Goal: Task Accomplishment & Management: Manage account settings

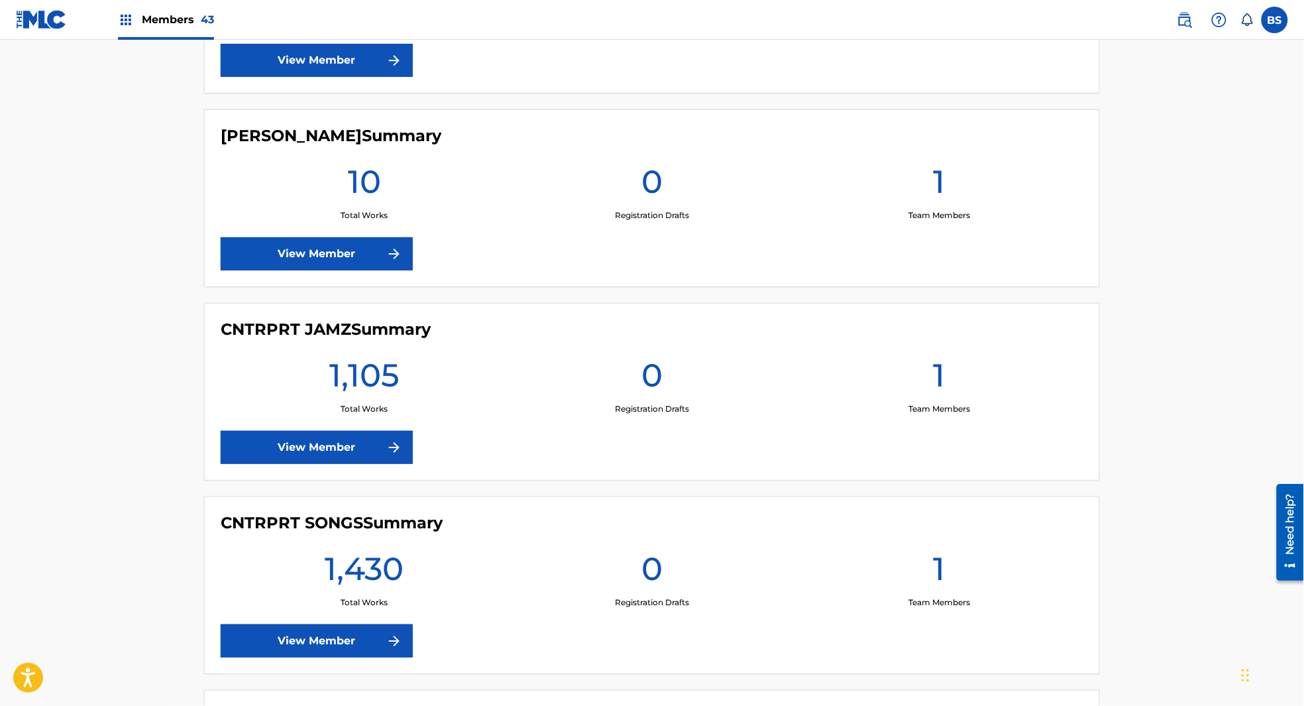
scroll to position [1548, 0]
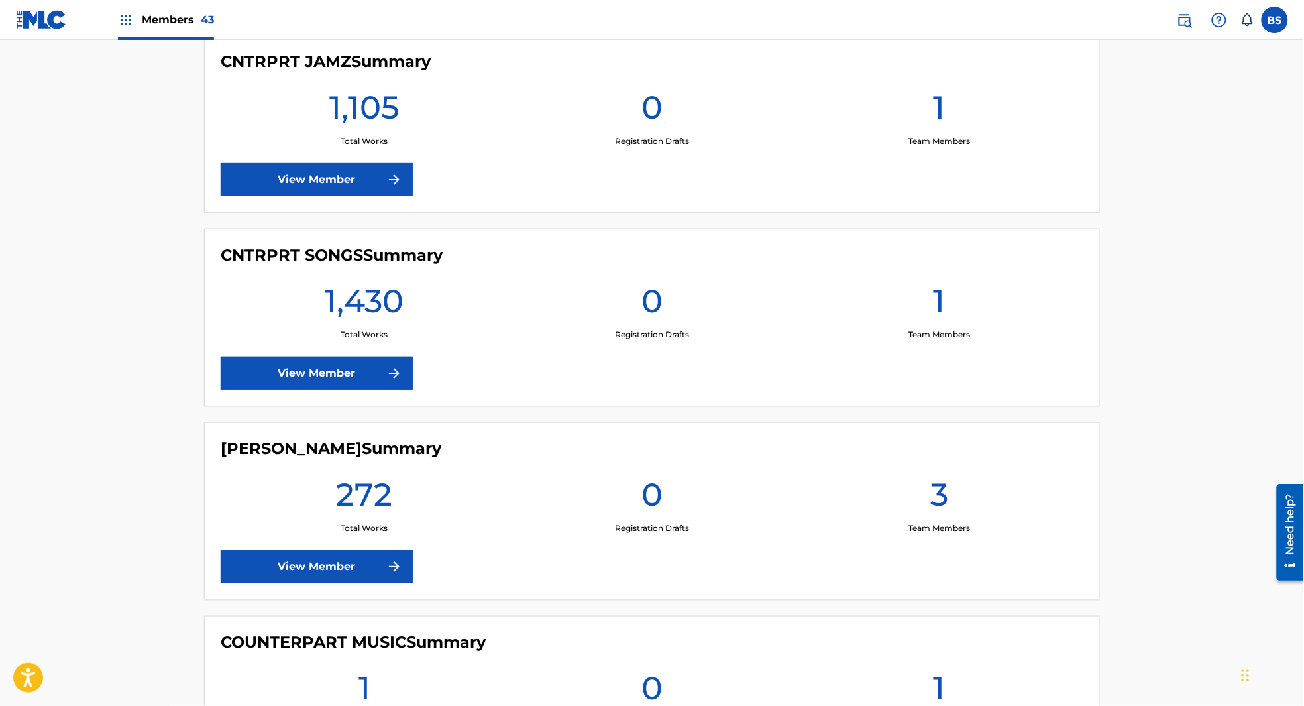
click at [305, 174] on link "View Member" at bounding box center [317, 179] width 192 height 33
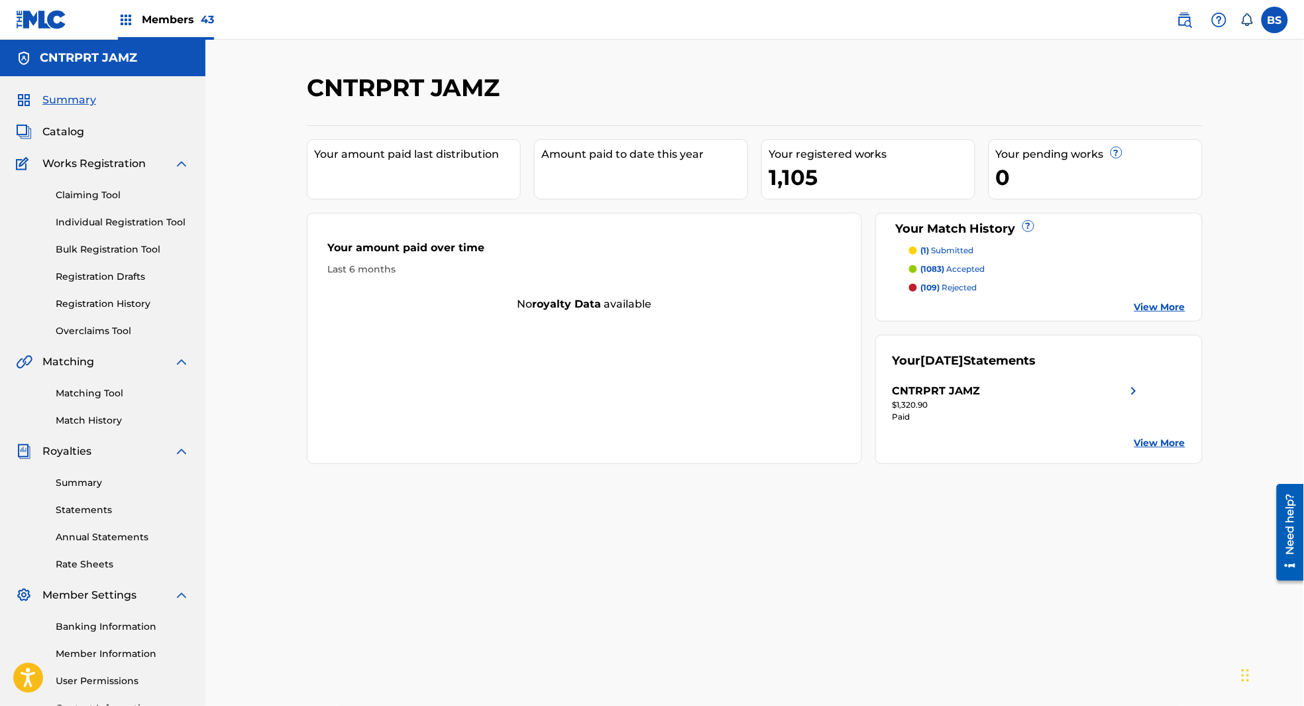
click at [62, 129] on span "Catalog" at bounding box center [63, 132] width 42 height 16
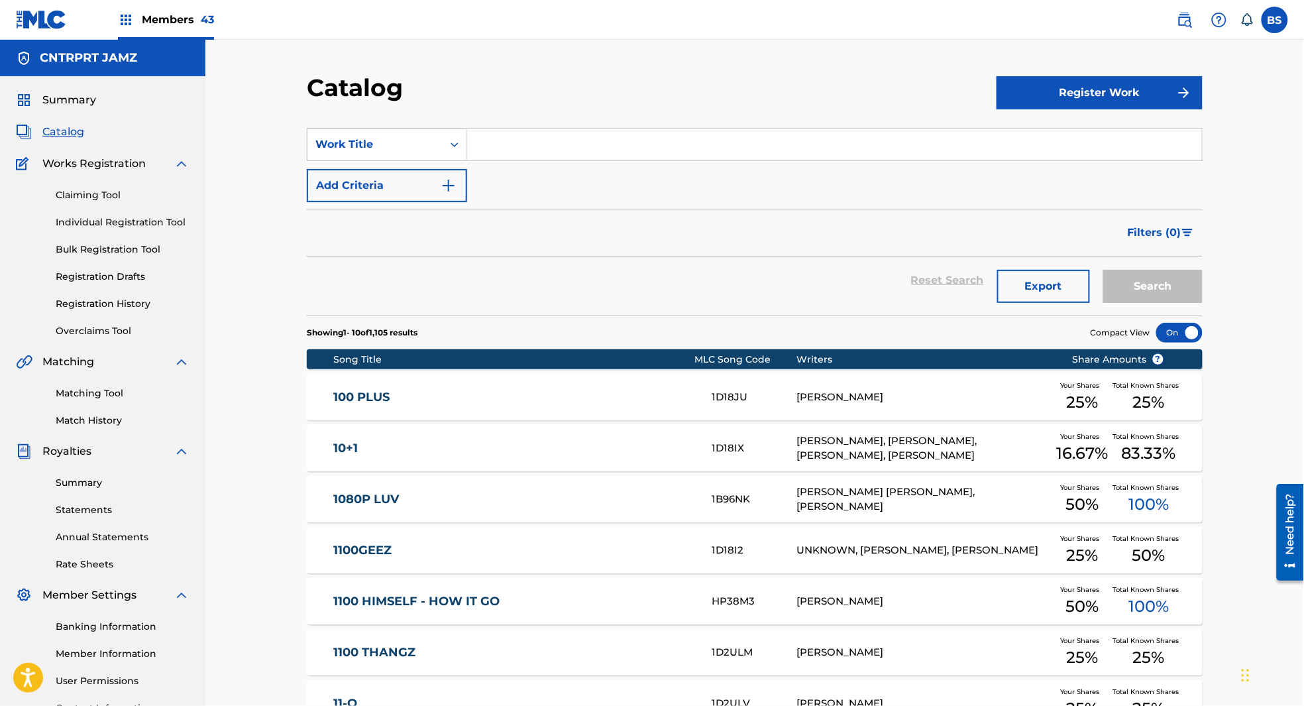
click at [525, 146] on input "Search Form" at bounding box center [834, 145] width 735 height 32
paste input "29873608627"
click at [561, 143] on input "29873608627" at bounding box center [834, 145] width 735 height 32
paste input "Family Man"
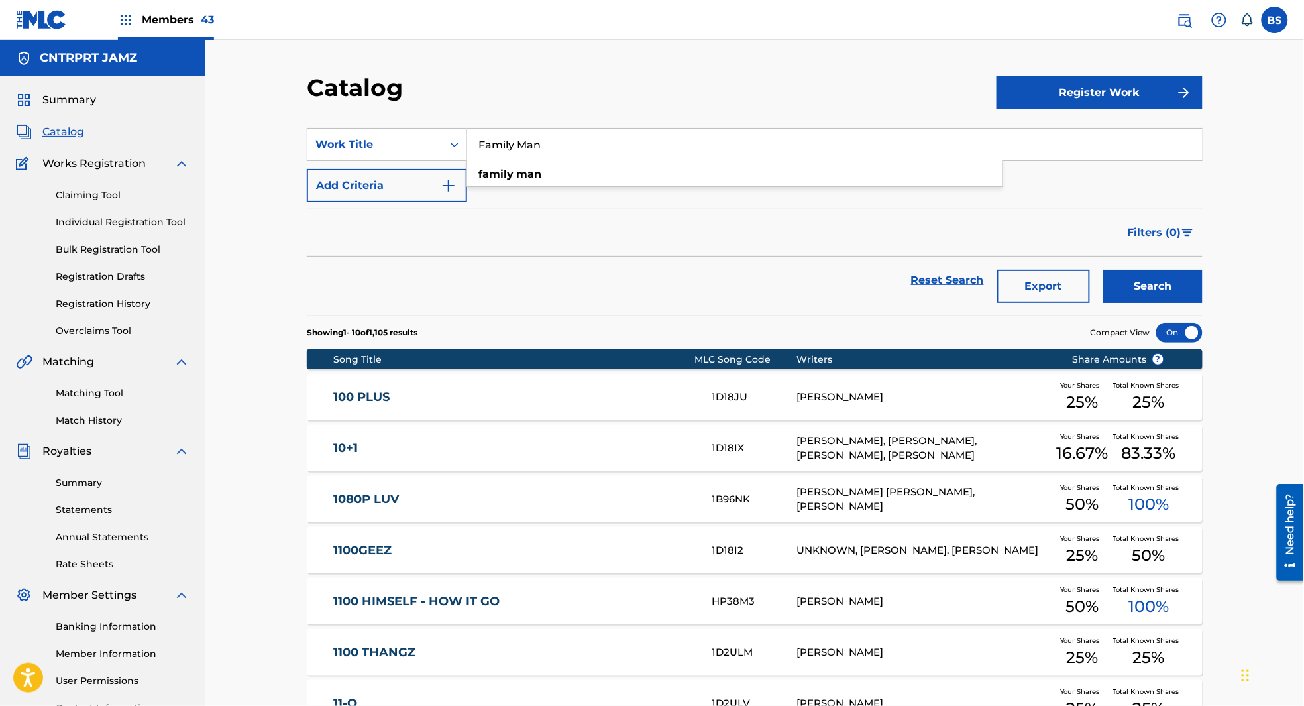
type input "Family Man"
drag, startPoint x: 1163, startPoint y: 284, endPoint x: 1116, endPoint y: 283, distance: 47.1
click at [1163, 284] on button "Search" at bounding box center [1153, 286] width 99 height 33
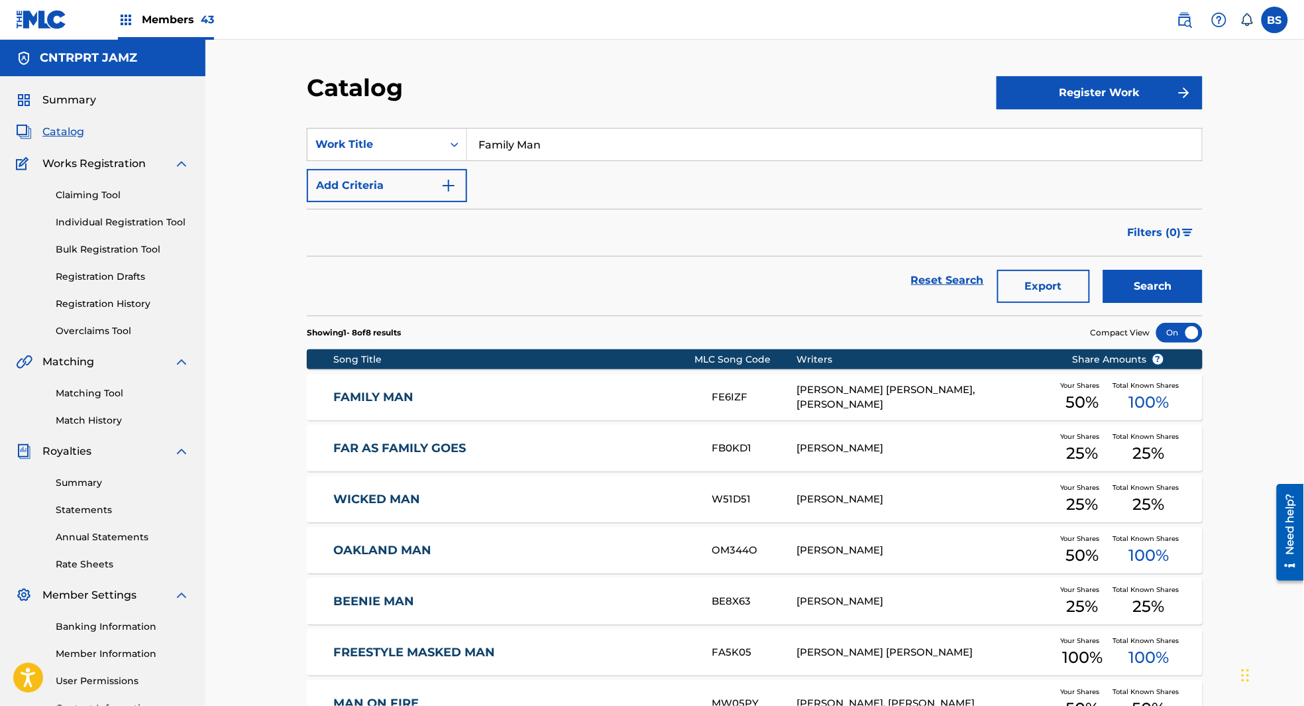
click at [104, 392] on link "Matching Tool" at bounding box center [123, 393] width 134 height 14
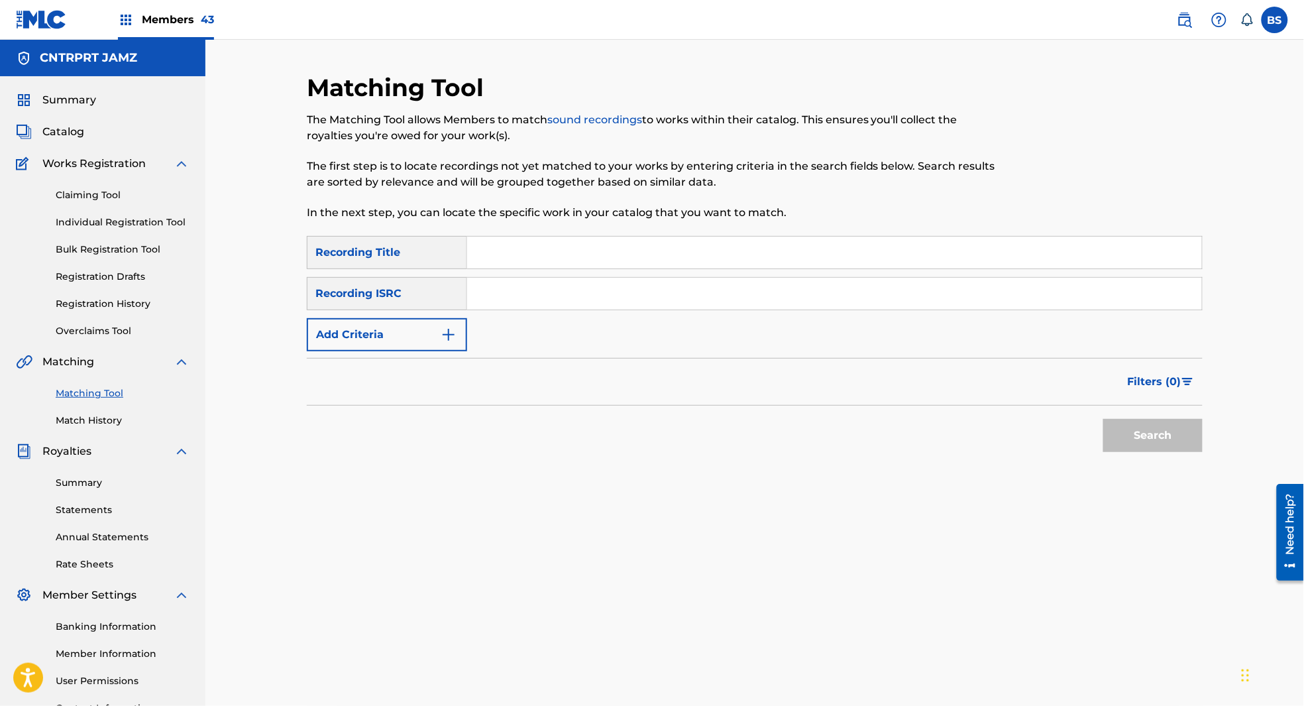
click at [559, 297] on input "Search Form" at bounding box center [834, 294] width 735 height 32
paste input "TCAHI2369909"
click at [1166, 430] on button "Search" at bounding box center [1153, 435] width 99 height 33
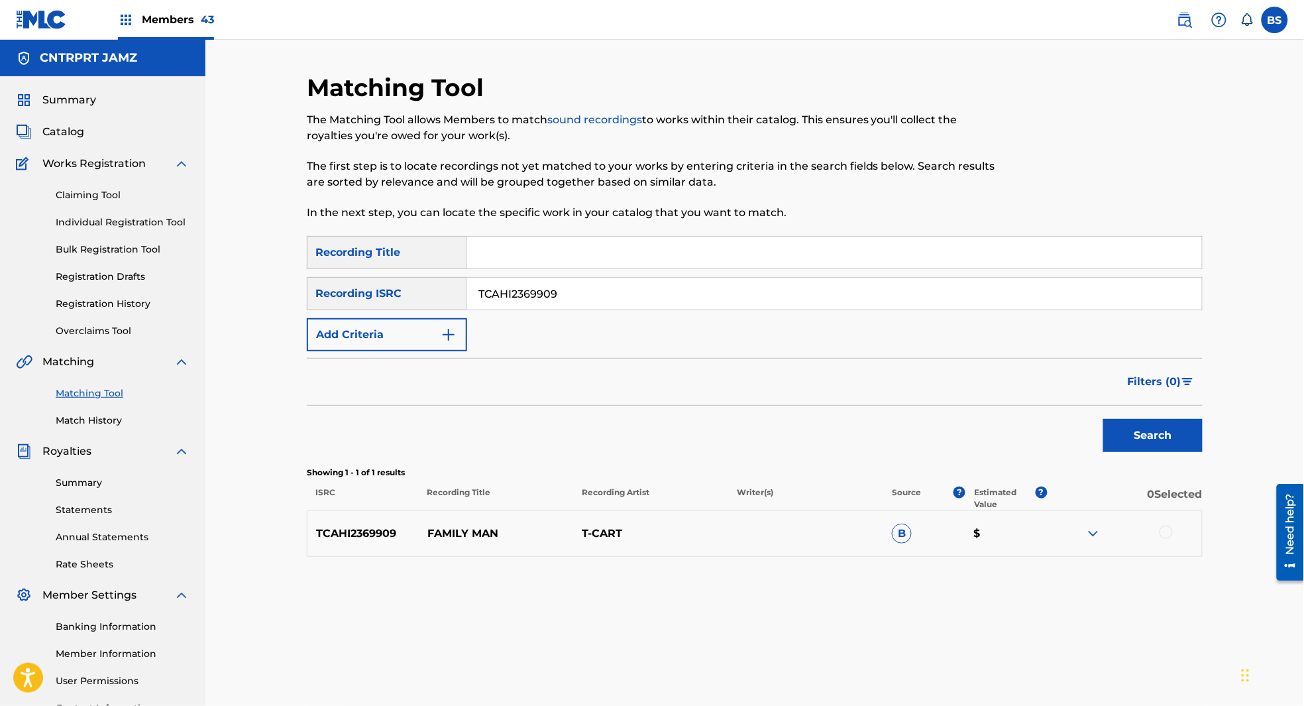
click at [1163, 534] on div at bounding box center [1166, 532] width 13 height 13
click at [548, 294] on input "TCAHI2369909" at bounding box center [834, 294] width 735 height 32
click at [547, 294] on input "TCAHI2369909" at bounding box center [834, 294] width 735 height 32
paste input "FJ2116547"
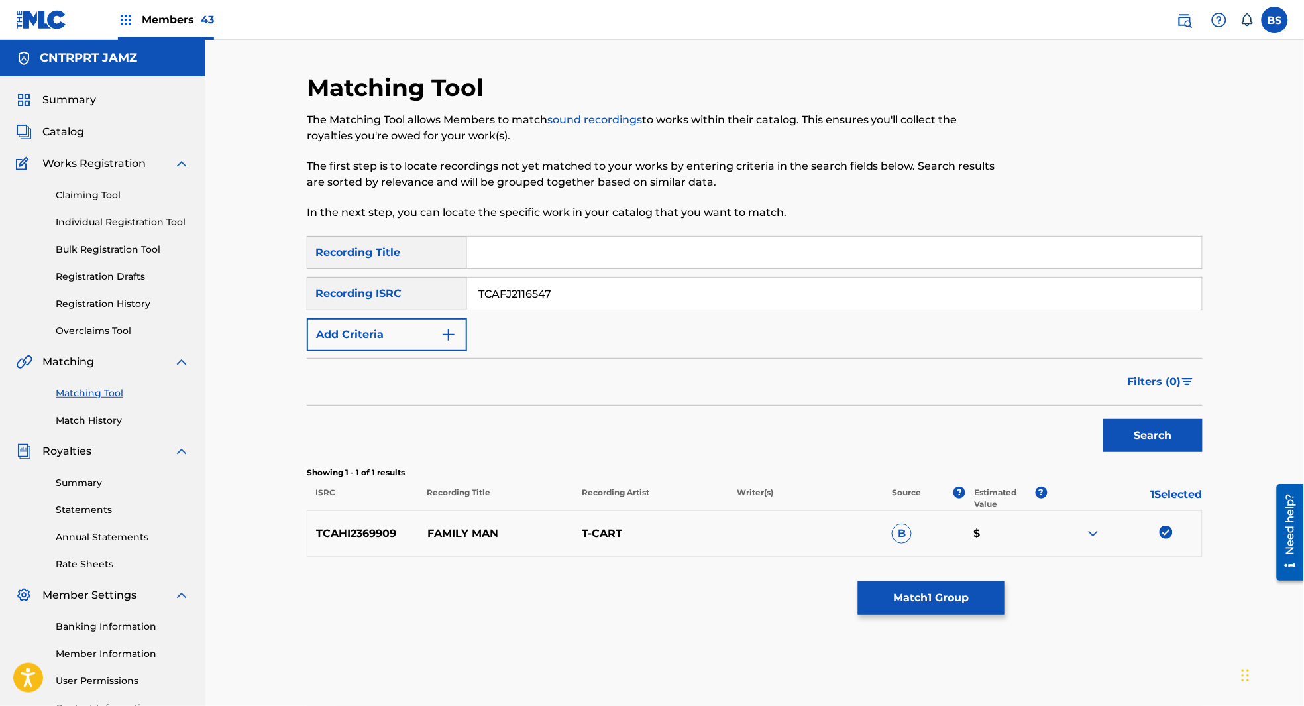
type input "TCAFJ2116547"
drag, startPoint x: 1157, startPoint y: 440, endPoint x: 931, endPoint y: 424, distance: 226.6
click at [1153, 439] on button "Search" at bounding box center [1153, 435] width 99 height 33
drag, startPoint x: 1167, startPoint y: 532, endPoint x: 1156, endPoint y: 537, distance: 12.5
click at [1167, 532] on div at bounding box center [1166, 532] width 13 height 13
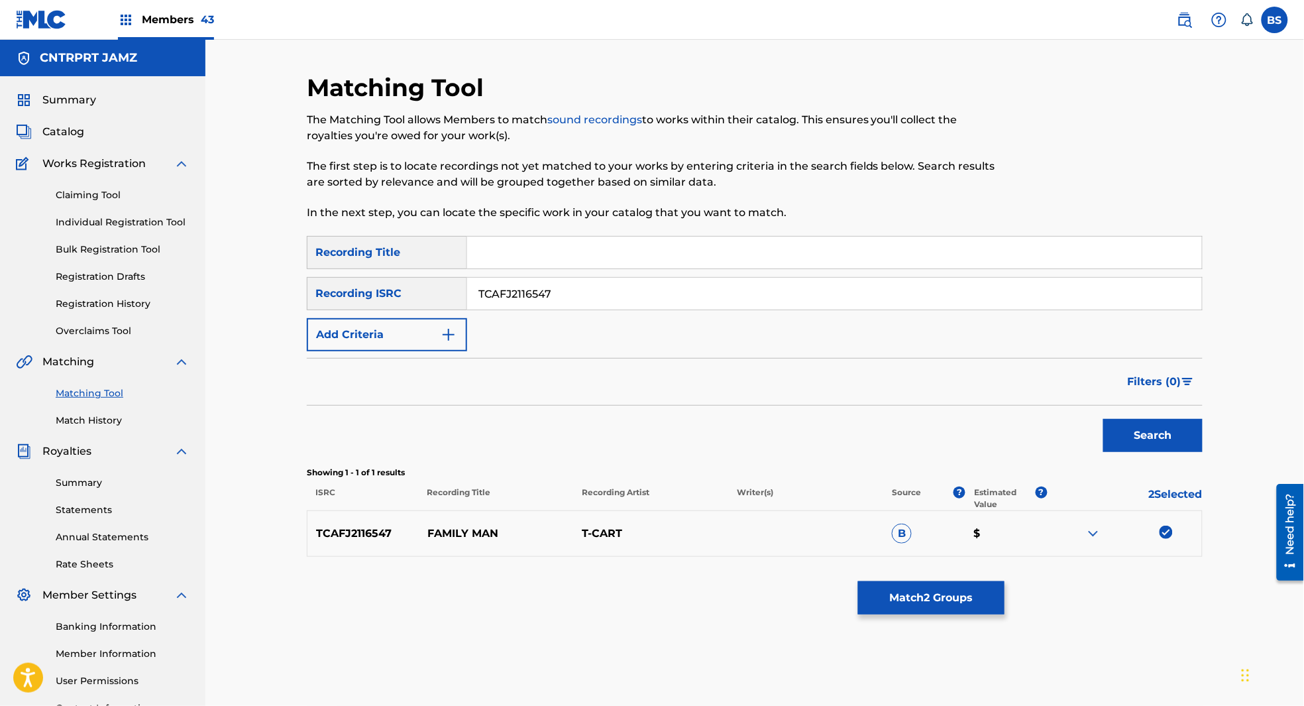
click at [436, 532] on p "FAMILY MAN" at bounding box center [496, 534] width 155 height 16
copy p "FAMILY MAN"
click at [969, 602] on button "Match 2 Groups" at bounding box center [931, 597] width 146 height 33
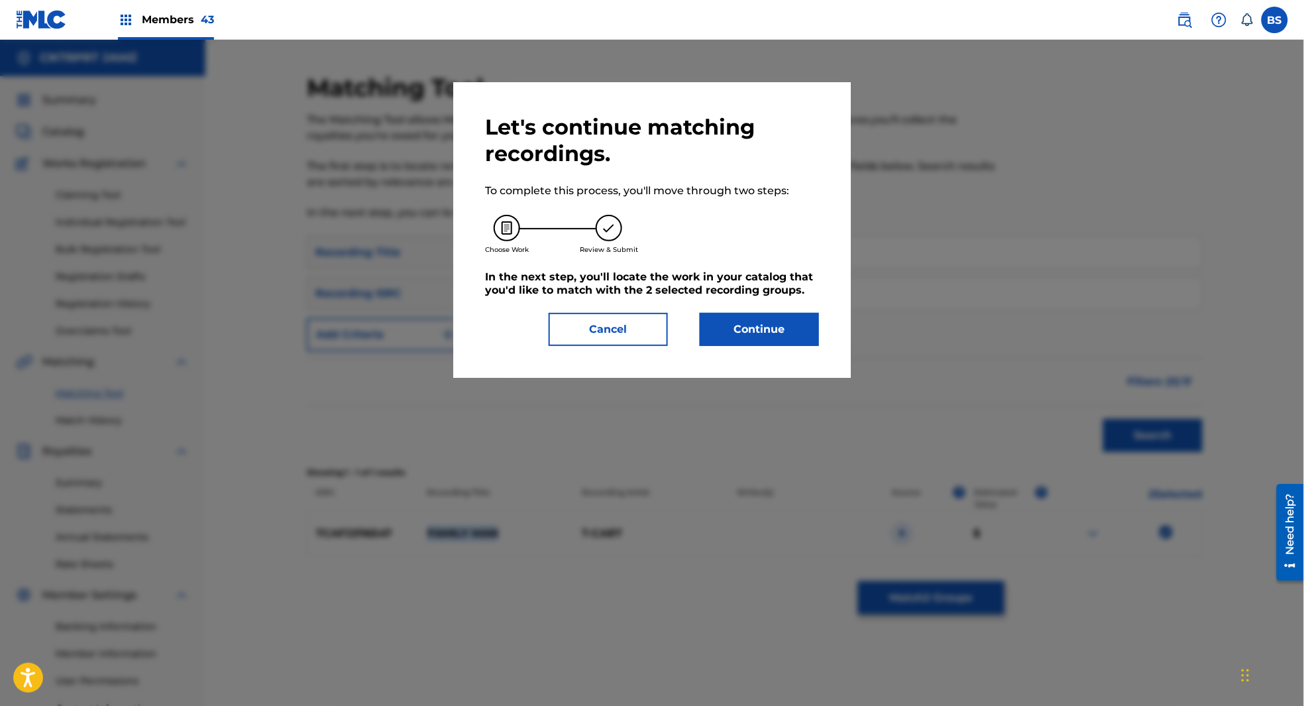
click at [735, 331] on button "Continue" at bounding box center [759, 329] width 119 height 33
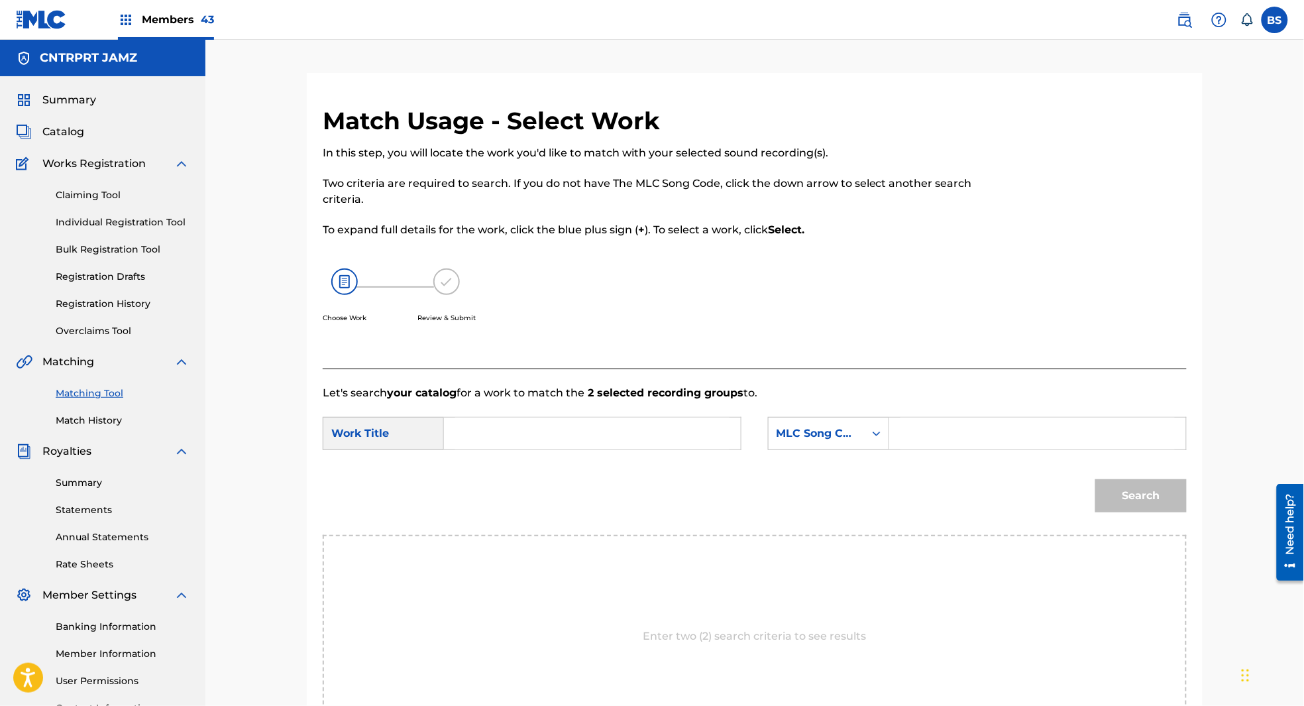
drag, startPoint x: 531, startPoint y: 427, endPoint x: 524, endPoint y: 427, distance: 7.3
click at [530, 427] on input "Search Form" at bounding box center [592, 434] width 274 height 32
paste input "FAMILY MAN"
drag, startPoint x: 492, startPoint y: 466, endPoint x: 709, endPoint y: 450, distance: 217.3
click at [494, 467] on strong "family" at bounding box center [484, 463] width 35 height 13
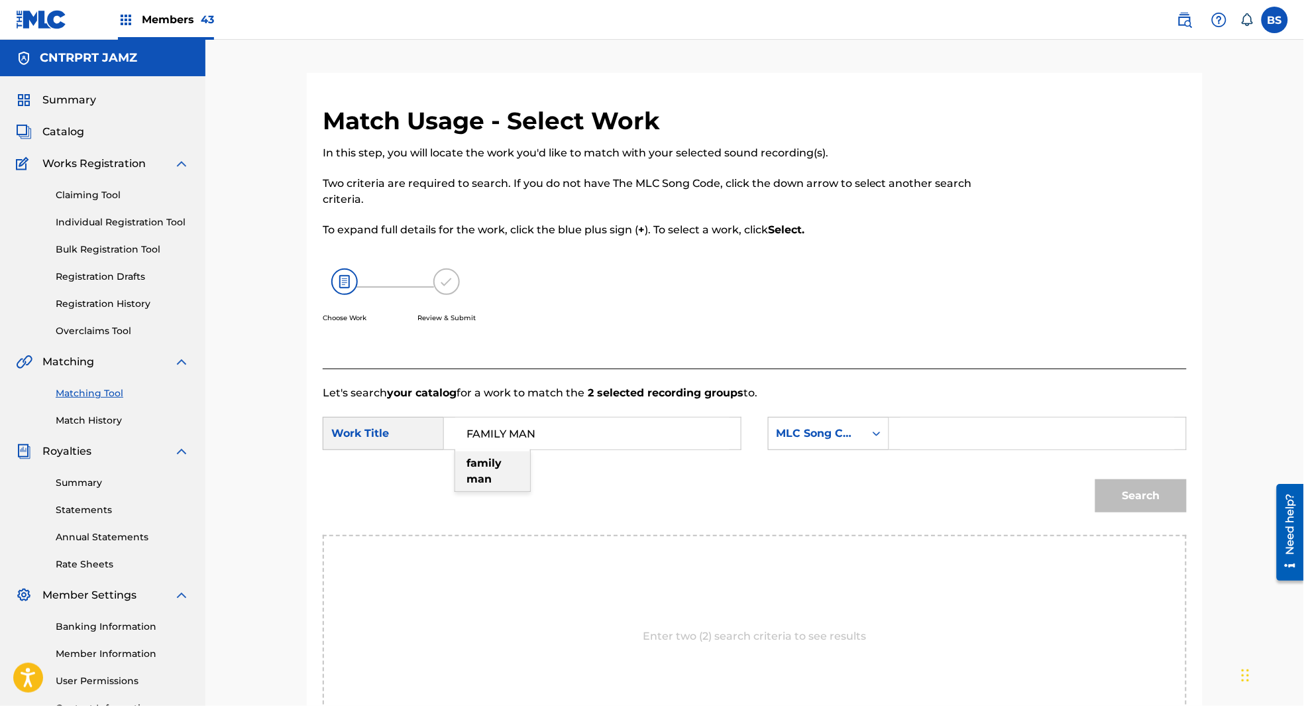
type input "family man"
click at [808, 430] on div "MLC Song Code" at bounding box center [817, 434] width 80 height 16
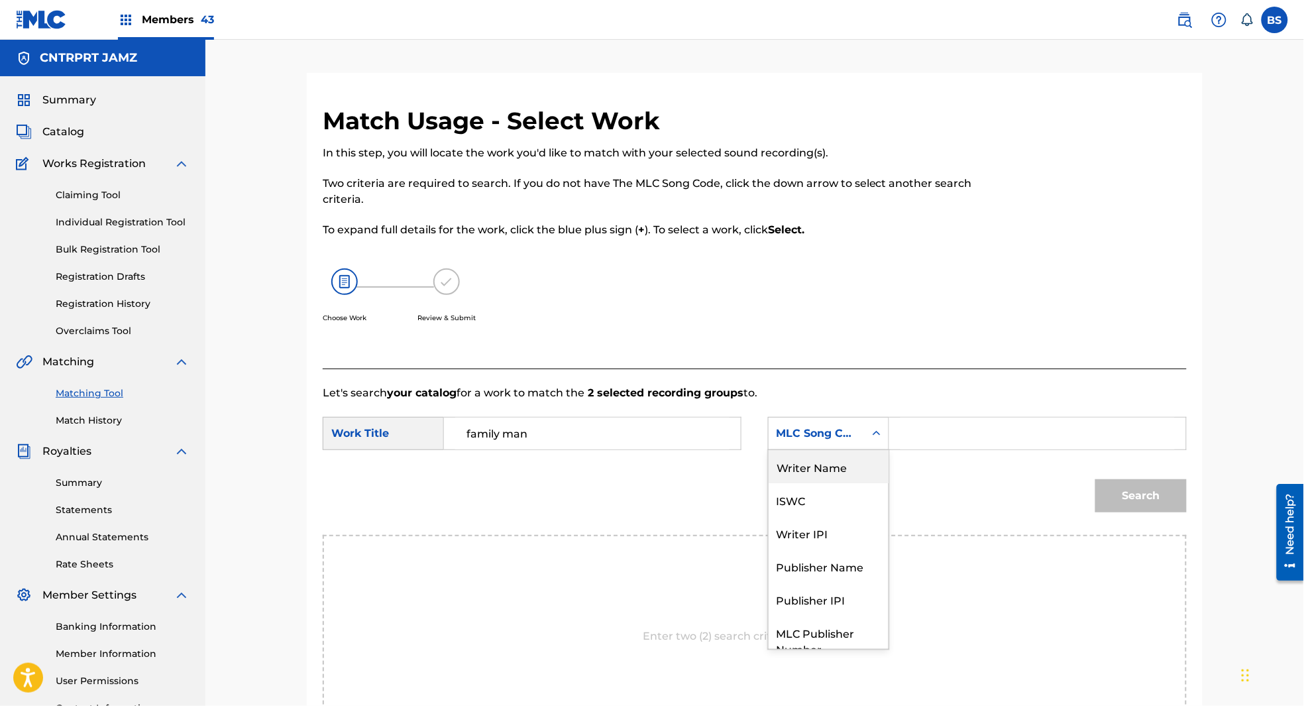
drag, startPoint x: 819, startPoint y: 473, endPoint x: 902, endPoint y: 456, distance: 85.3
click at [820, 473] on div "Writer Name" at bounding box center [829, 466] width 120 height 33
click at [945, 438] on input "Search Form" at bounding box center [1038, 434] width 274 height 32
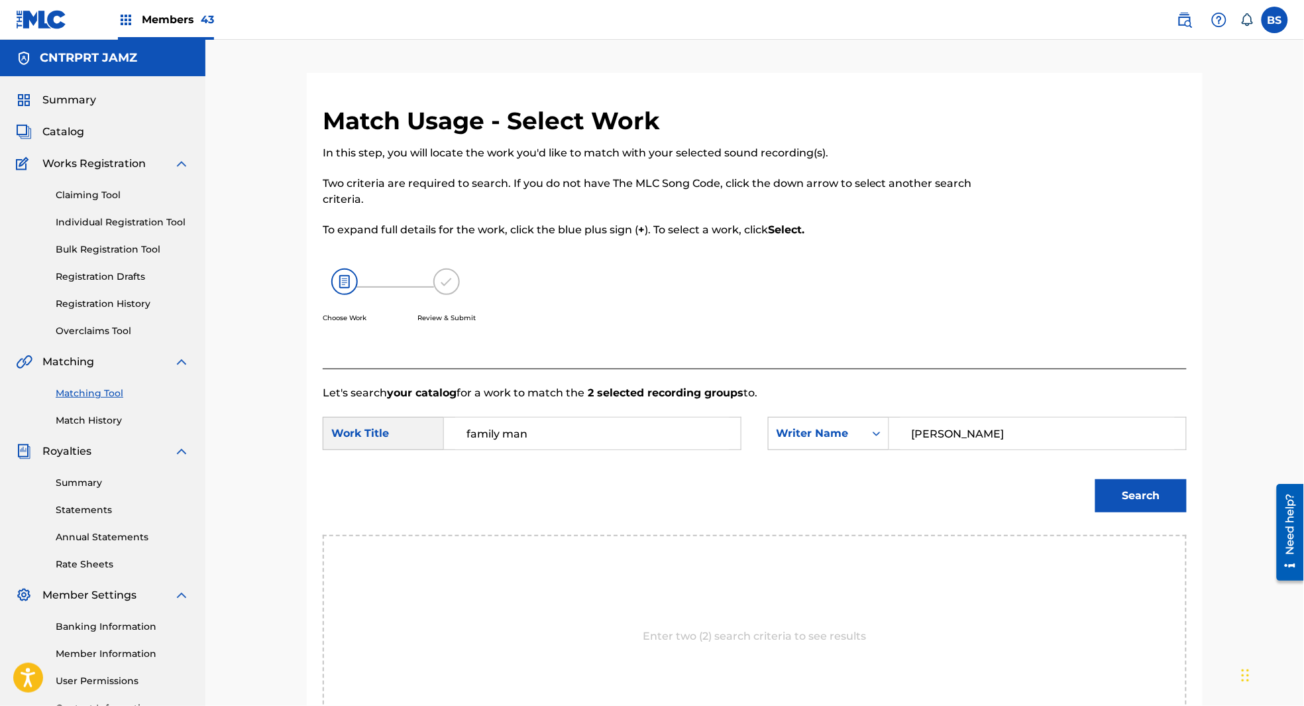
type input "sims"
click at [1096, 479] on button "Search" at bounding box center [1141, 495] width 91 height 33
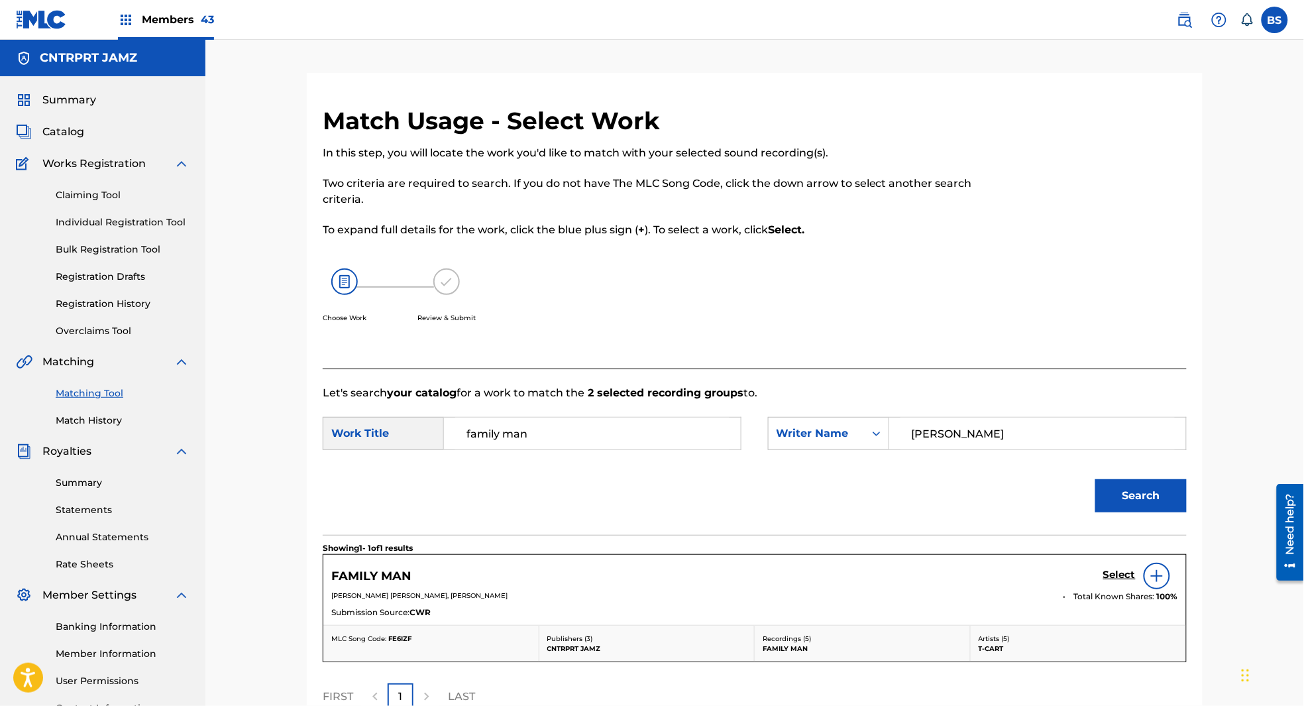
click at [1115, 574] on h5 "Select" at bounding box center [1120, 575] width 32 height 13
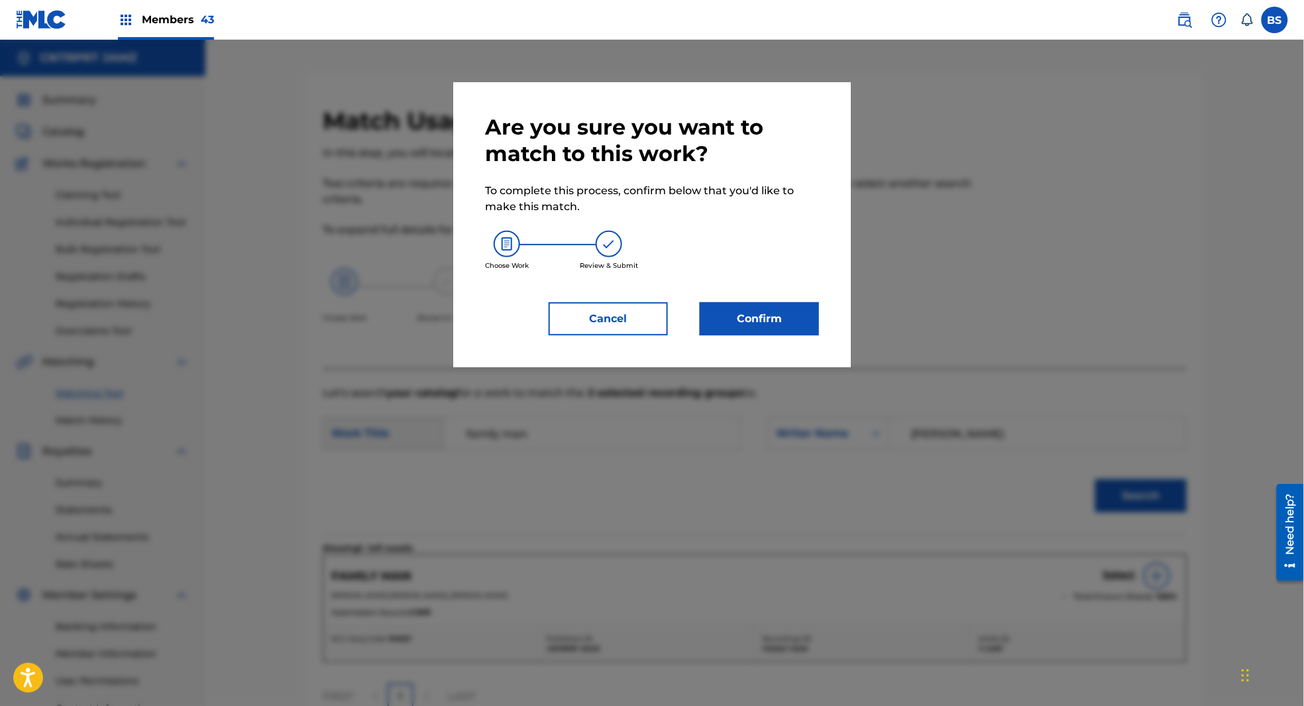
click at [769, 325] on button "Confirm" at bounding box center [759, 318] width 119 height 33
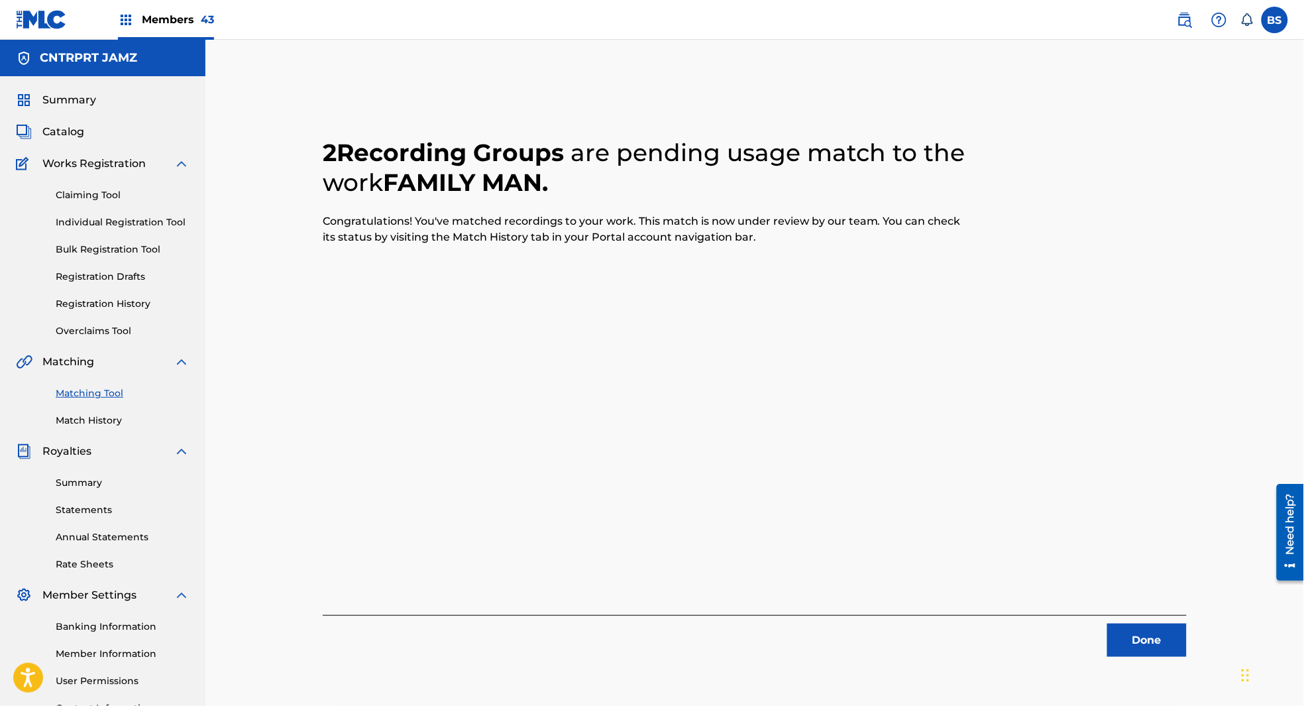
click at [1166, 633] on button "Done" at bounding box center [1148, 640] width 80 height 33
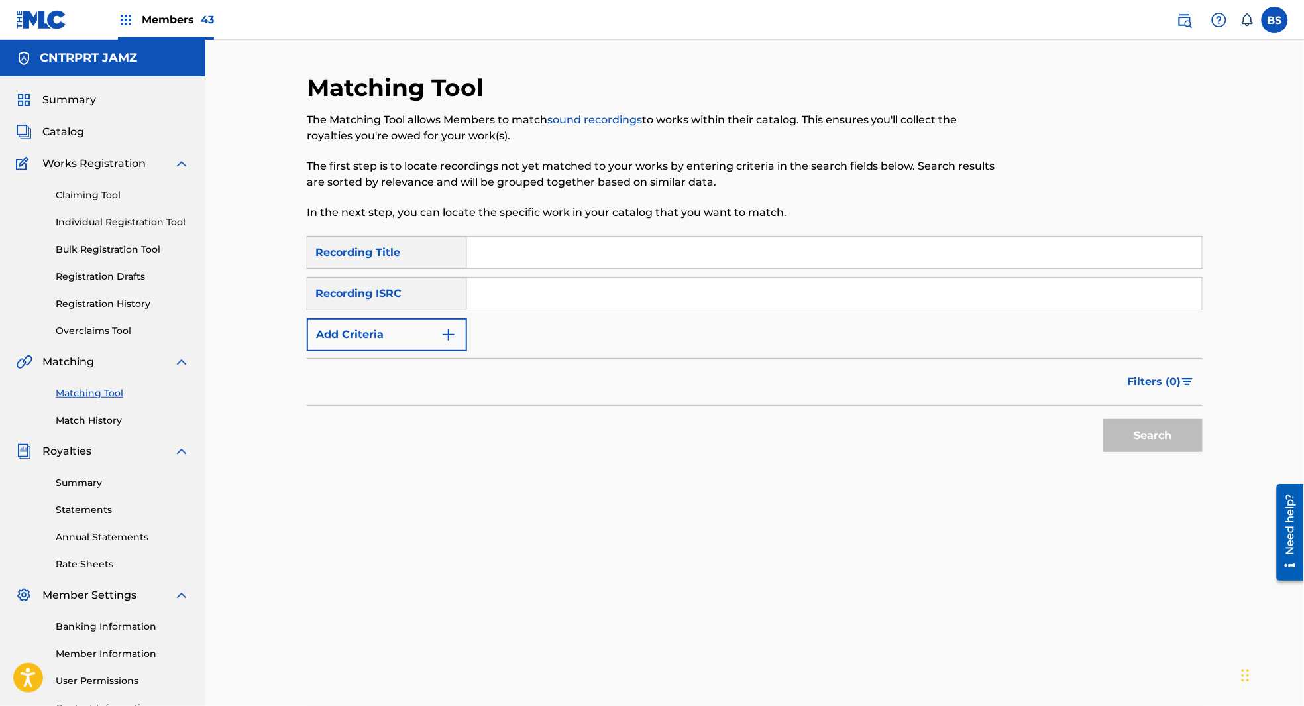
click at [552, 292] on input "Search Form" at bounding box center [834, 294] width 735 height 32
paste input "QMKSC1900327"
type input "QMKSC1900327"
drag, startPoint x: 1159, startPoint y: 428, endPoint x: 858, endPoint y: 420, distance: 301.0
click at [1160, 428] on button "Search" at bounding box center [1153, 435] width 99 height 33
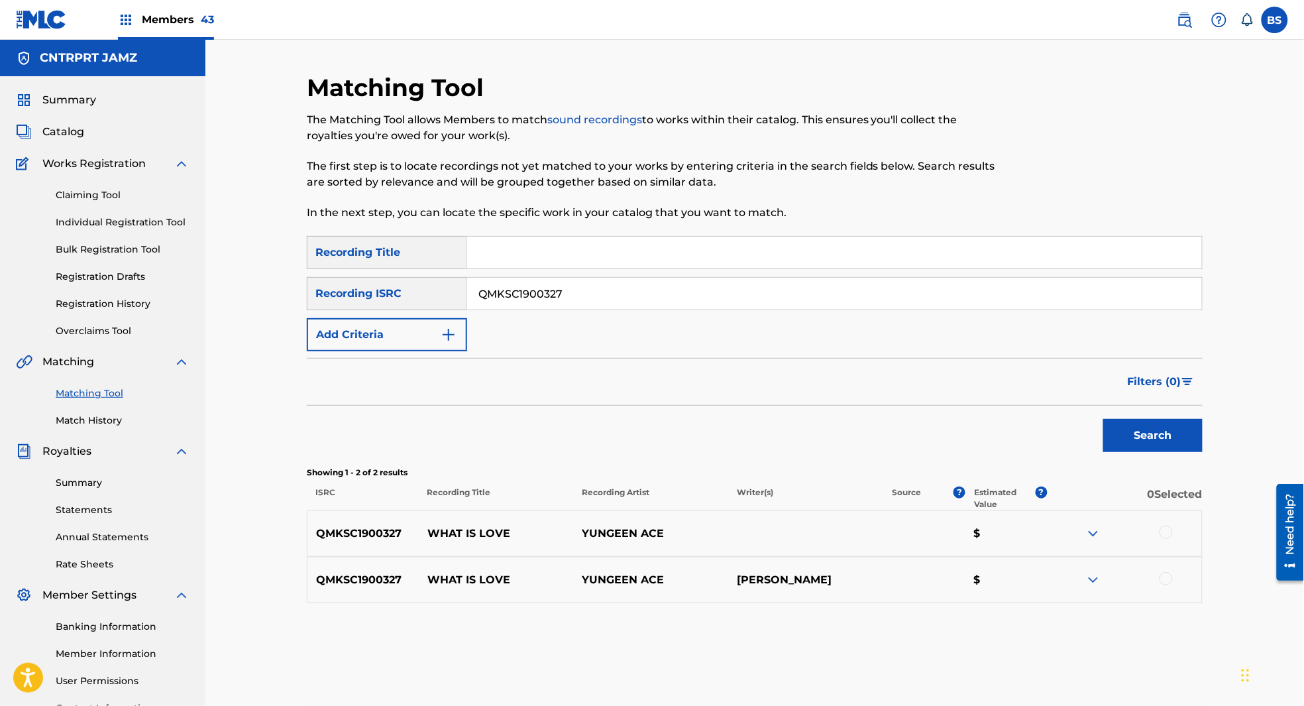
click at [491, 531] on p "WHAT IS LOVE" at bounding box center [496, 534] width 155 height 16
copy p "WHAT IS LOVE"
click at [1163, 578] on div at bounding box center [1166, 578] width 13 height 13
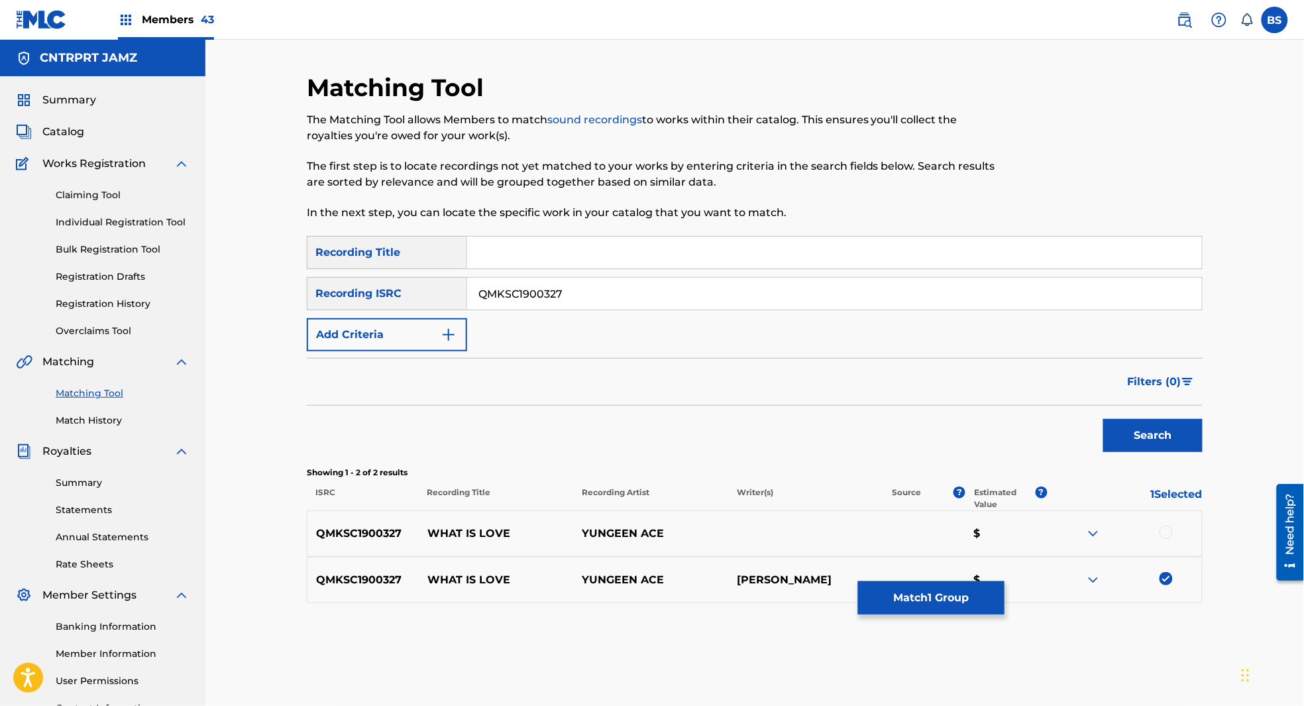
click at [1164, 530] on div at bounding box center [1166, 532] width 13 height 13
click at [960, 589] on button "Match 2 Groups" at bounding box center [931, 597] width 146 height 33
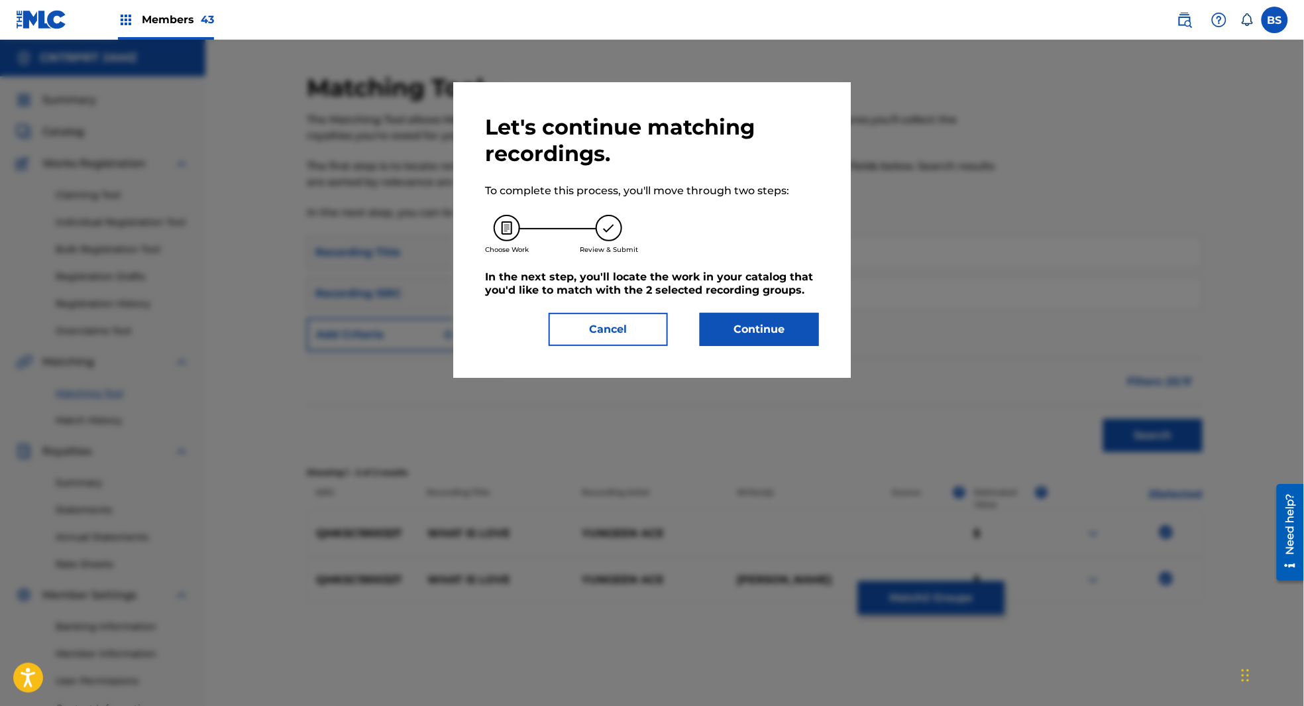
click at [766, 329] on button "Continue" at bounding box center [759, 329] width 119 height 33
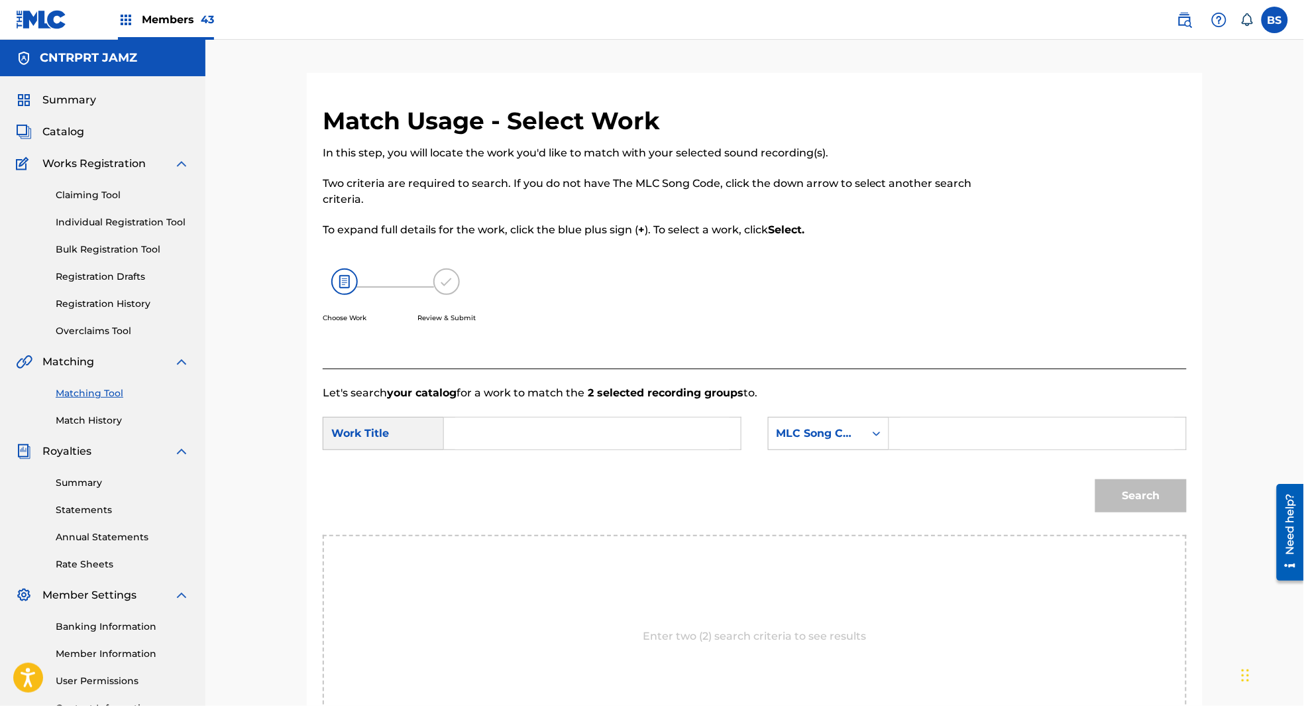
drag, startPoint x: 485, startPoint y: 434, endPoint x: 519, endPoint y: 424, distance: 35.4
click at [485, 434] on input "Search Form" at bounding box center [592, 434] width 274 height 32
paste input "WHAT IS LOVE"
type input "WHAT IS LOVE"
click at [827, 428] on div "MLC Song Code" at bounding box center [817, 434] width 80 height 16
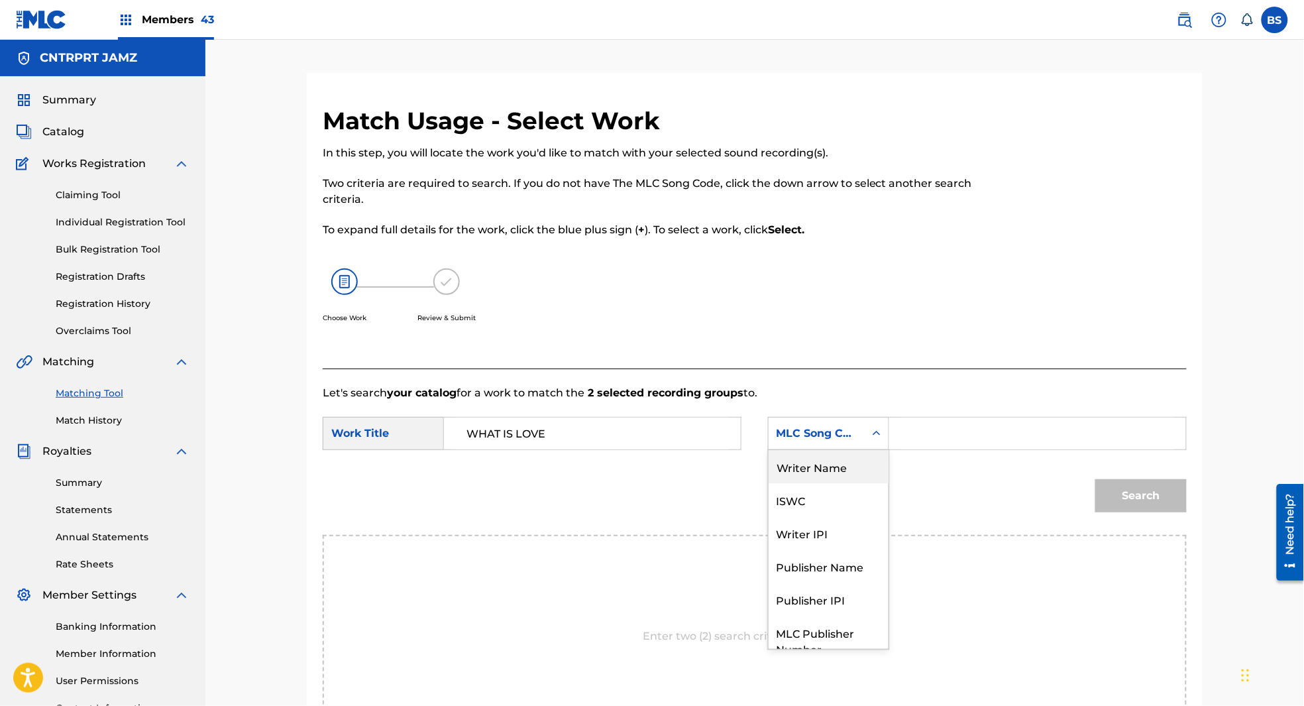
click at [54, 129] on span "Catalog" at bounding box center [63, 132] width 42 height 16
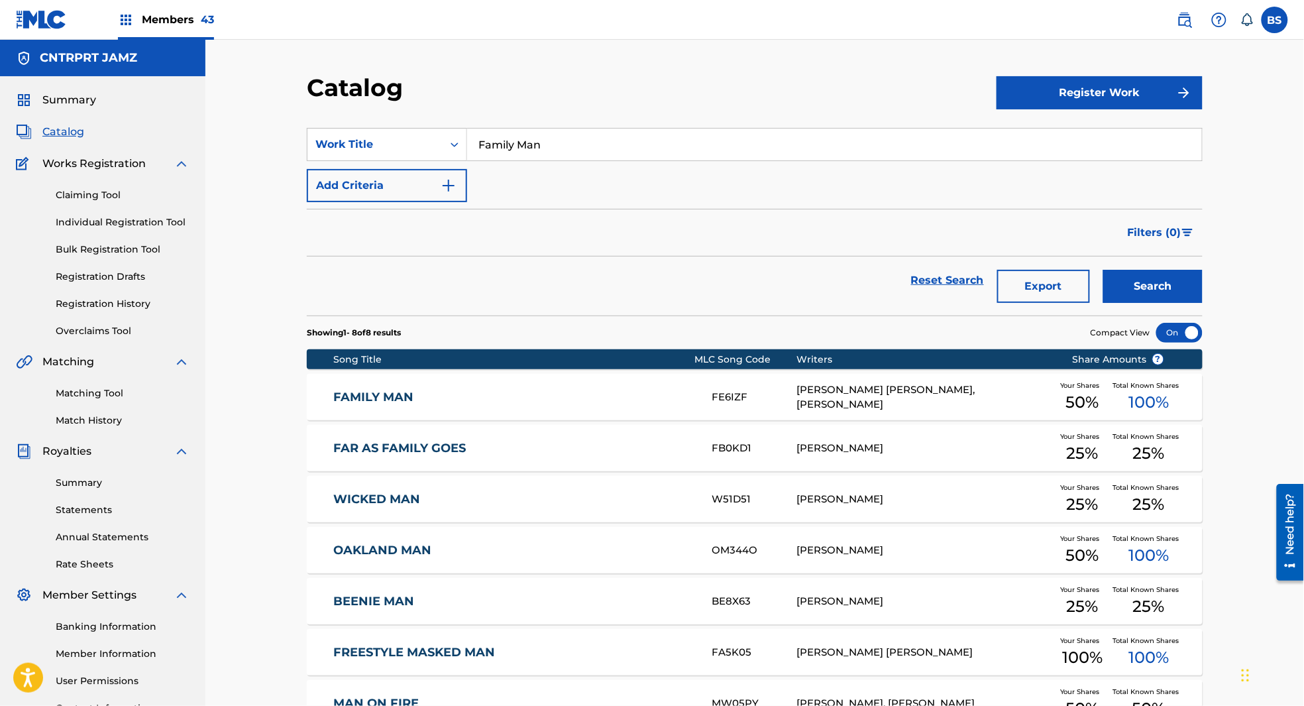
click at [530, 136] on input "Family Man" at bounding box center [834, 145] width 735 height 32
paste input "WHAT IS LOVE"
type input "WHAT IS LOVE"
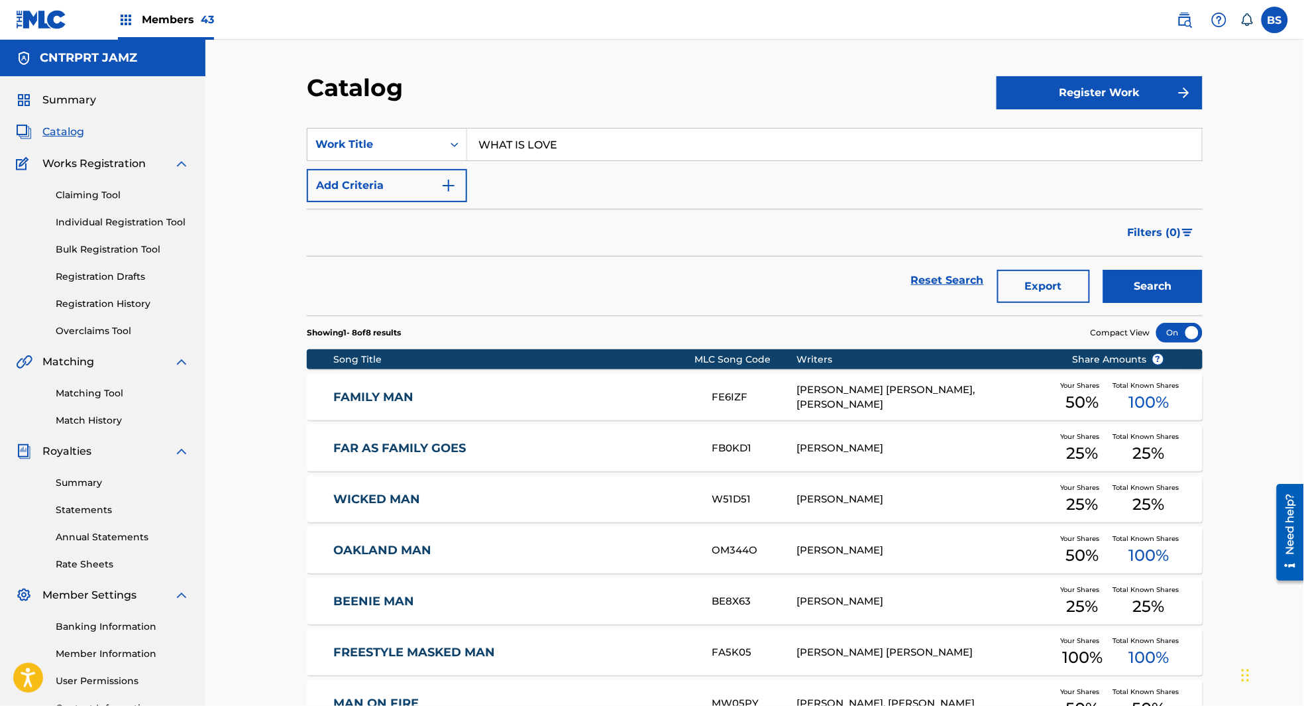
drag, startPoint x: 1143, startPoint y: 279, endPoint x: 803, endPoint y: 284, distance: 339.4
click at [1141, 278] on button "Search" at bounding box center [1153, 286] width 99 height 33
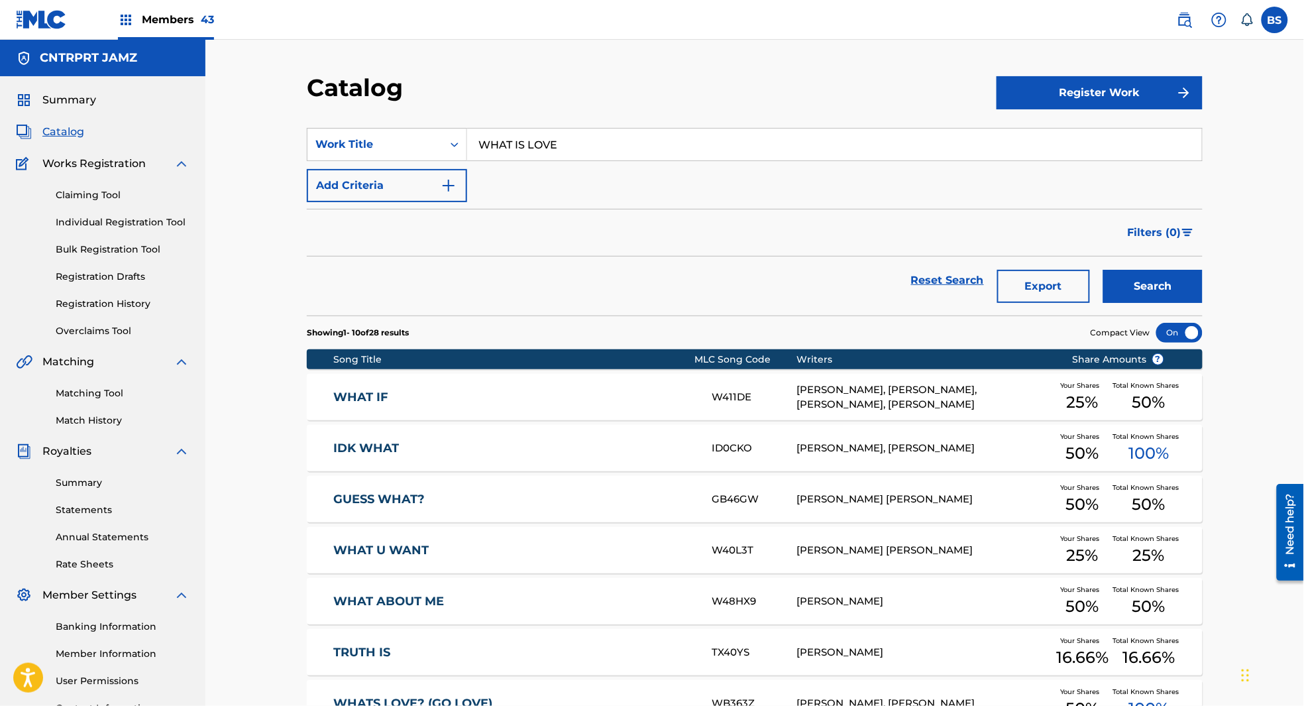
drag, startPoint x: 123, startPoint y: 303, endPoint x: 111, endPoint y: 306, distance: 12.4
click at [121, 303] on link "Registration History" at bounding box center [123, 304] width 134 height 14
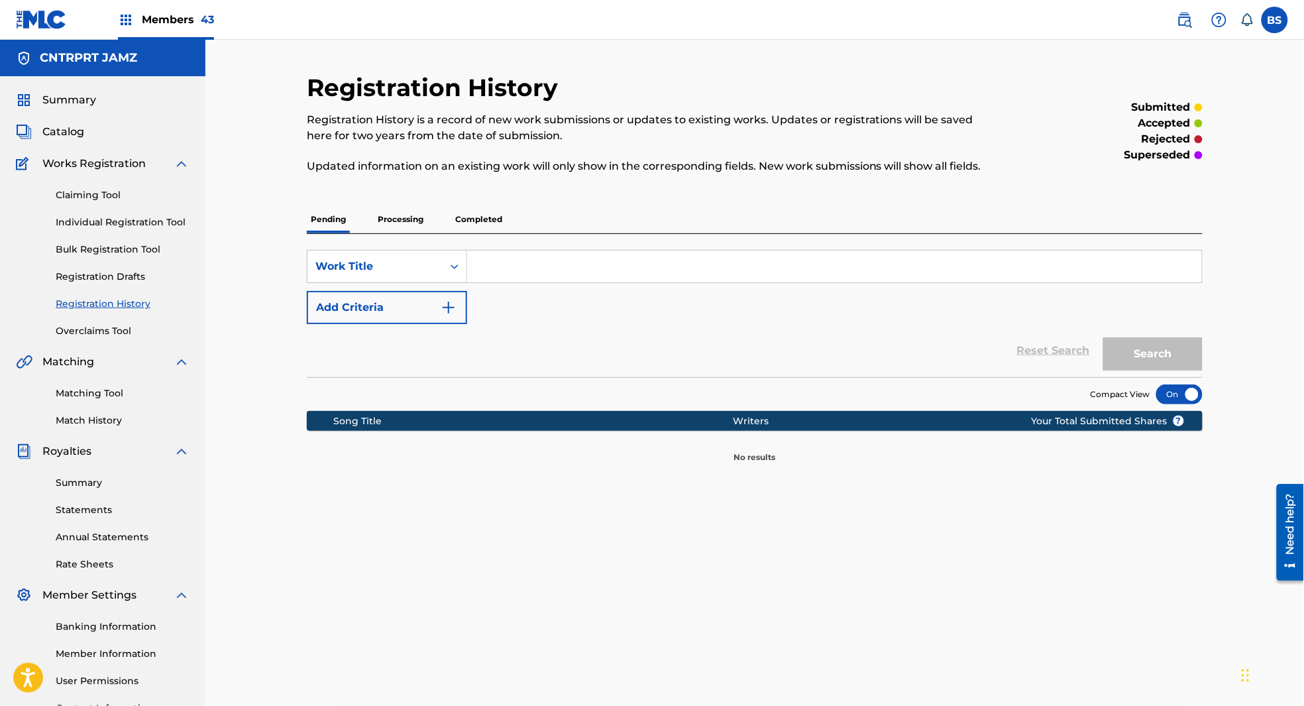
click at [416, 223] on p "Processing" at bounding box center [401, 219] width 54 height 28
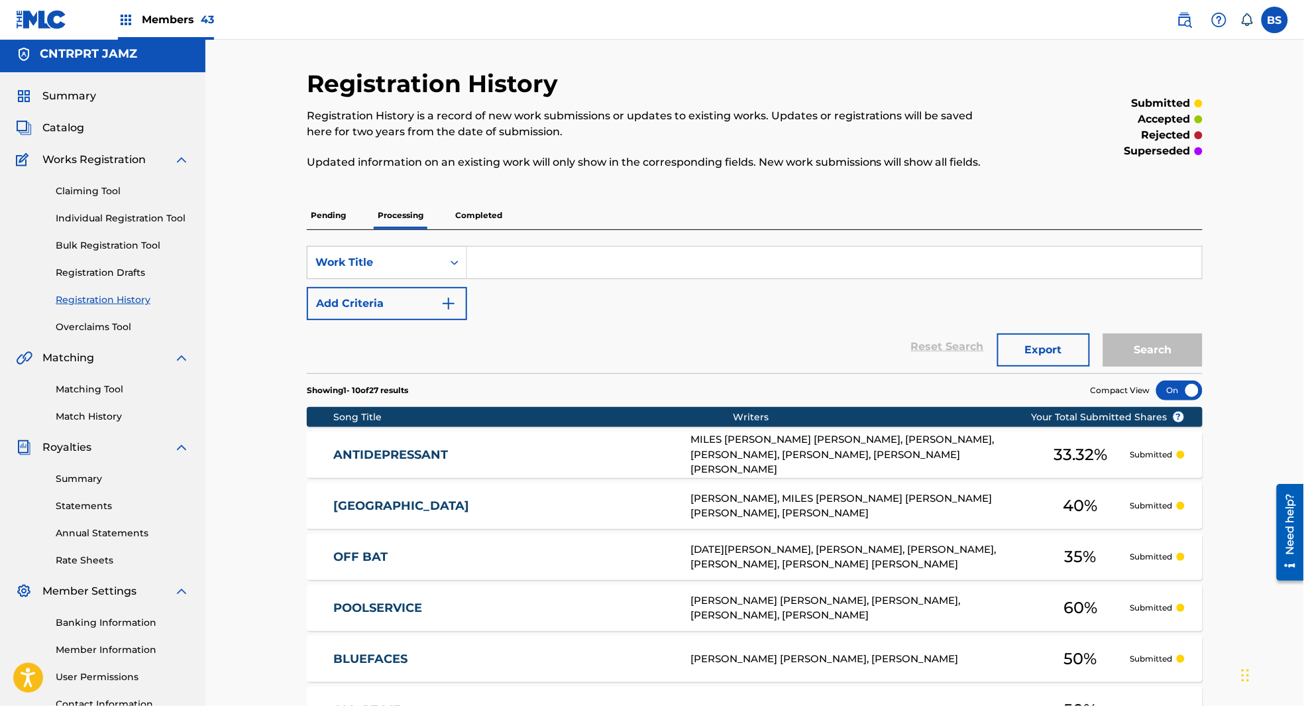
scroll to position [5, 0]
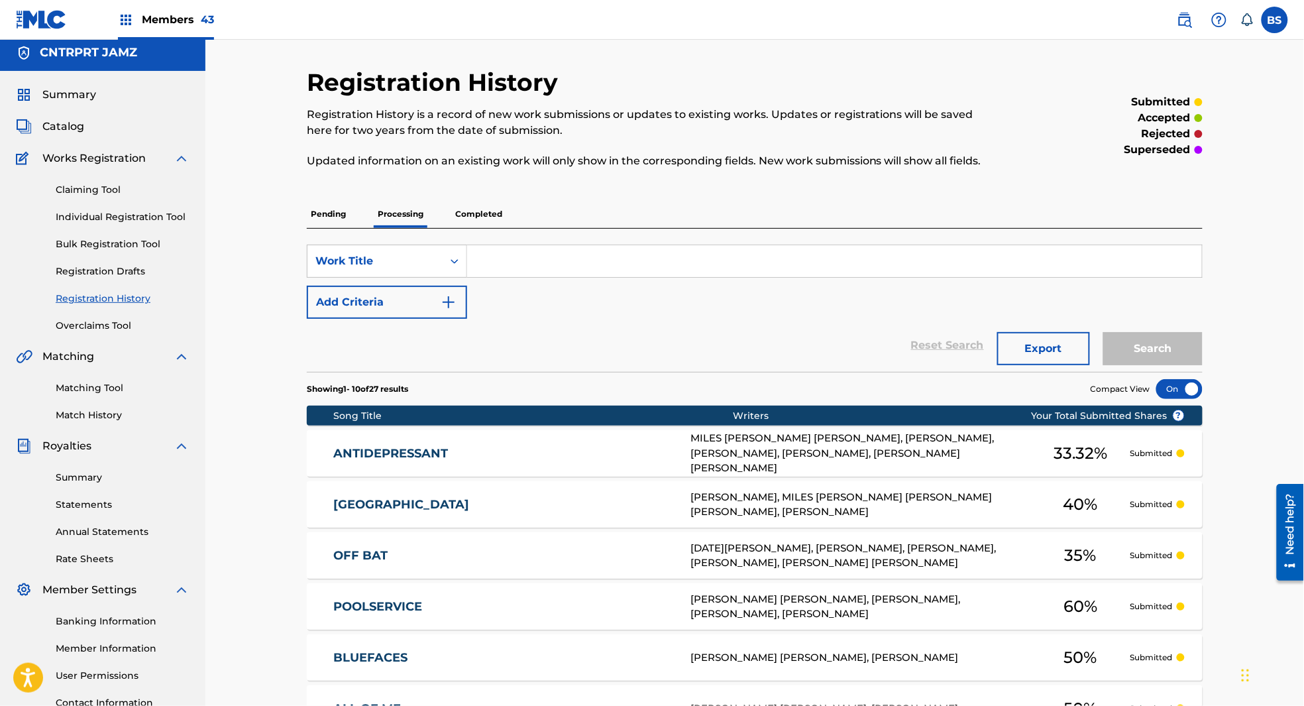
click at [535, 256] on input "Search Form" at bounding box center [834, 261] width 735 height 32
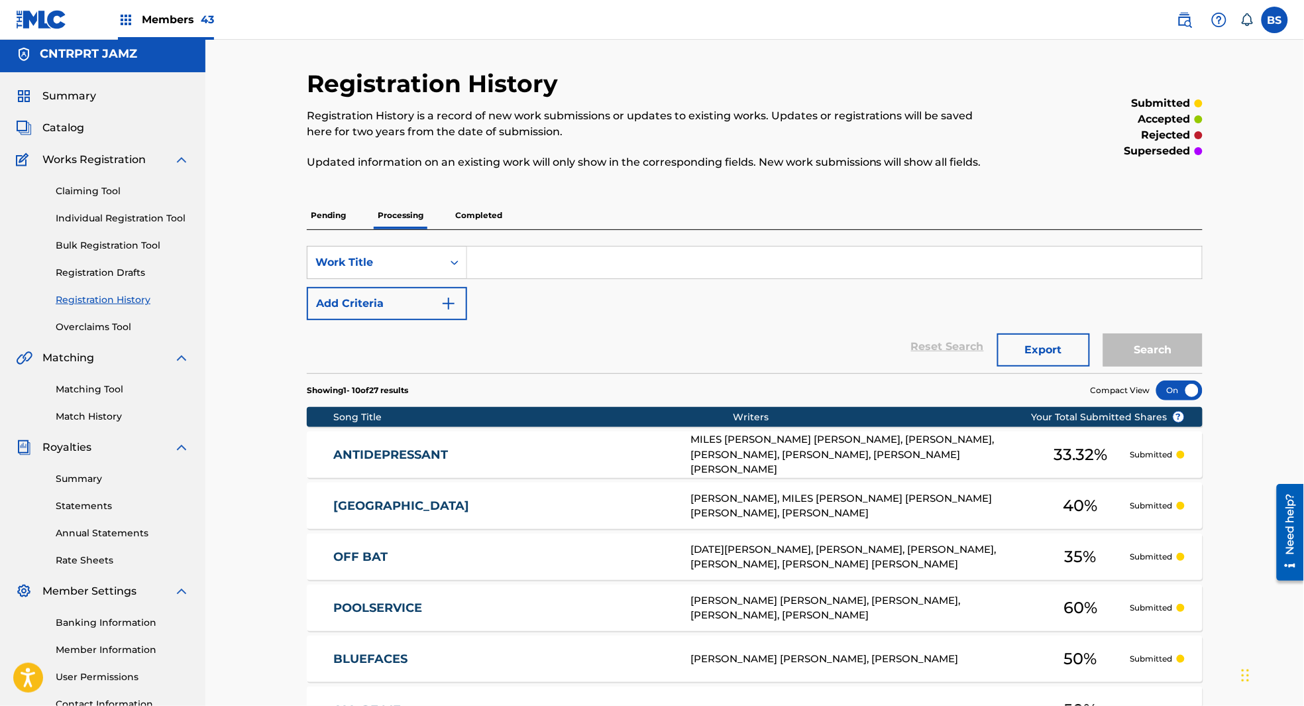
scroll to position [7, 0]
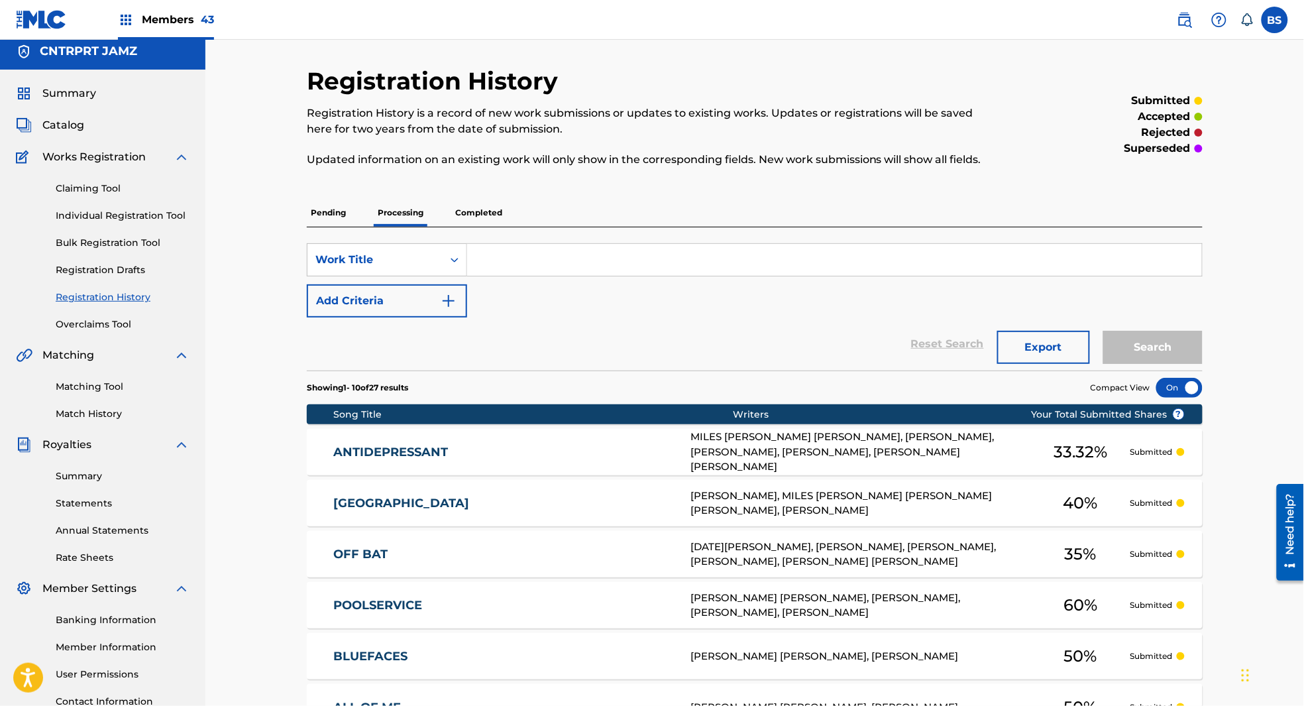
paste input "WHAT IS LOVE"
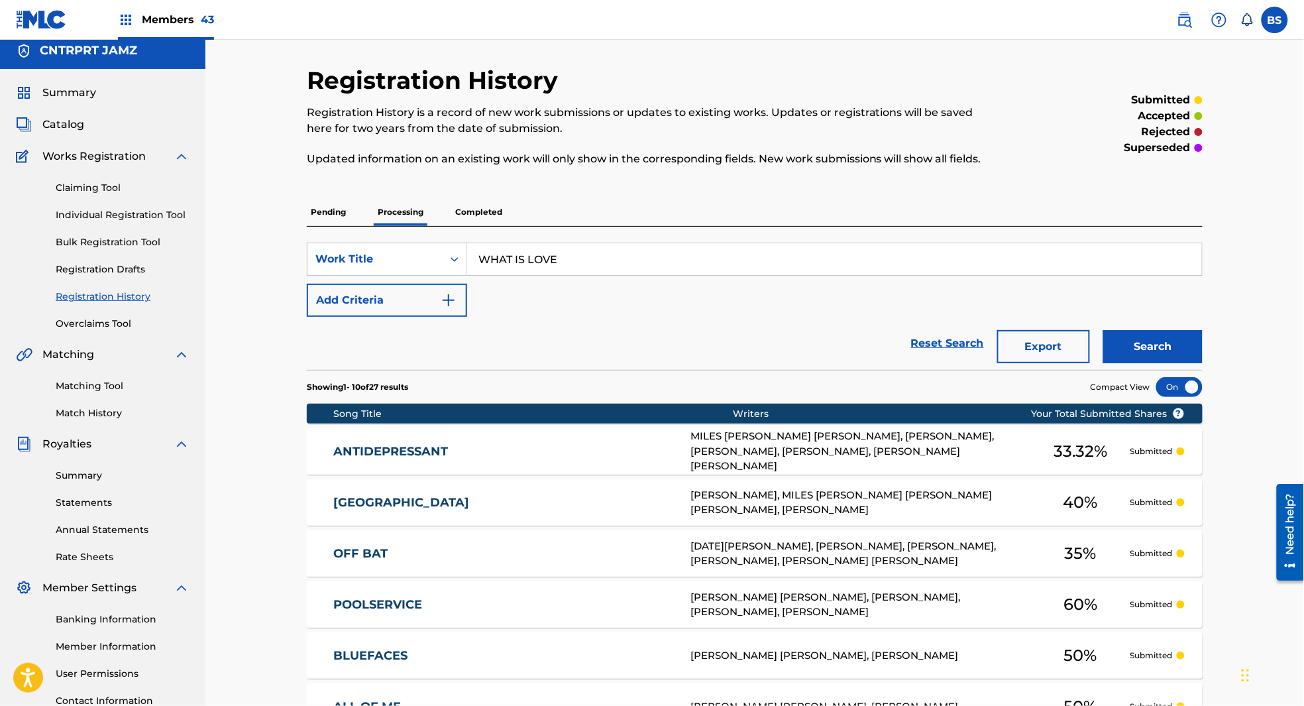
type input "WHAT IS LOVE"
click at [1145, 343] on button "Search" at bounding box center [1153, 346] width 99 height 33
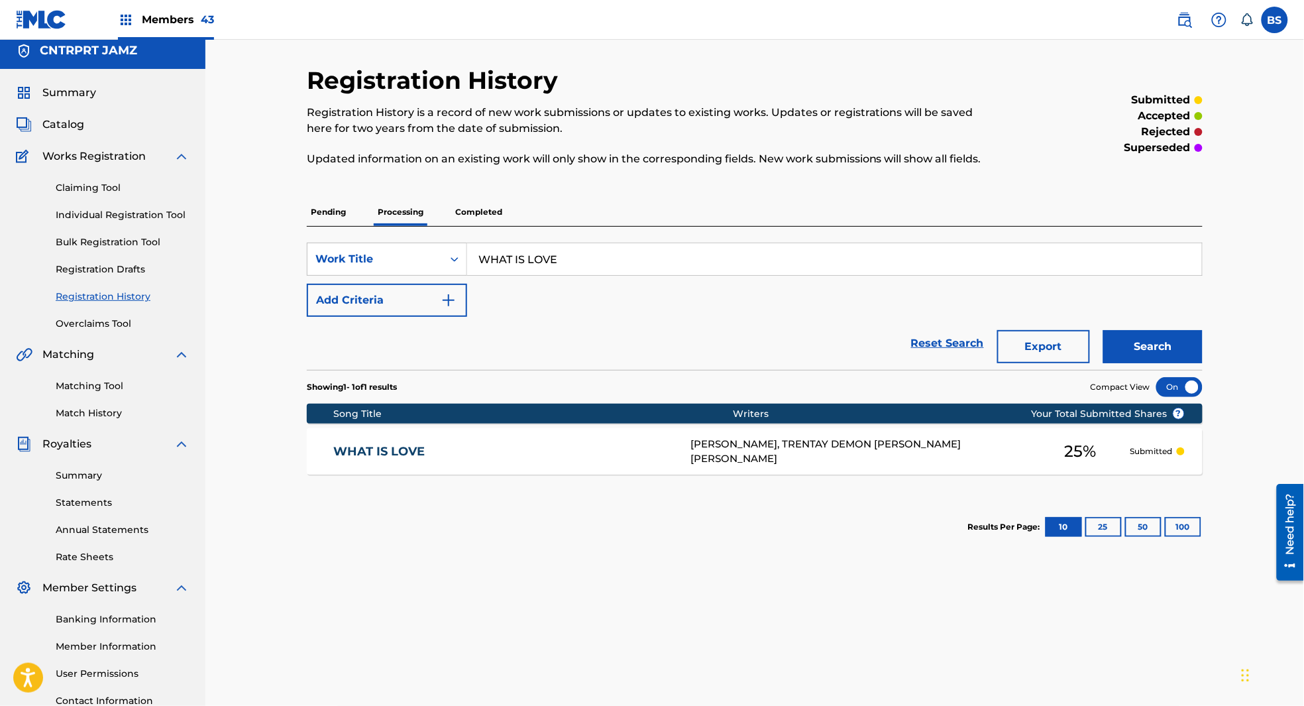
click at [273, 183] on div "Registration History Registration History is a record of new work submissions o…" at bounding box center [754, 391] width 1099 height 719
click at [76, 121] on span "Catalog" at bounding box center [63, 125] width 42 height 16
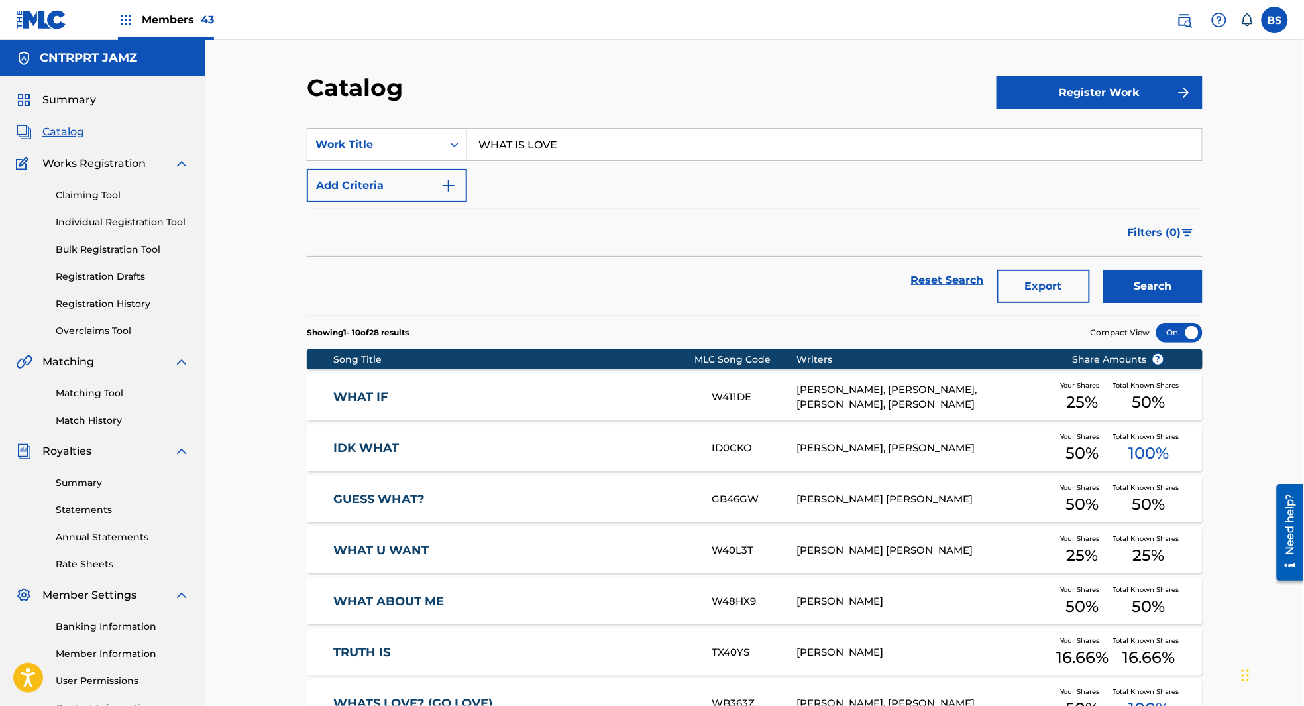
click at [92, 195] on link "Claiming Tool" at bounding box center [123, 195] width 134 height 14
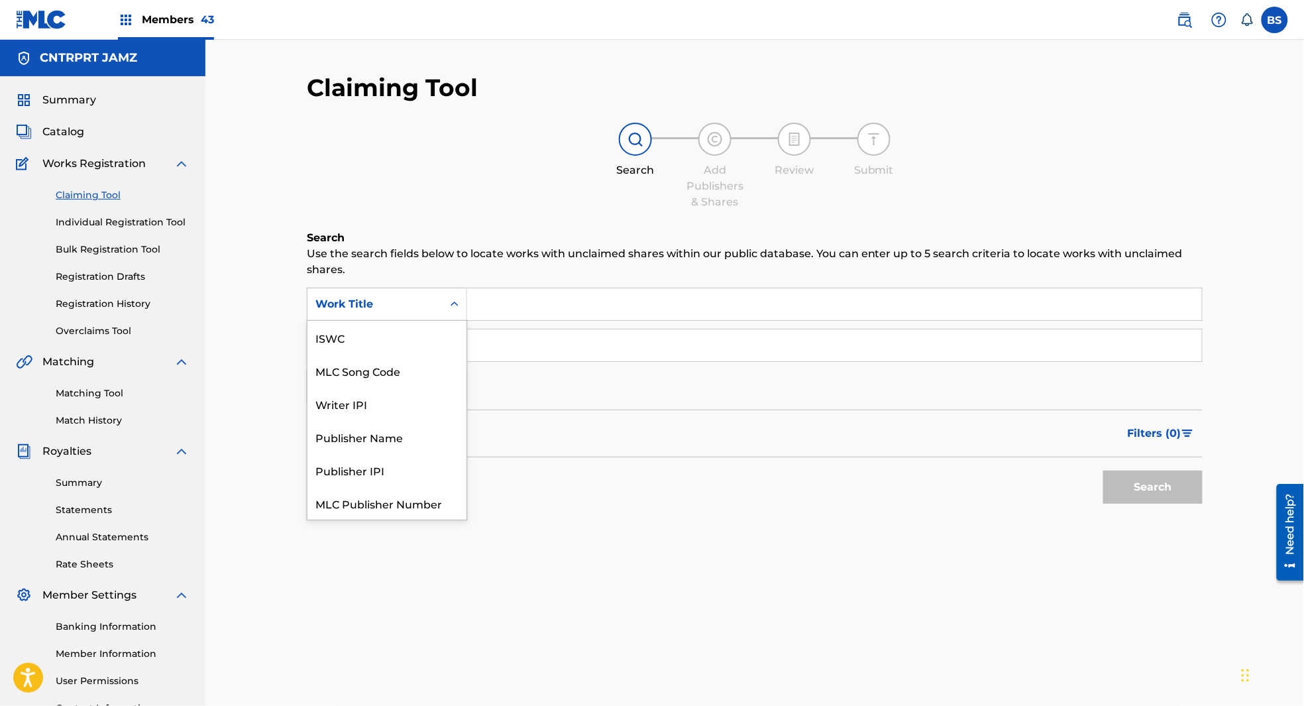
drag, startPoint x: 426, startPoint y: 308, endPoint x: 397, endPoint y: 339, distance: 42.2
click at [426, 308] on div "Work Title" at bounding box center [375, 304] width 119 height 16
drag, startPoint x: 396, startPoint y: 343, endPoint x: 485, endPoint y: 325, distance: 90.6
click at [397, 343] on div "MLC Song Code" at bounding box center [387, 337] width 159 height 33
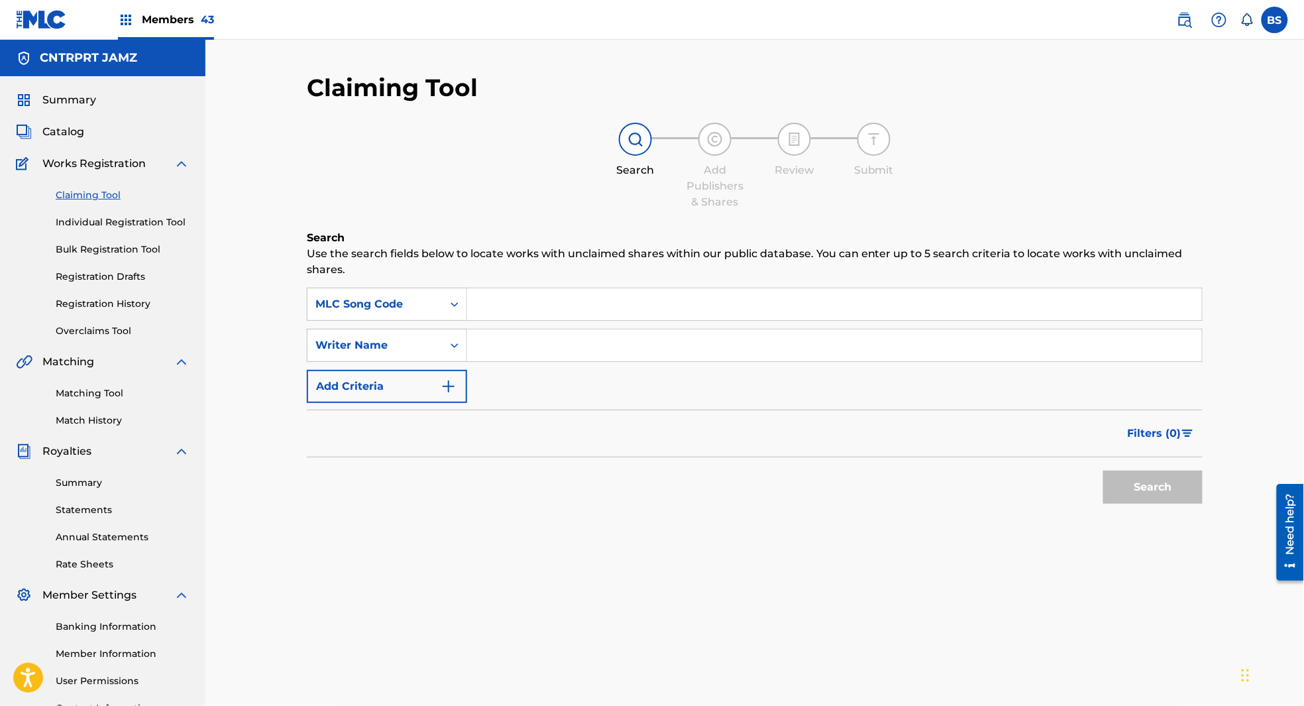
click at [579, 302] on input "Search Form" at bounding box center [834, 304] width 735 height 32
paste input "SH55JO"
type input "SH55JO"
click at [1153, 477] on button "Search" at bounding box center [1153, 487] width 99 height 33
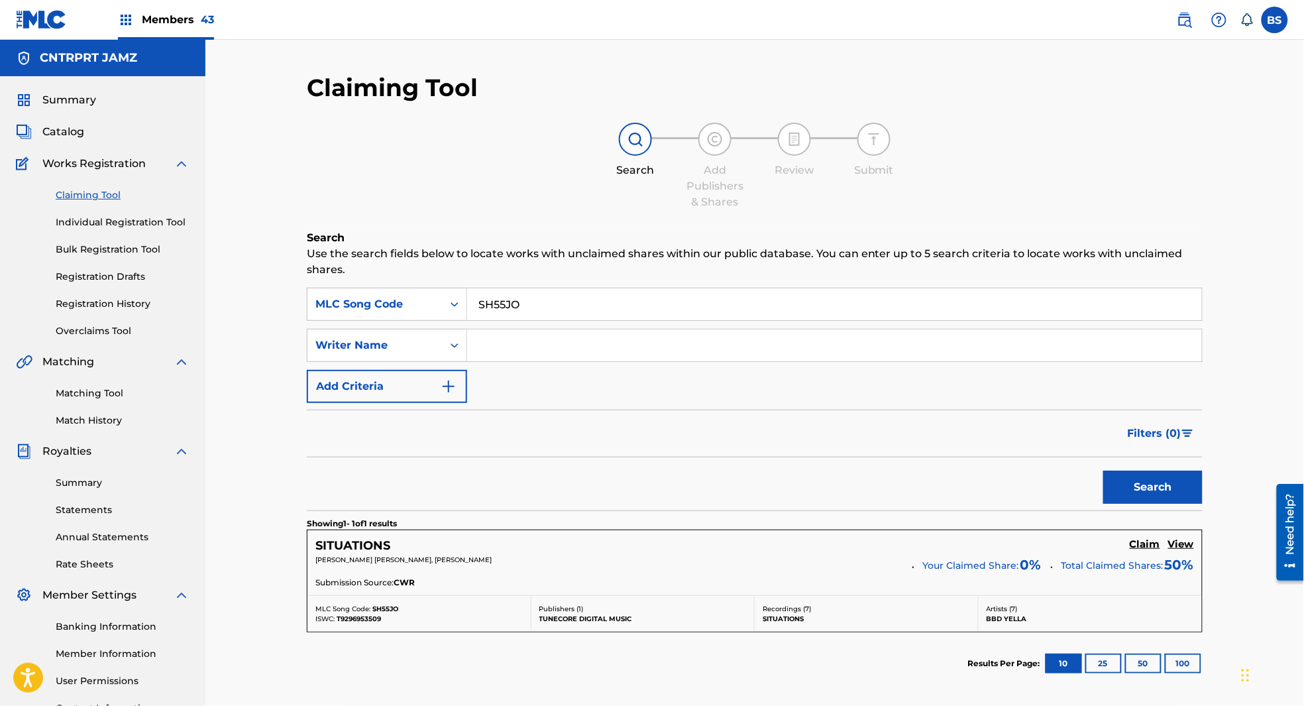
scroll to position [119, 0]
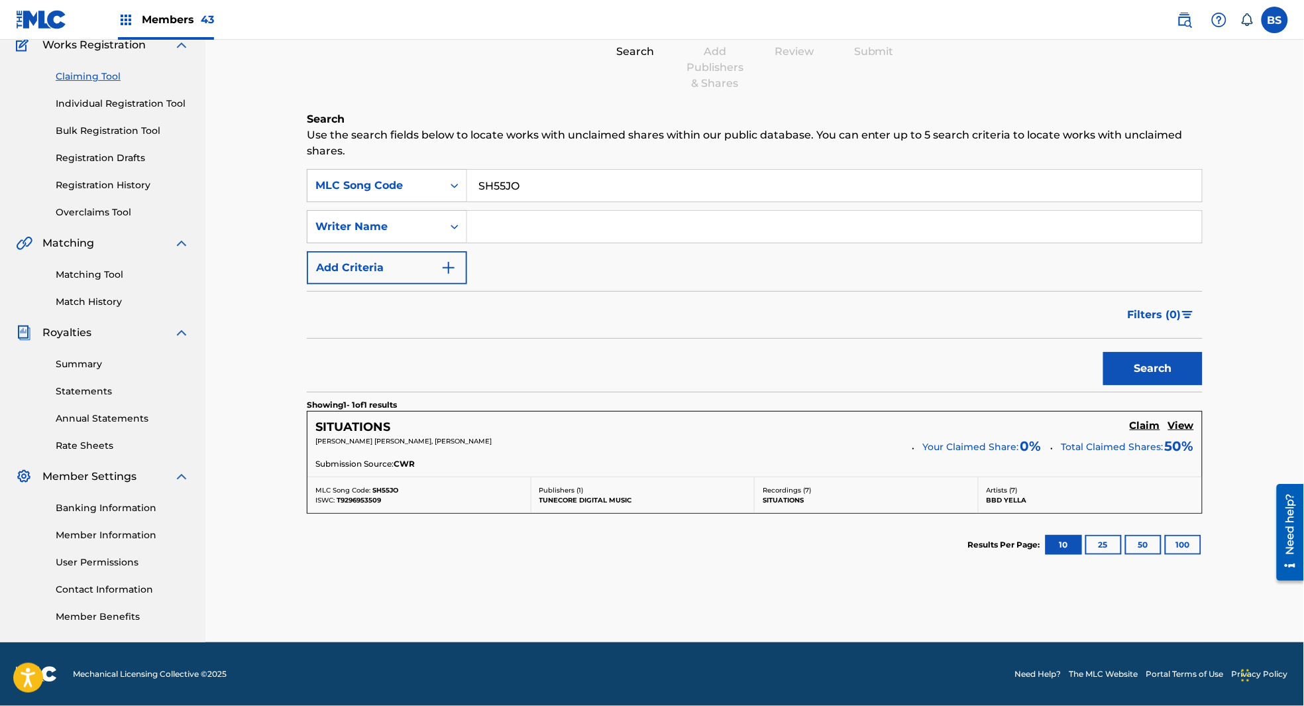
click at [1152, 421] on h5 "Claim" at bounding box center [1145, 426] width 30 height 13
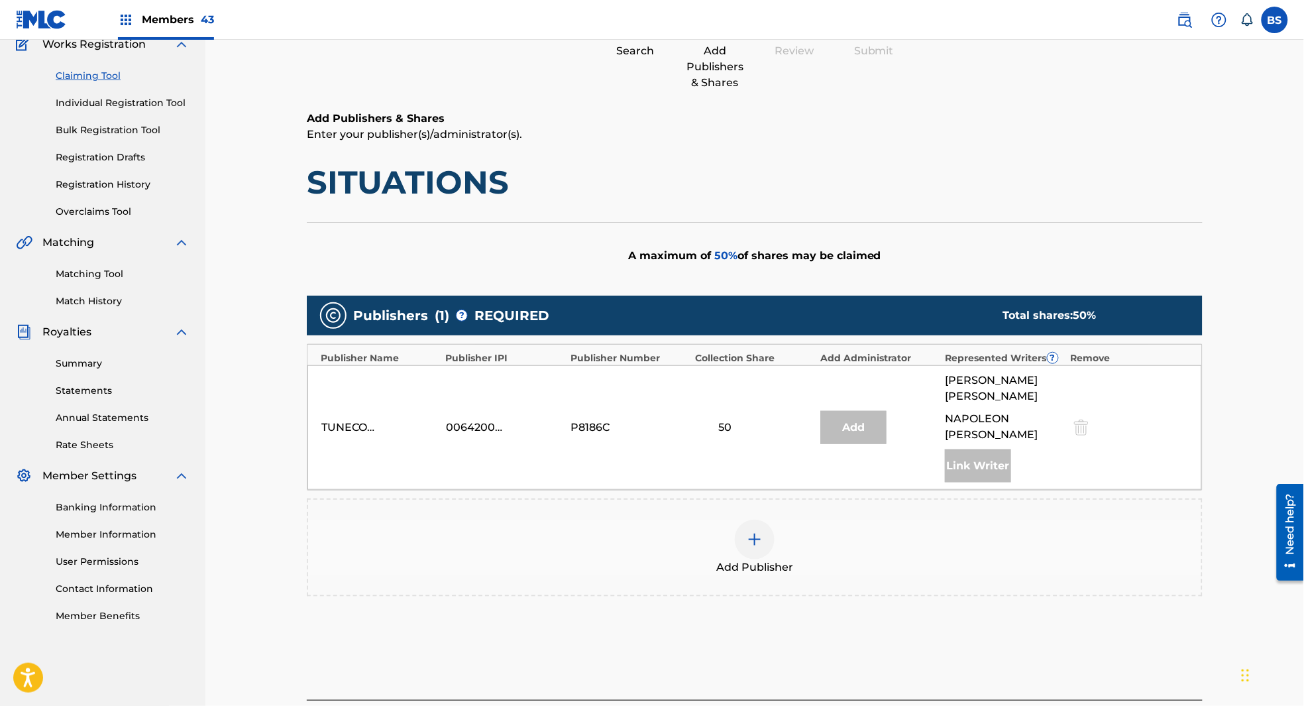
click at [755, 532] on img at bounding box center [755, 540] width 16 height 16
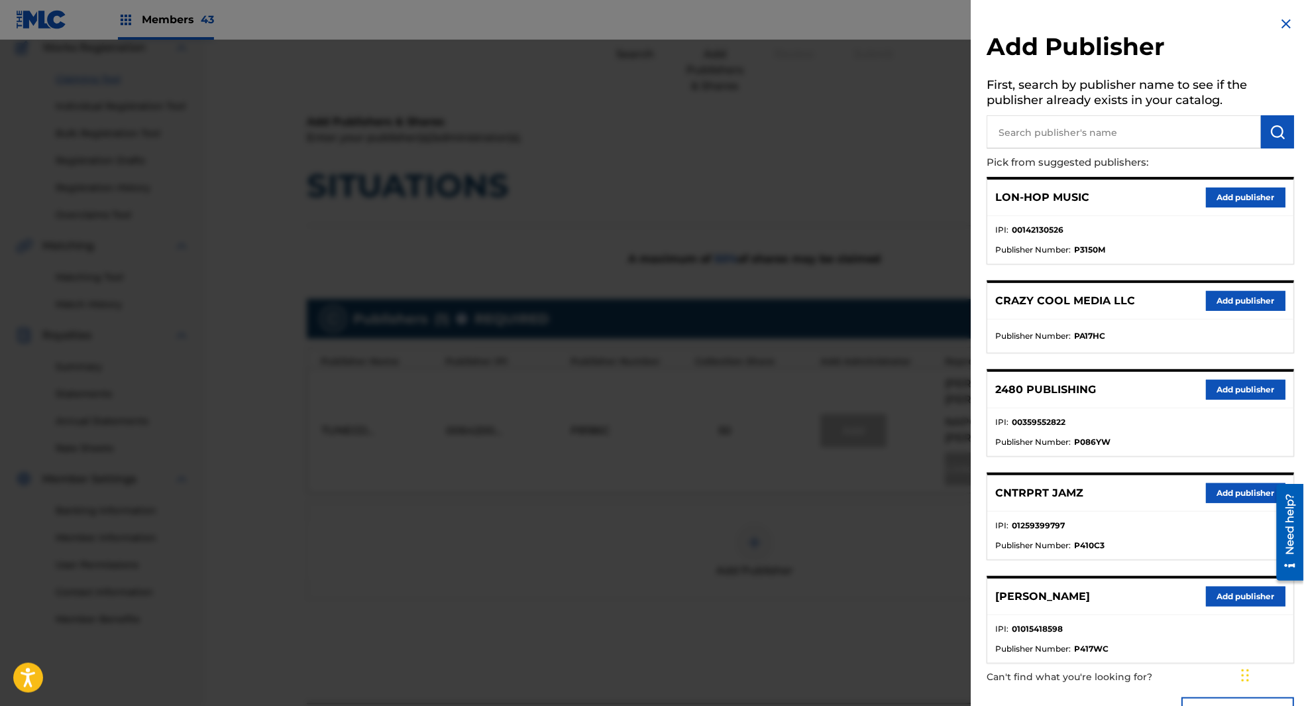
click at [1087, 132] on input "text" at bounding box center [1125, 131] width 274 height 33
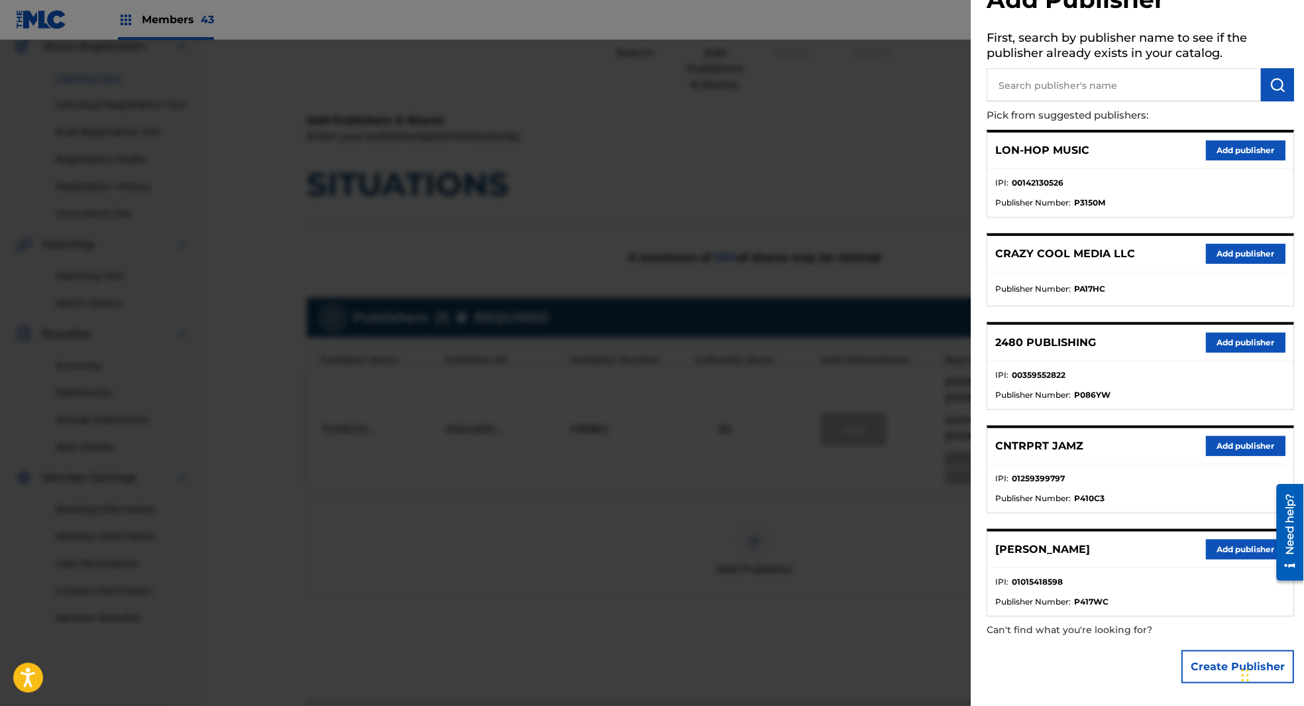
scroll to position [0, 0]
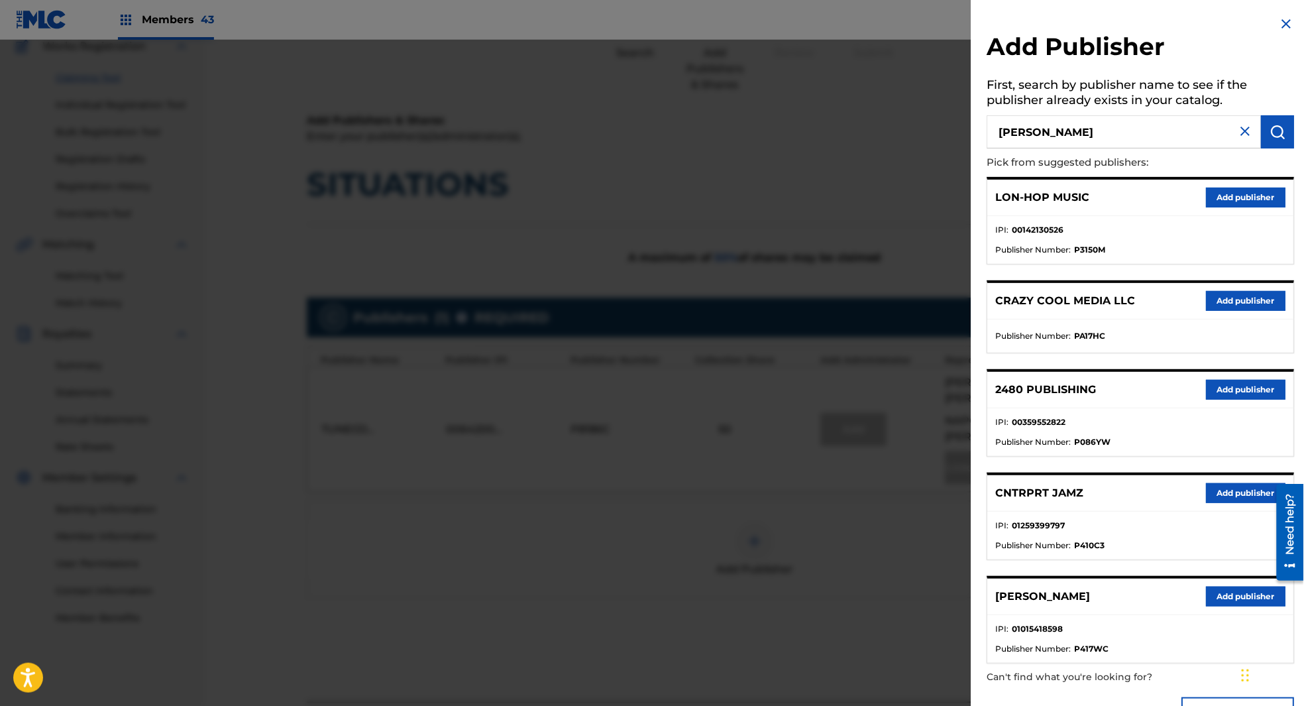
type input "sims"
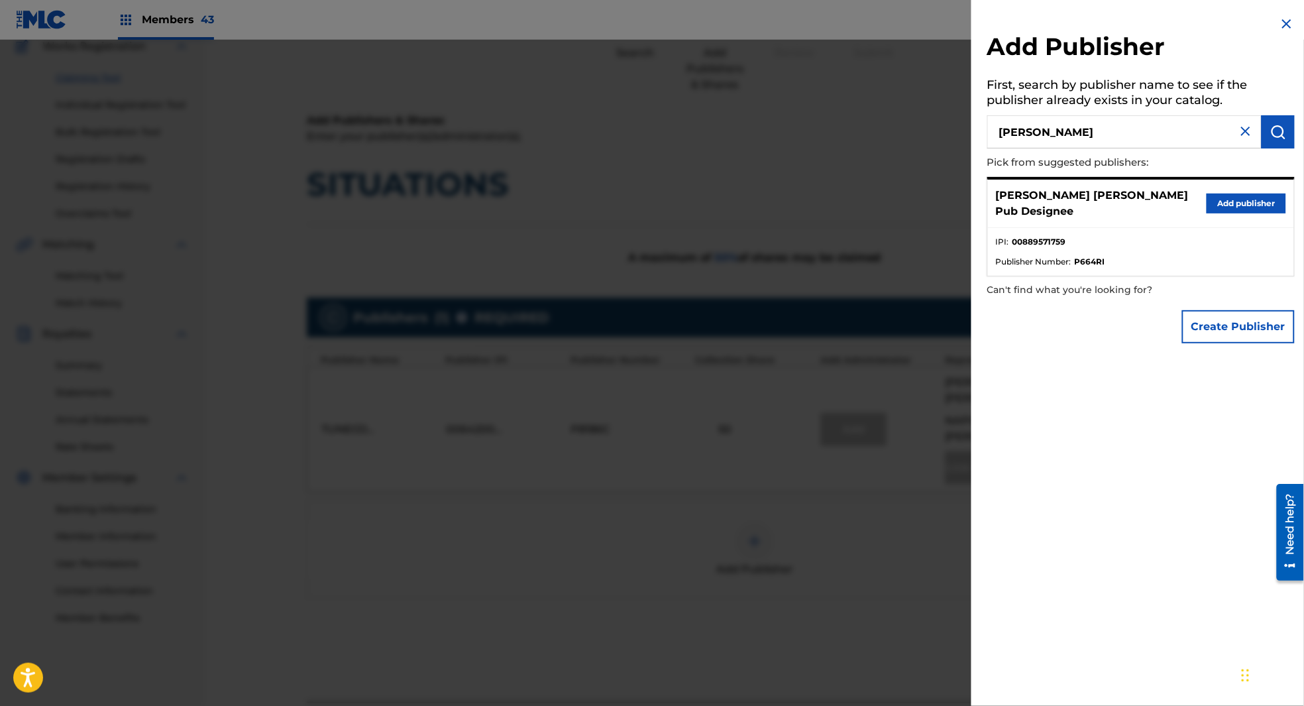
click at [1257, 199] on button "Add publisher" at bounding box center [1247, 204] width 80 height 20
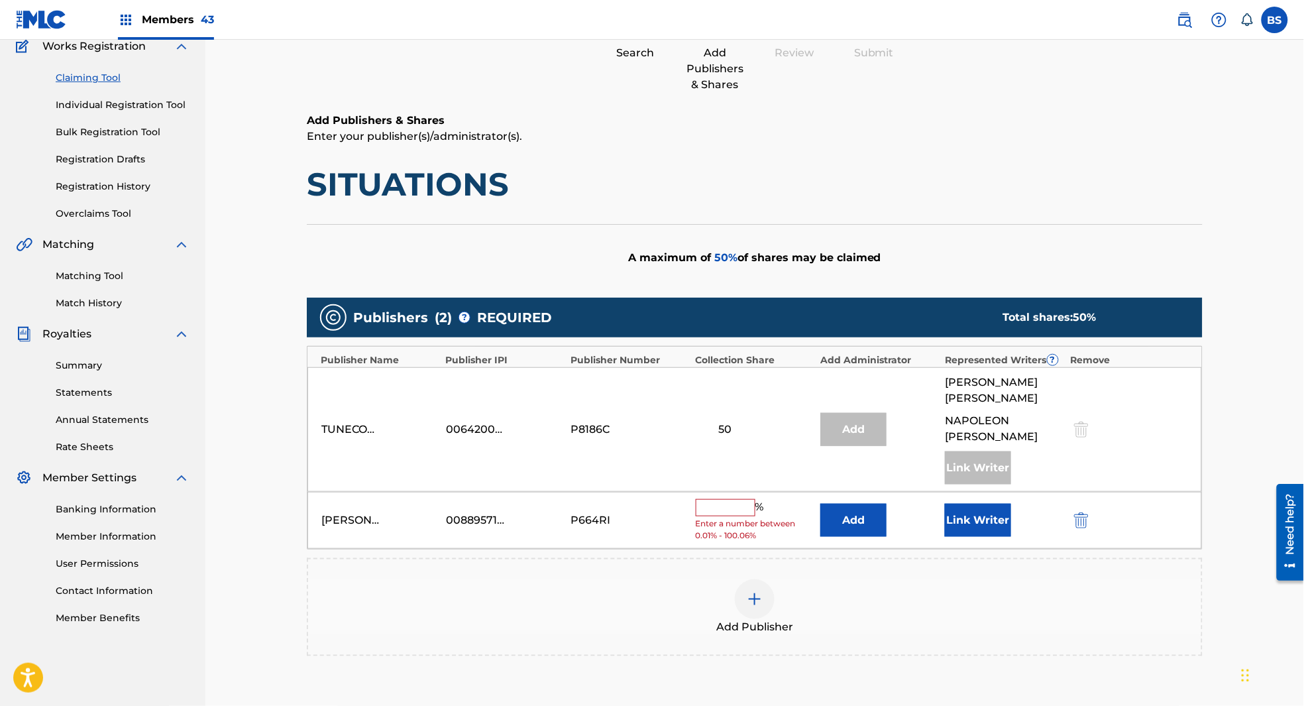
click at [864, 506] on button "Add" at bounding box center [854, 520] width 66 height 33
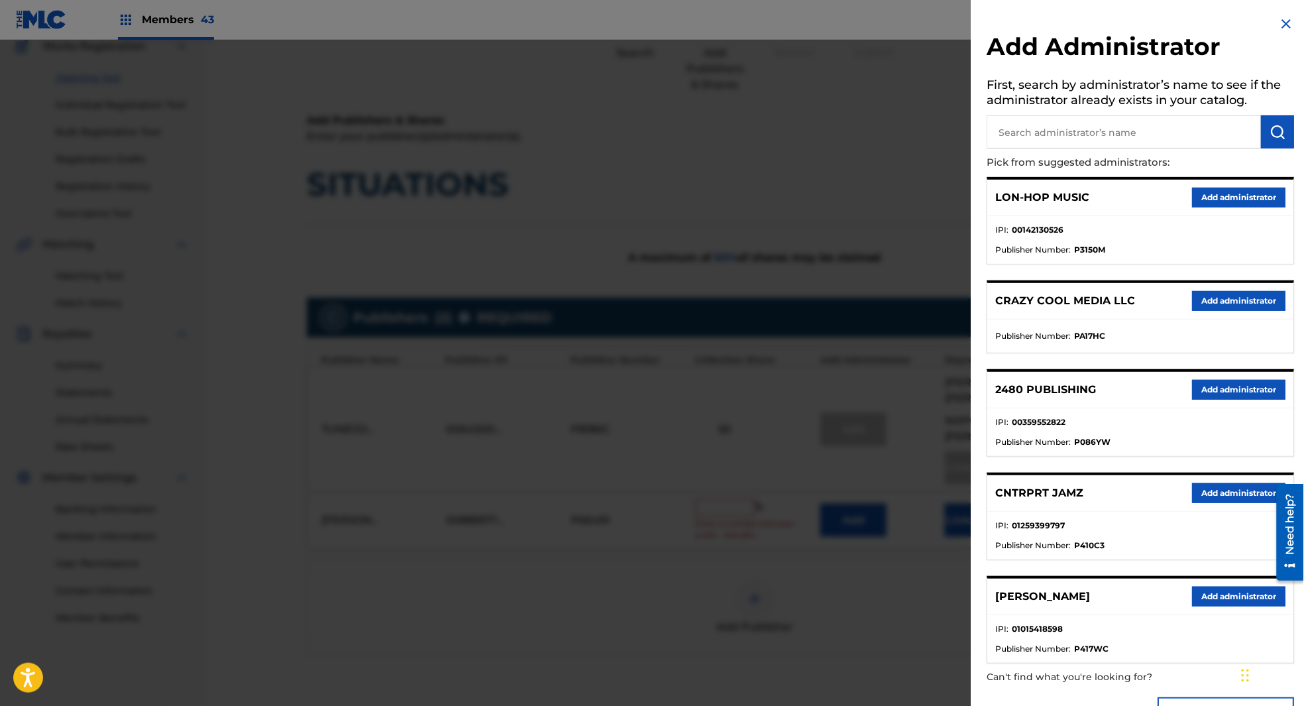
drag, startPoint x: 1232, startPoint y: 496, endPoint x: 1203, endPoint y: 502, distance: 29.8
click at [1232, 496] on button "Add administrator" at bounding box center [1239, 493] width 93 height 20
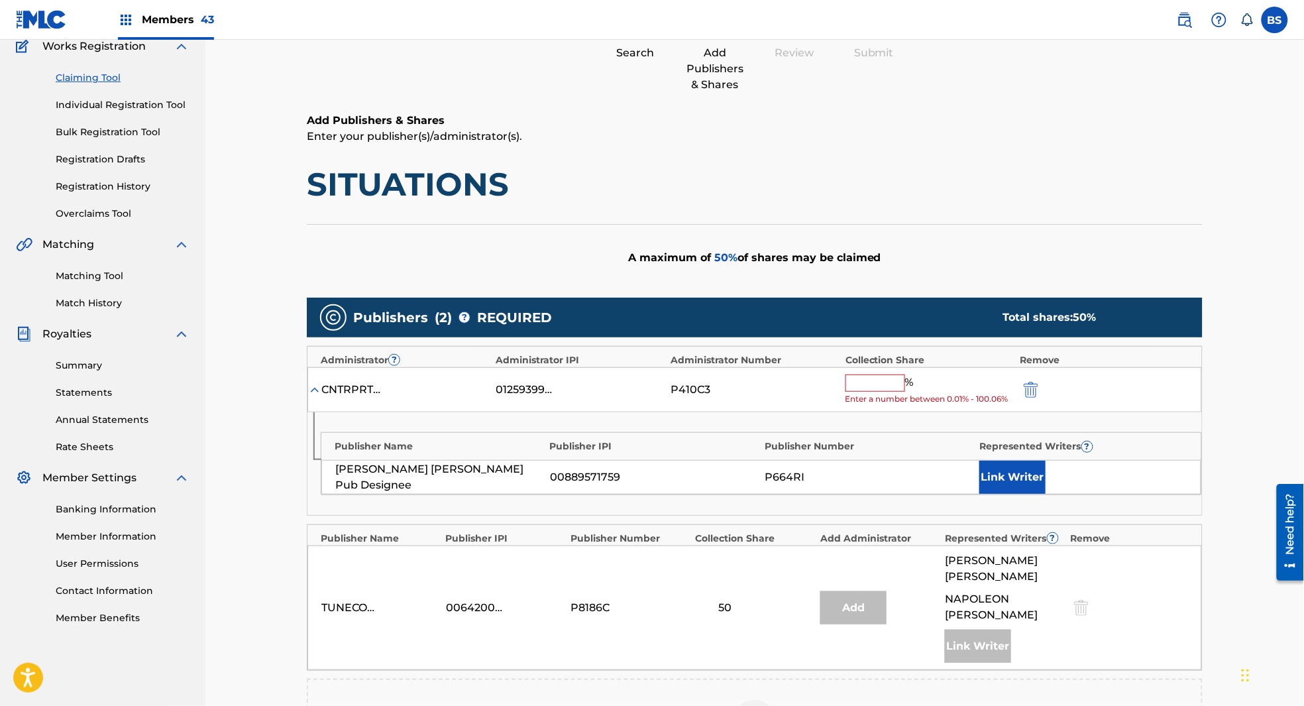
click at [1021, 485] on button "Link Writer" at bounding box center [1013, 477] width 66 height 33
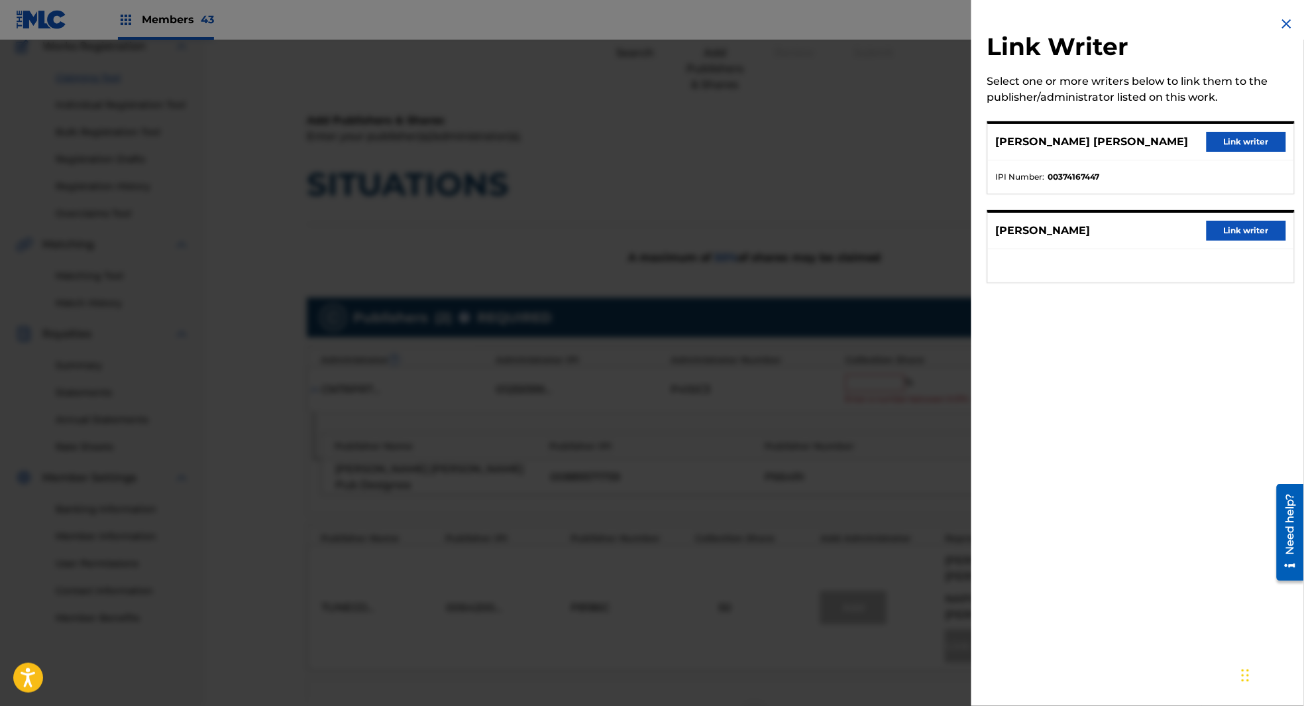
drag, startPoint x: 1240, startPoint y: 228, endPoint x: 1214, endPoint y: 242, distance: 29.9
click at [1238, 229] on button "Link writer" at bounding box center [1247, 231] width 80 height 20
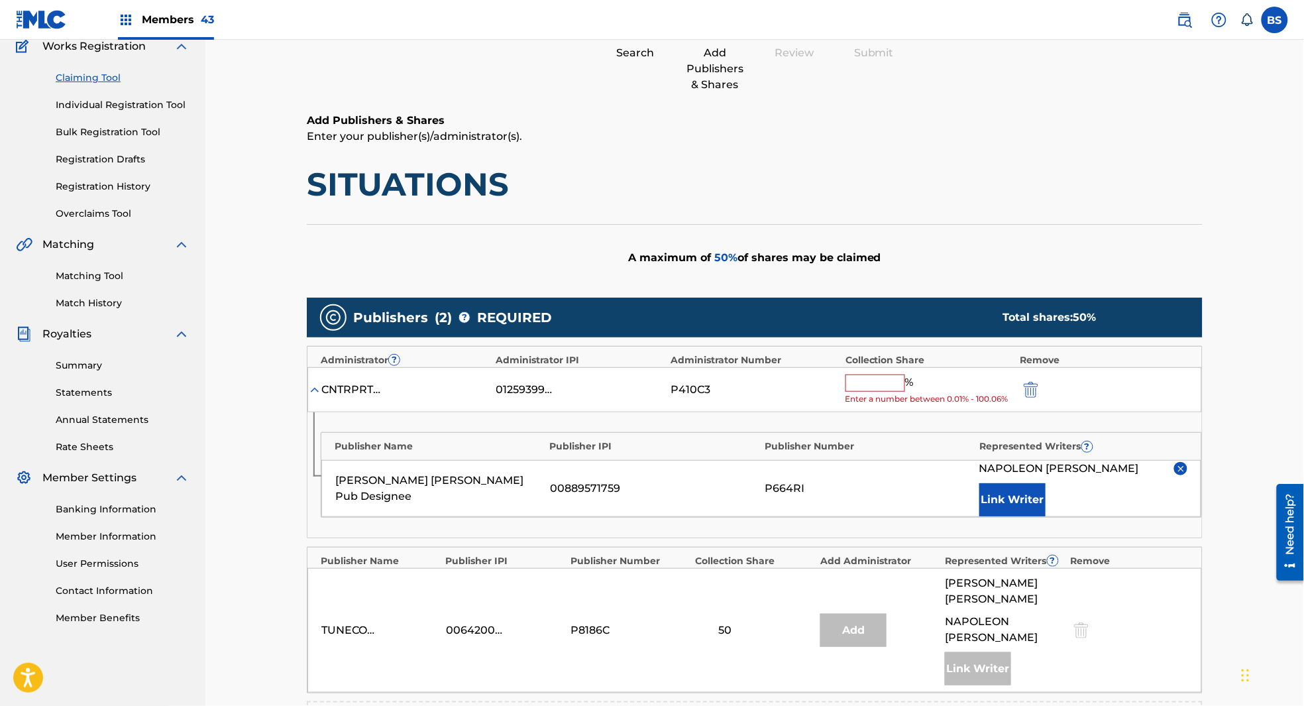
click at [869, 382] on input "text" at bounding box center [876, 383] width 60 height 17
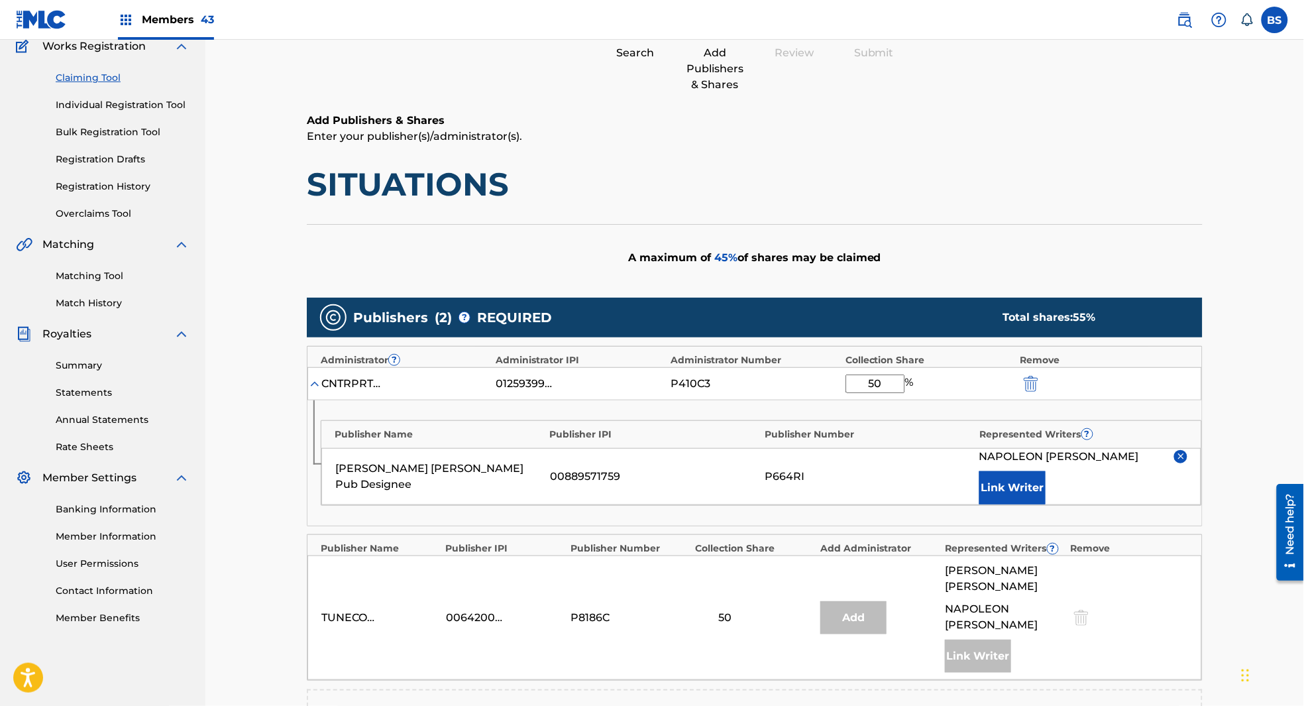
type input "50"
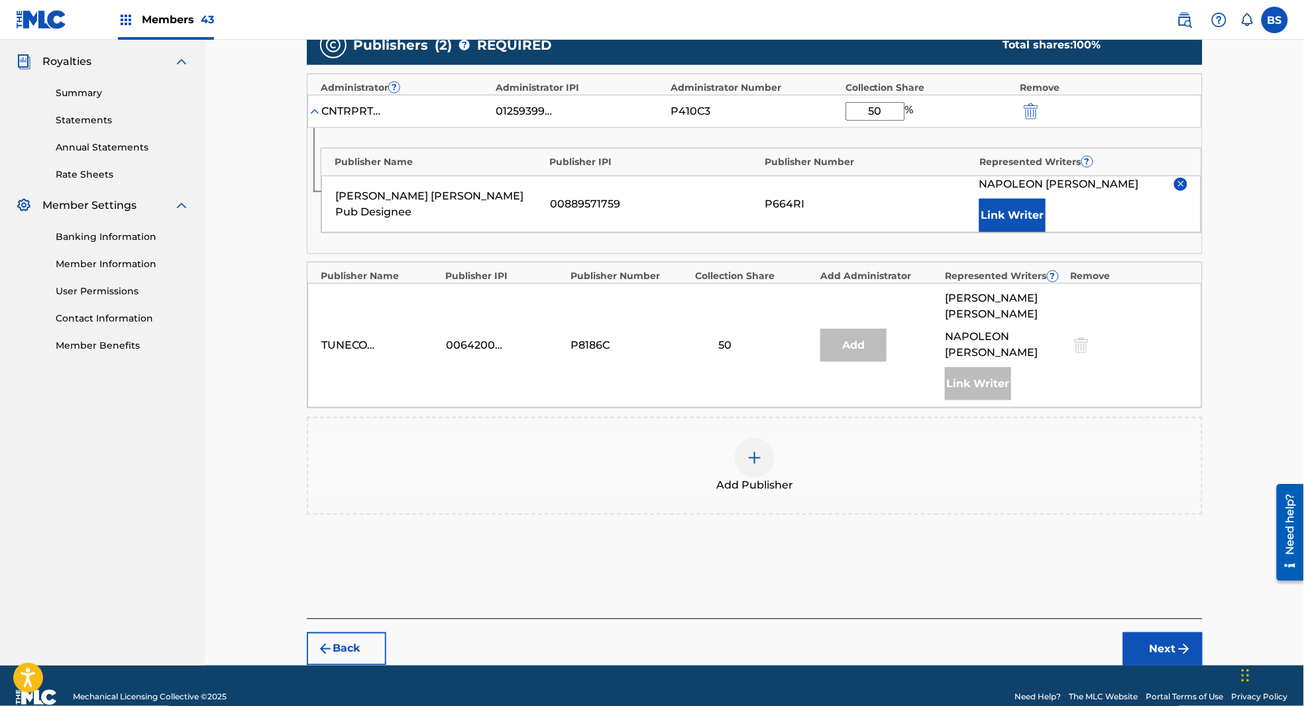
scroll to position [396, 0]
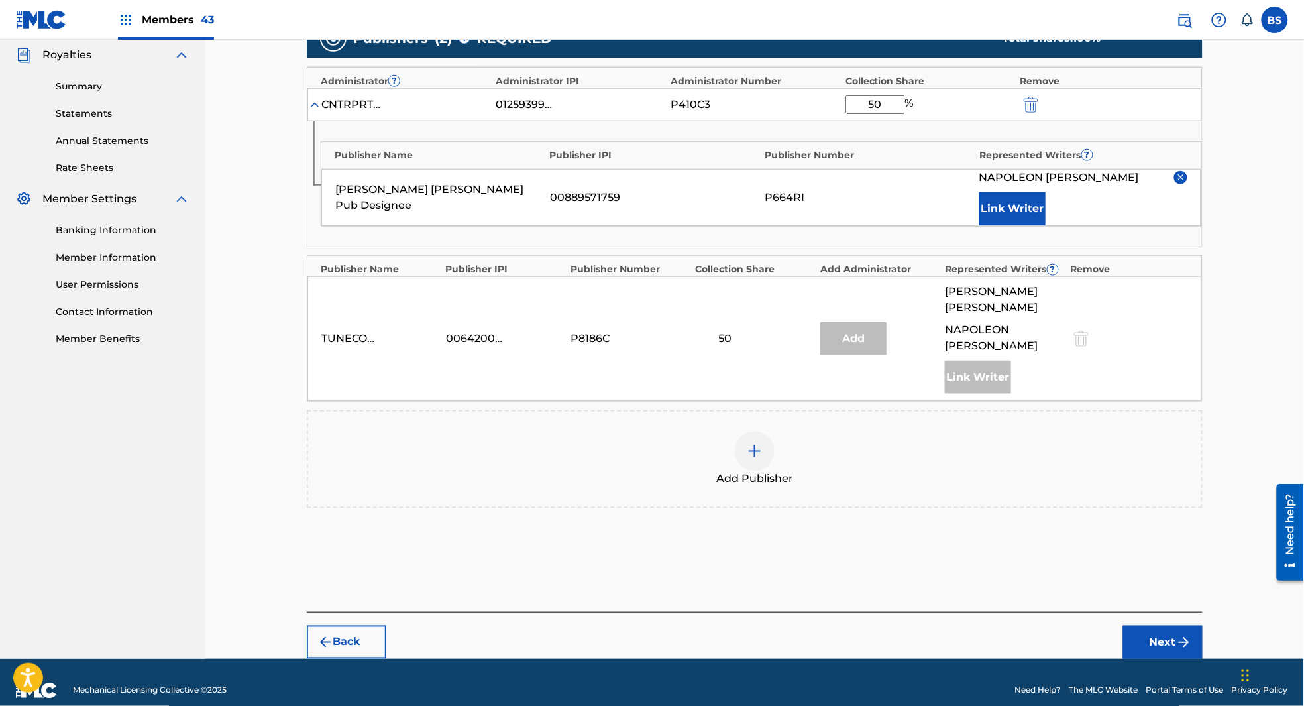
click at [1164, 626] on button "Next" at bounding box center [1164, 642] width 80 height 33
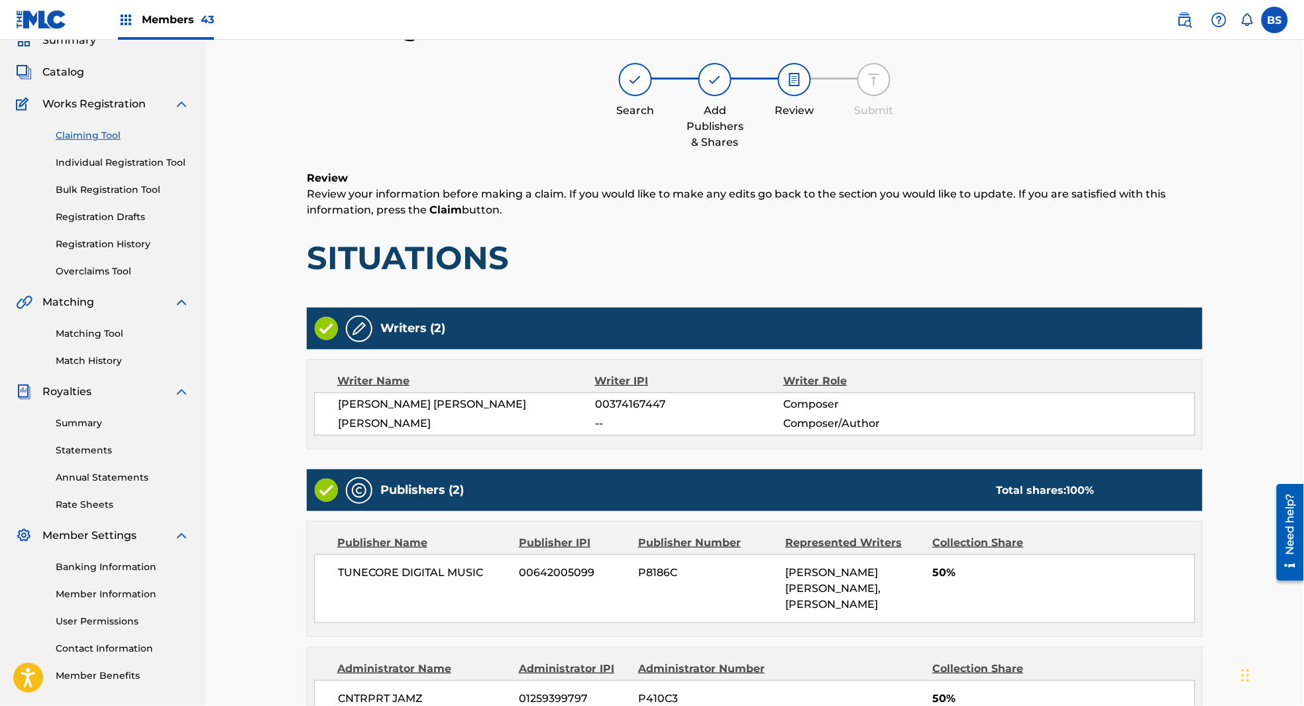
scroll to position [290, 0]
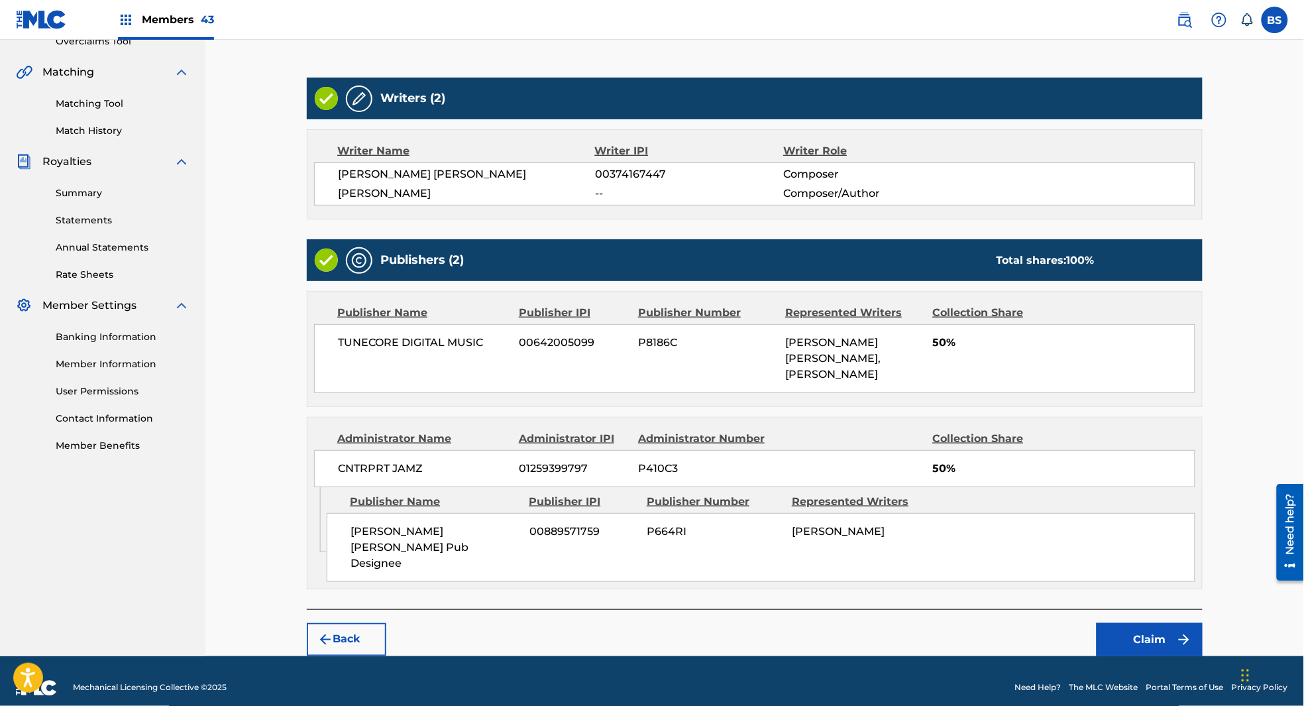
click at [1175, 623] on button "Claim" at bounding box center [1150, 639] width 106 height 33
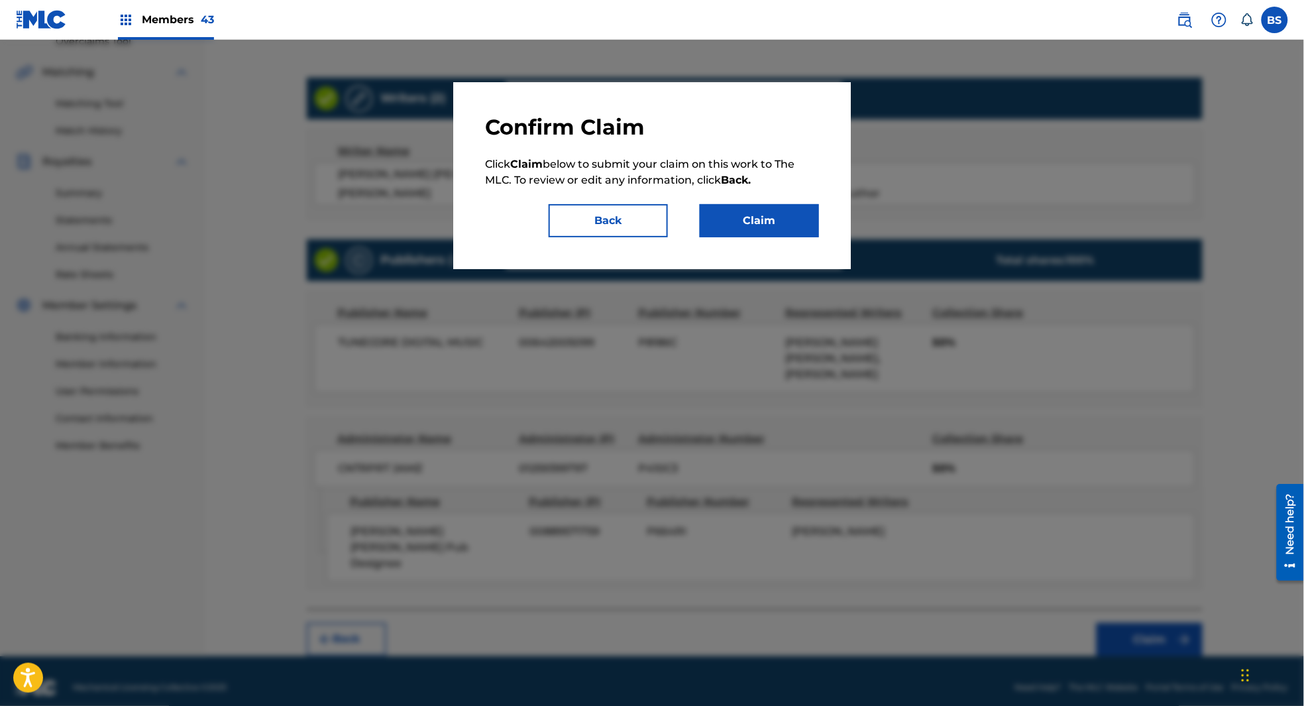
click at [780, 214] on button "Claim" at bounding box center [759, 220] width 119 height 33
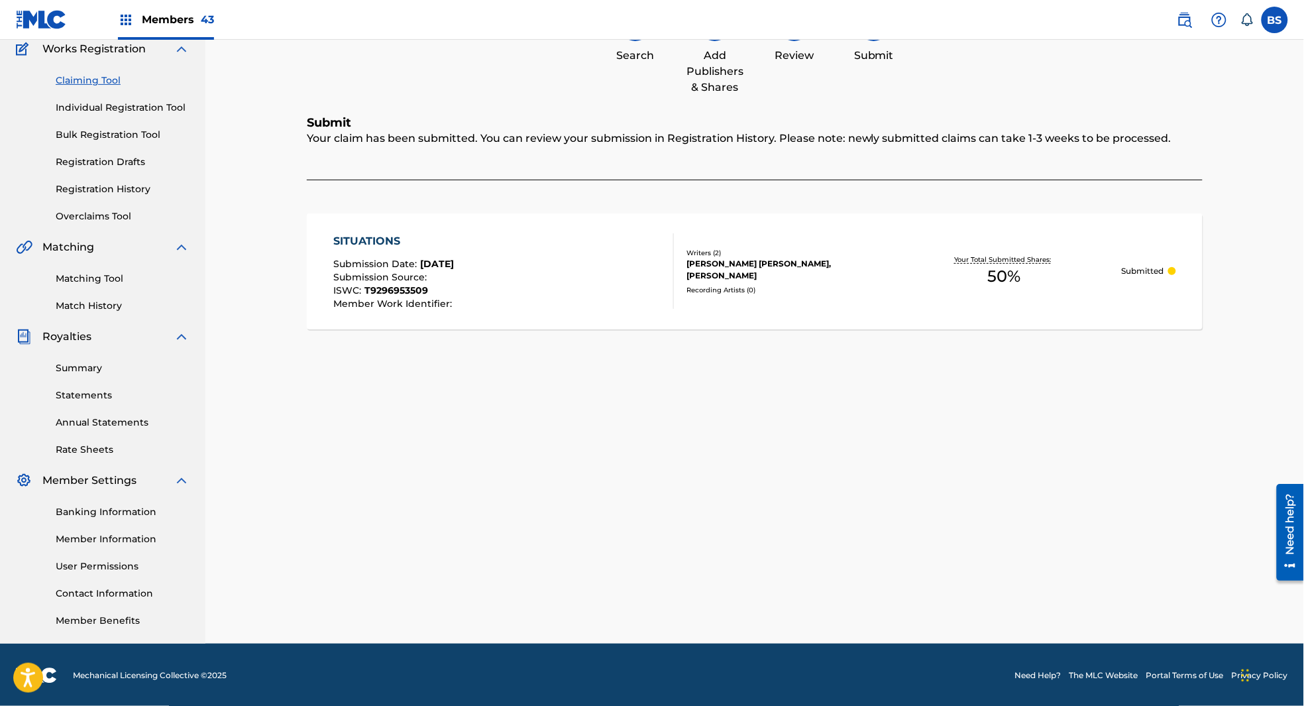
scroll to position [0, 0]
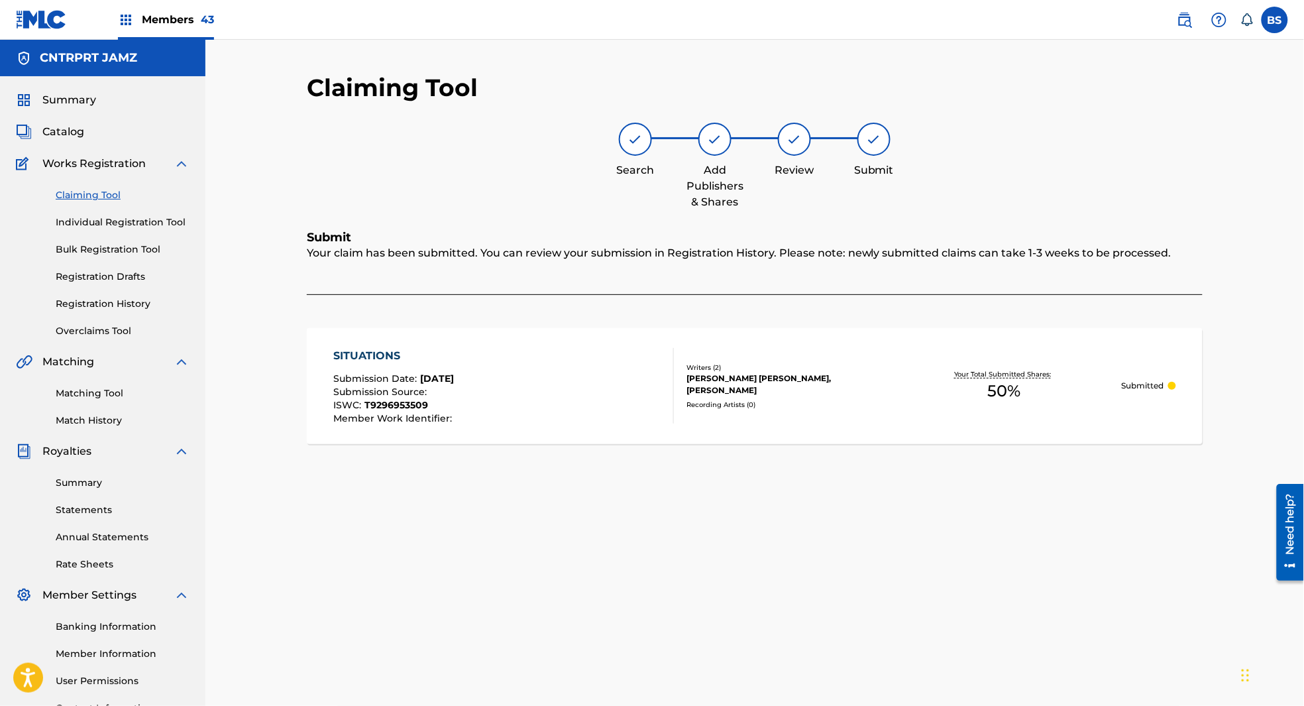
click at [112, 249] on link "Bulk Registration Tool" at bounding box center [123, 250] width 134 height 14
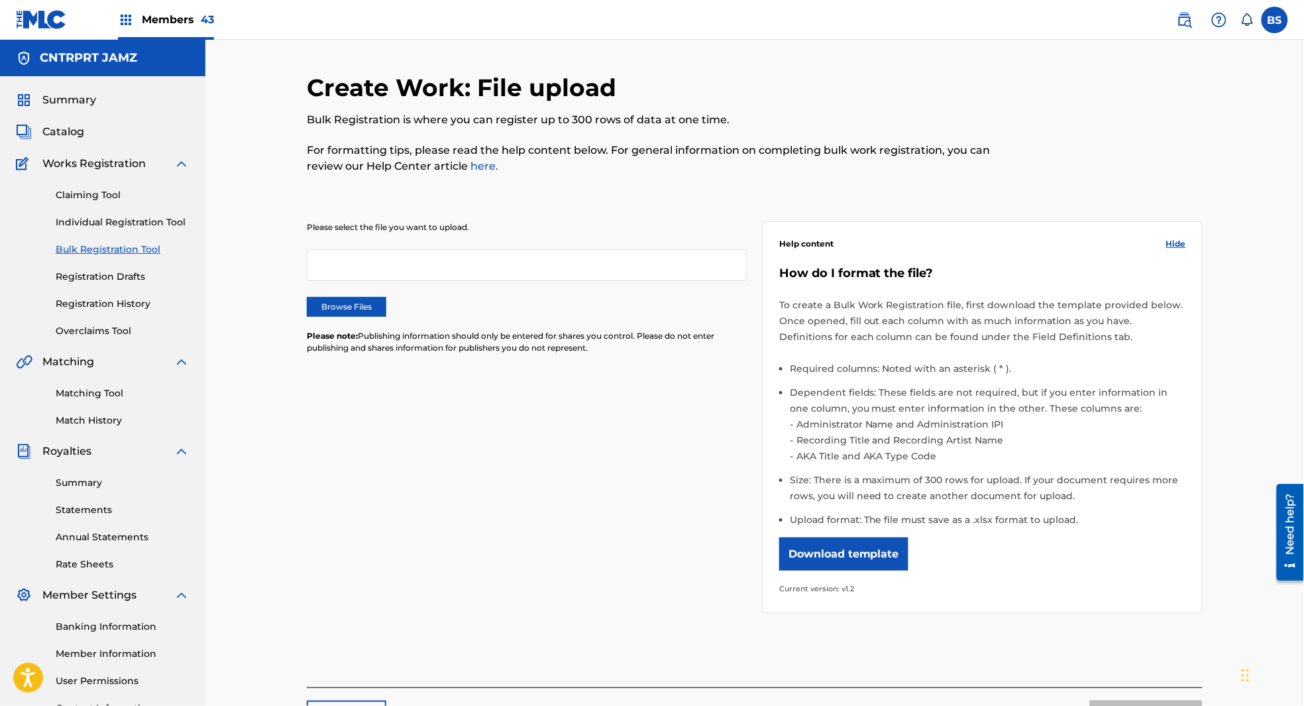
click at [94, 294] on div "Claiming Tool Individual Registration Tool Bulk Registration Tool Registration …" at bounding box center [103, 255] width 174 height 166
click at [89, 299] on link "Registration History" at bounding box center [123, 304] width 134 height 14
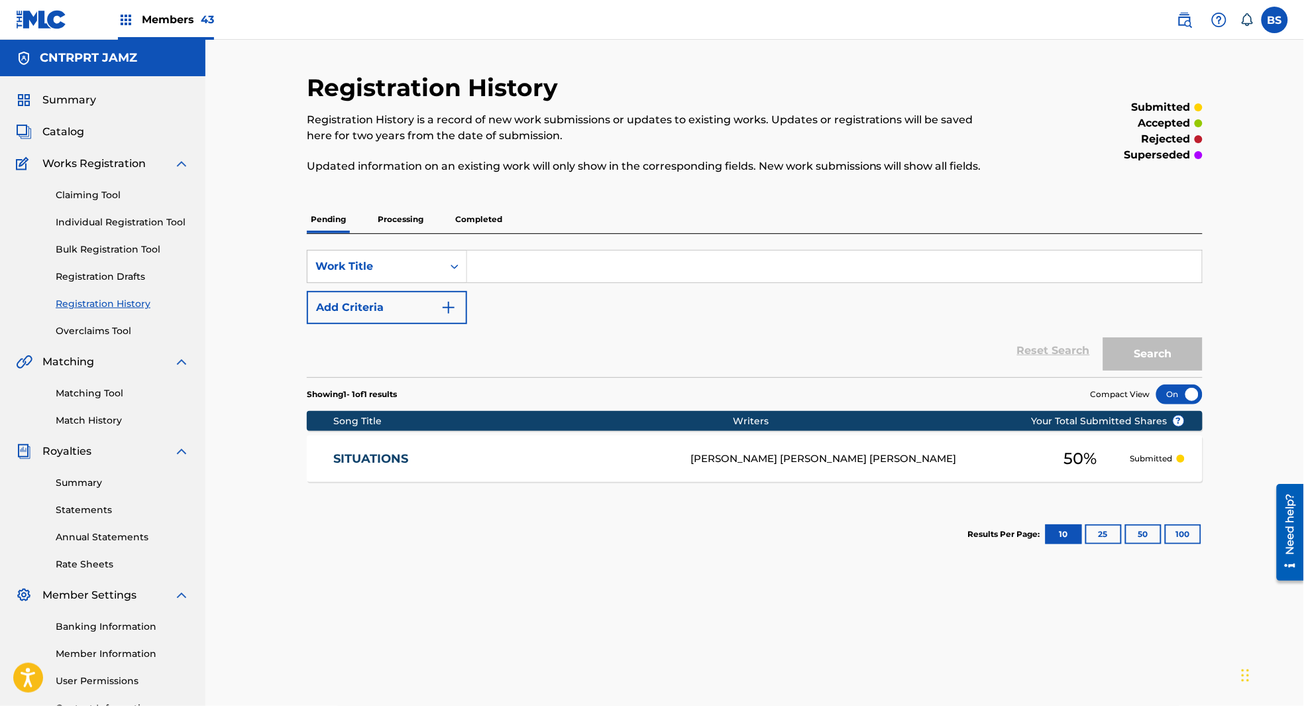
click at [616, 458] on link "SITUATIONS" at bounding box center [503, 458] width 339 height 15
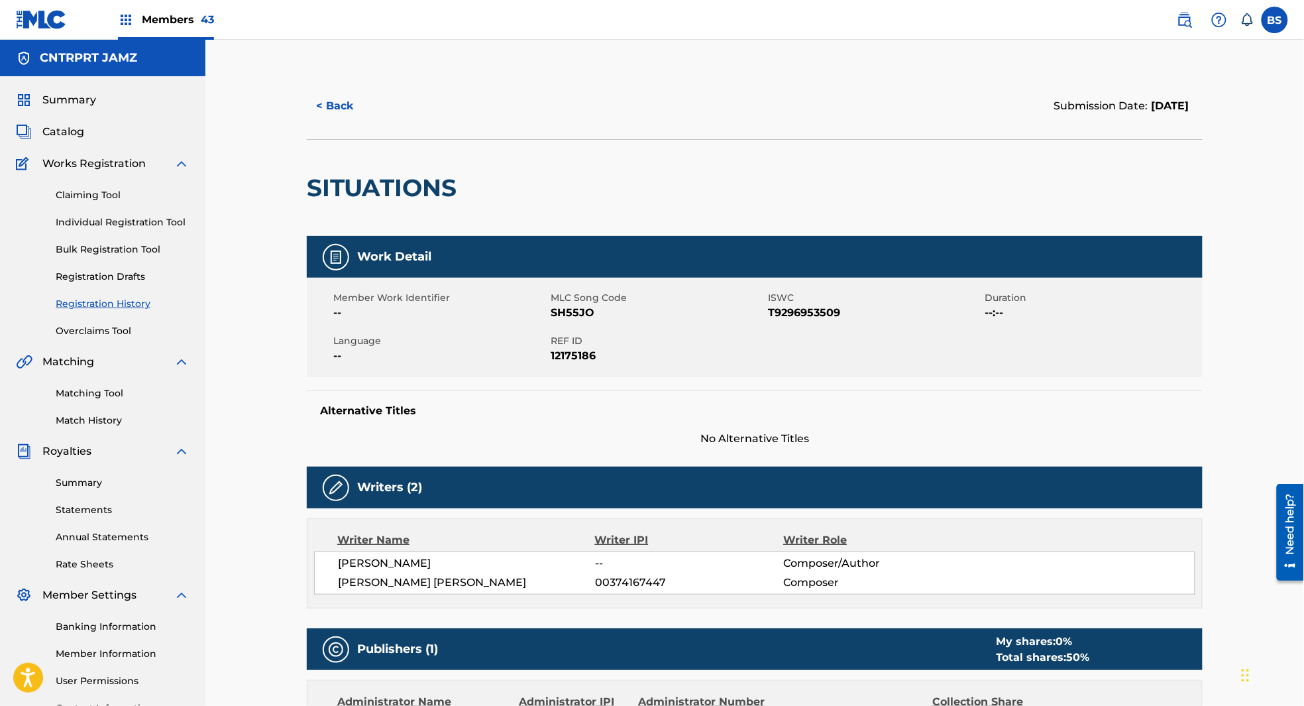
click at [56, 135] on span "Catalog" at bounding box center [63, 132] width 42 height 16
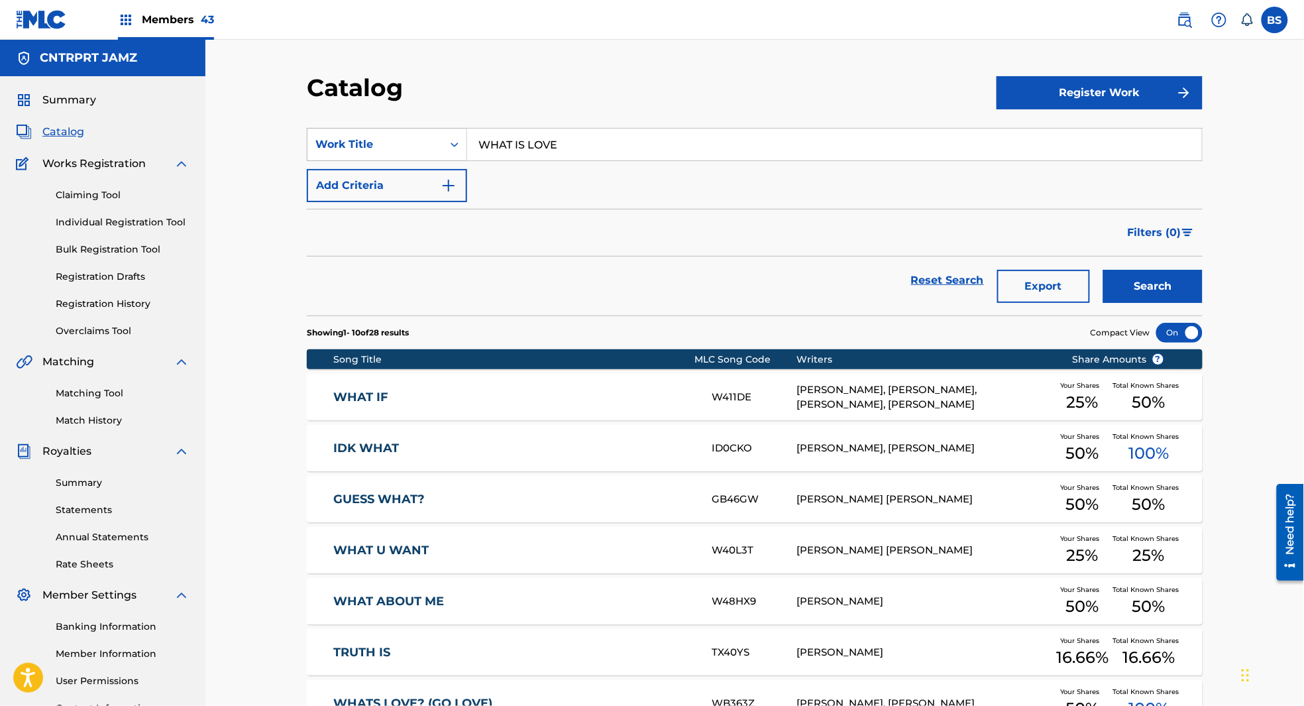
click at [393, 153] on div "Work Title" at bounding box center [375, 144] width 135 height 25
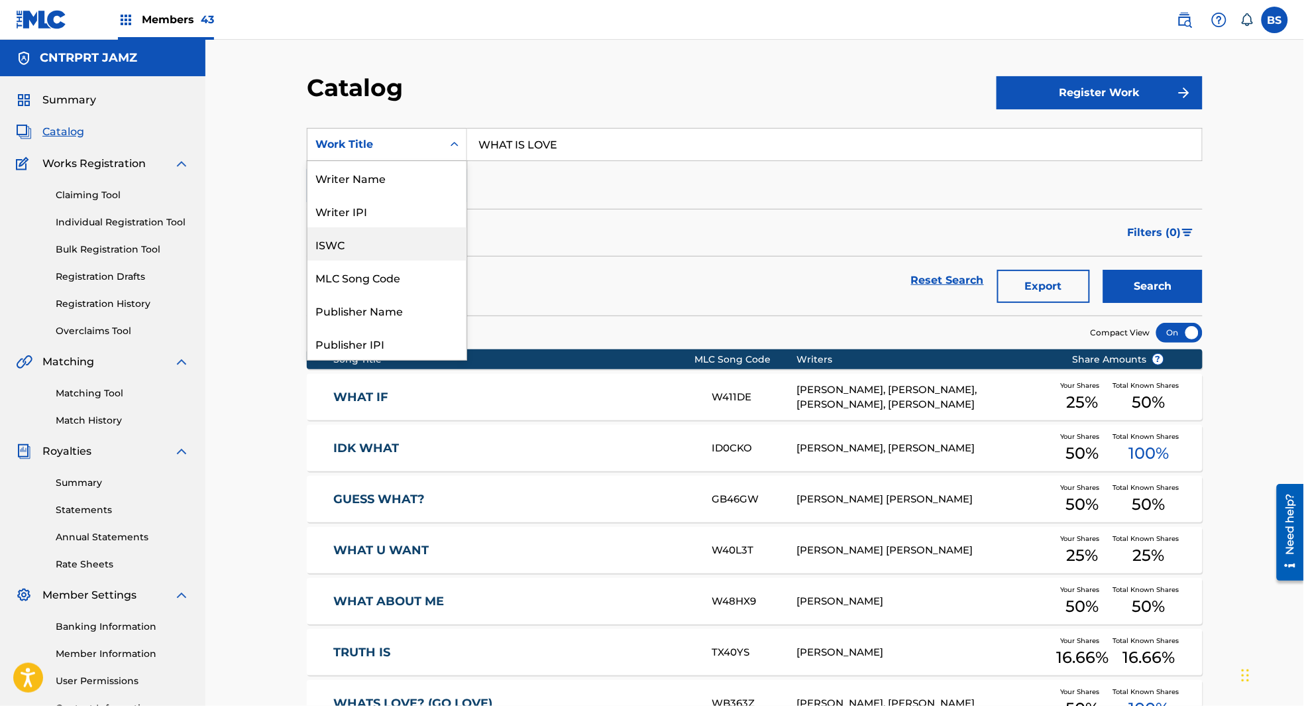
click at [616, 223] on div "Filters ( 0 )" at bounding box center [755, 233] width 896 height 48
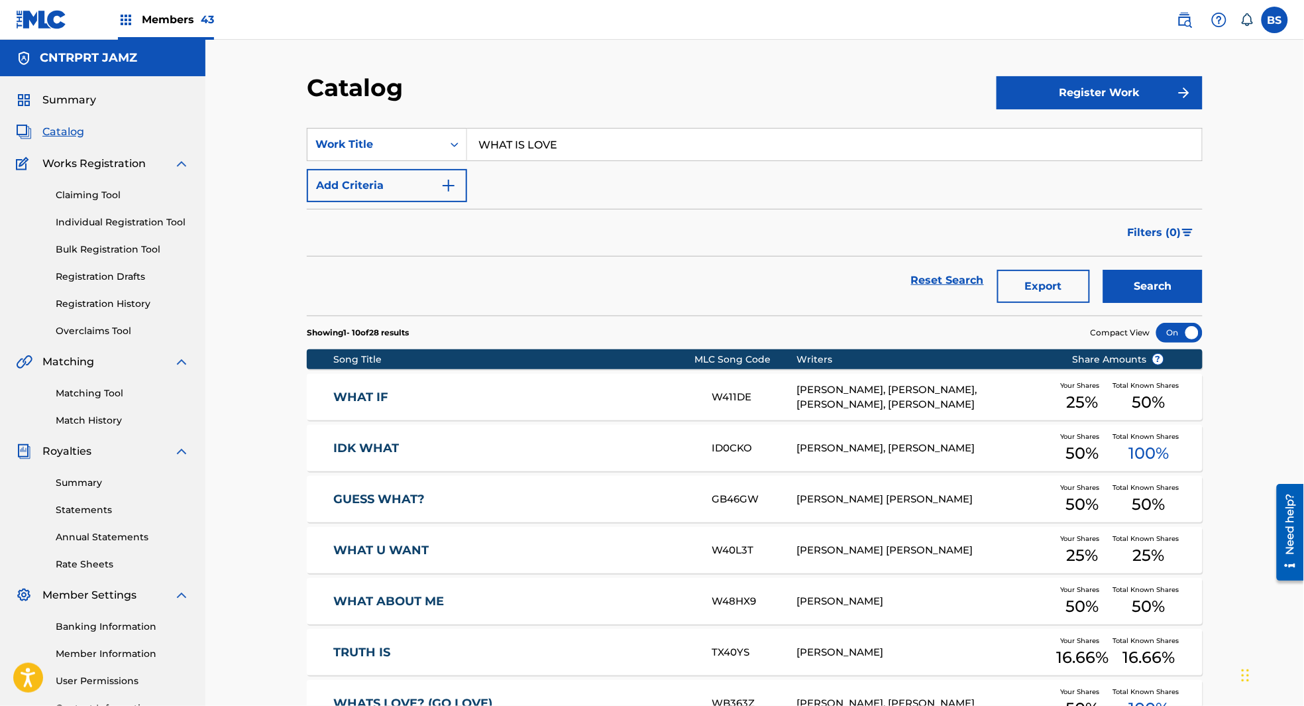
click at [188, 18] on span "Members 43" at bounding box center [178, 19] width 72 height 15
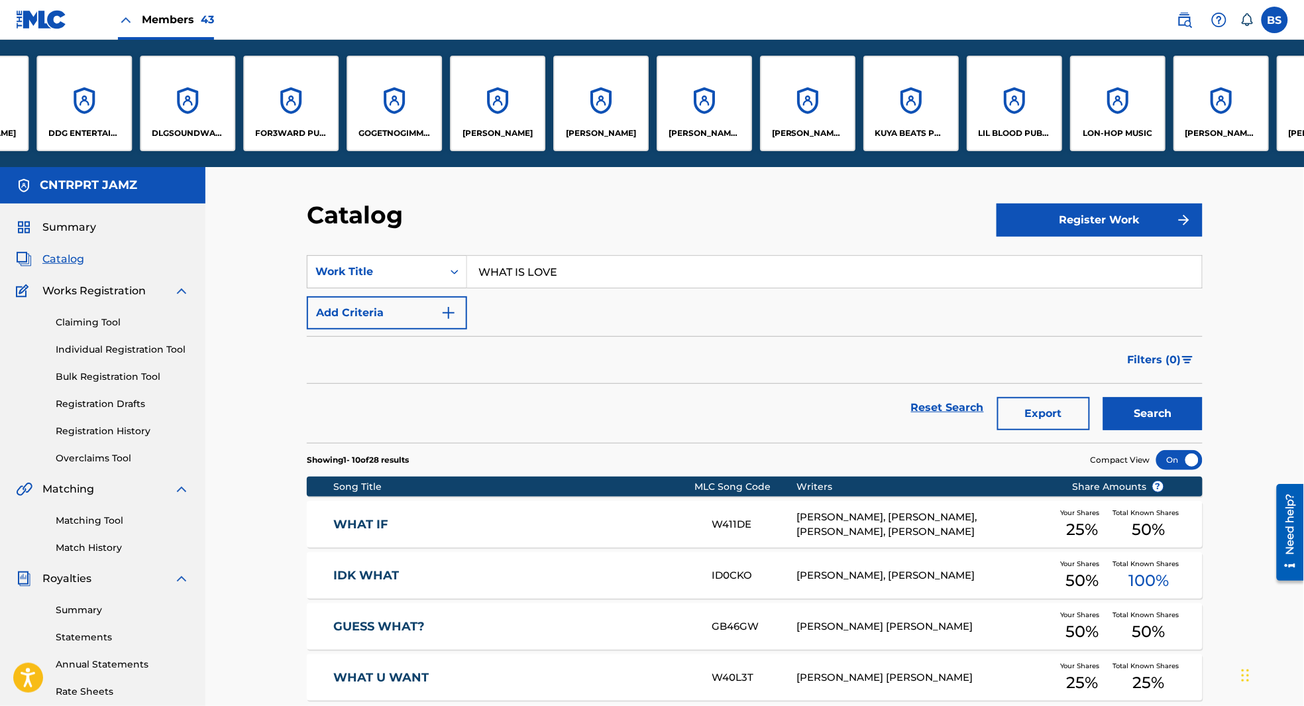
scroll to position [0, 1468]
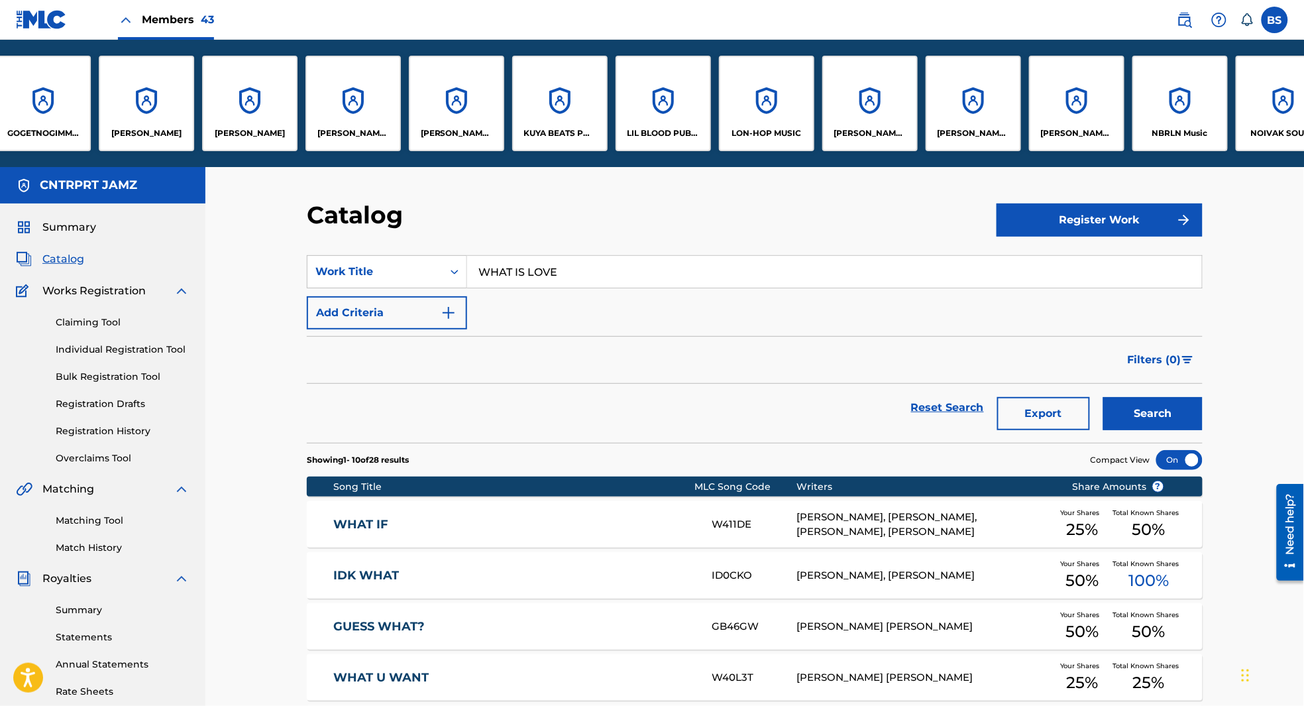
click at [1065, 101] on div "[PERSON_NAME] [PERSON_NAME] Pub Designee" at bounding box center [1076, 103] width 95 height 95
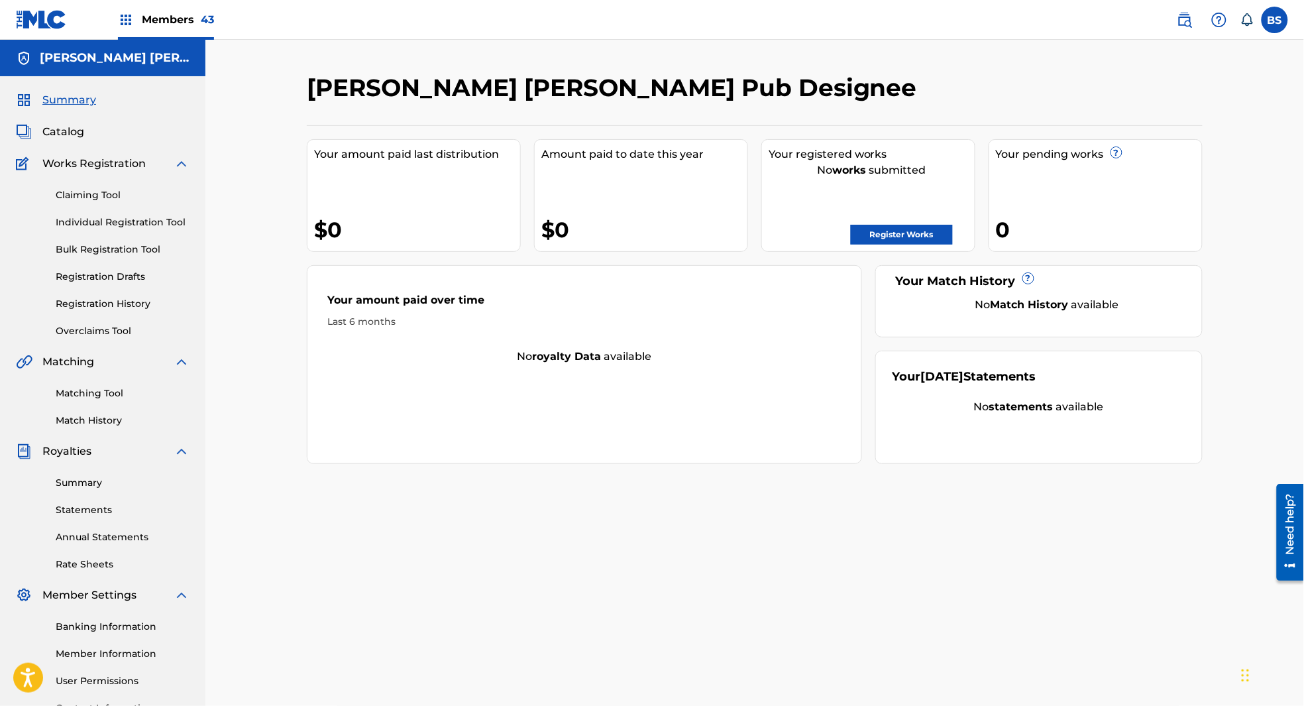
click at [105, 652] on link "Member Information" at bounding box center [123, 654] width 134 height 14
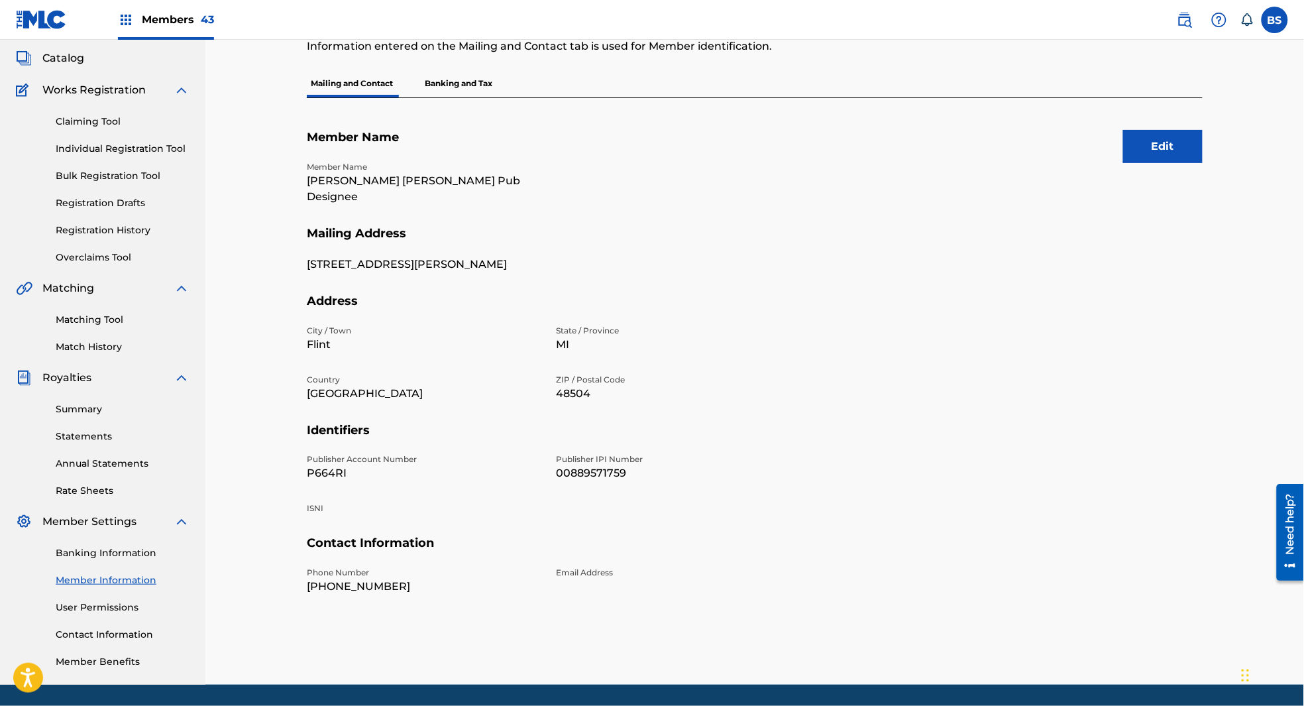
scroll to position [97, 0]
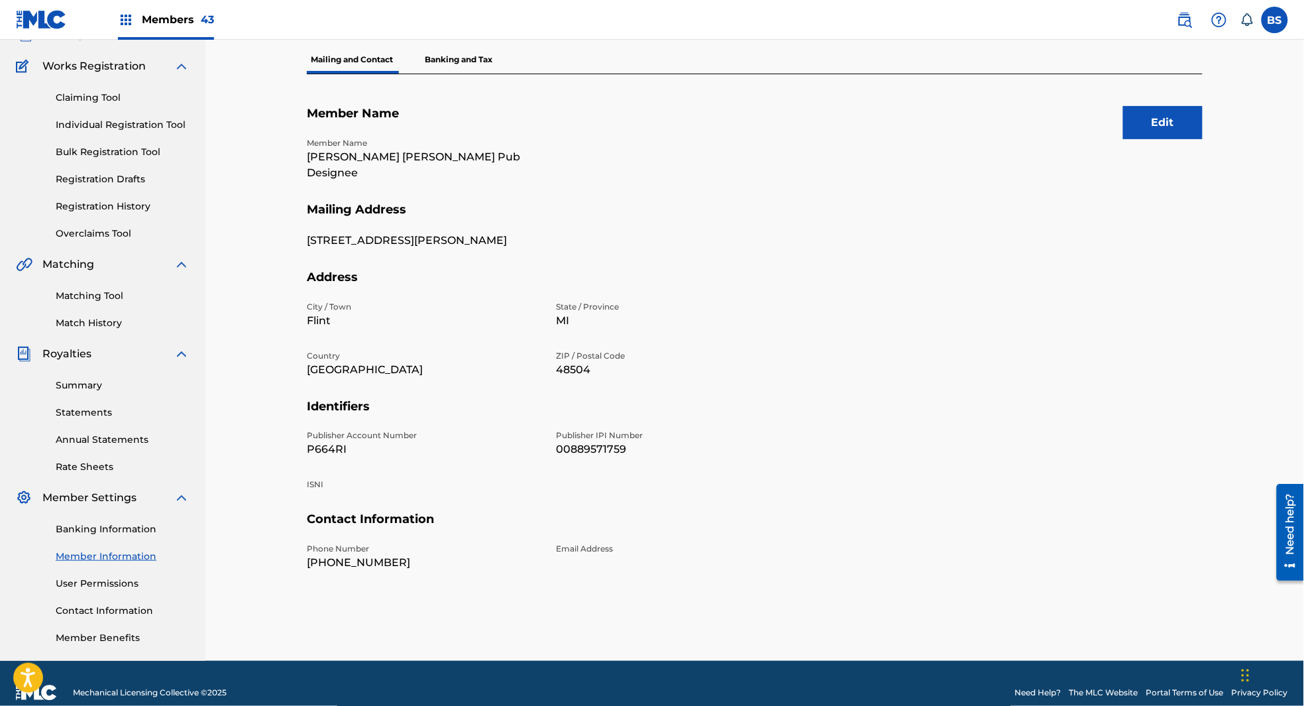
click at [328, 441] on p "P664RI" at bounding box center [423, 449] width 233 height 16
click at [327, 441] on p "P664RI" at bounding box center [423, 449] width 233 height 16
copy p "P664RI"
click at [483, 234] on div "2326 Copeman Boulevard" at bounding box center [548, 251] width 483 height 37
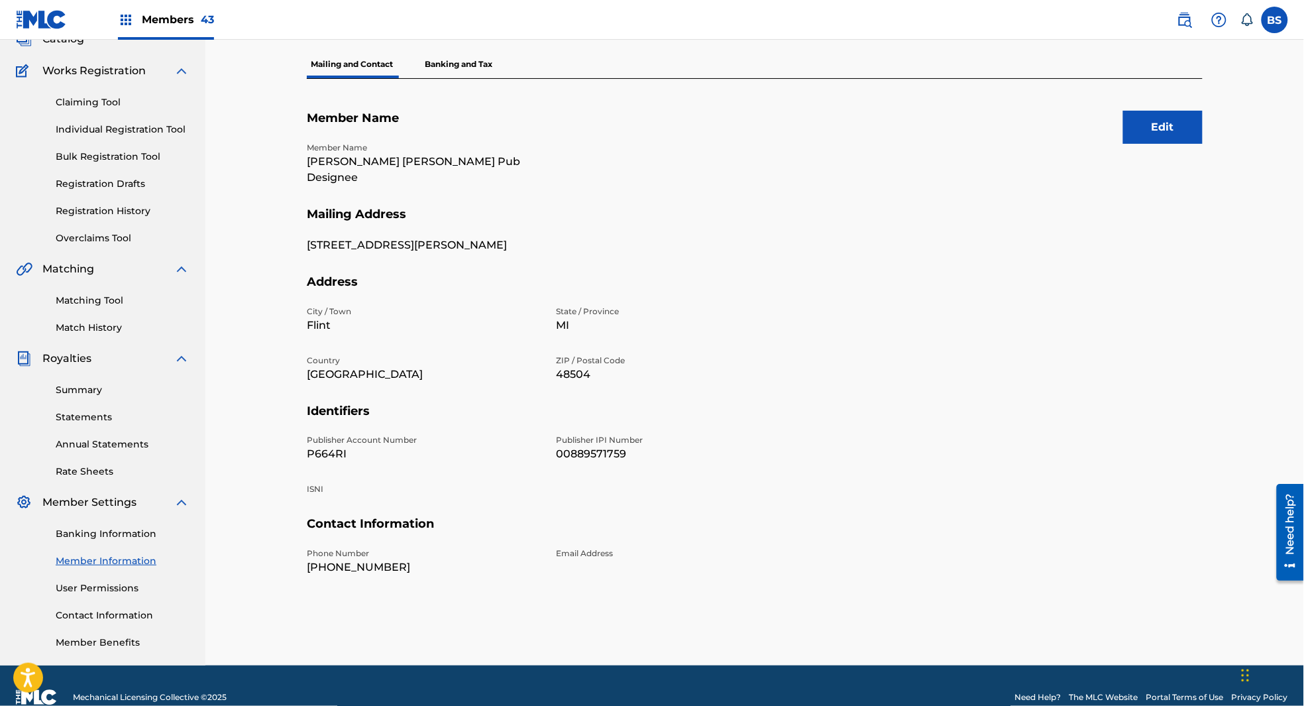
scroll to position [0, 0]
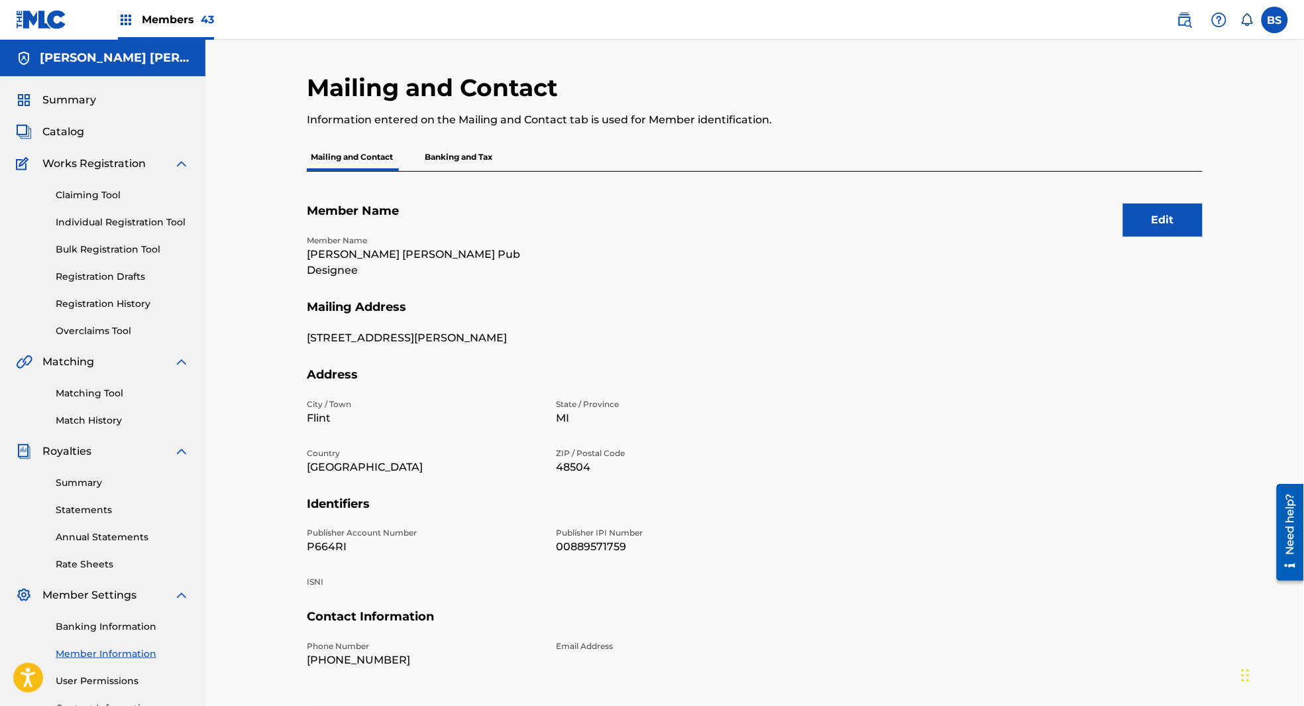
click at [341, 249] on p "[PERSON_NAME] [PERSON_NAME] Pub Designee" at bounding box center [423, 263] width 233 height 32
copy p "Napoleon"
click at [71, 130] on span "Catalog" at bounding box center [63, 132] width 42 height 16
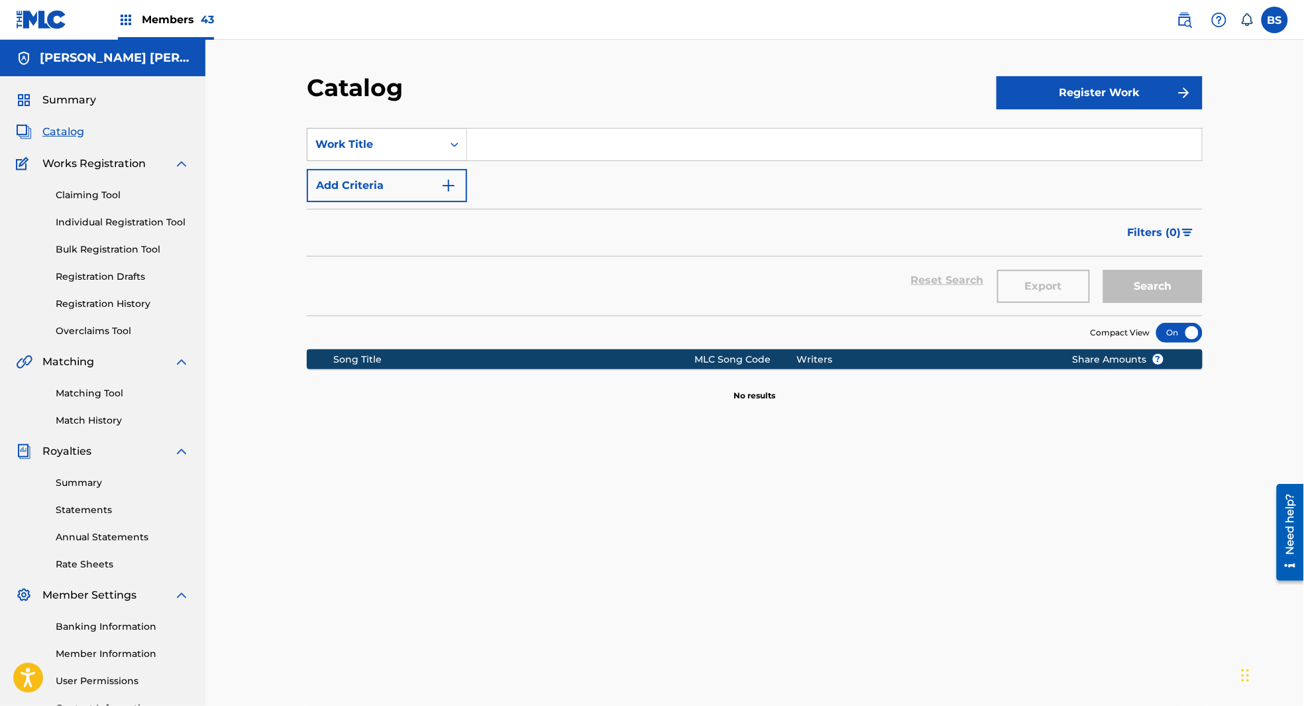
click at [415, 141] on div "Work Title" at bounding box center [375, 145] width 119 height 16
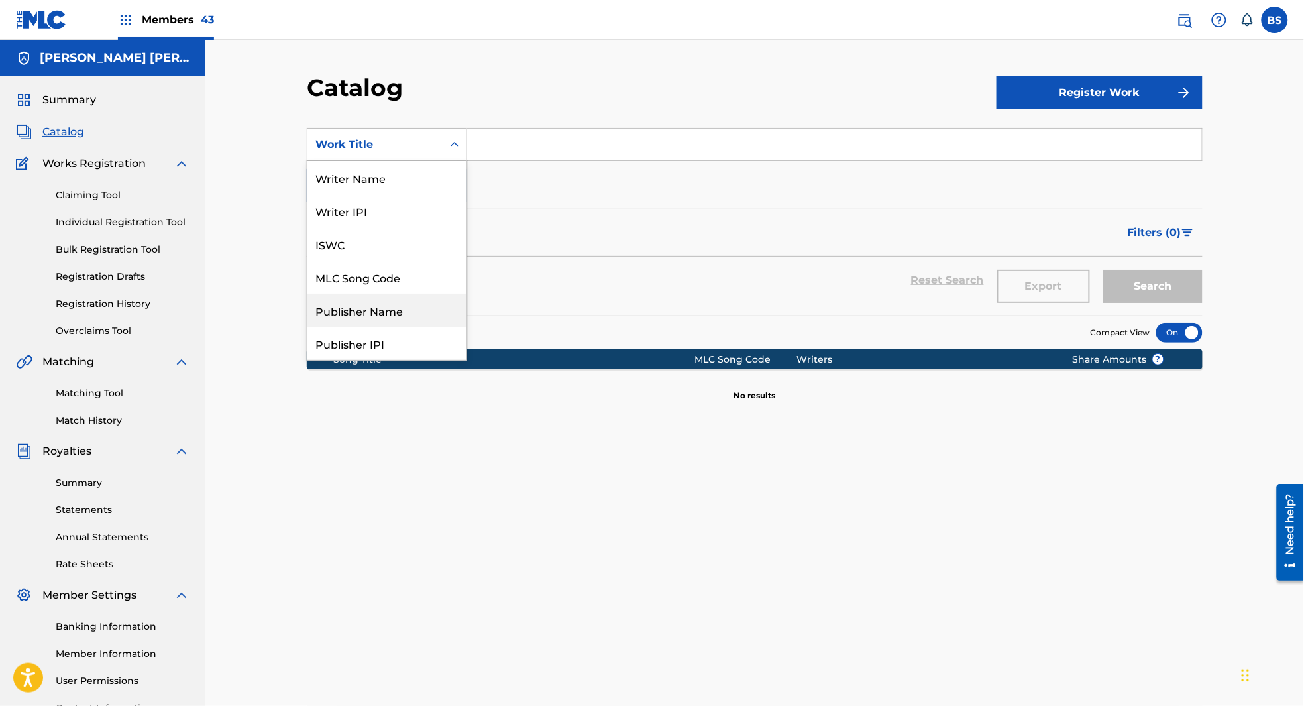
drag, startPoint x: 385, startPoint y: 304, endPoint x: 419, endPoint y: 276, distance: 44.2
click at [385, 304] on div "Publisher Name" at bounding box center [387, 310] width 159 height 33
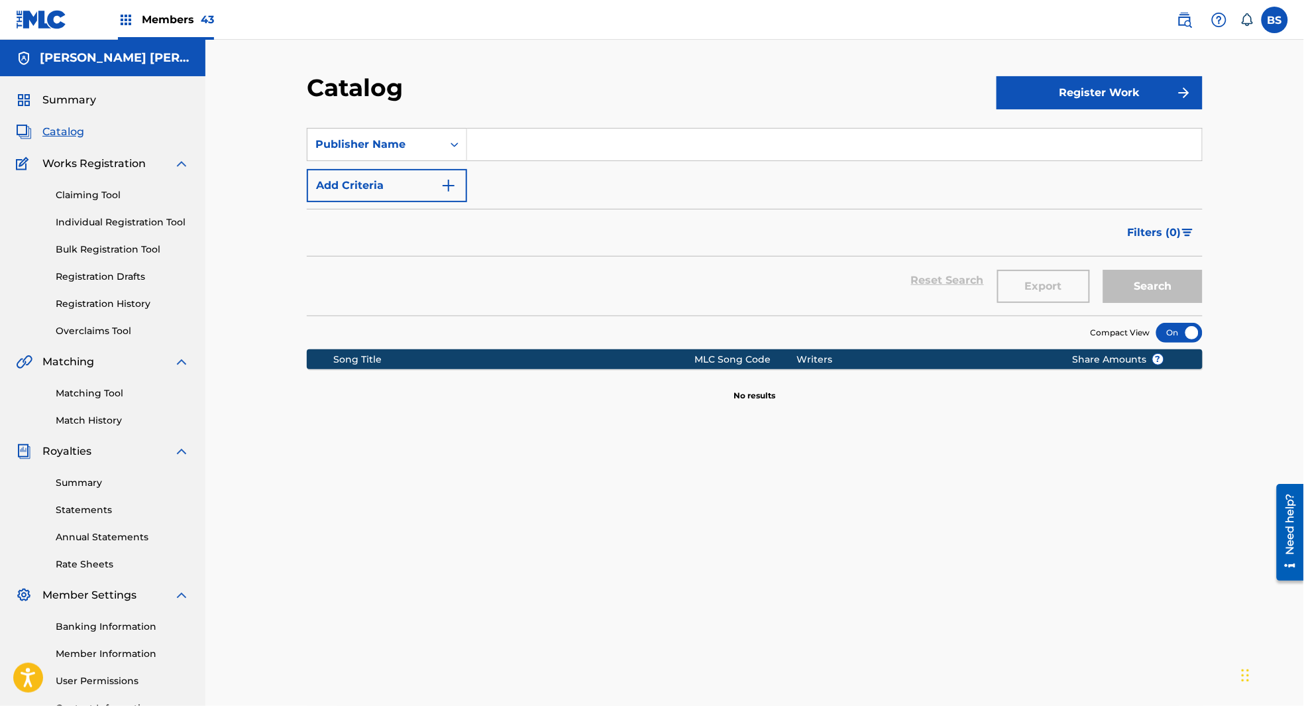
click at [564, 134] on input "Search Form" at bounding box center [834, 145] width 735 height 32
type input "jamz"
click at [1104, 270] on button "Search" at bounding box center [1153, 286] width 99 height 33
click at [153, 19] on span "Members 43" at bounding box center [178, 19] width 72 height 15
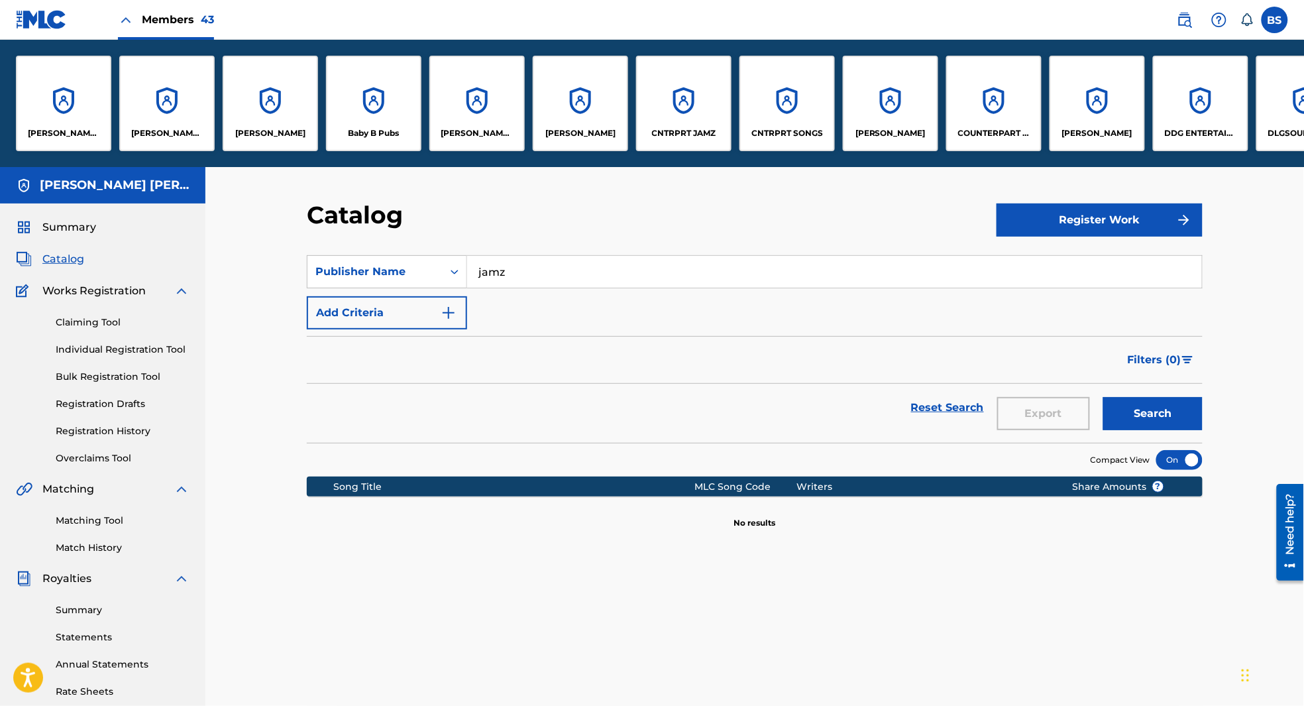
click at [699, 105] on div "CNTRPRT JAMZ" at bounding box center [683, 103] width 95 height 95
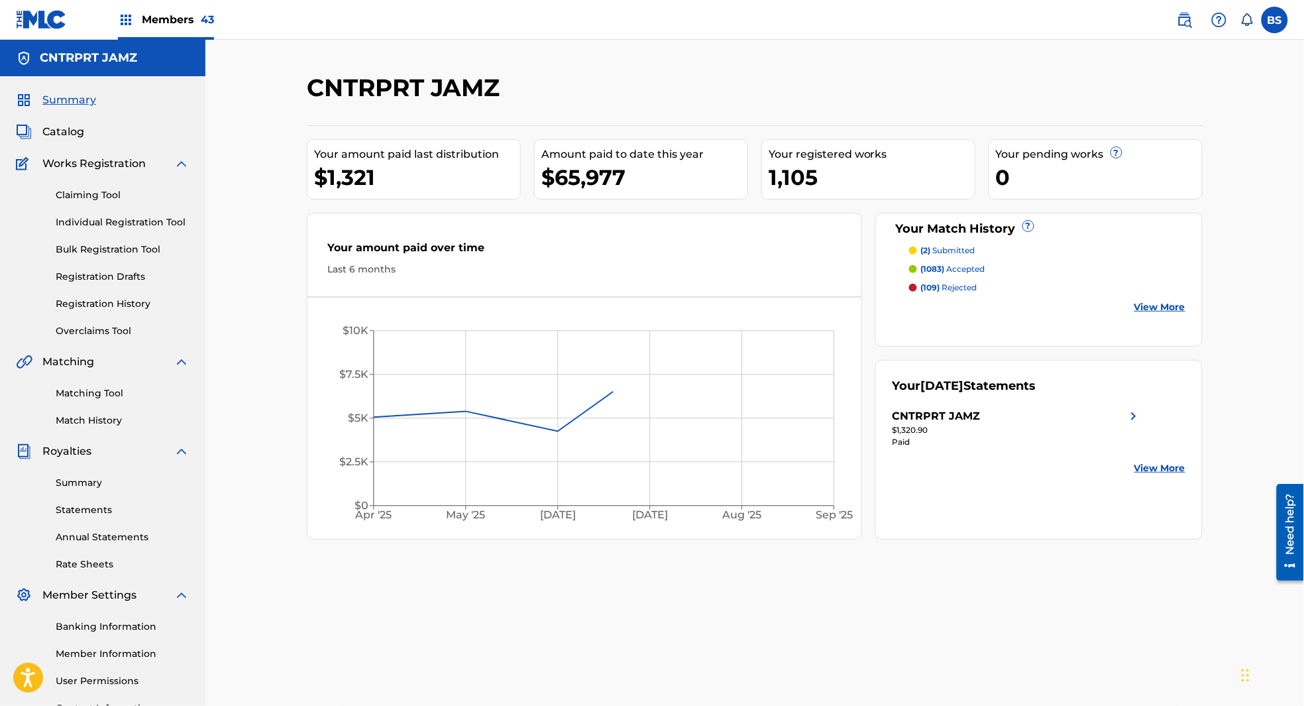
drag, startPoint x: 68, startPoint y: 128, endPoint x: 255, endPoint y: 170, distance: 190.9
click at [68, 128] on span "Catalog" at bounding box center [63, 132] width 42 height 16
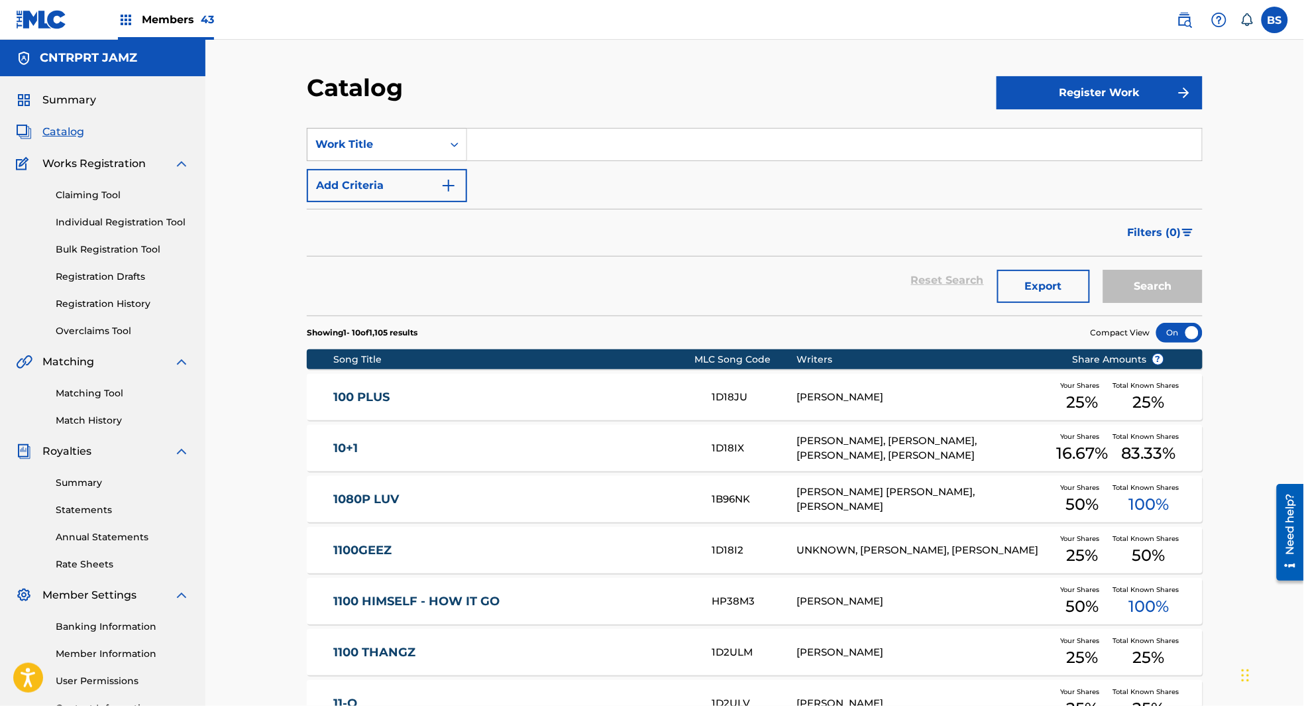
click at [360, 137] on div "Work Title" at bounding box center [375, 145] width 119 height 16
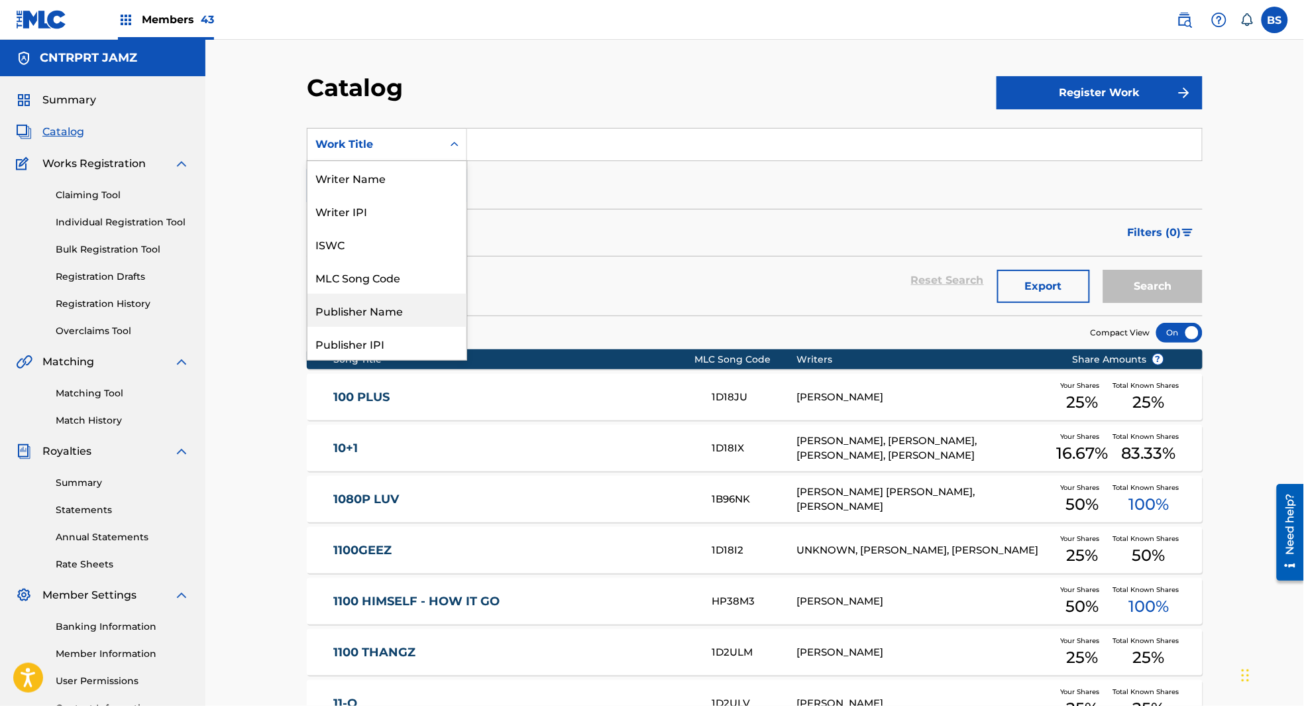
click at [386, 306] on div "Publisher Name" at bounding box center [387, 310] width 159 height 33
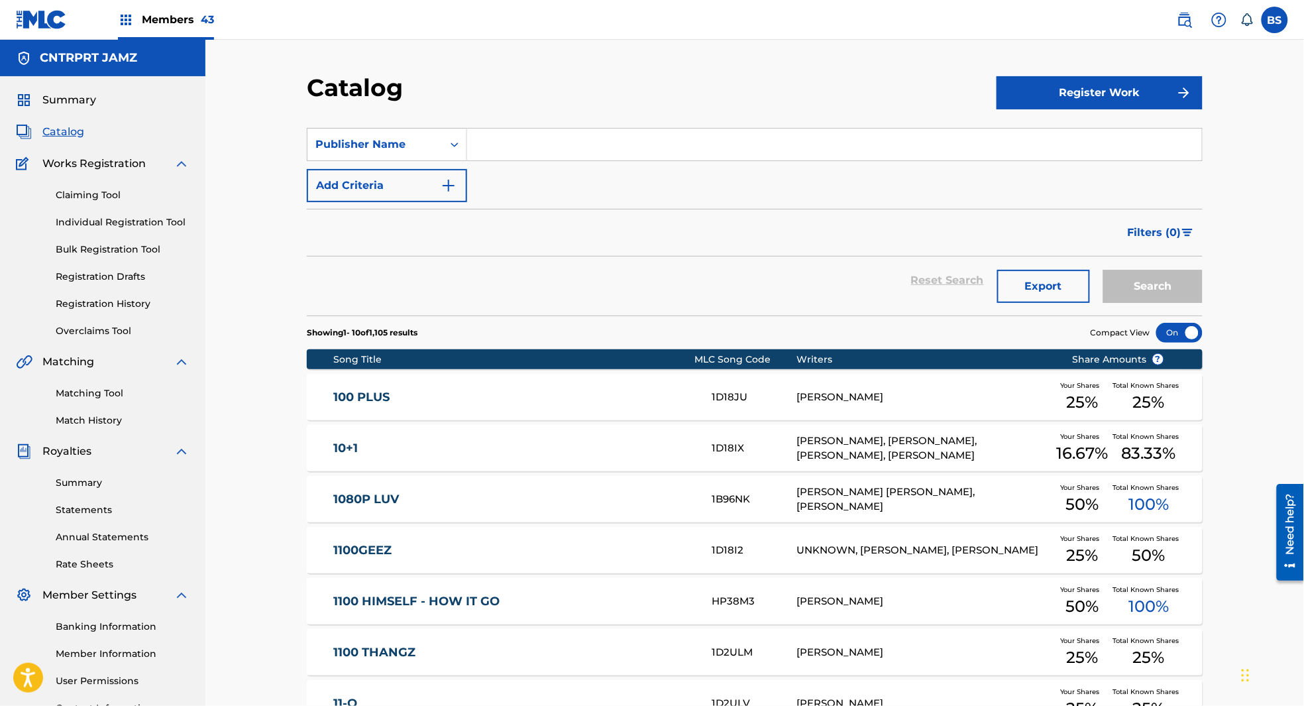
click at [544, 148] on input "Search Form" at bounding box center [834, 145] width 735 height 32
click at [455, 130] on div "Search Form" at bounding box center [455, 145] width 24 height 32
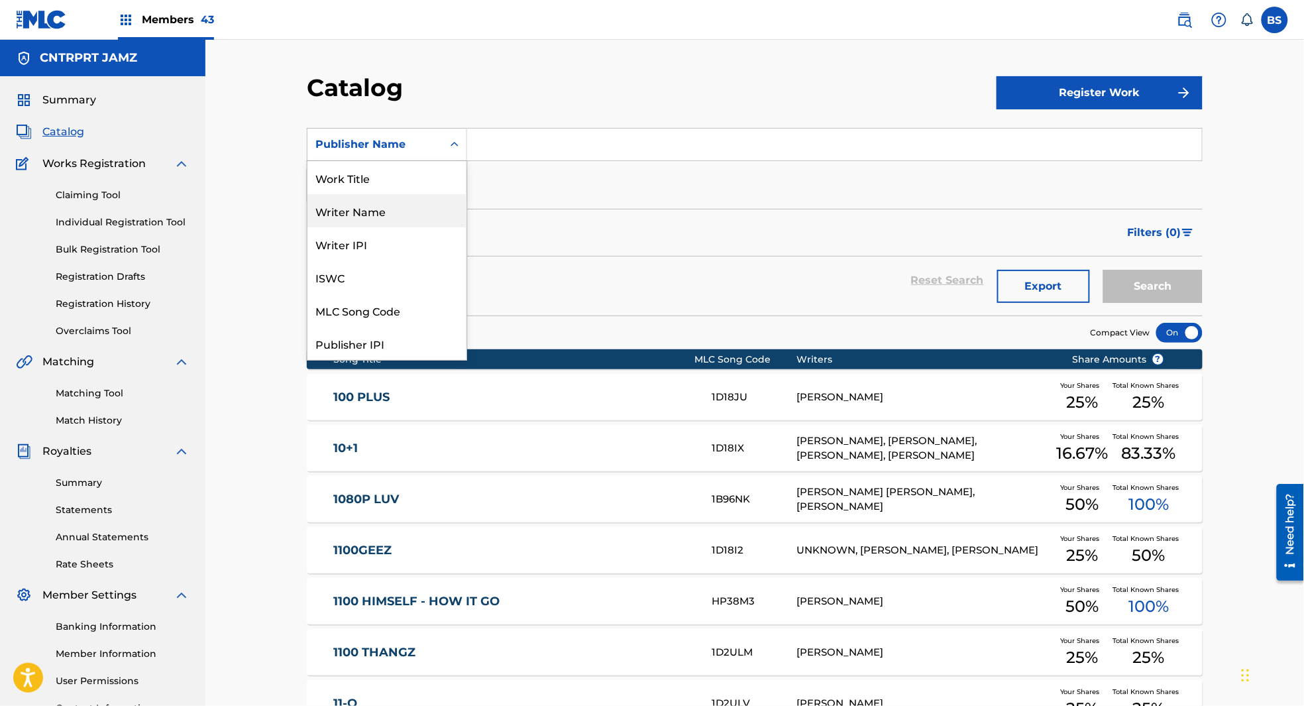
click at [365, 214] on div "Writer Name" at bounding box center [387, 210] width 159 height 33
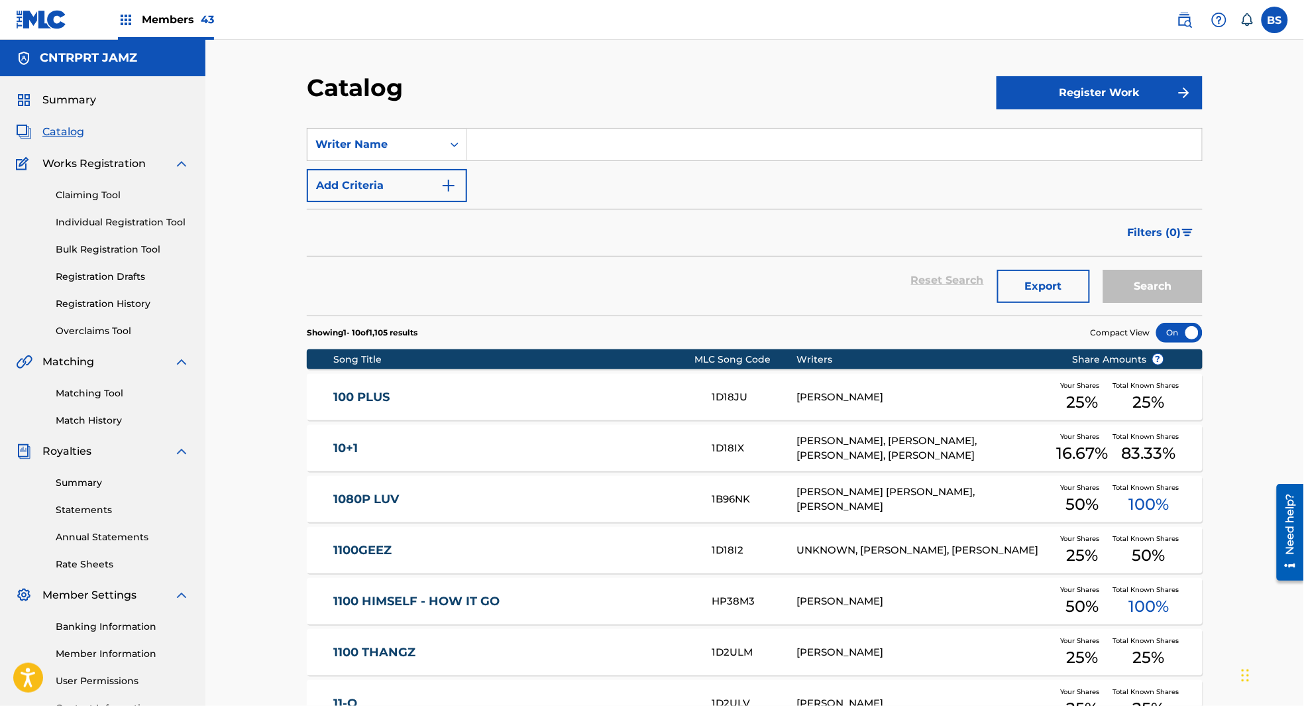
click at [551, 146] on input "Search Form" at bounding box center [834, 145] width 735 height 32
paste input "Napoleon"
type input "Napoleon"
click at [1165, 292] on button "Search" at bounding box center [1153, 286] width 99 height 33
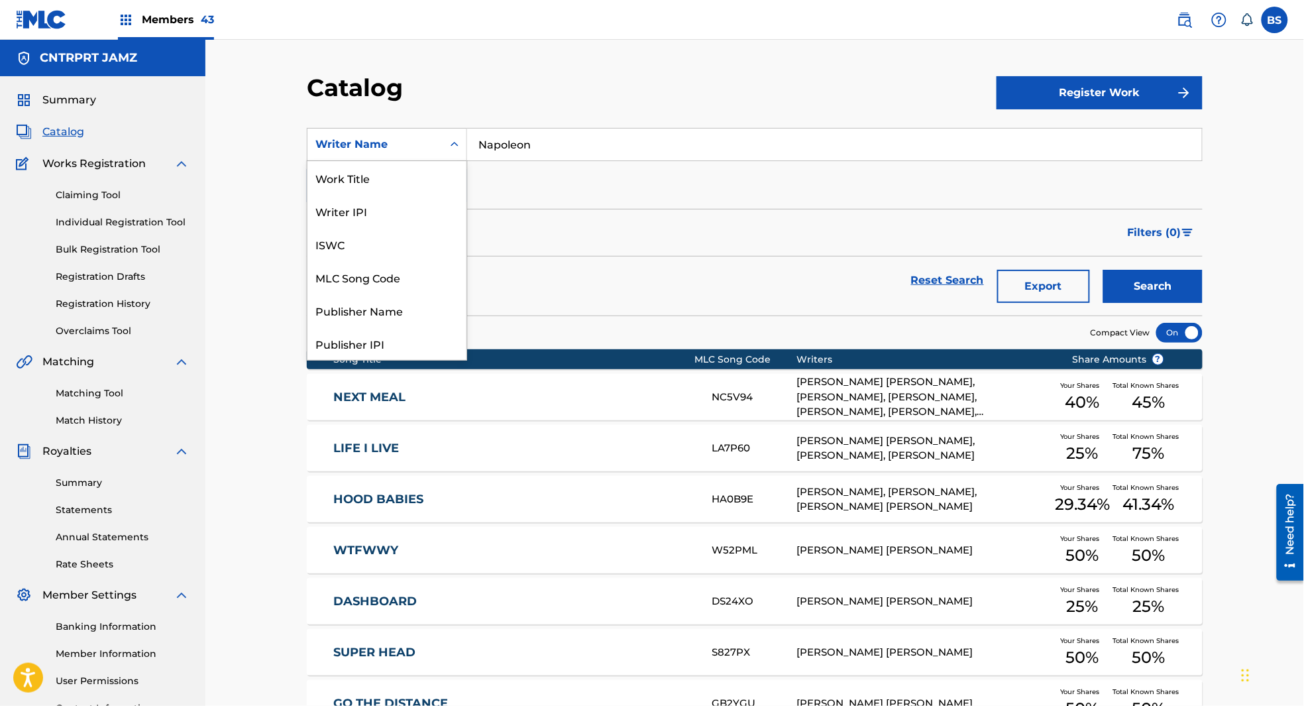
click at [393, 137] on div "Writer Name" at bounding box center [375, 145] width 119 height 16
click at [390, 312] on div "Publisher Name" at bounding box center [387, 310] width 159 height 33
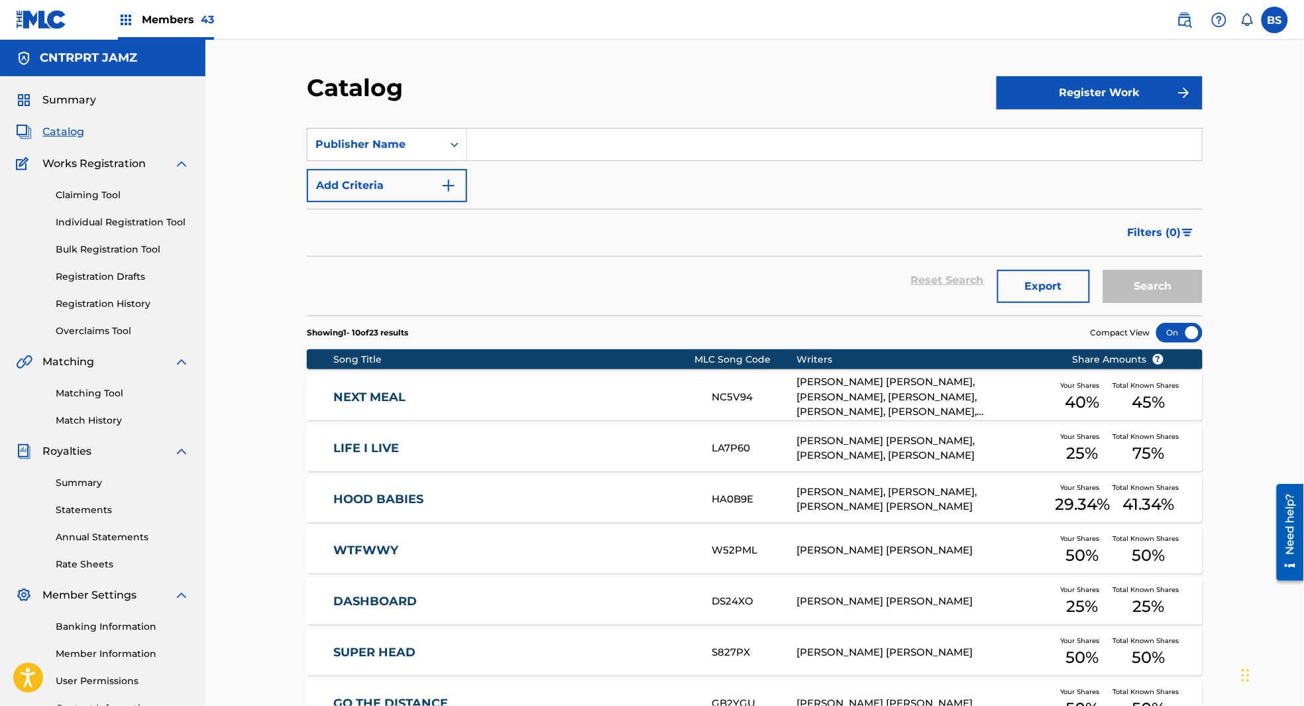
click at [514, 138] on input "Search Form" at bounding box center [834, 145] width 735 height 32
click at [1104, 270] on button "Search" at bounding box center [1153, 286] width 99 height 33
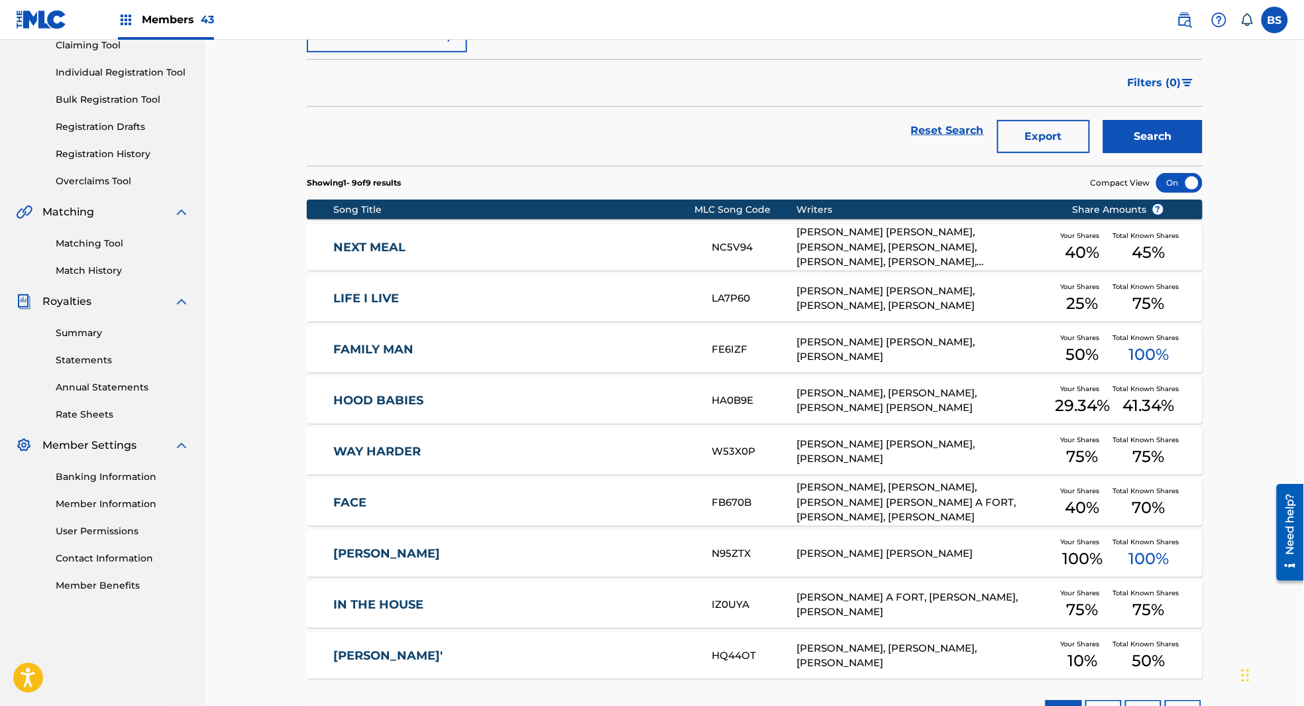
scroll to position [249, 0]
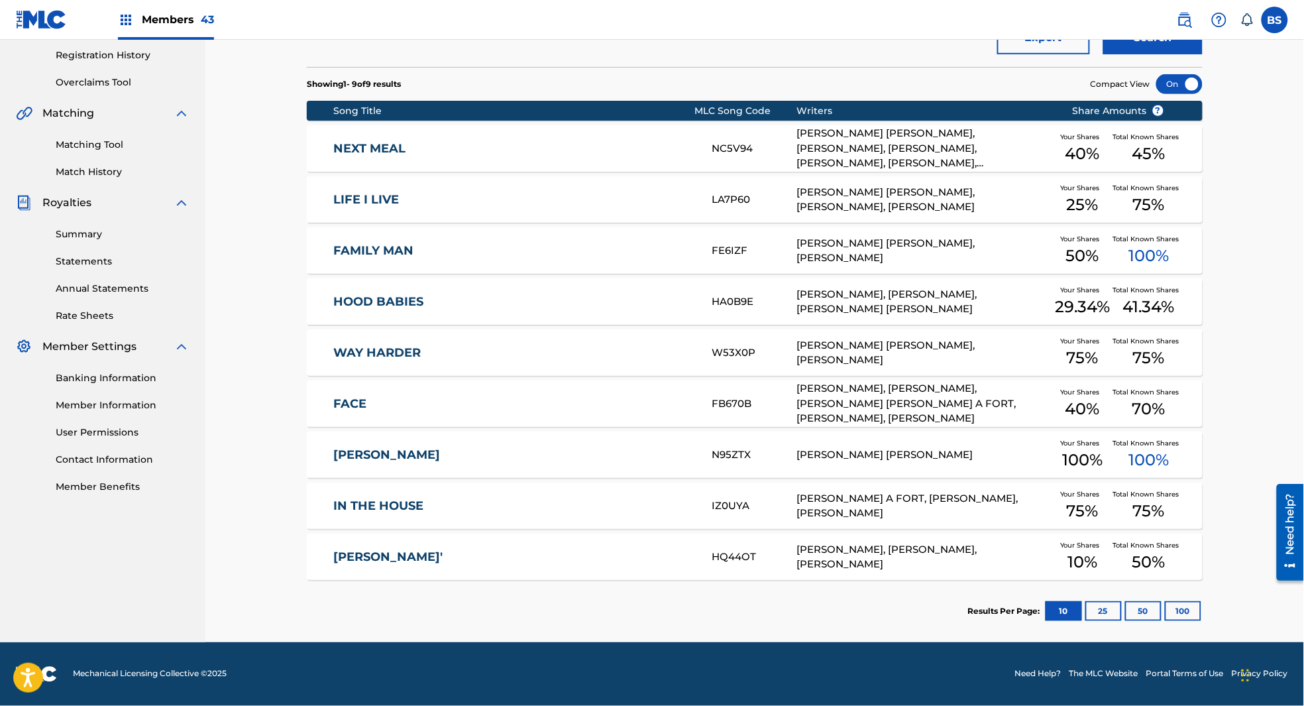
drag, startPoint x: 1108, startPoint y: 615, endPoint x: 831, endPoint y: 452, distance: 320.9
click at [1107, 616] on button "25" at bounding box center [1104, 611] width 36 height 20
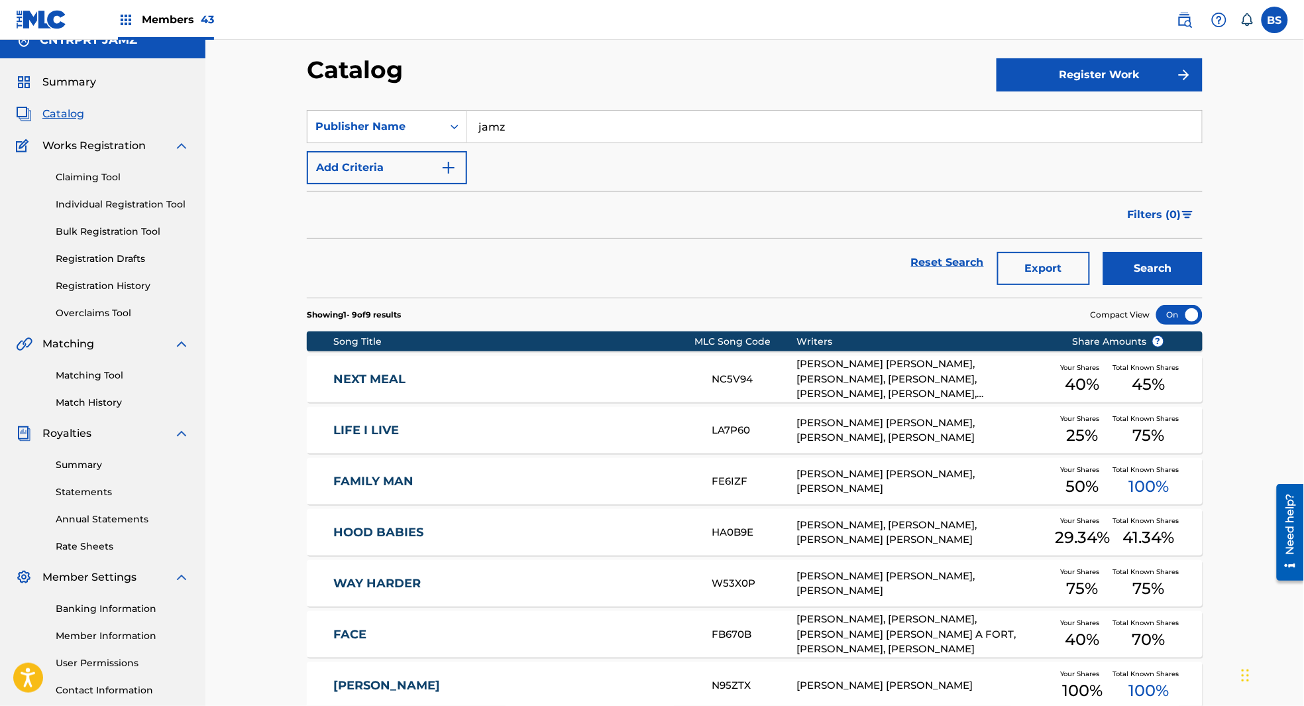
scroll to position [7, 0]
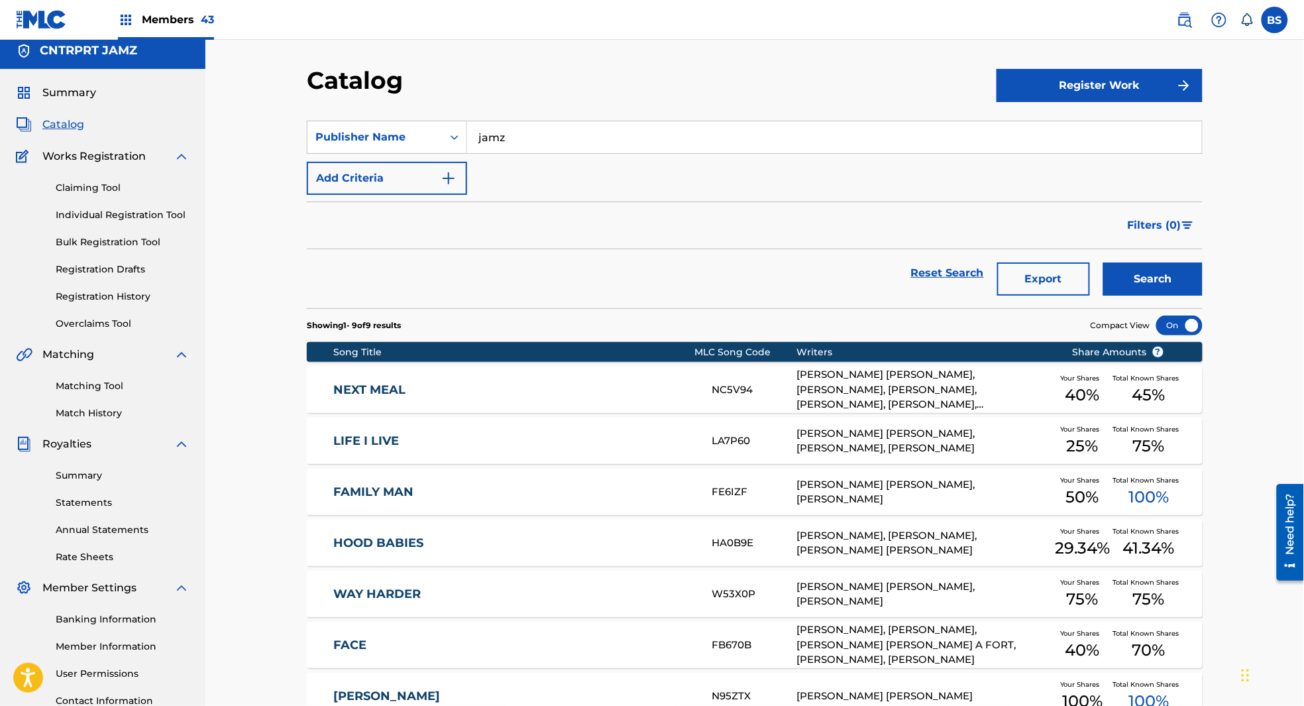
click at [384, 172] on button "Add Criteria" at bounding box center [387, 178] width 160 height 33
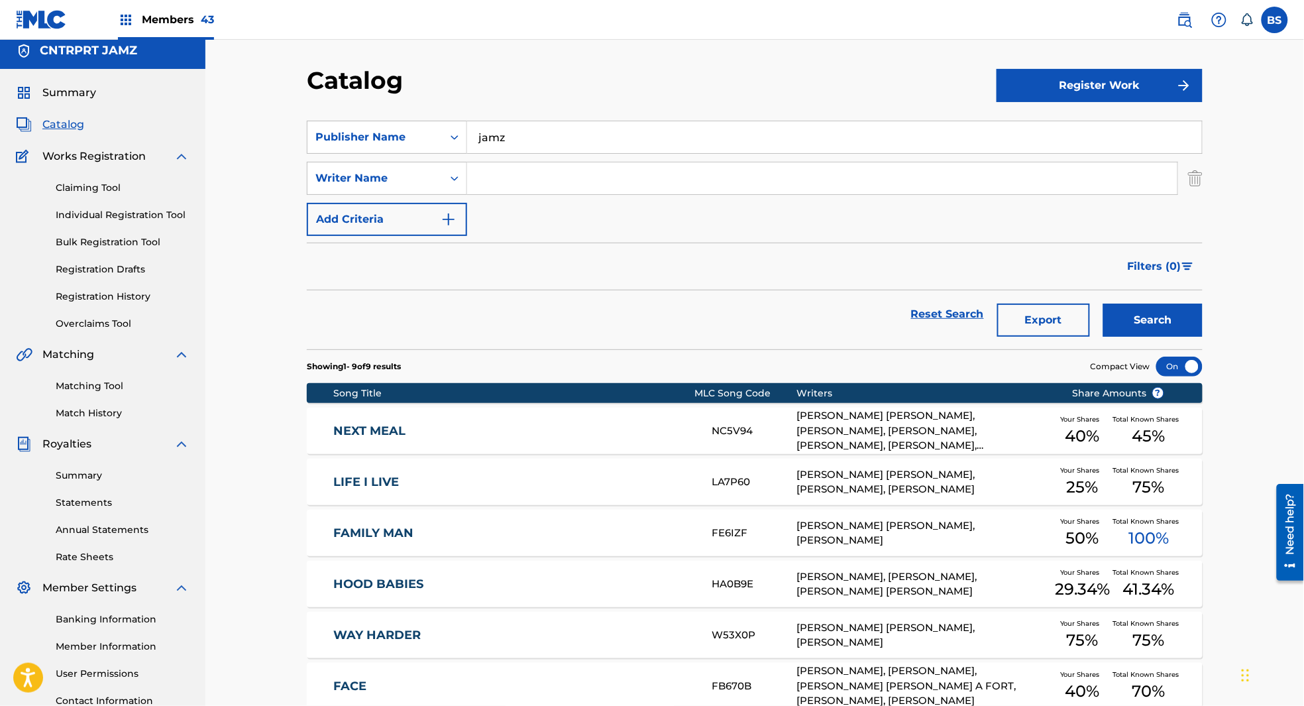
click at [1195, 176] on img "Search Form" at bounding box center [1195, 178] width 15 height 33
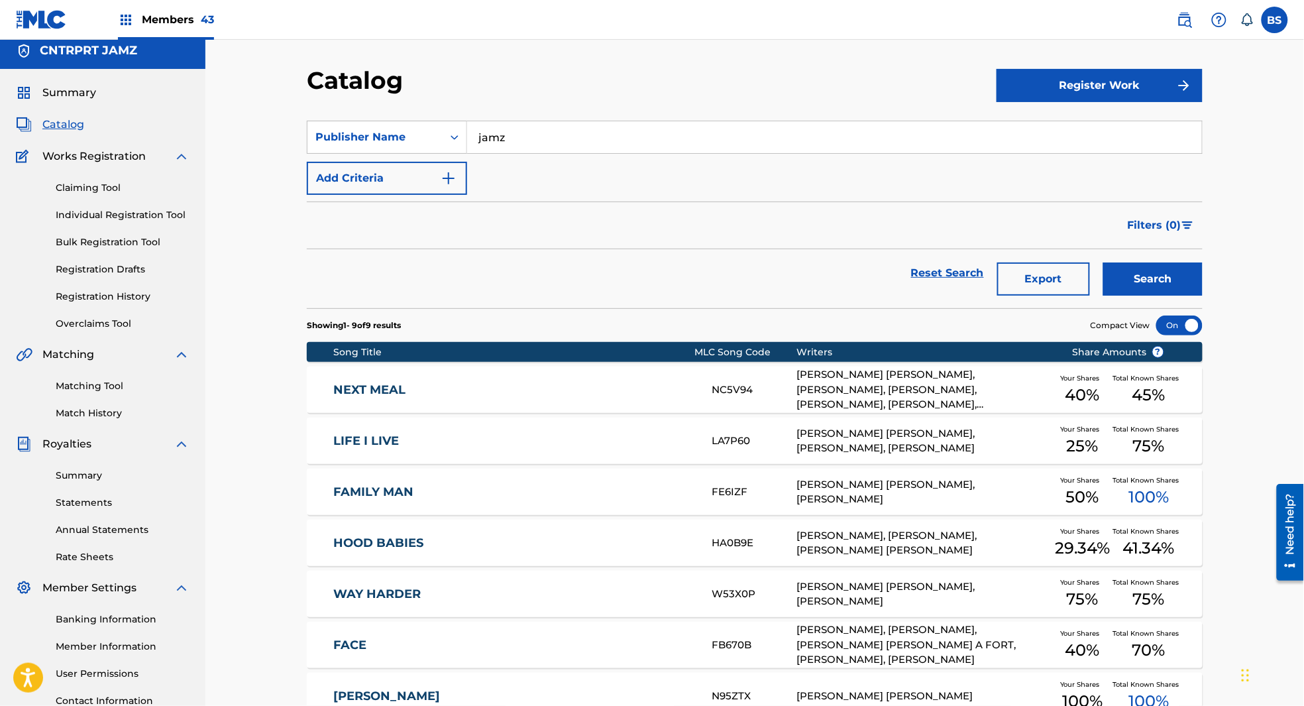
click at [520, 136] on input "jamz" at bounding box center [834, 137] width 735 height 32
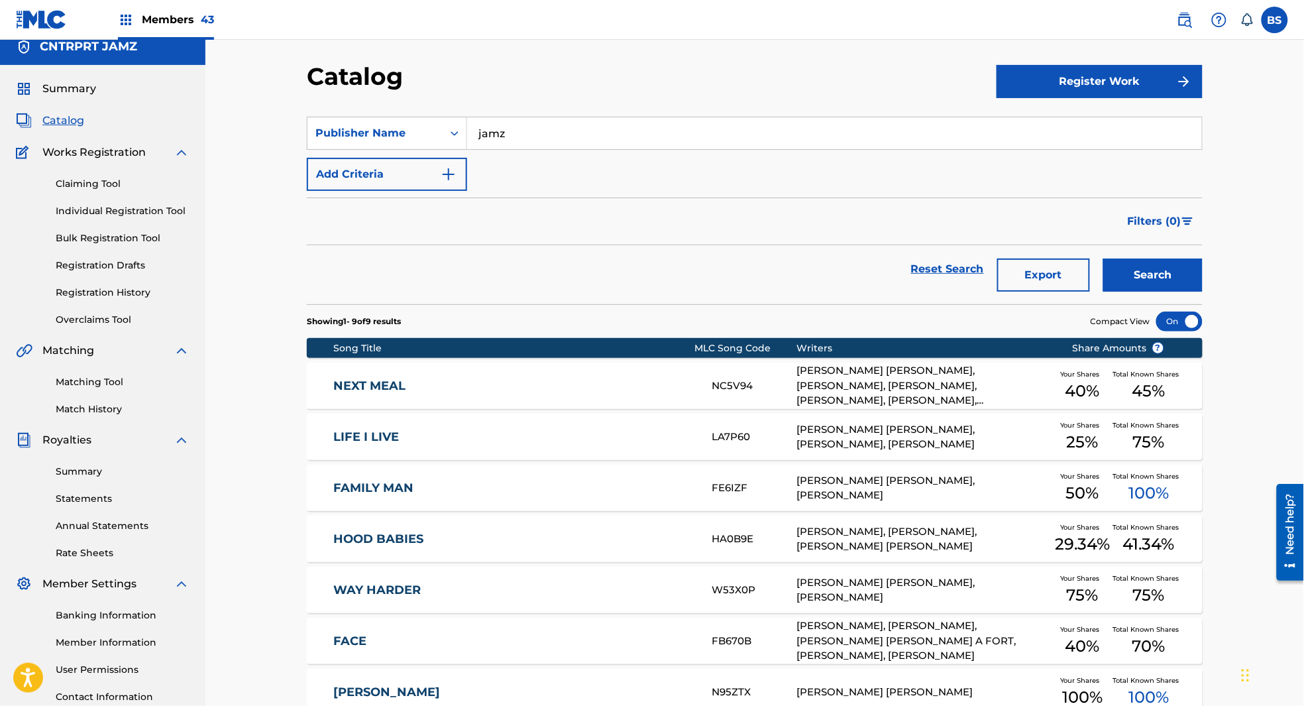
paste input "Napoleon"
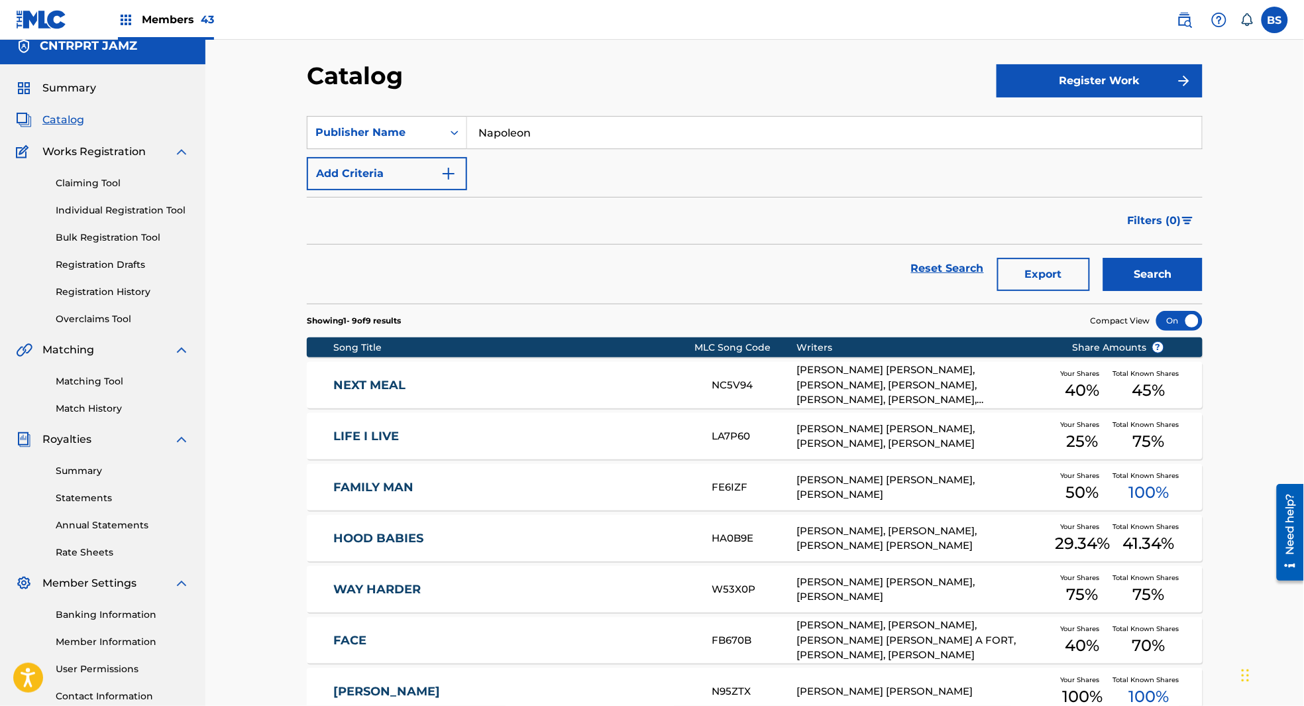
drag, startPoint x: 1138, startPoint y: 280, endPoint x: 1062, endPoint y: 274, distance: 76.4
click at [1138, 278] on button "Search" at bounding box center [1153, 274] width 99 height 33
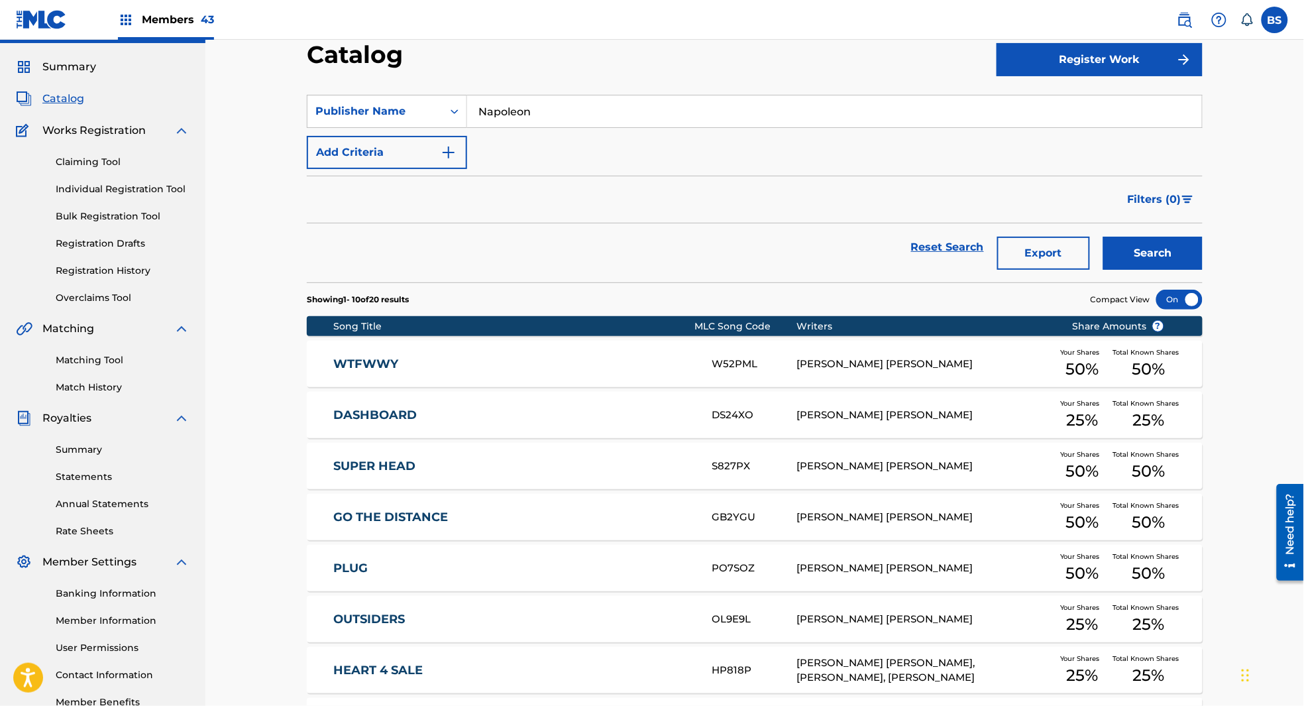
scroll to position [0, 0]
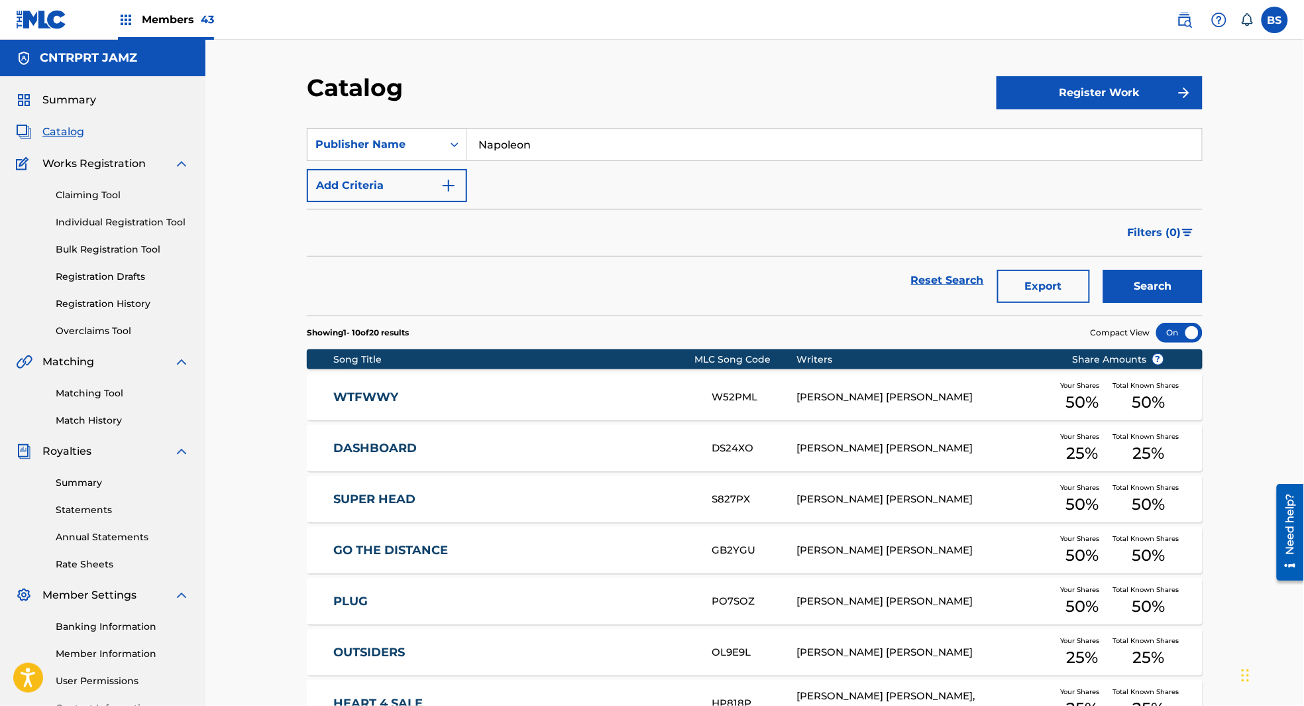
click at [526, 141] on input "Napoleon" at bounding box center [834, 145] width 735 height 32
drag, startPoint x: 526, startPoint y: 141, endPoint x: 533, endPoint y: 141, distance: 6.7
click at [527, 141] on input "Napoleon" at bounding box center [834, 145] width 735 height 32
type input "jamz"
click at [1104, 270] on button "Search" at bounding box center [1153, 286] width 99 height 33
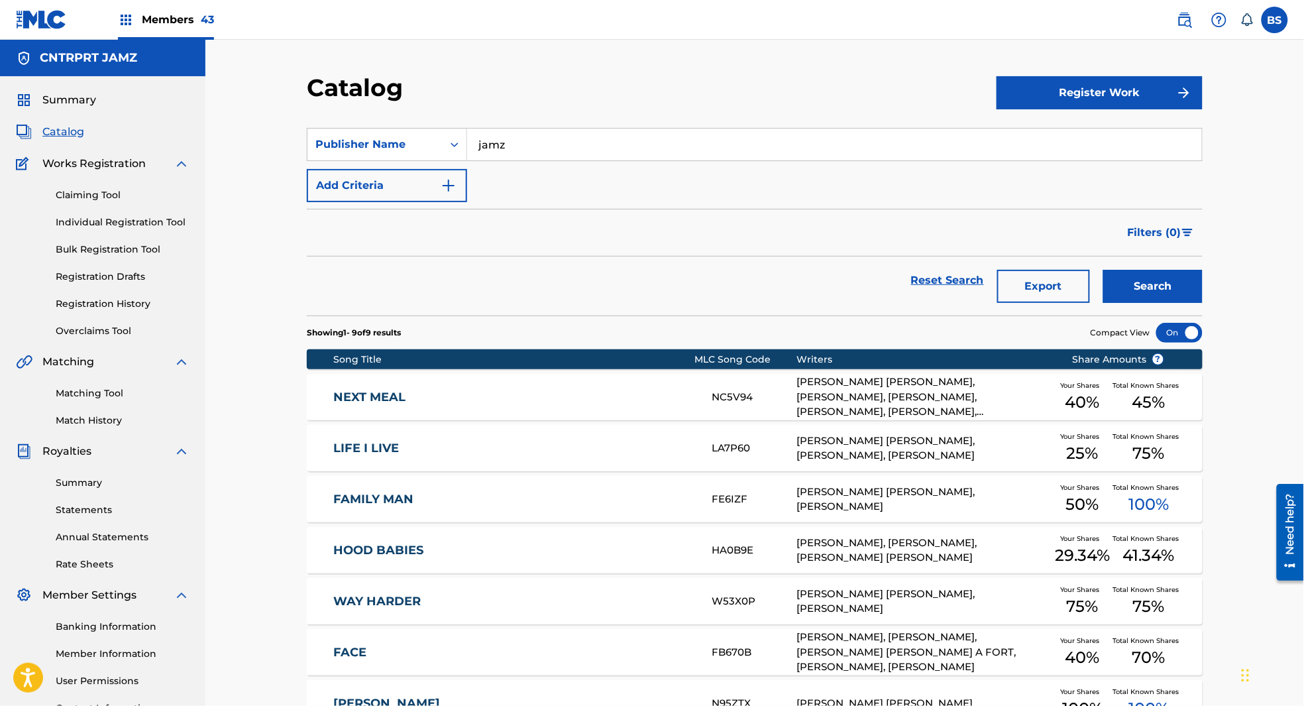
drag, startPoint x: 80, startPoint y: 301, endPoint x: 240, endPoint y: 290, distance: 160.1
click at [80, 301] on link "Registration History" at bounding box center [123, 304] width 134 height 14
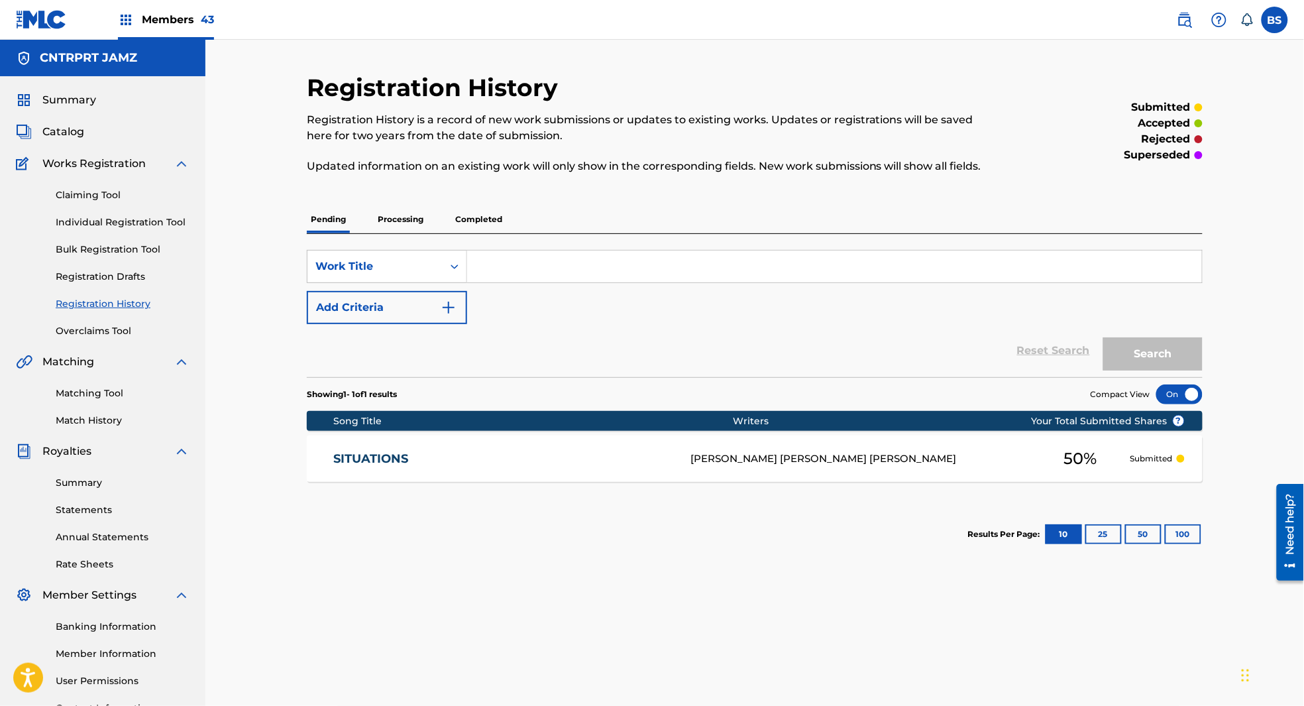
click at [523, 265] on input "Search Form" at bounding box center [834, 267] width 735 height 32
type input "next meal"
click at [1104, 337] on button "Search" at bounding box center [1153, 353] width 99 height 33
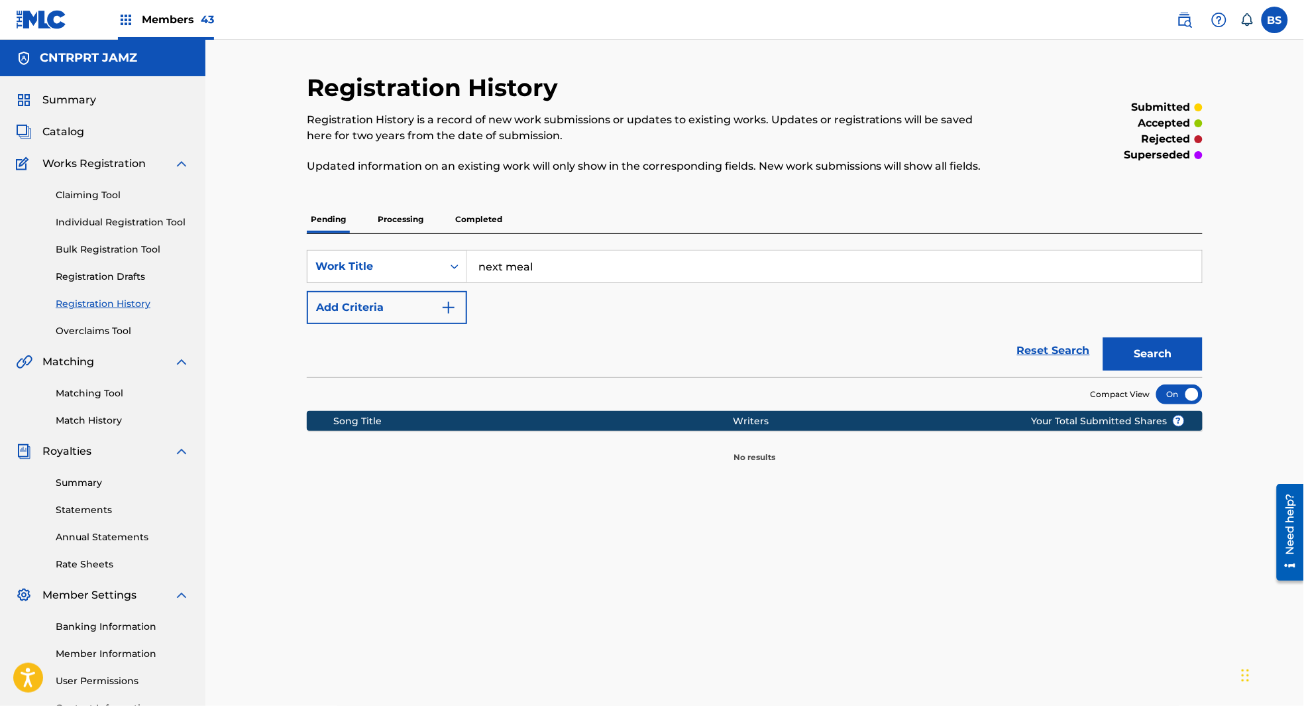
click at [398, 219] on p "Processing" at bounding box center [401, 219] width 54 height 28
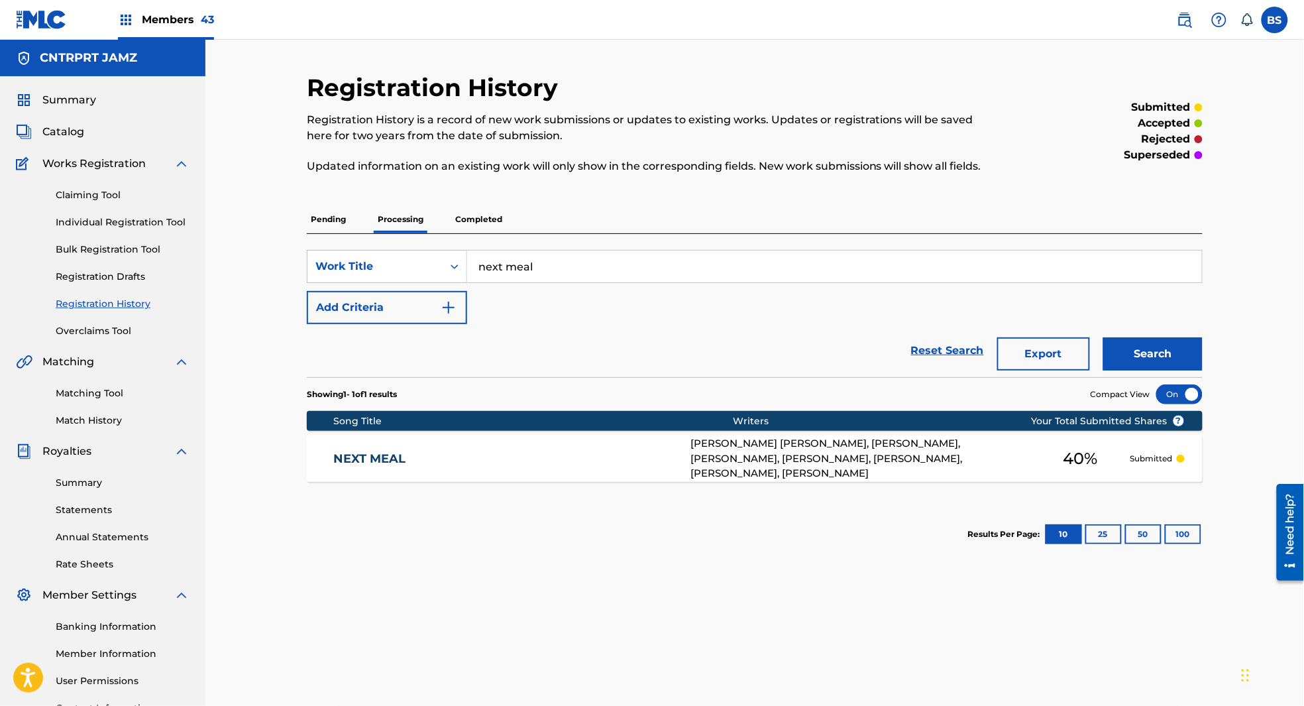
click at [553, 450] on div "NEXT MEAL NC5V94 NAPOLEON TAYLEON SIMS, MARCUS WITHERSPOON, RUSSELL SPENCER, ME…" at bounding box center [755, 458] width 896 height 46
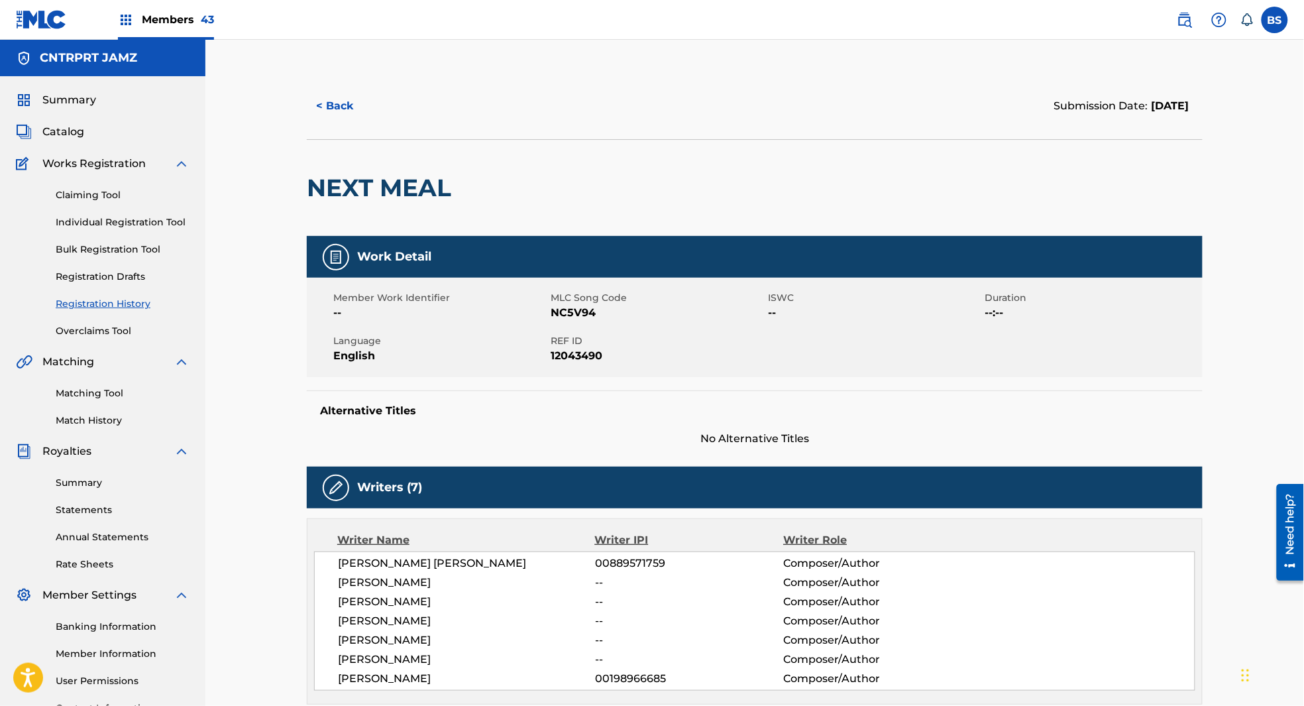
click at [72, 132] on span "Catalog" at bounding box center [63, 132] width 42 height 16
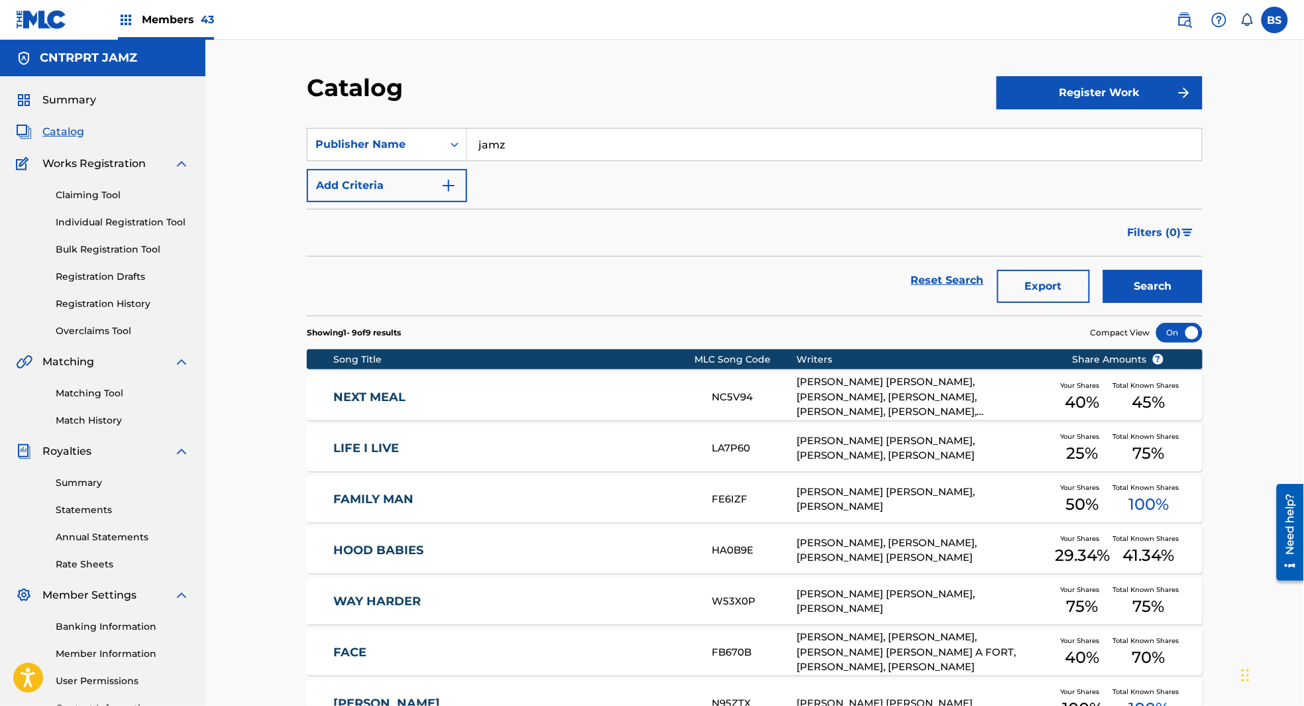
click at [1149, 289] on button "Search" at bounding box center [1153, 286] width 99 height 33
drag, startPoint x: 646, startPoint y: 396, endPoint x: 656, endPoint y: 370, distance: 28.3
click at [646, 396] on link "NEXT MEAL" at bounding box center [514, 397] width 361 height 15
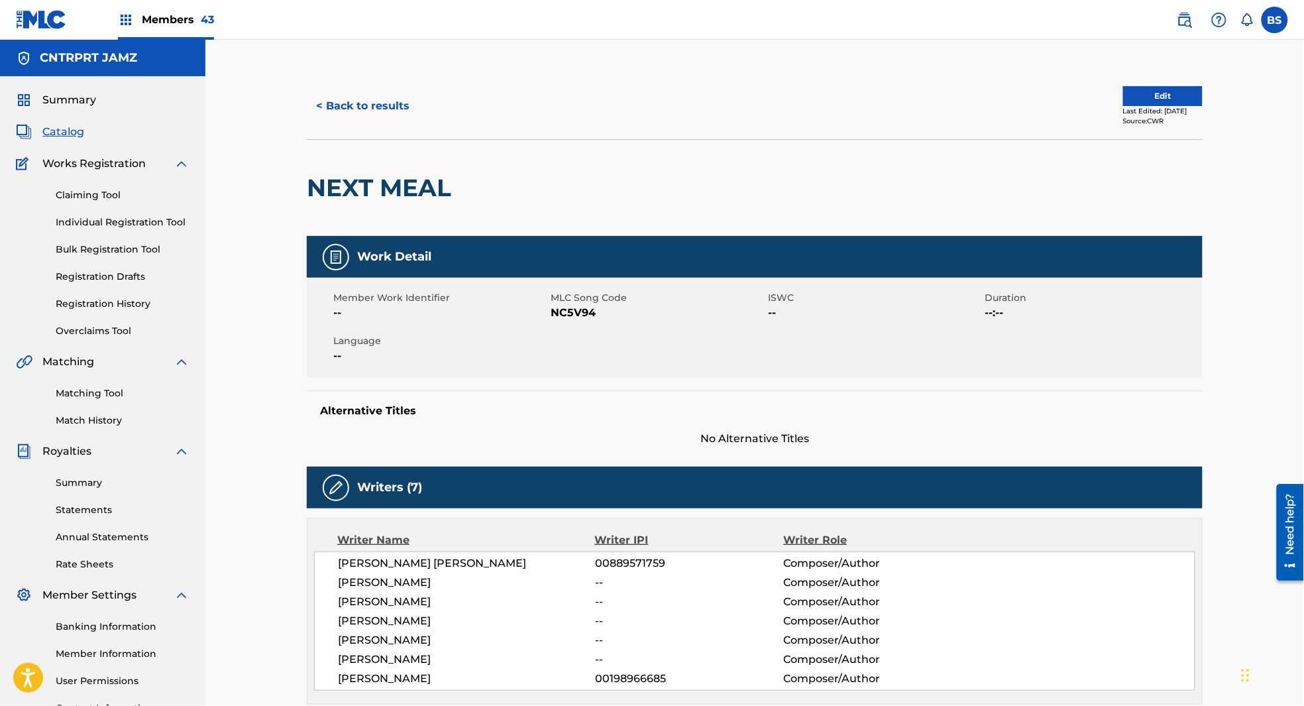
click at [1140, 93] on button "Edit" at bounding box center [1164, 96] width 80 height 20
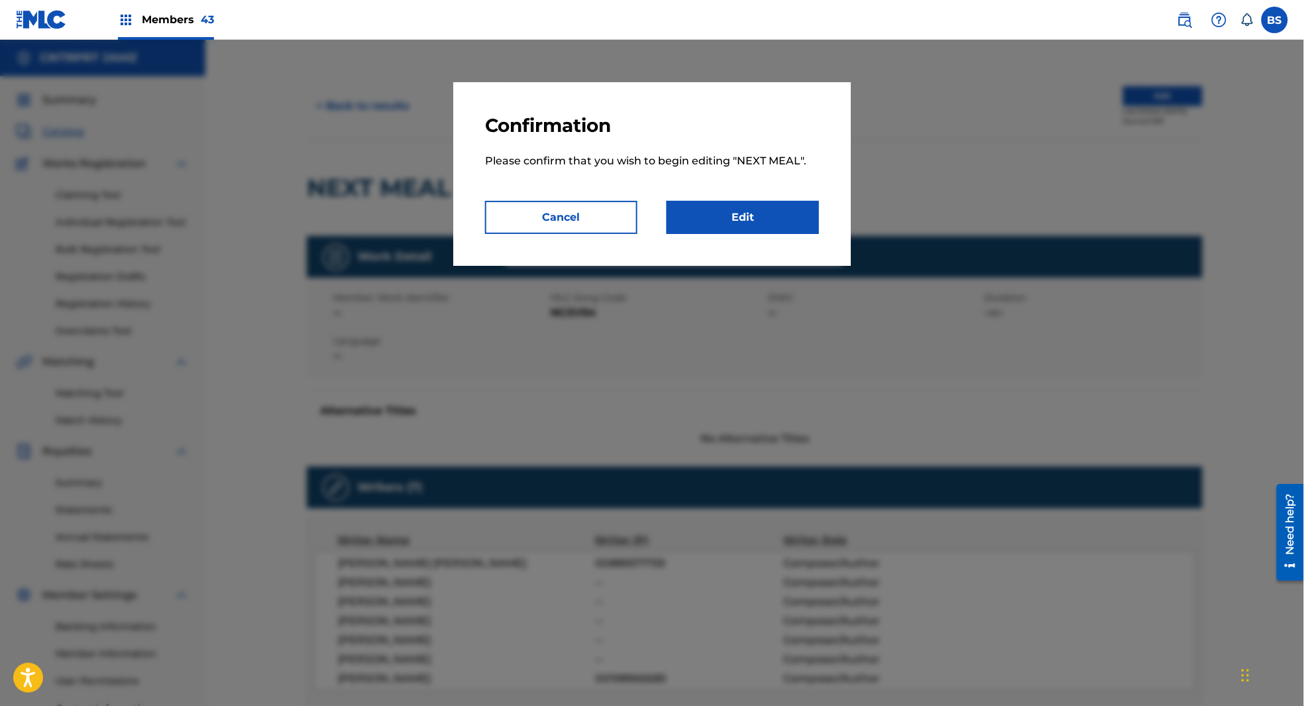
click at [766, 206] on link "Edit" at bounding box center [743, 217] width 152 height 33
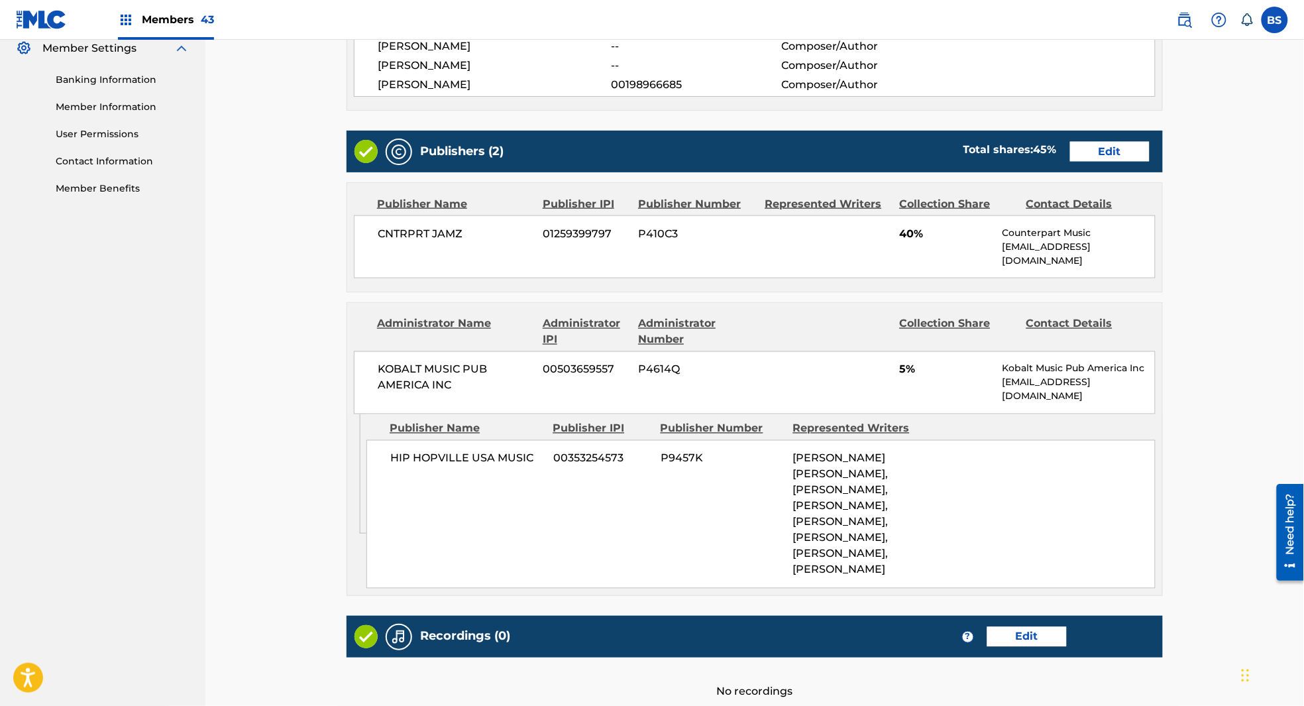
scroll to position [548, 0]
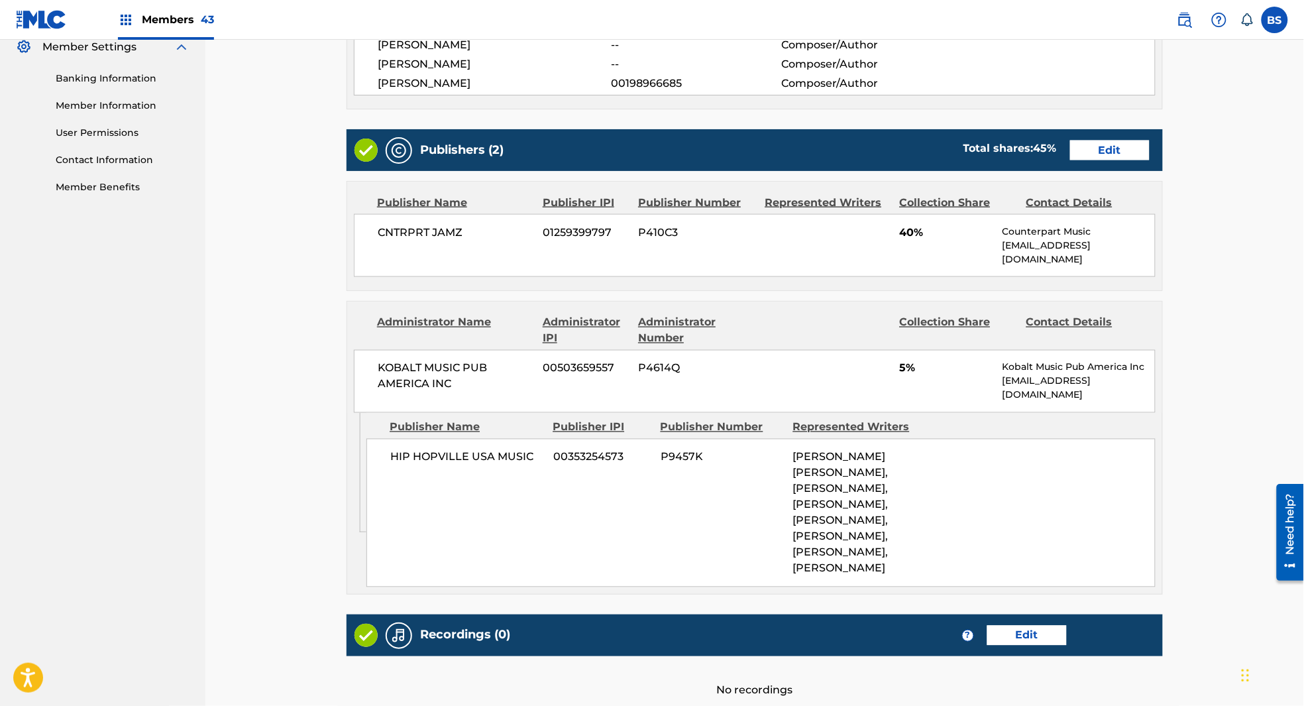
click at [1109, 154] on link "Edit" at bounding box center [1111, 151] width 80 height 20
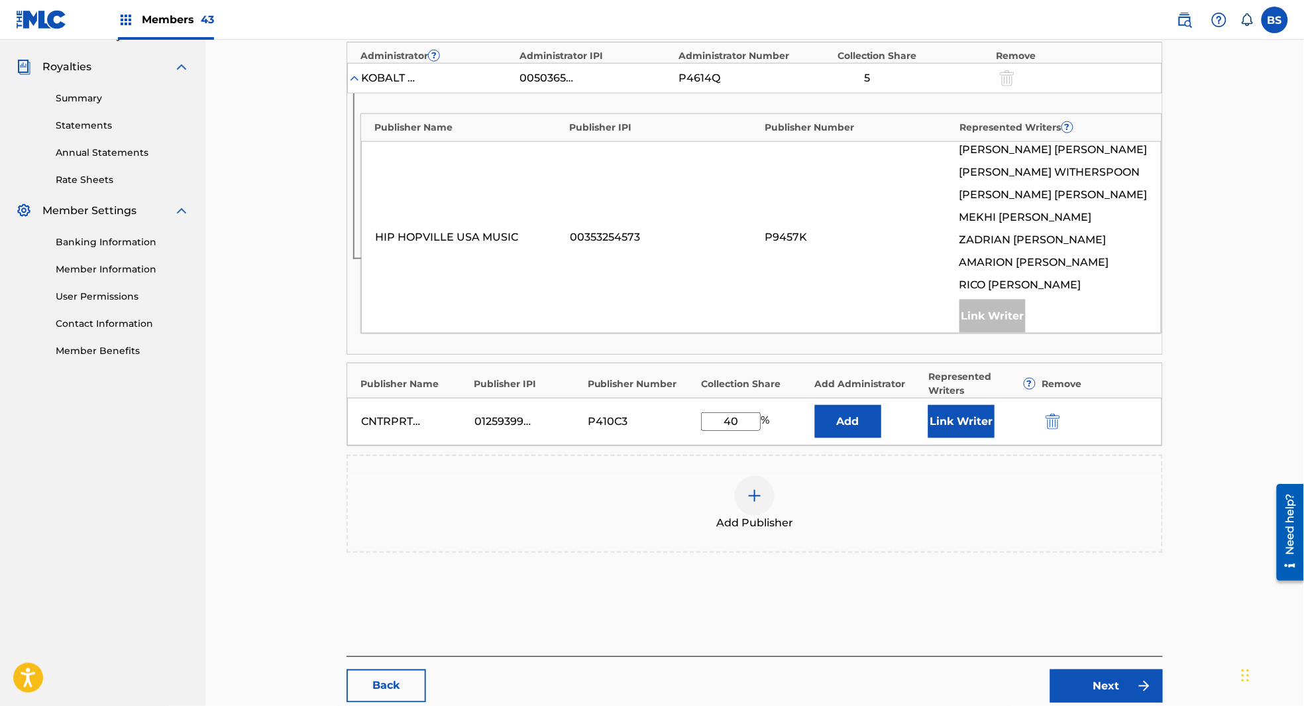
scroll to position [398, 0]
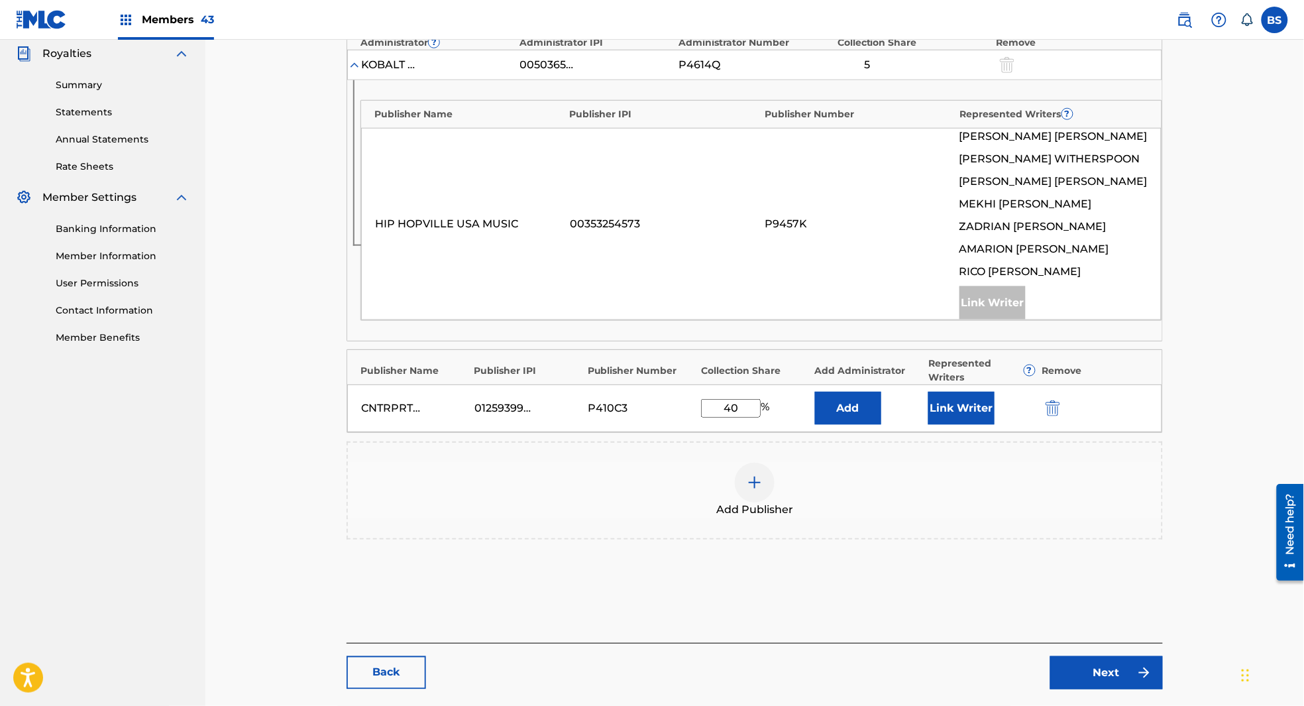
click at [764, 476] on div at bounding box center [755, 483] width 40 height 40
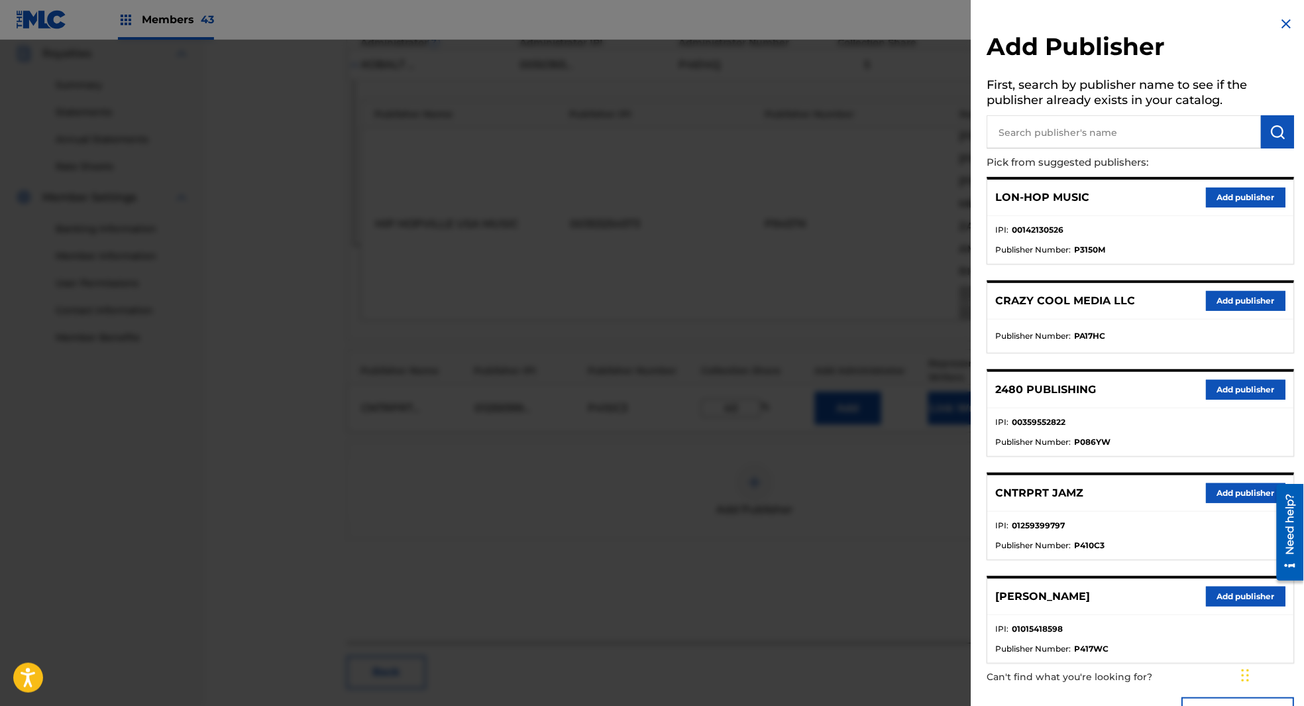
click at [1094, 143] on input "text" at bounding box center [1125, 131] width 274 height 33
paste input "Napoleon"
type input "Napoleon"
click at [1275, 129] on img "submit" at bounding box center [1279, 132] width 16 height 16
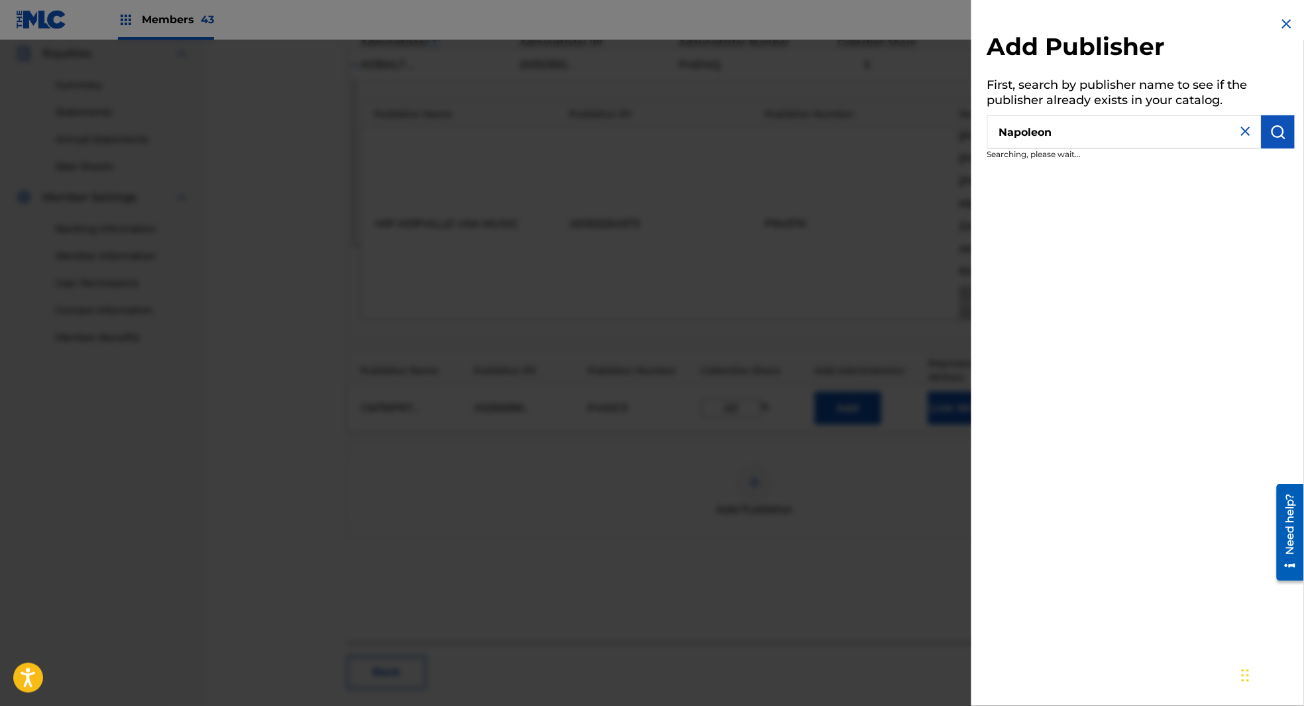
scroll to position [392, 0]
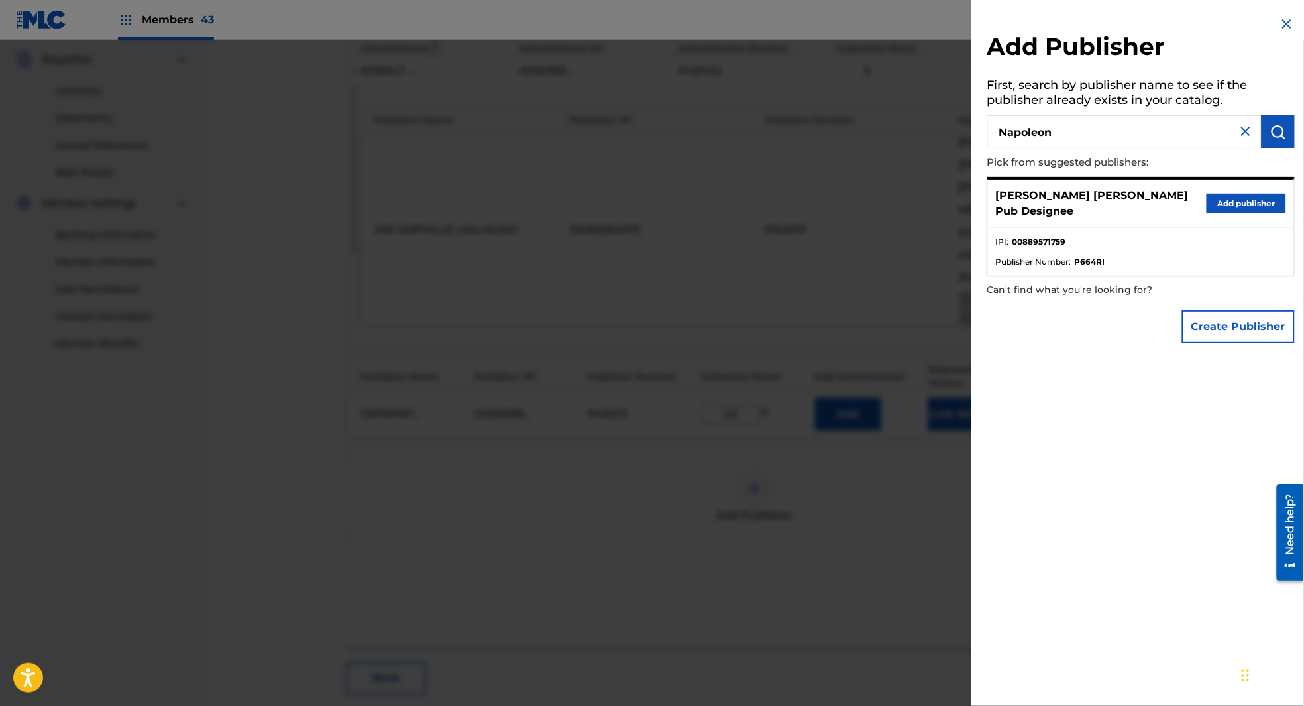
click at [1255, 188] on div "Napoleon Tayleon Sims Pub Designee Add publisher" at bounding box center [1141, 204] width 306 height 48
click at [1251, 203] on button "Add publisher" at bounding box center [1247, 204] width 80 height 20
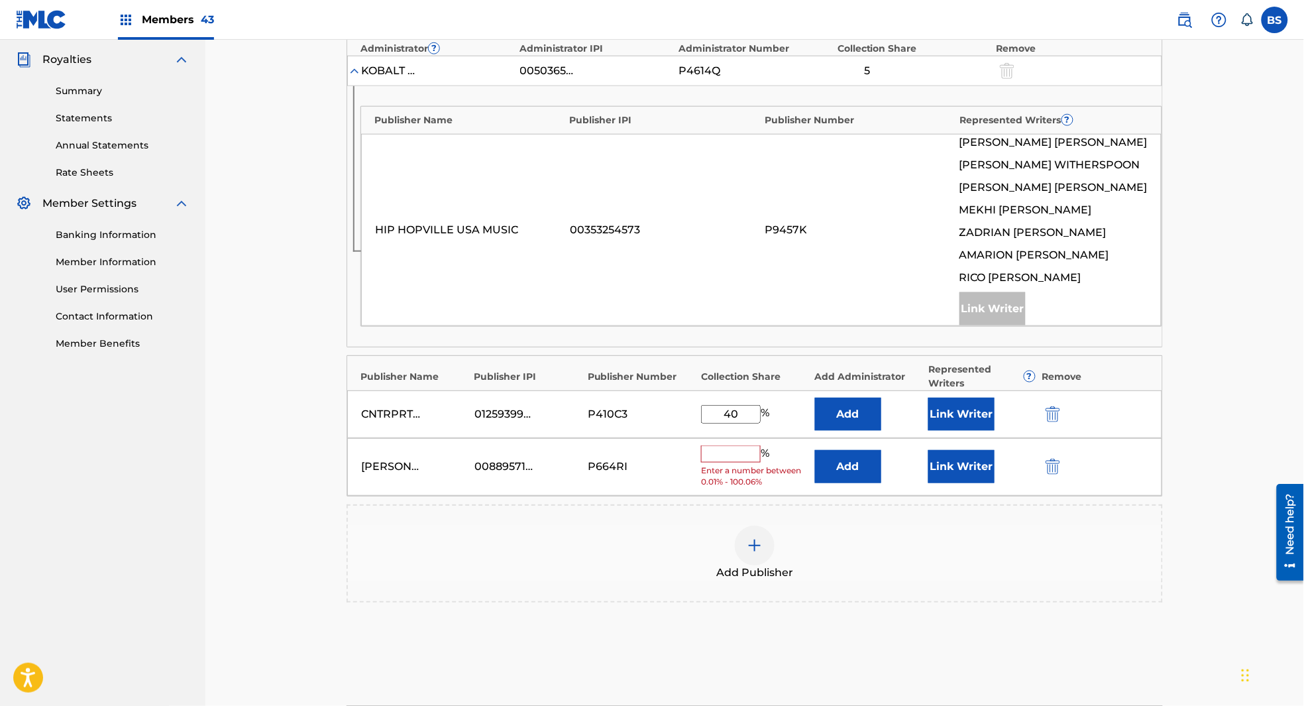
click at [834, 469] on button "Add" at bounding box center [848, 466] width 66 height 33
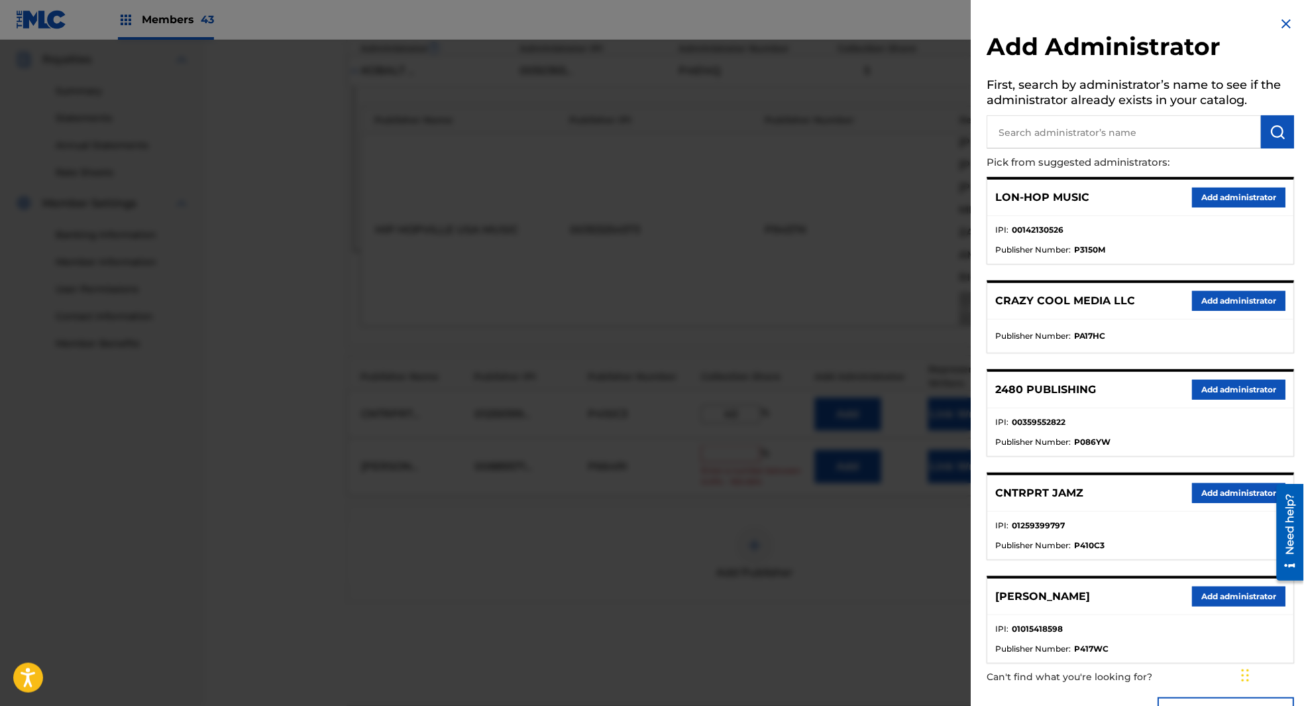
click at [1238, 491] on button "Add administrator" at bounding box center [1239, 493] width 93 height 20
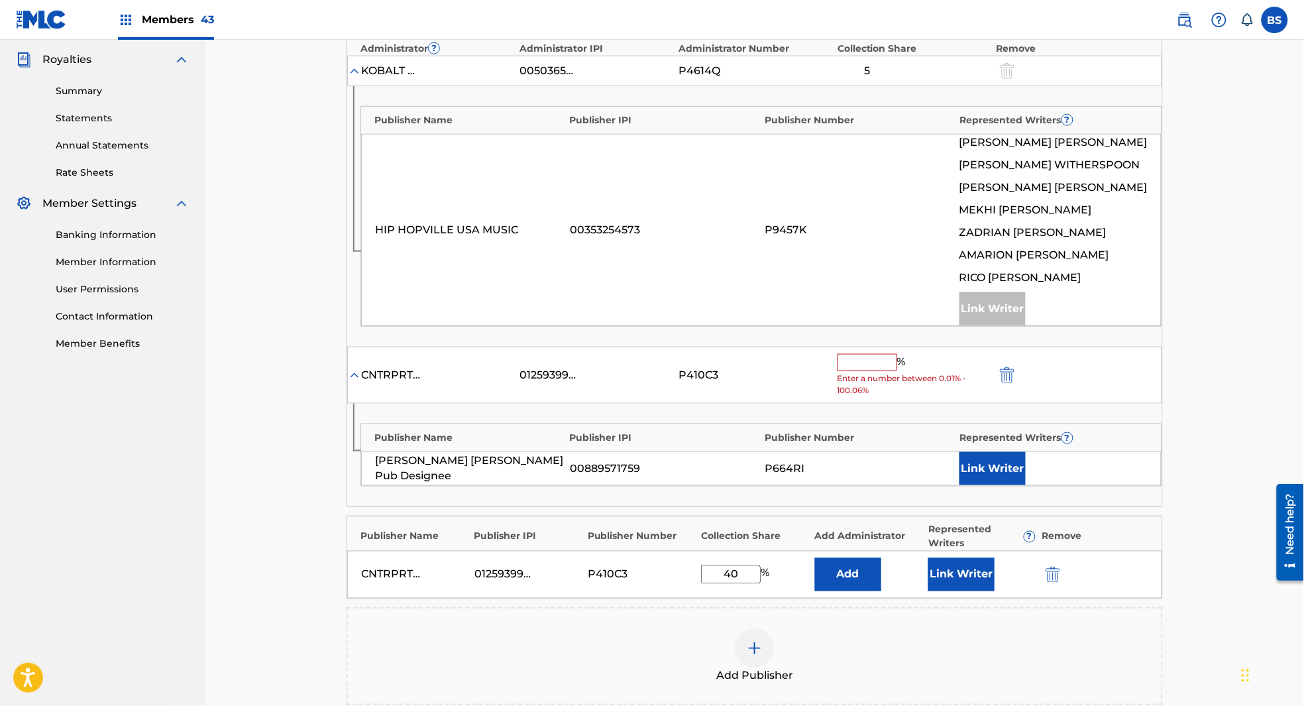
click at [964, 575] on button "Link Writer" at bounding box center [962, 574] width 66 height 33
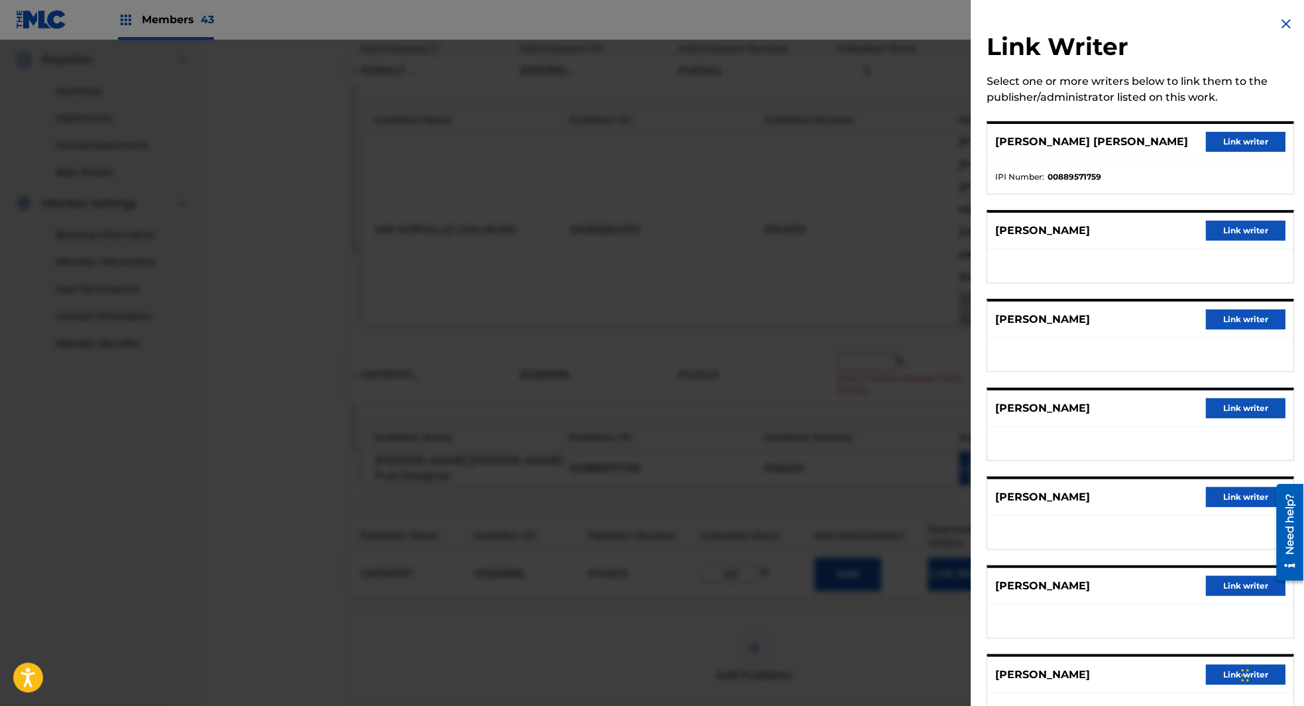
drag, startPoint x: 1289, startPoint y: 18, endPoint x: 1248, endPoint y: 68, distance: 64.1
click at [1287, 21] on img at bounding box center [1287, 24] width 16 height 16
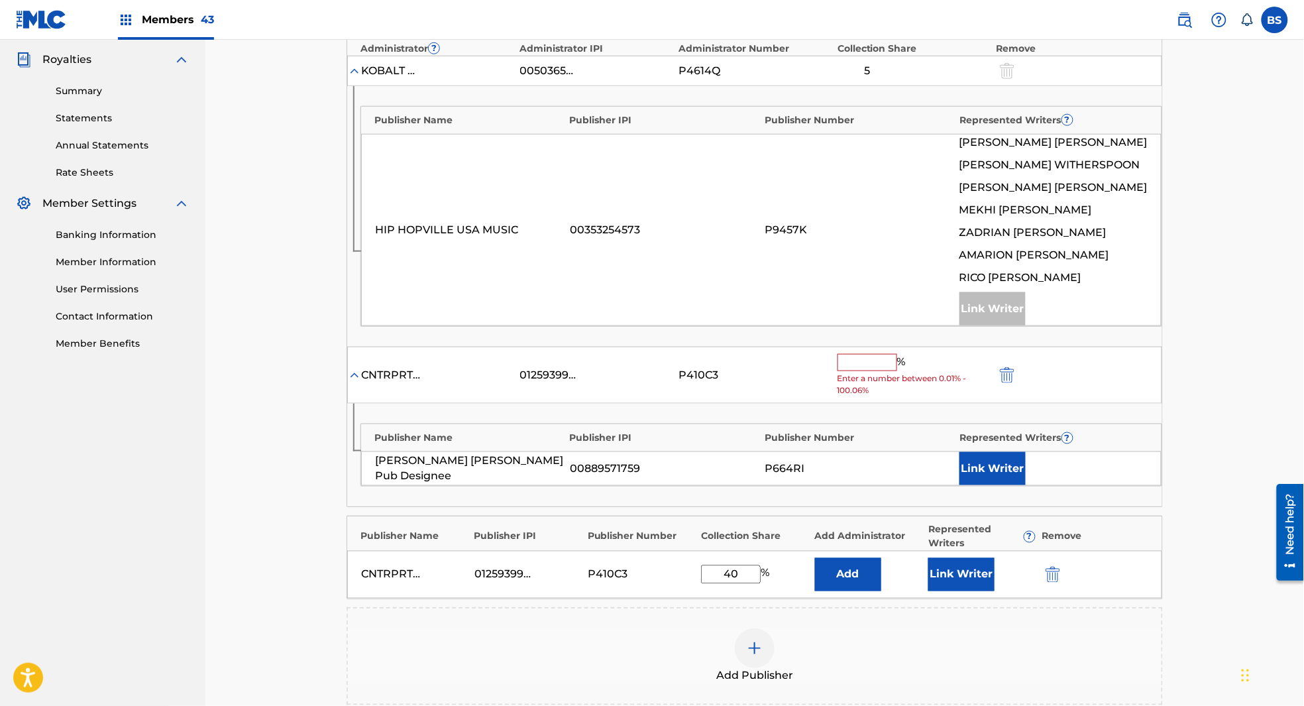
click at [996, 460] on button "Link Writer" at bounding box center [993, 468] width 66 height 33
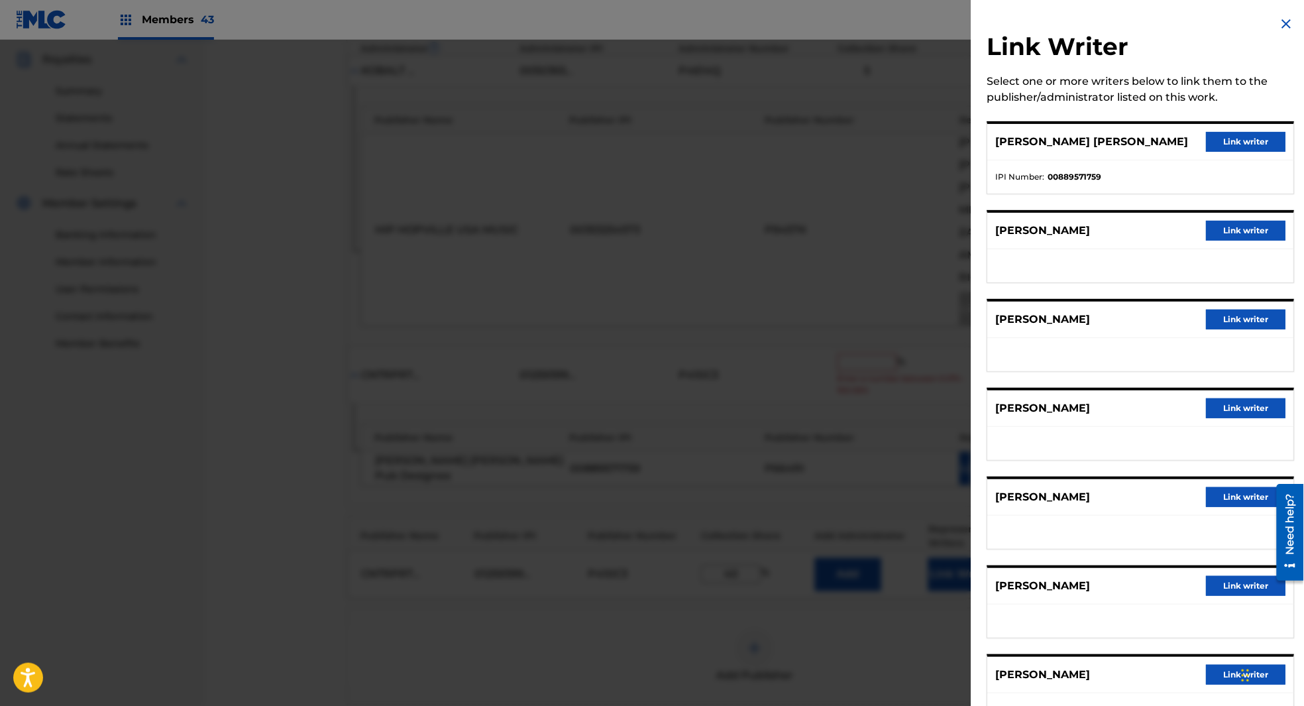
drag, startPoint x: 1238, startPoint y: 139, endPoint x: 1181, endPoint y: 197, distance: 81.1
click at [1238, 139] on button "Link writer" at bounding box center [1247, 142] width 80 height 20
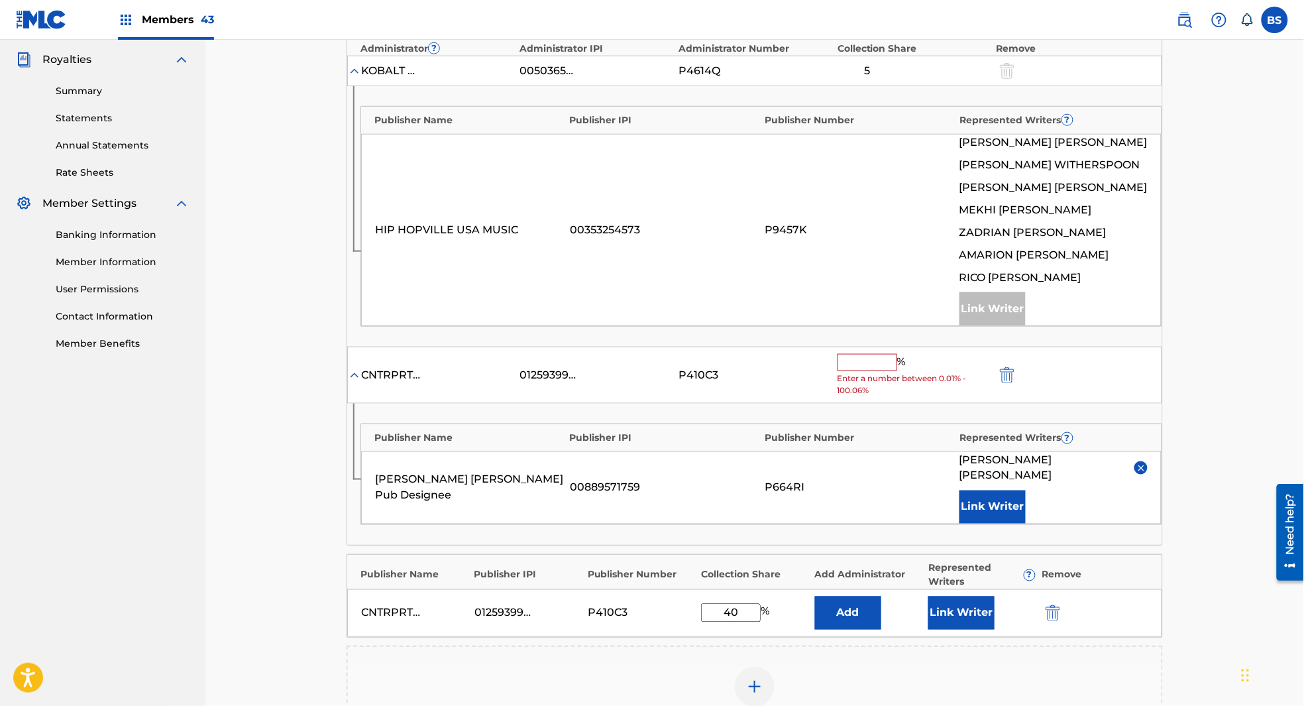
click at [868, 363] on input "text" at bounding box center [868, 362] width 60 height 17
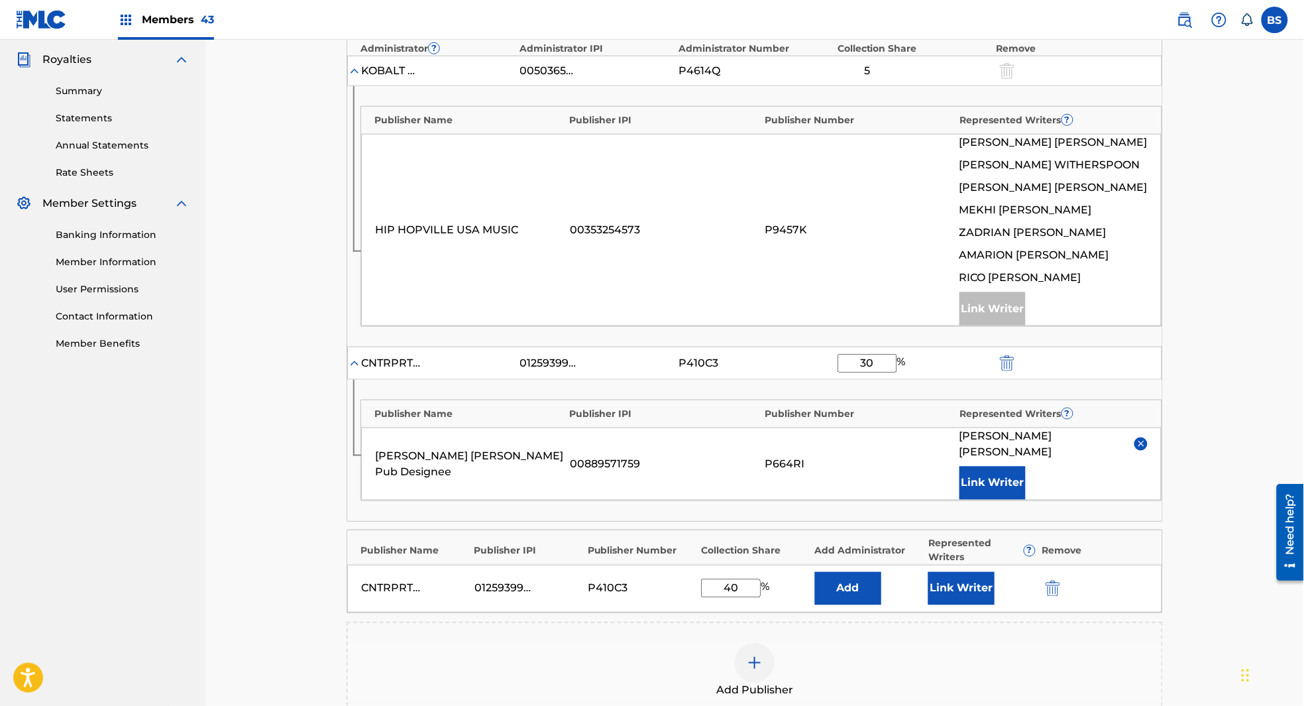
type input "3"
type input "40"
click at [1050, 581] on img "submit" at bounding box center [1053, 589] width 15 height 16
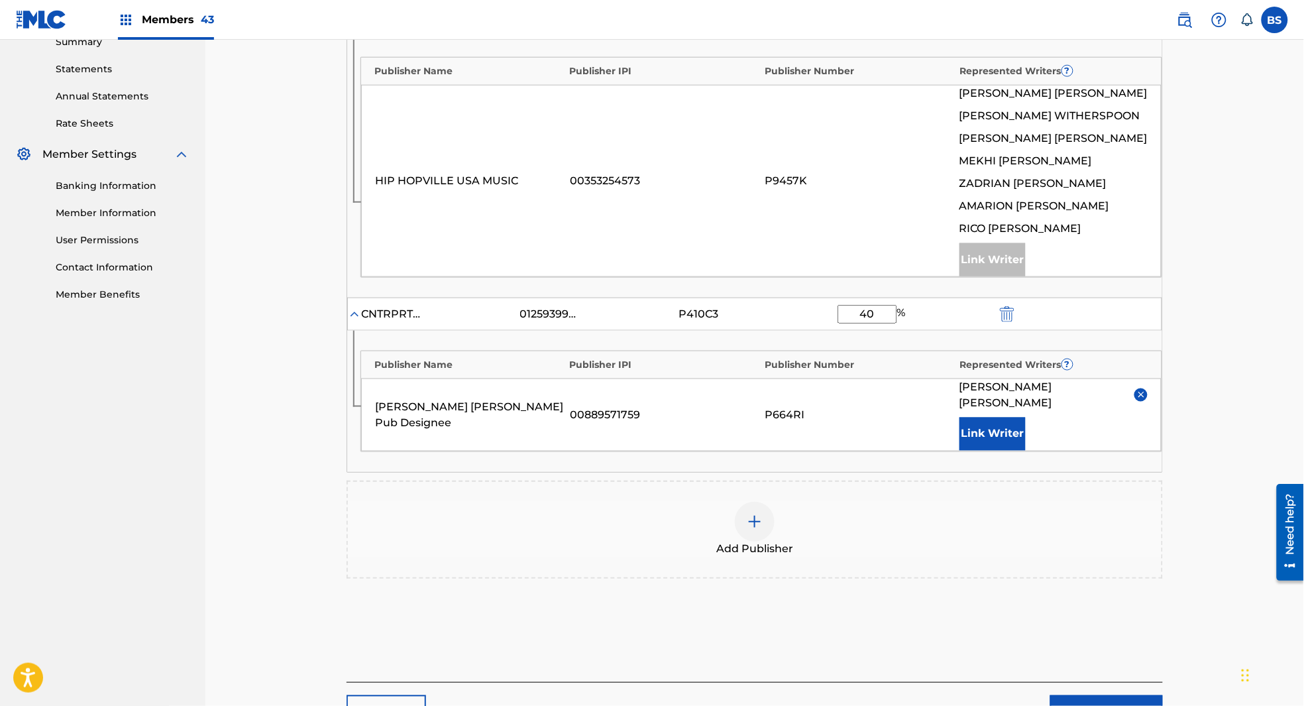
scroll to position [531, 0]
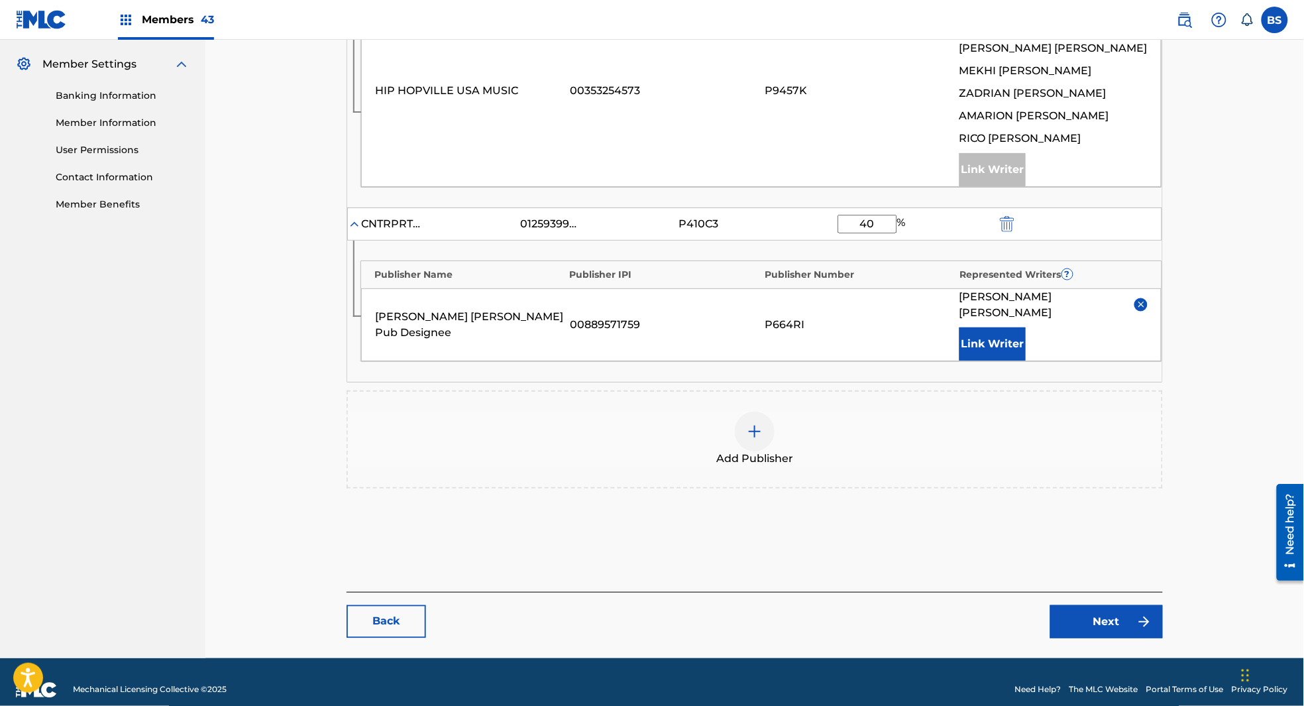
click at [1132, 605] on link "Next" at bounding box center [1107, 621] width 113 height 33
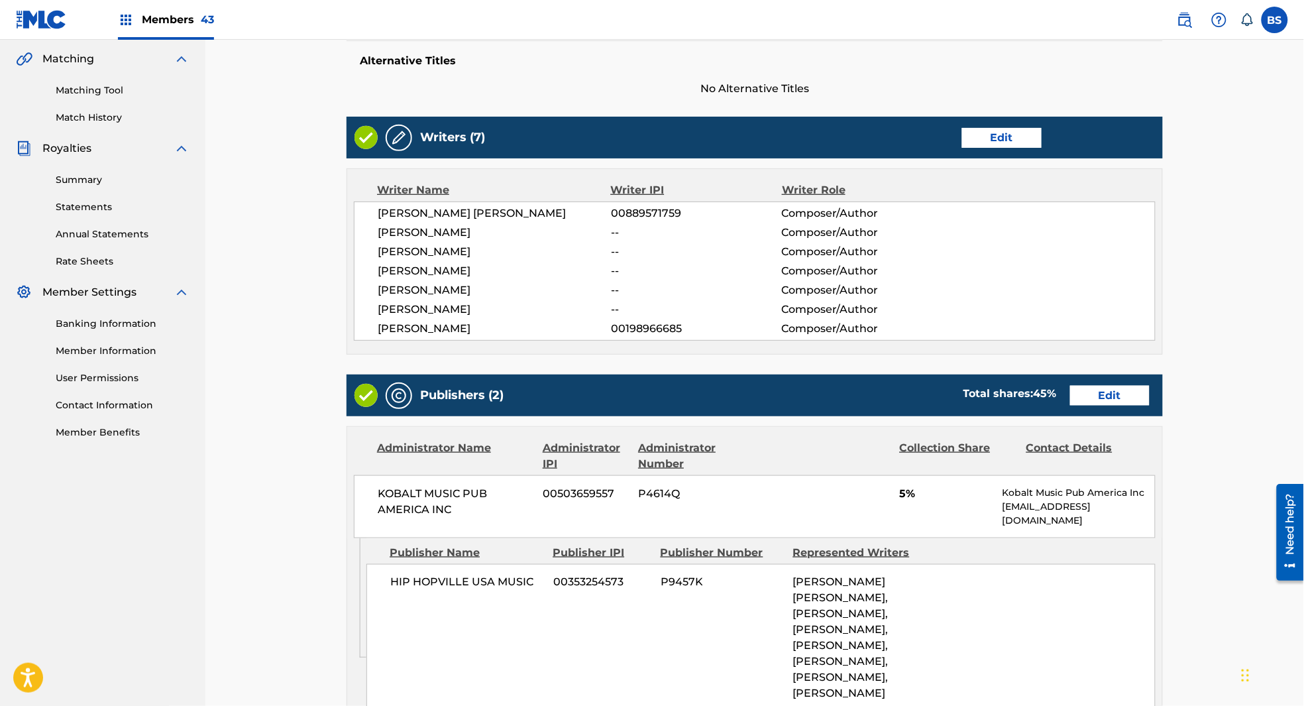
scroll to position [771, 0]
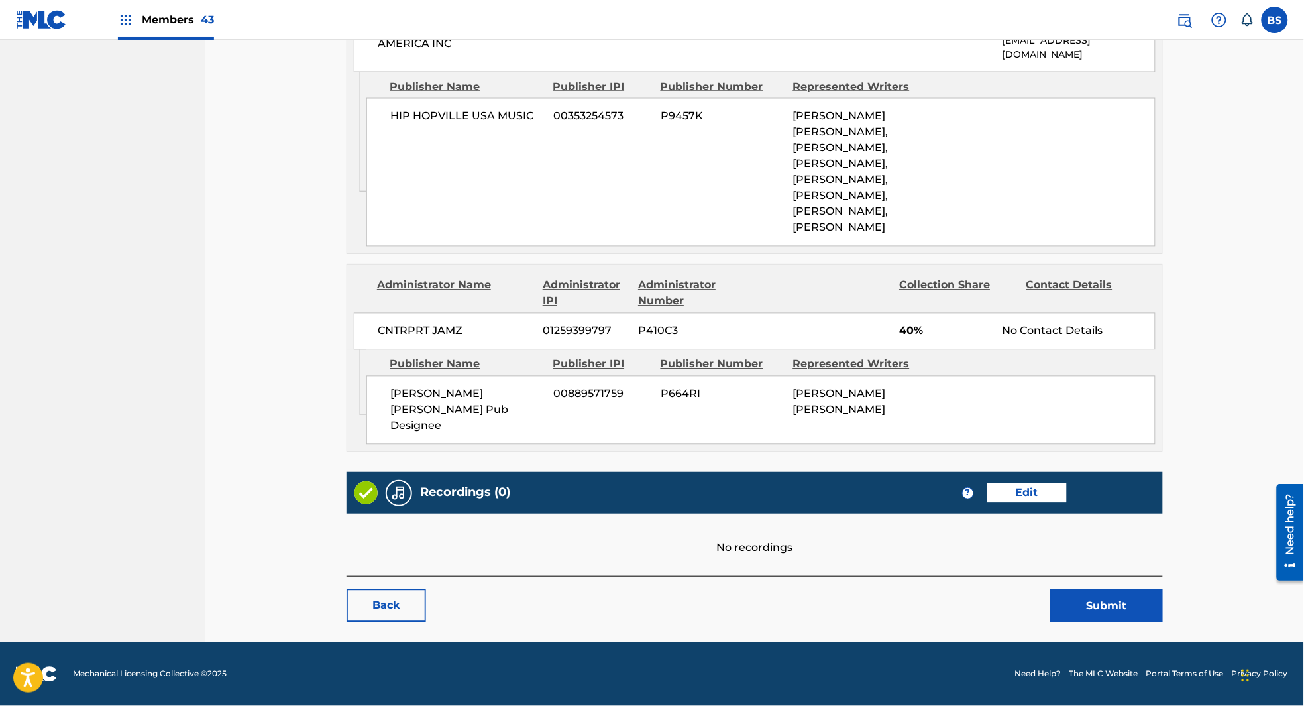
click at [1092, 607] on button "Submit" at bounding box center [1107, 605] width 113 height 33
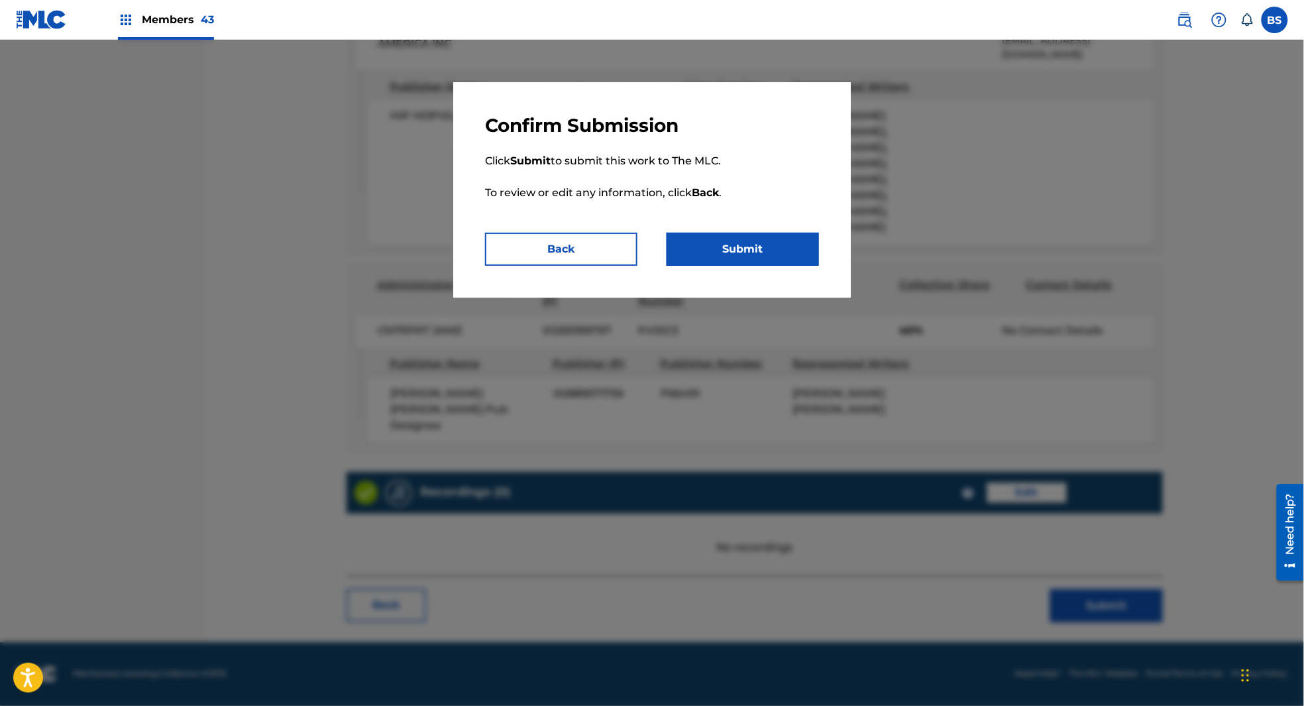
click at [748, 257] on button "Submit" at bounding box center [743, 249] width 152 height 33
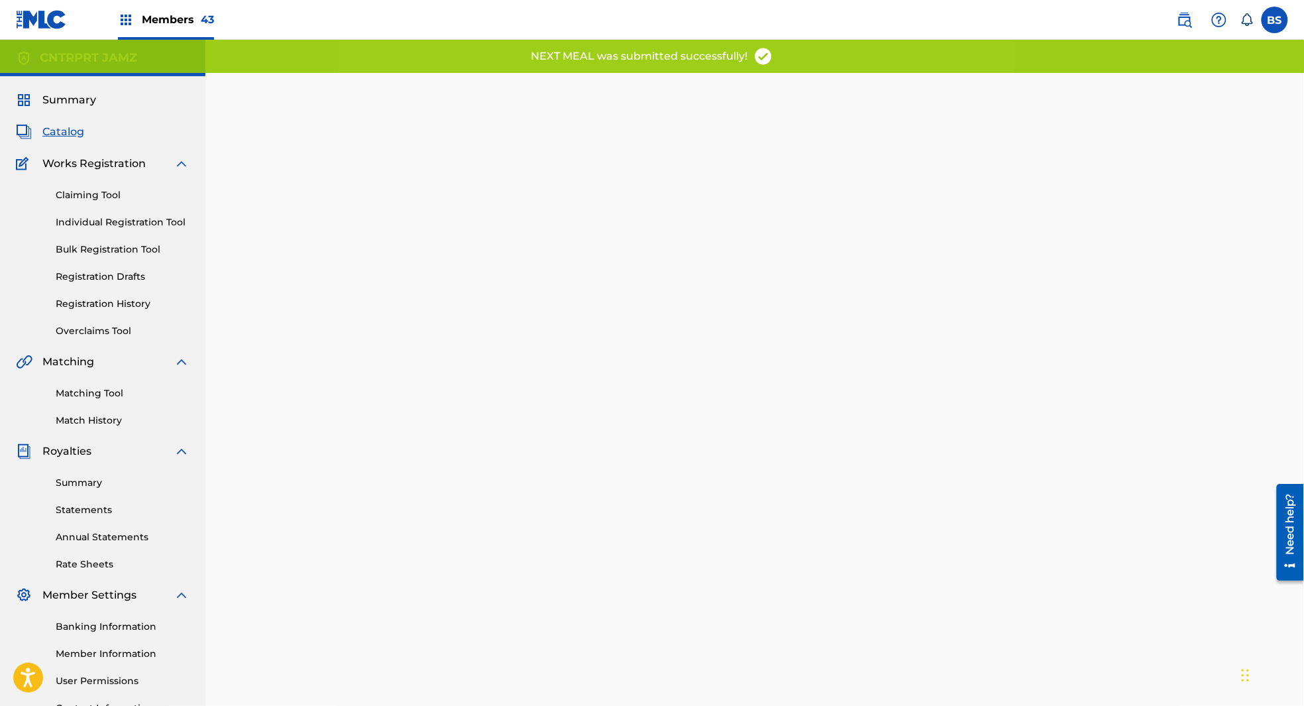
click at [53, 127] on span "Catalog" at bounding box center [63, 132] width 42 height 16
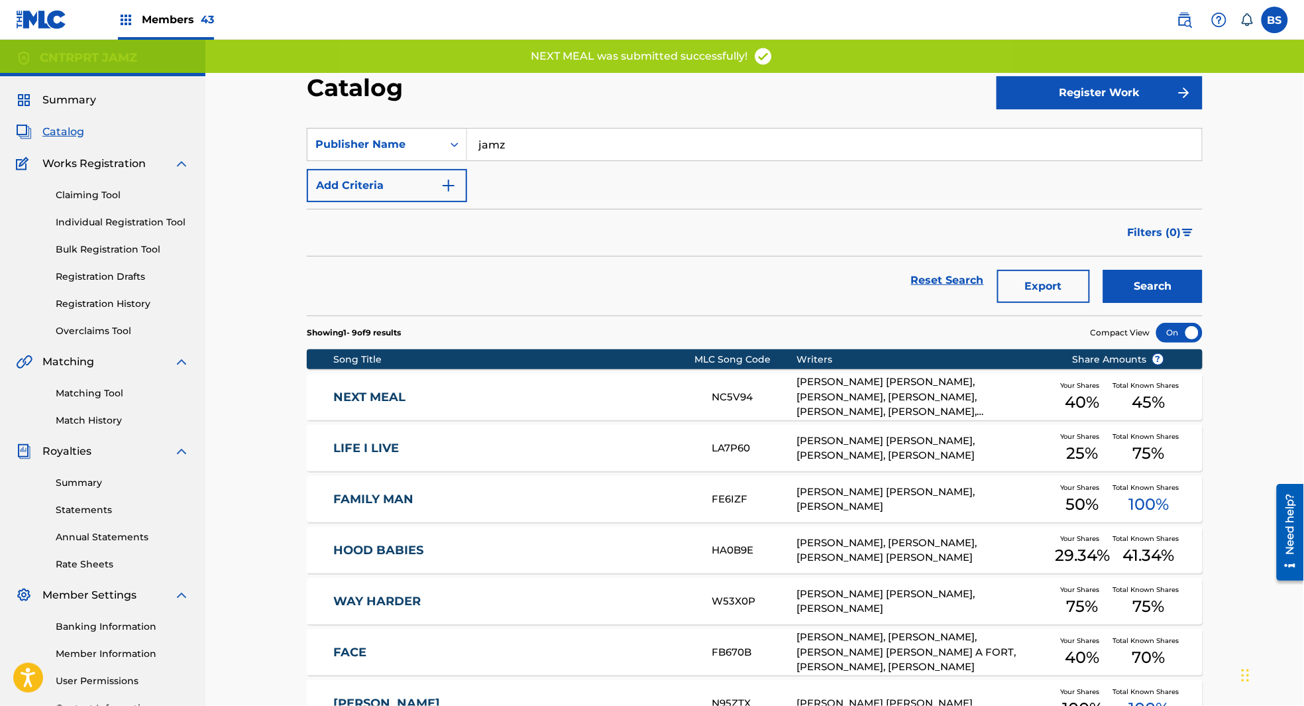
click at [634, 449] on link "LIFE I LIVE" at bounding box center [514, 448] width 361 height 15
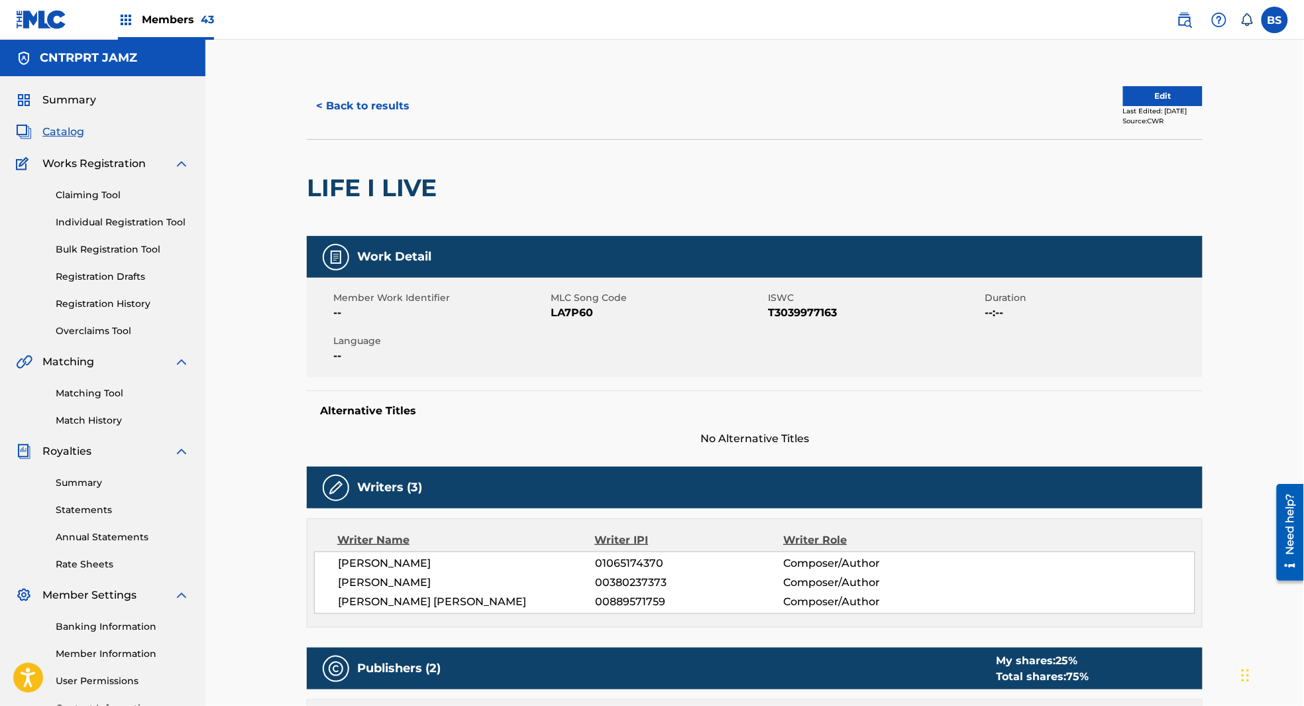
click at [1124, 91] on button "Edit" at bounding box center [1164, 96] width 80 height 20
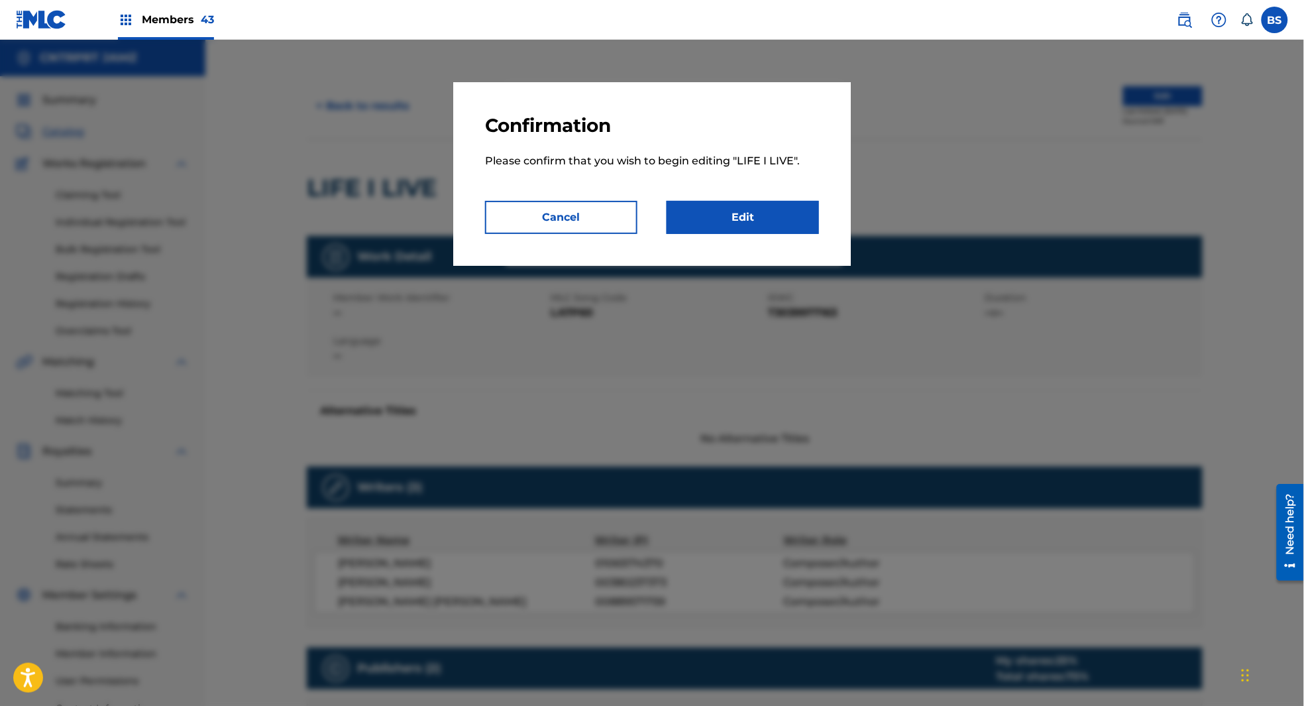
click at [765, 221] on link "Edit" at bounding box center [743, 217] width 152 height 33
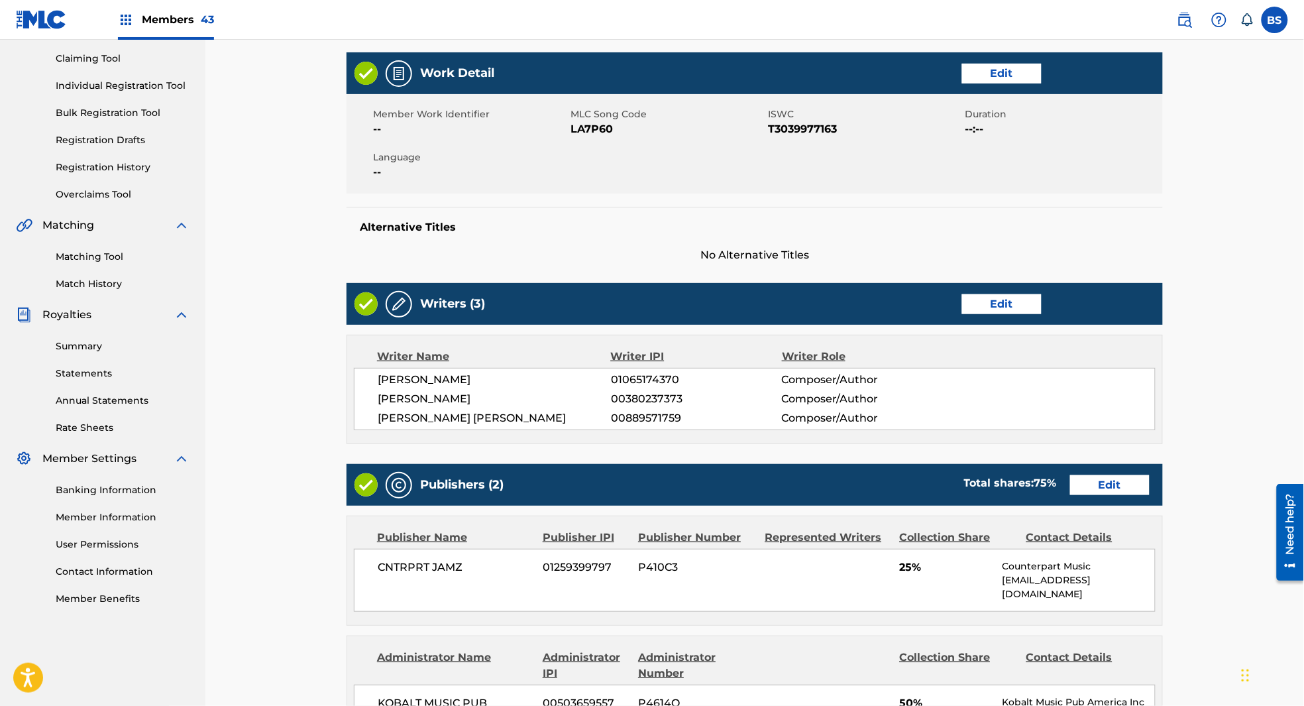
scroll to position [174, 0]
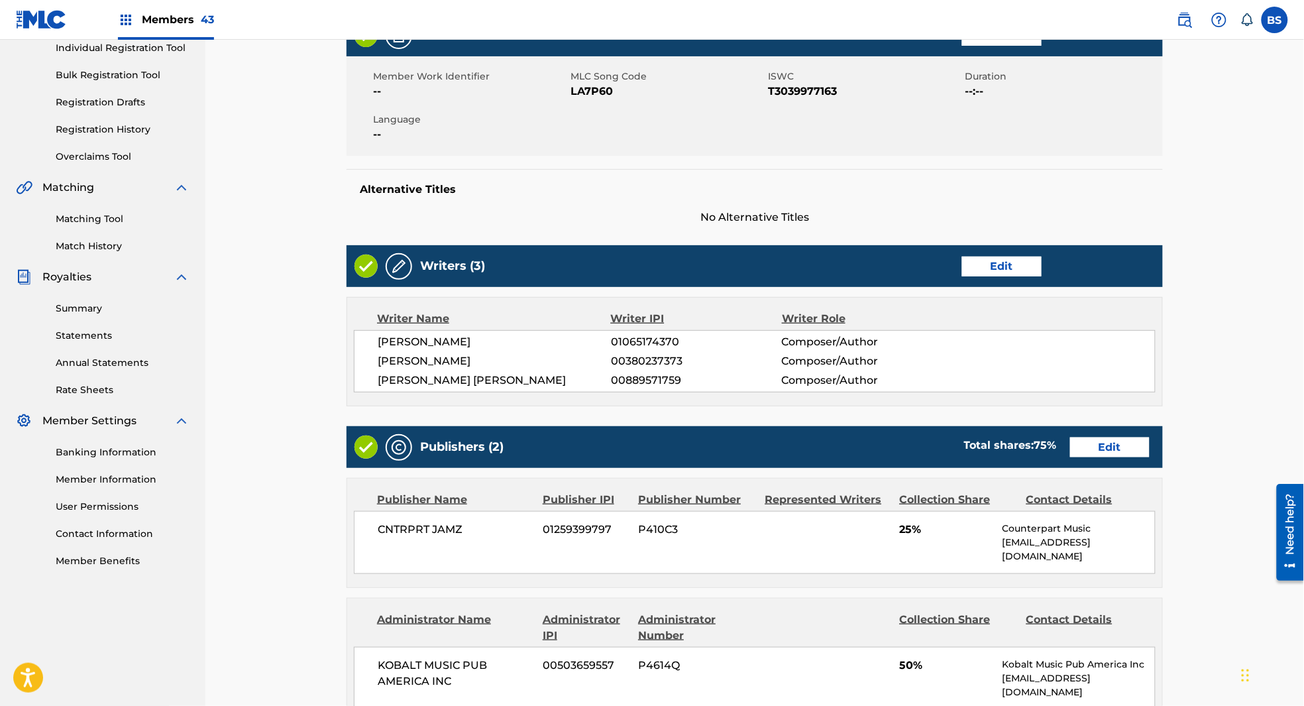
click at [1114, 455] on link "Edit" at bounding box center [1111, 447] width 80 height 20
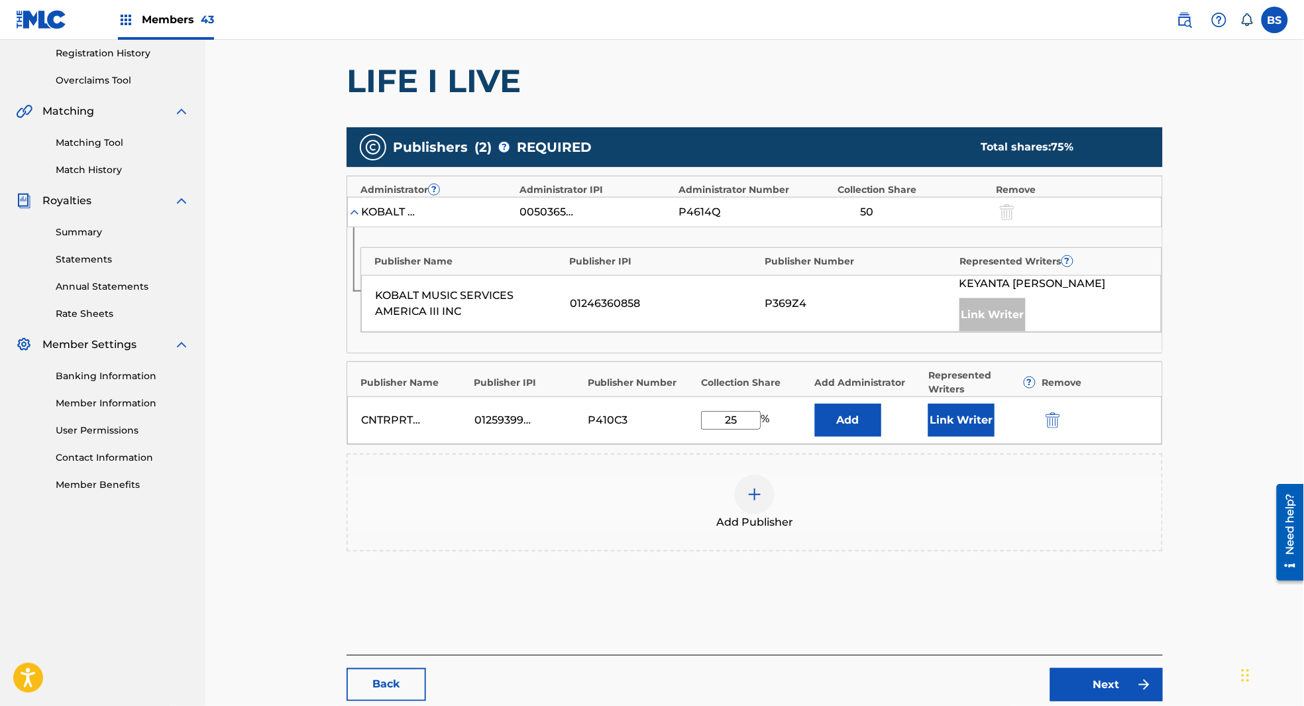
scroll to position [253, 0]
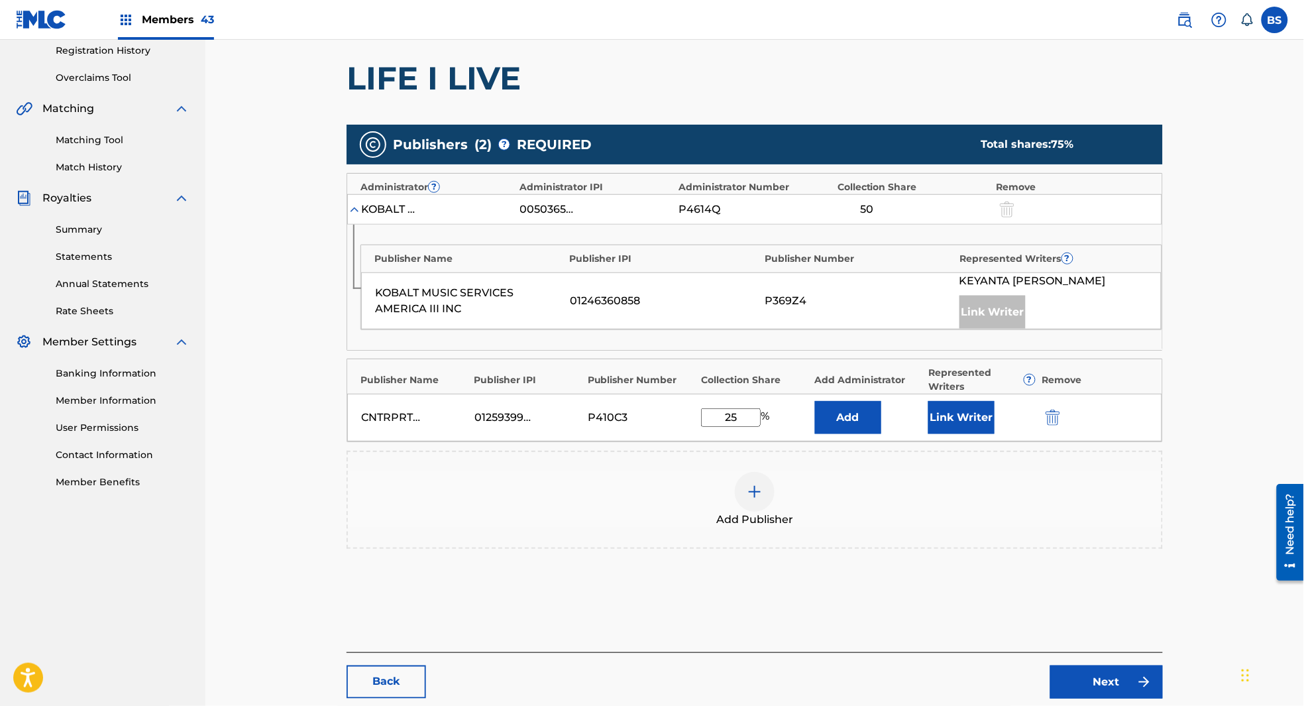
click at [744, 508] on div at bounding box center [755, 492] width 40 height 40
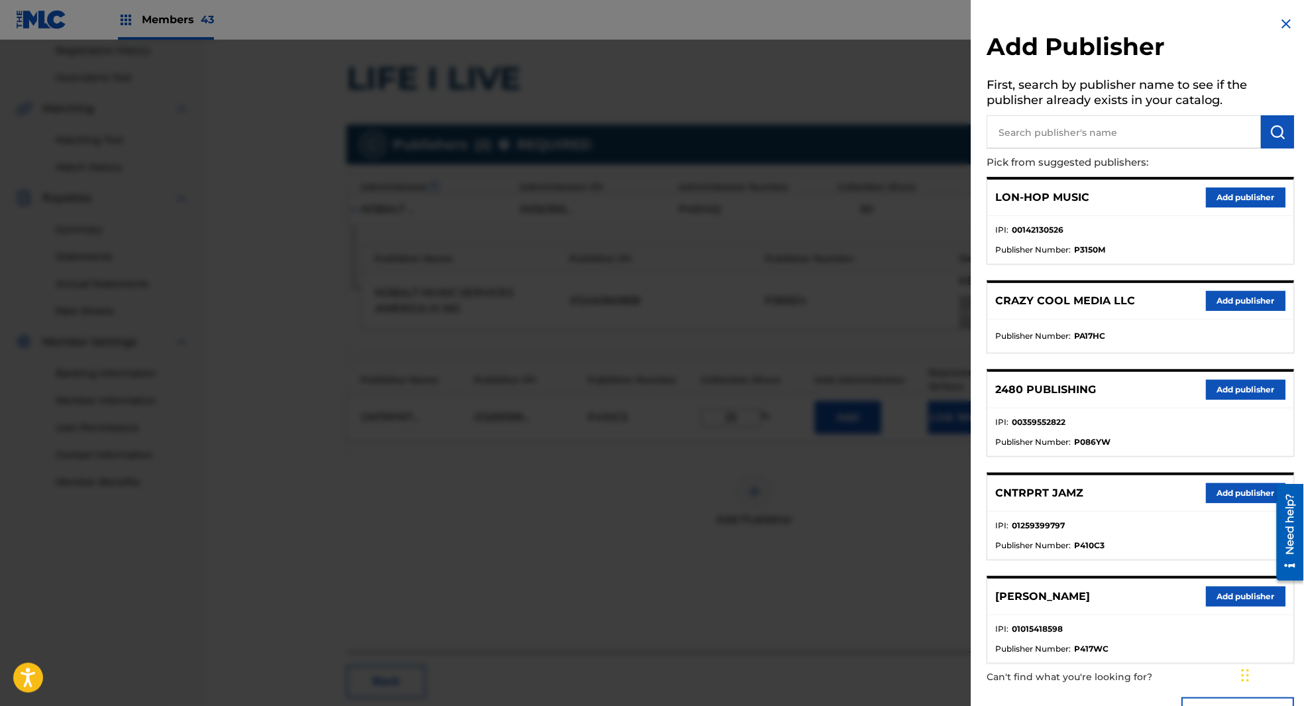
drag, startPoint x: 1112, startPoint y: 126, endPoint x: 1230, endPoint y: 127, distance: 118.0
click at [1112, 126] on input "text" at bounding box center [1125, 131] width 274 height 33
paste input "Napoleon"
type input "Napoleon"
click at [1263, 130] on button "submit" at bounding box center [1278, 131] width 33 height 33
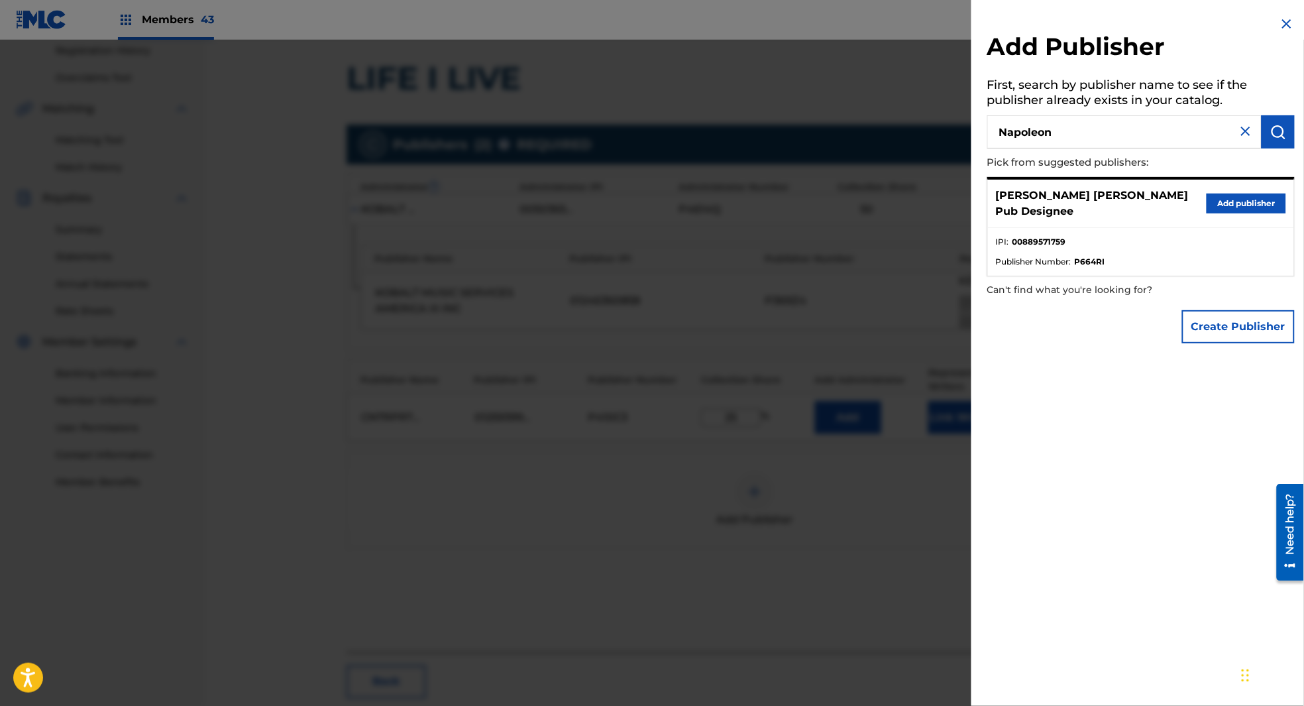
drag, startPoint x: 1251, startPoint y: 200, endPoint x: 996, endPoint y: 388, distance: 316.7
click at [1251, 201] on button "Add publisher" at bounding box center [1247, 204] width 80 height 20
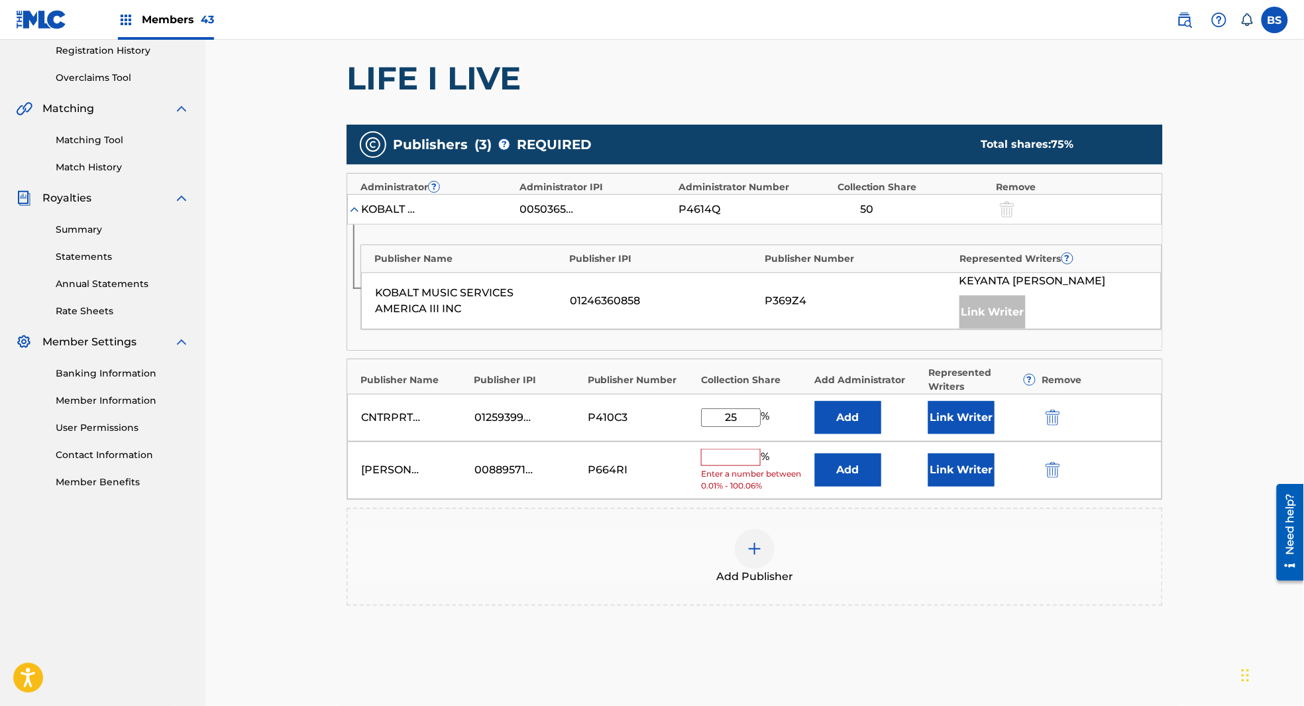
click at [858, 479] on button "Add" at bounding box center [848, 469] width 66 height 33
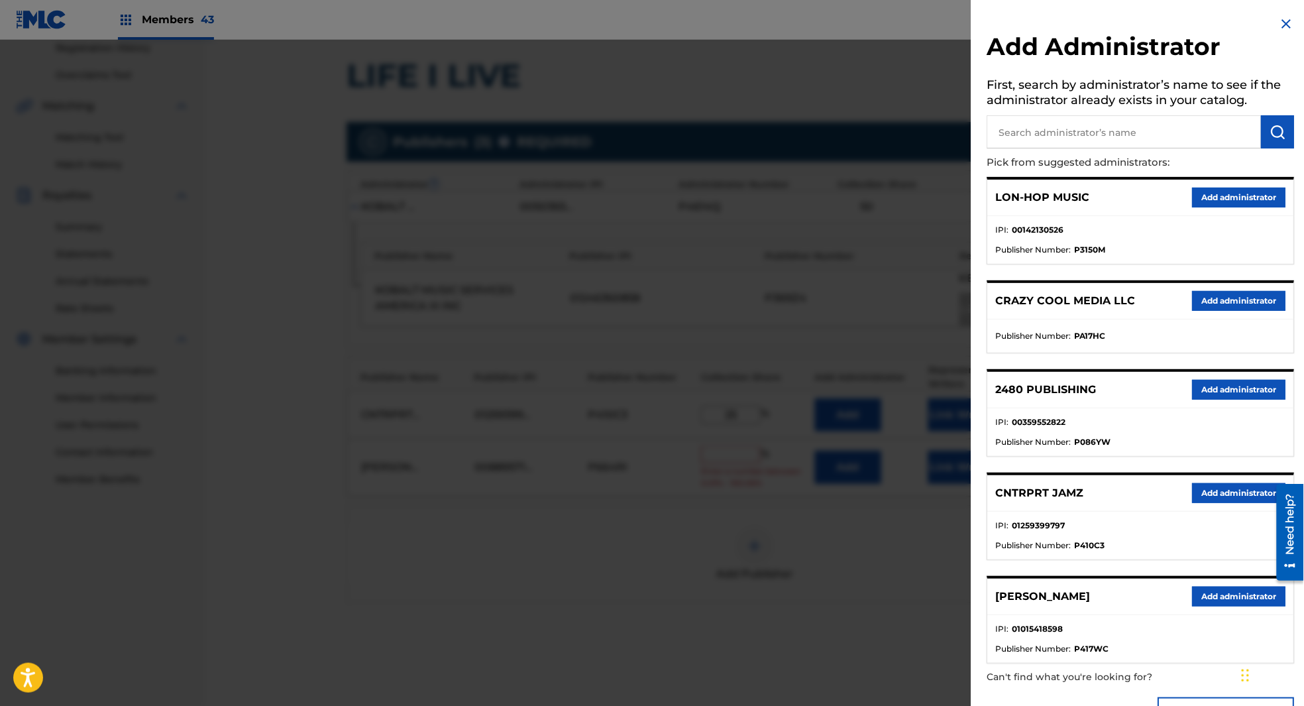
drag, startPoint x: 1247, startPoint y: 495, endPoint x: 1241, endPoint y: 496, distance: 6.8
click at [1247, 496] on button "Add administrator" at bounding box center [1239, 493] width 93 height 20
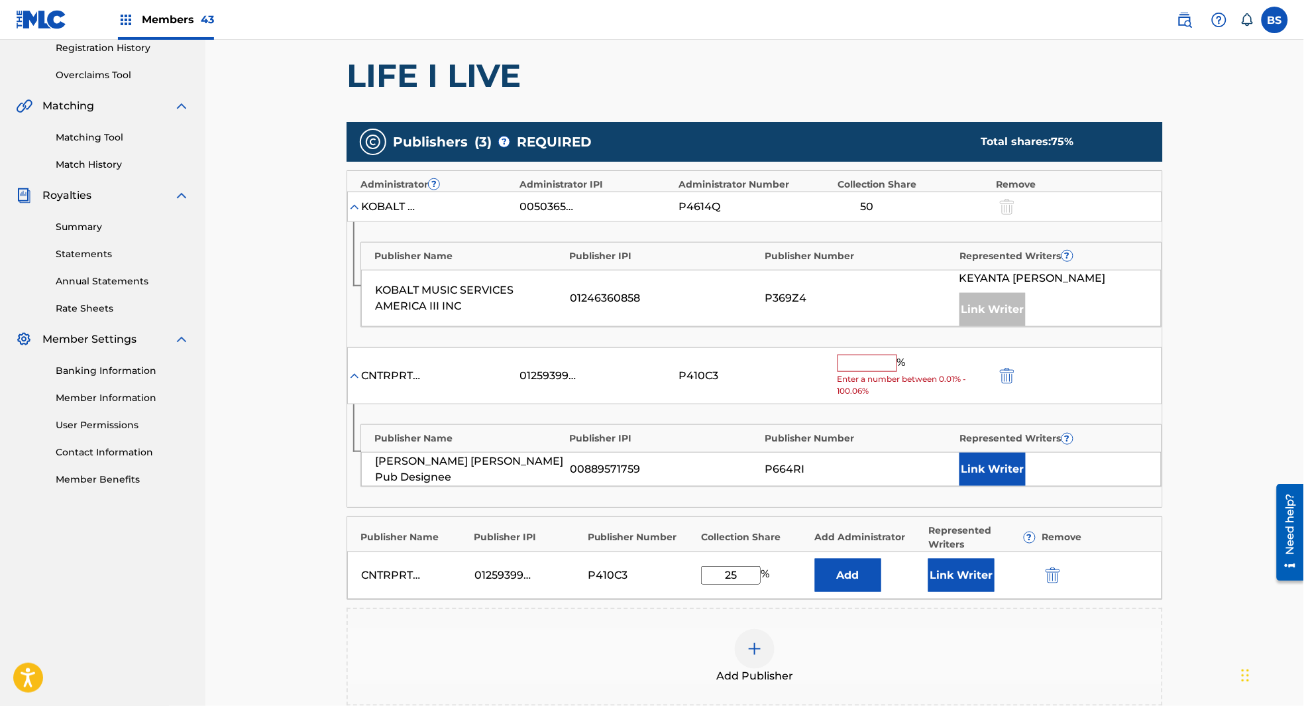
click at [962, 575] on button "Link Writer" at bounding box center [962, 575] width 66 height 33
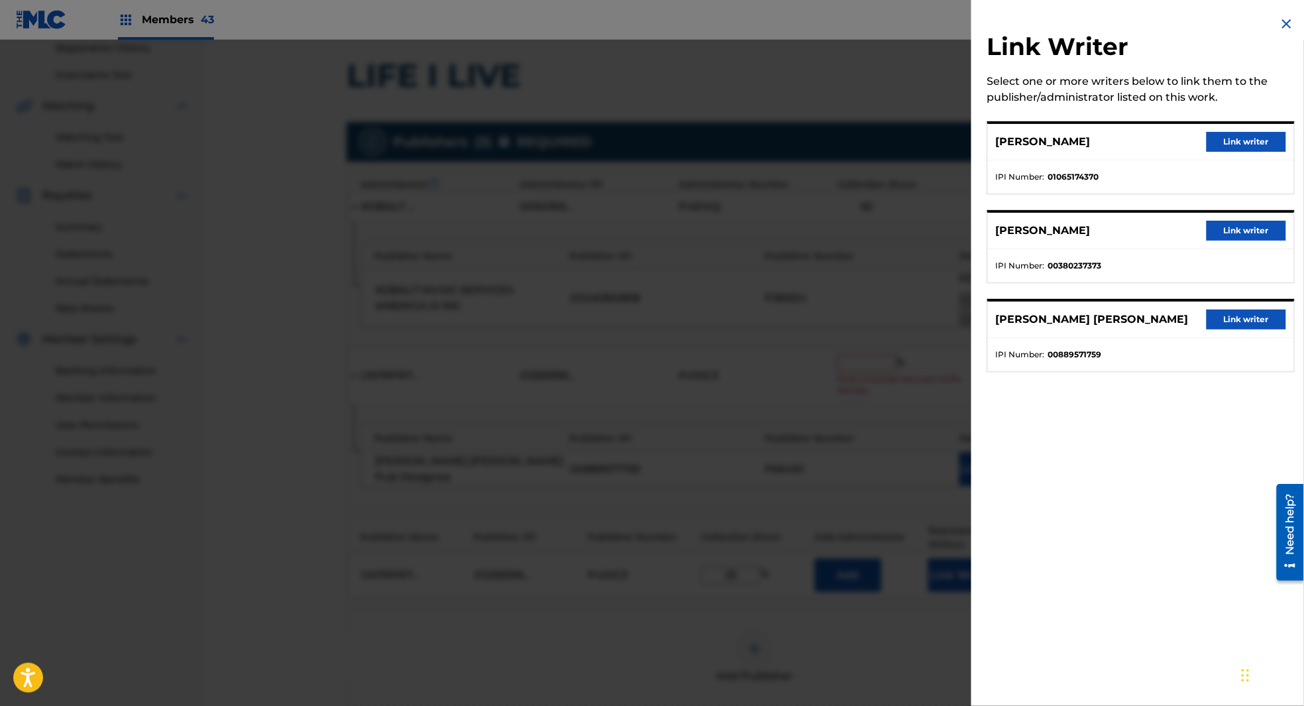
drag, startPoint x: 1281, startPoint y: 19, endPoint x: 1129, endPoint y: 211, distance: 244.9
click at [1280, 20] on img at bounding box center [1287, 24] width 16 height 16
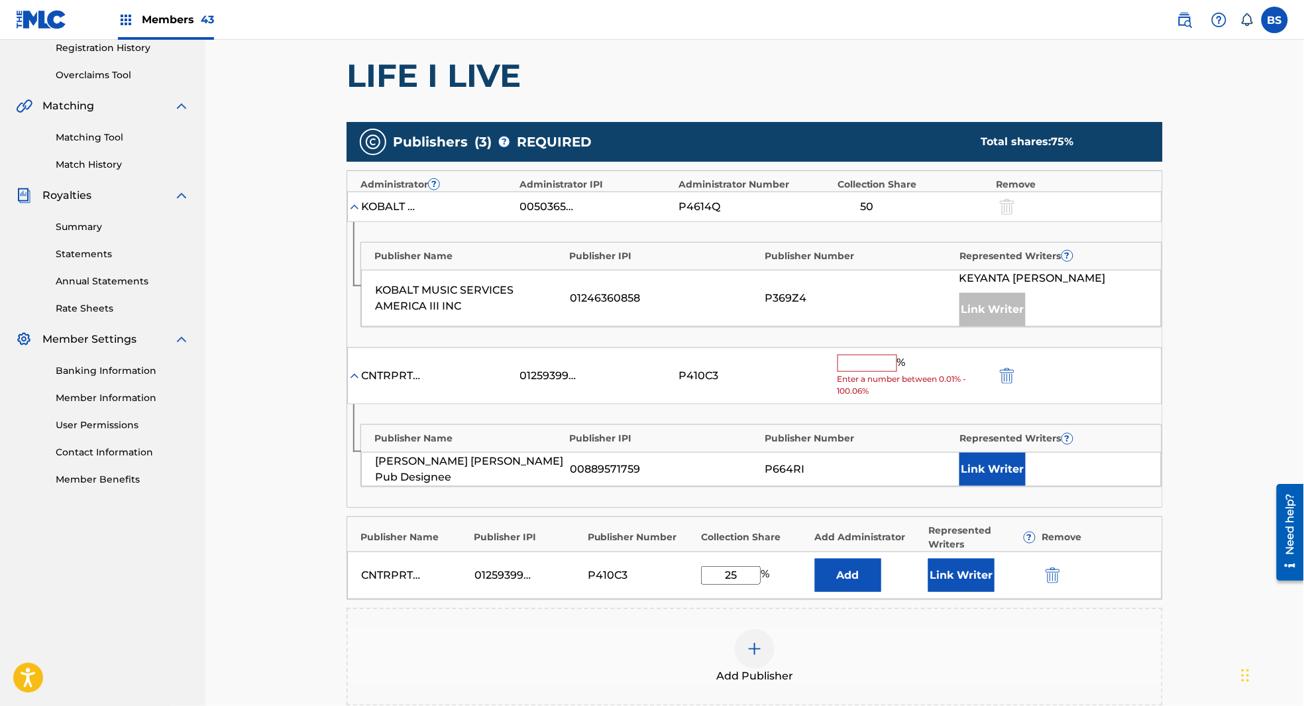
click at [1007, 473] on button "Link Writer" at bounding box center [993, 469] width 66 height 33
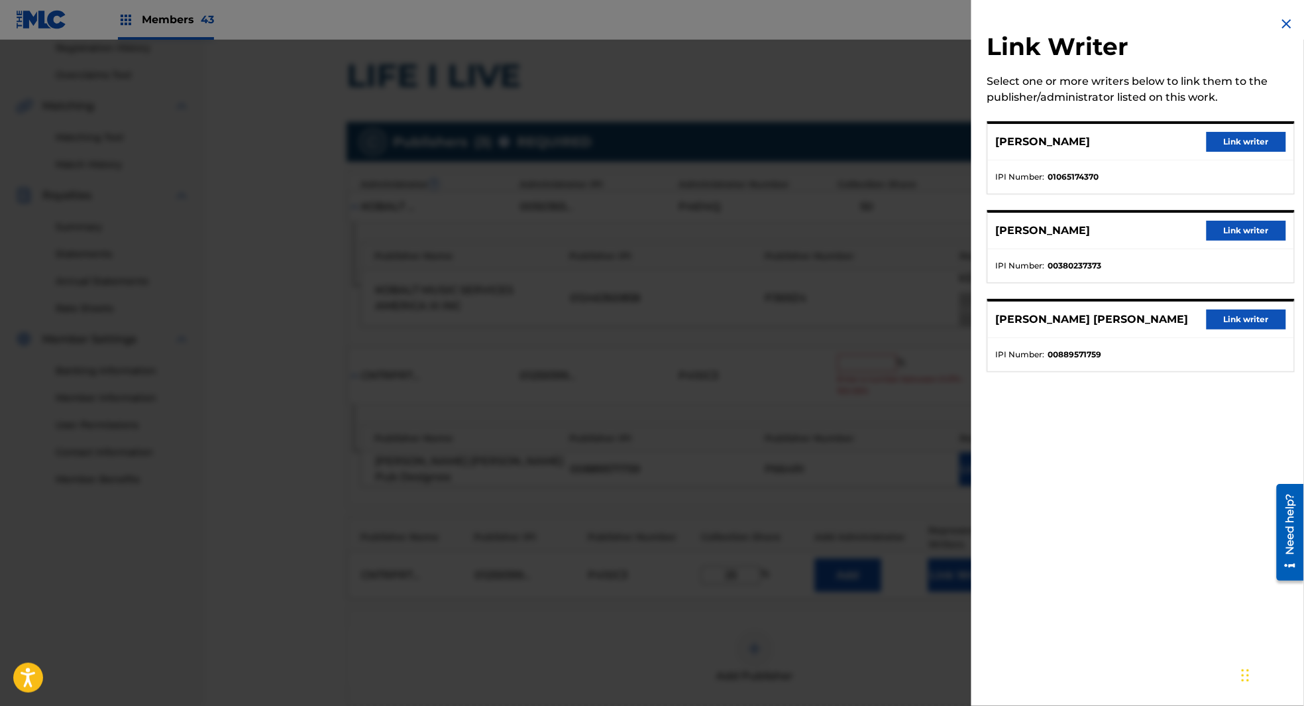
drag, startPoint x: 1242, startPoint y: 323, endPoint x: 888, endPoint y: 441, distance: 372.9
click at [1242, 323] on button "Link writer" at bounding box center [1247, 320] width 80 height 20
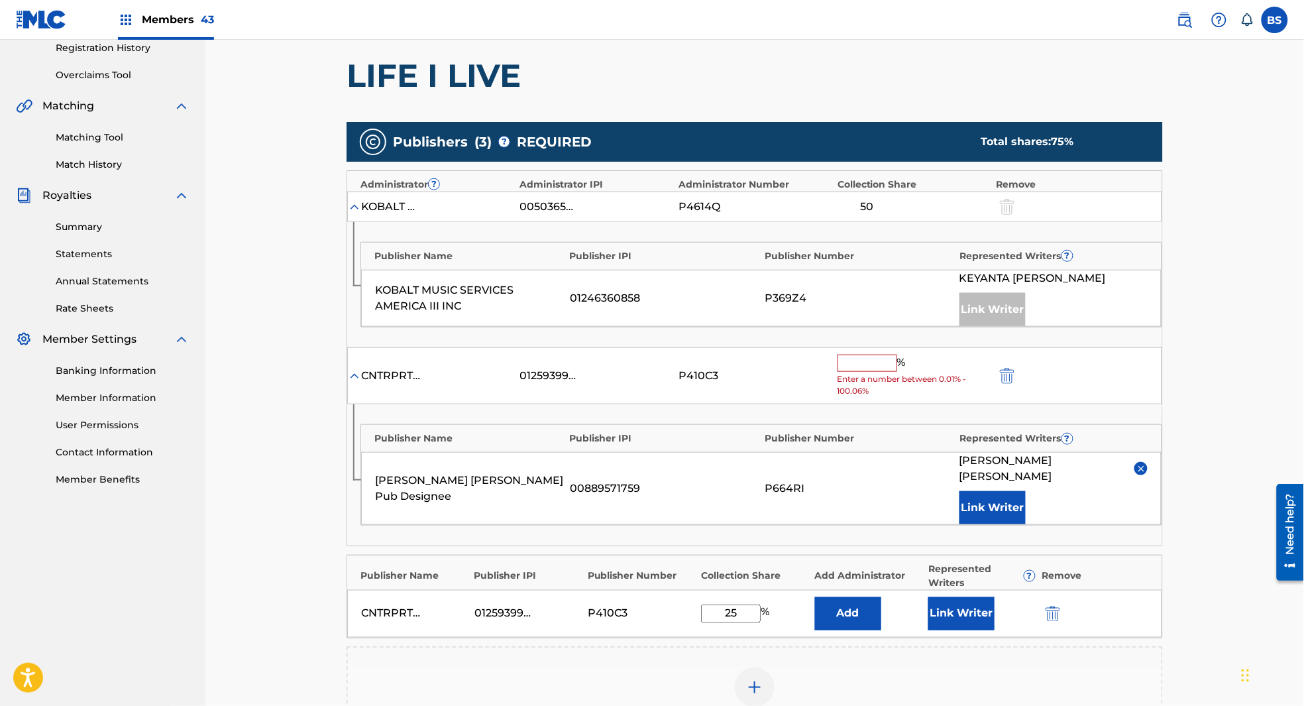
click at [867, 360] on input "text" at bounding box center [868, 363] width 60 height 17
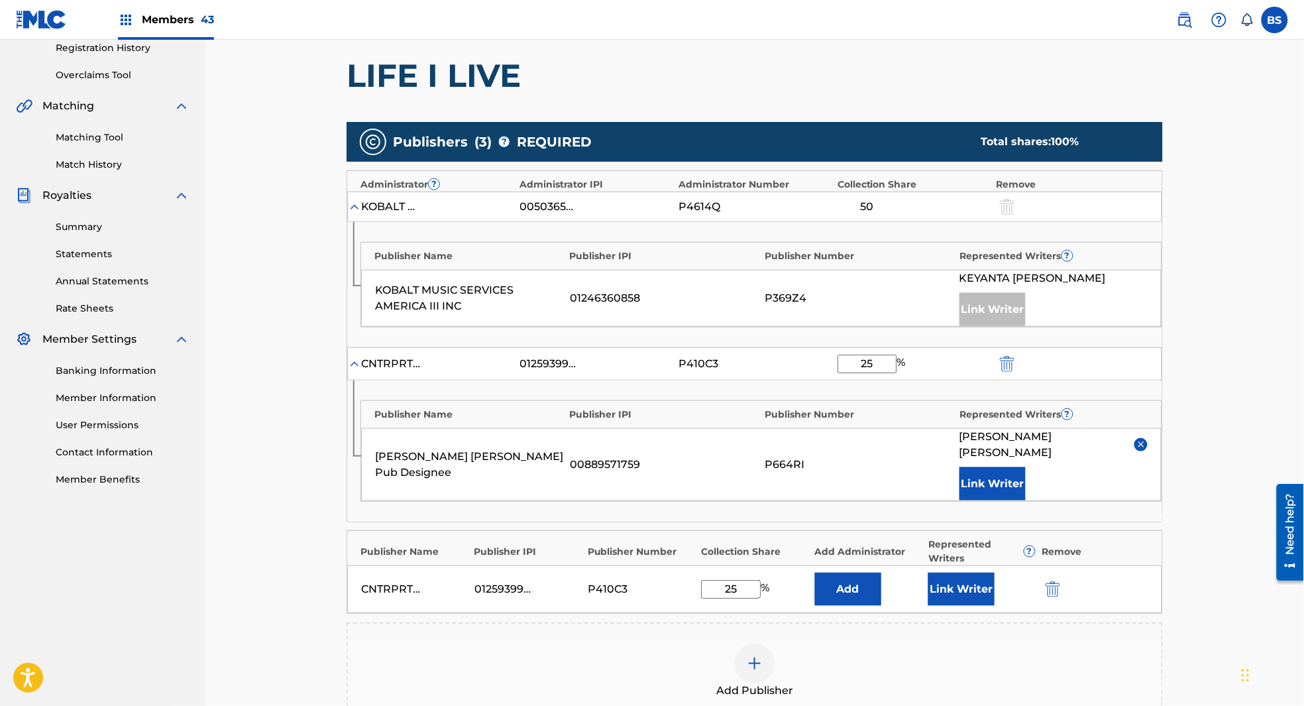
type input "25"
click at [1055, 581] on img "submit" at bounding box center [1053, 589] width 15 height 16
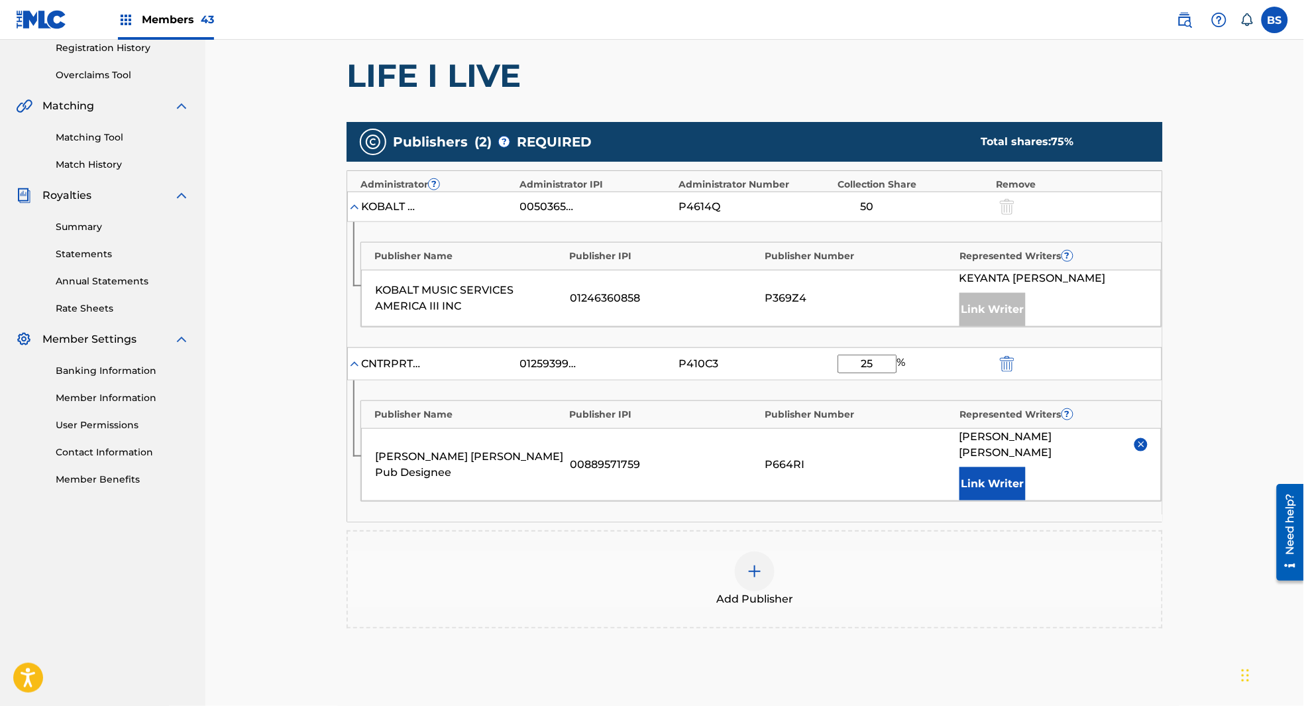
scroll to position [396, 0]
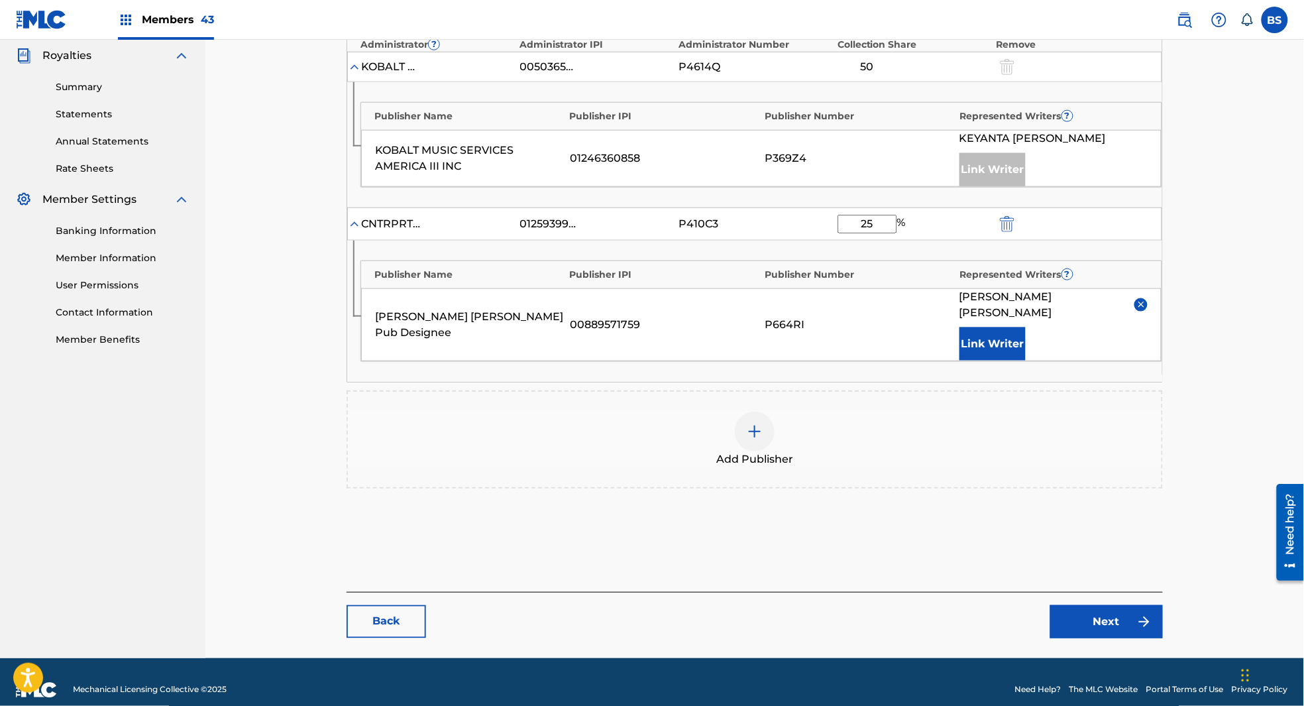
click at [1141, 614] on img at bounding box center [1145, 622] width 16 height 16
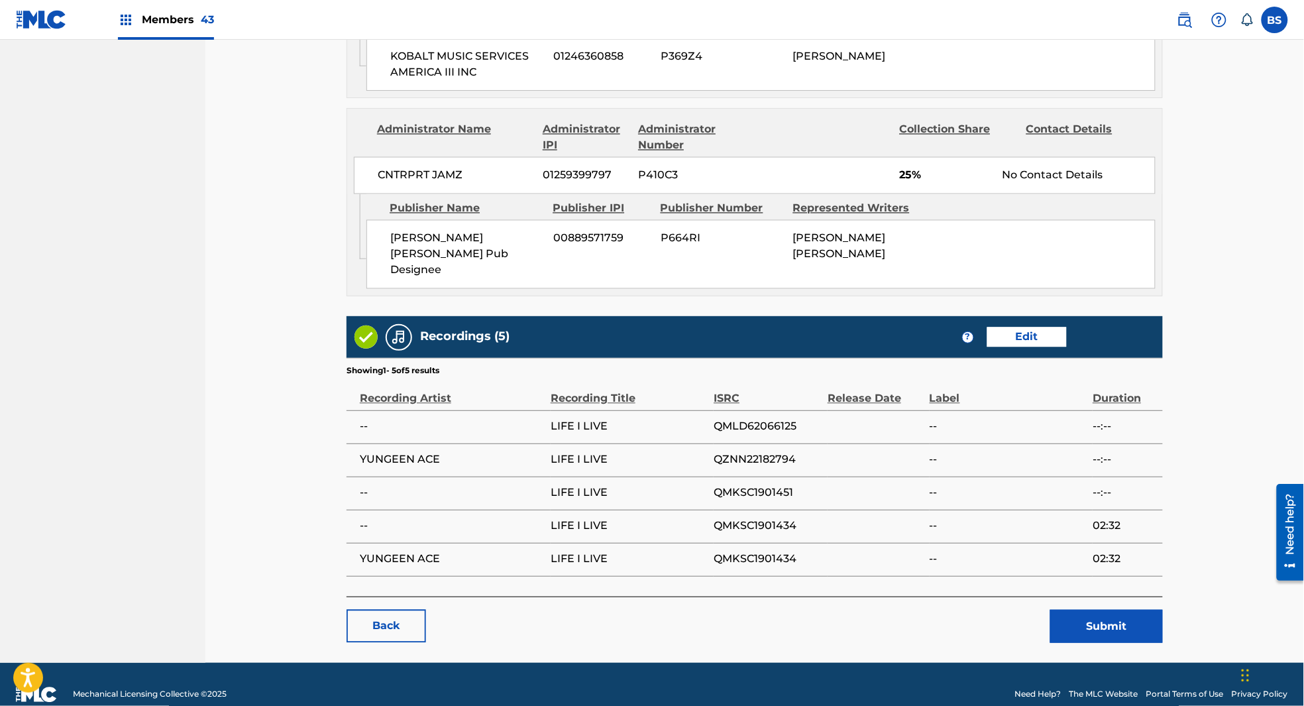
scroll to position [760, 0]
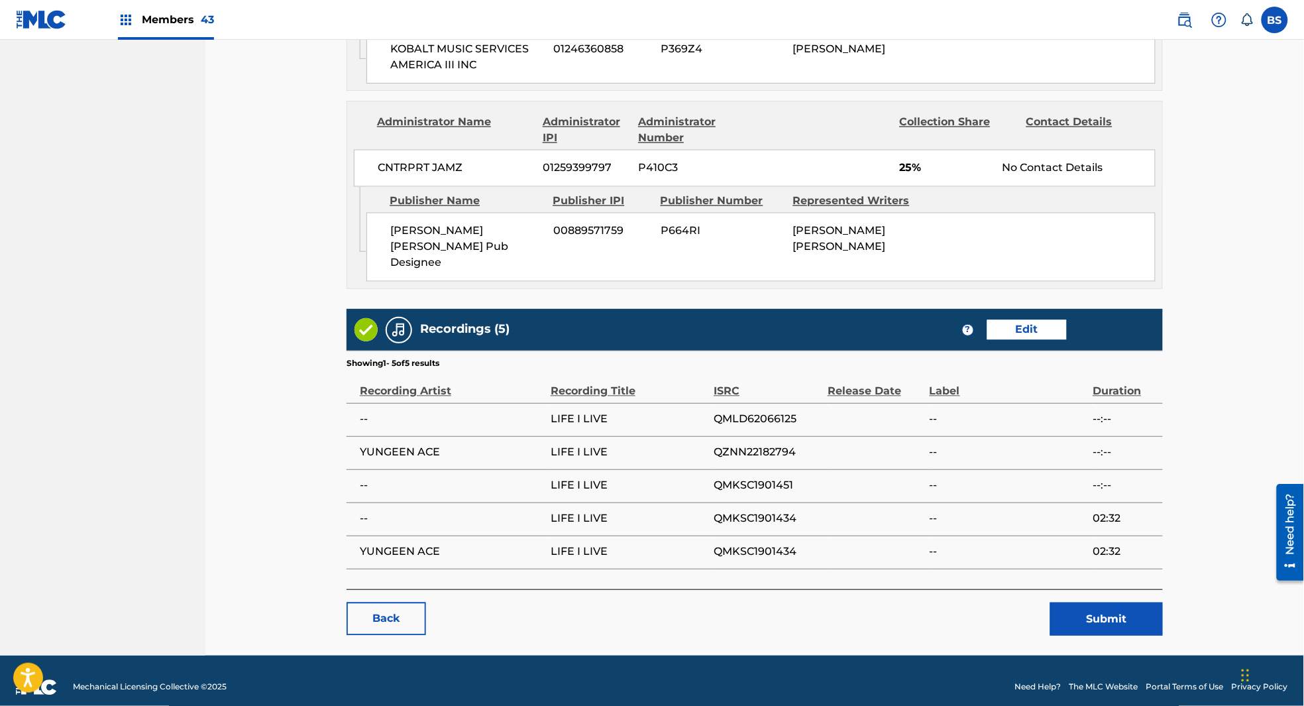
click at [1124, 603] on button "Submit" at bounding box center [1107, 619] width 113 height 33
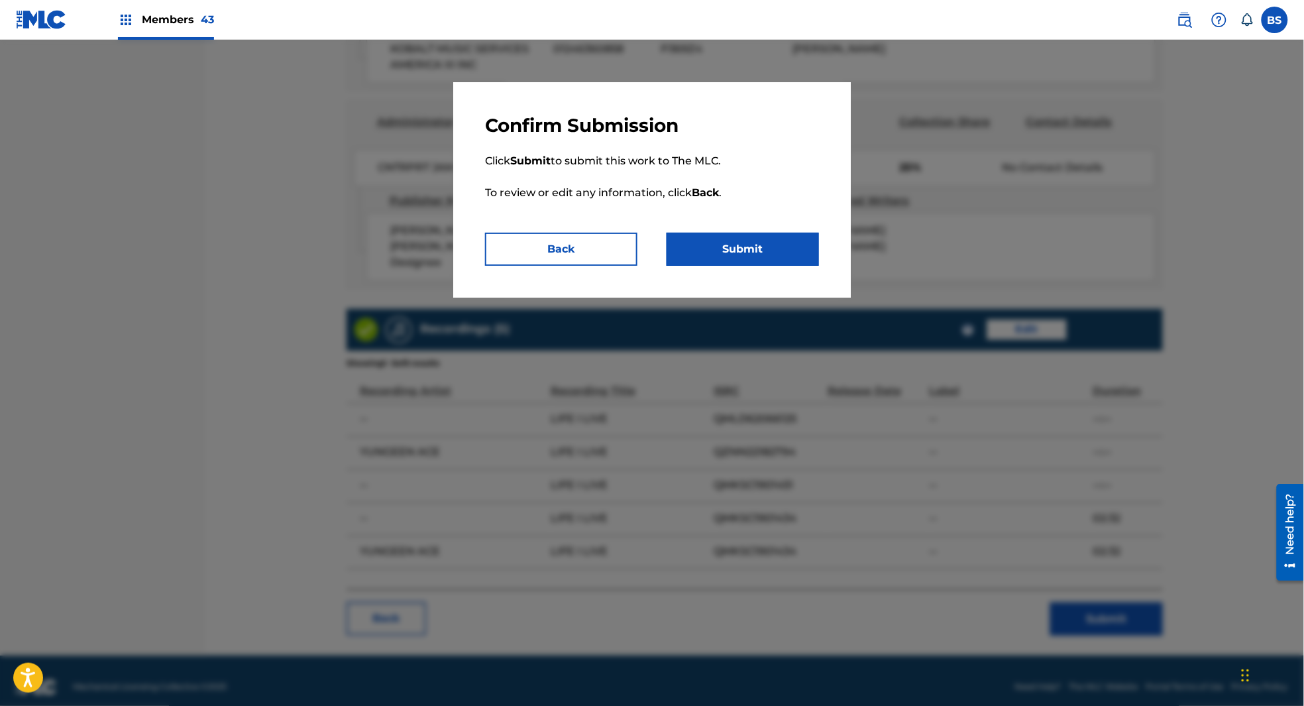
click at [756, 257] on button "Submit" at bounding box center [743, 249] width 152 height 33
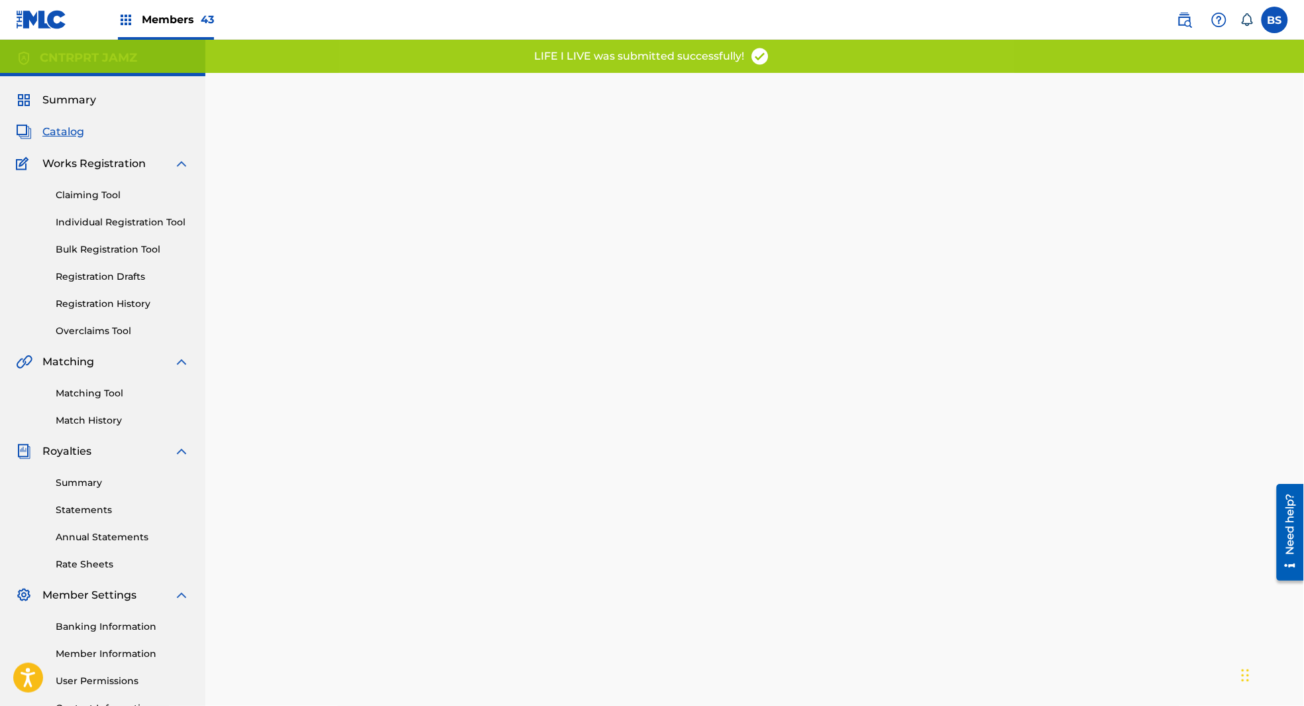
click at [63, 128] on span "Catalog" at bounding box center [63, 132] width 42 height 16
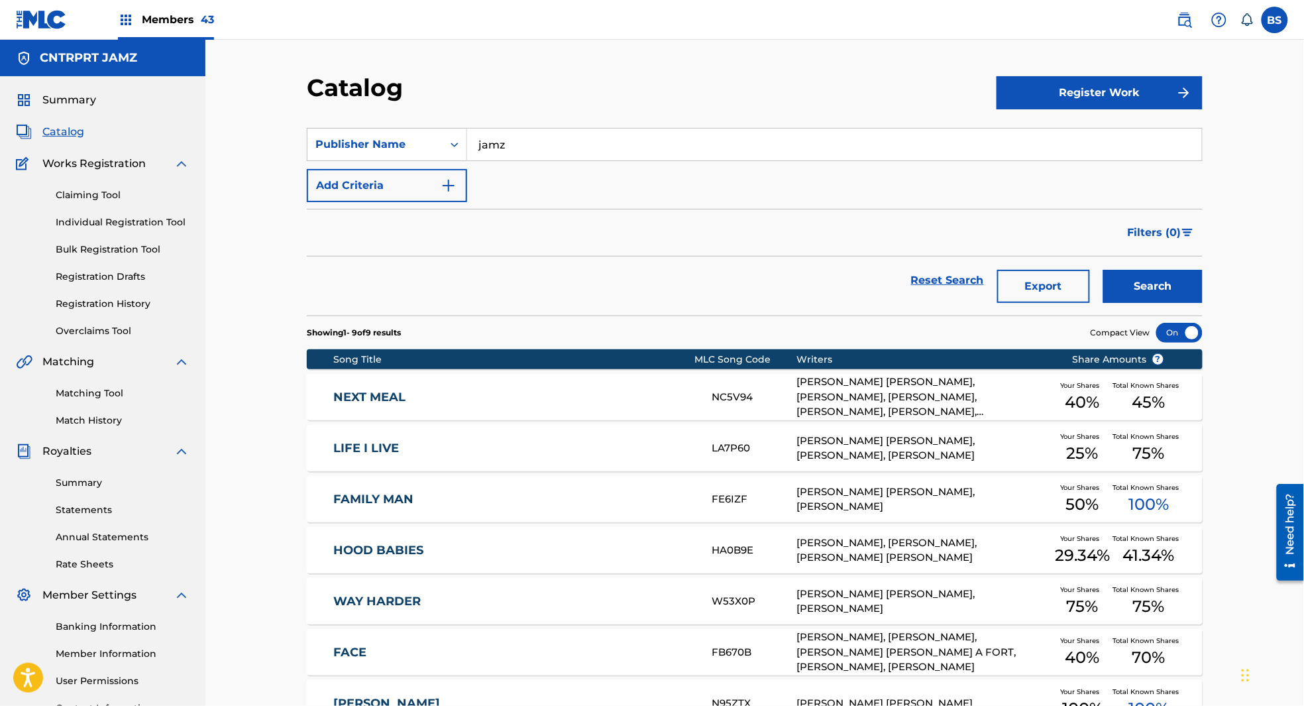
click at [1131, 284] on button "Search" at bounding box center [1153, 286] width 99 height 33
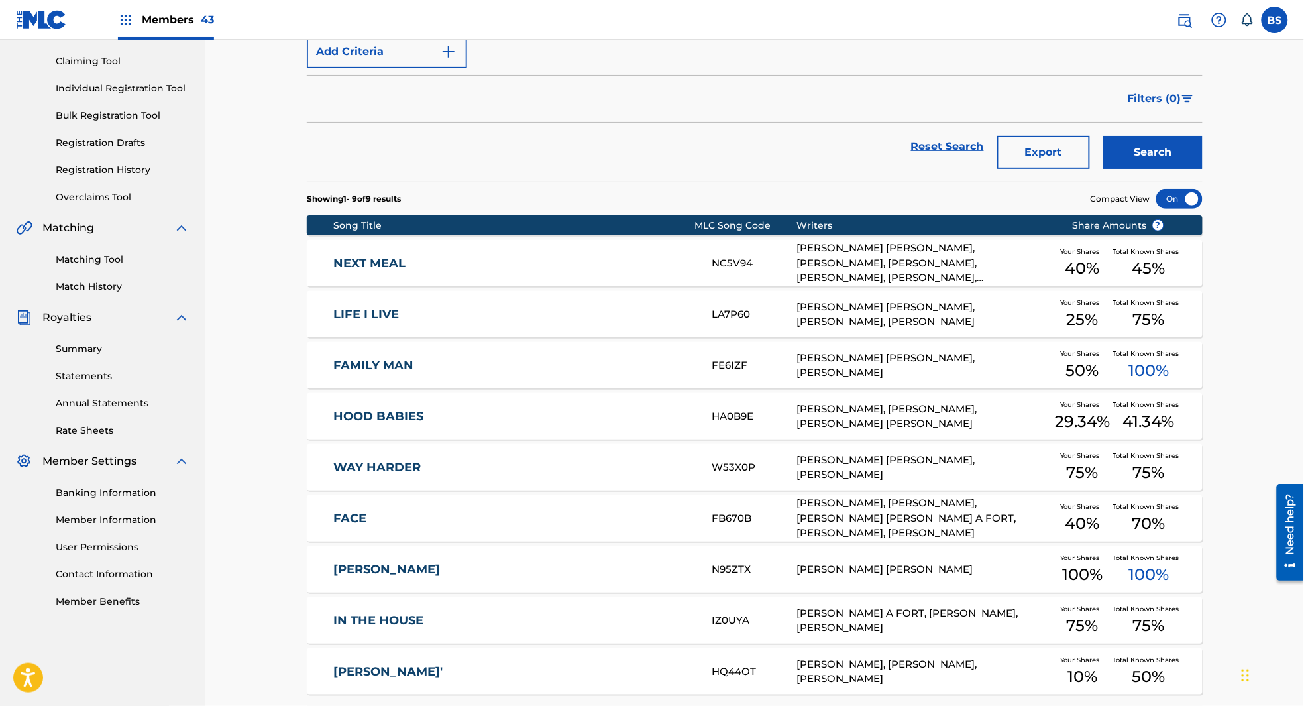
scroll to position [136, 0]
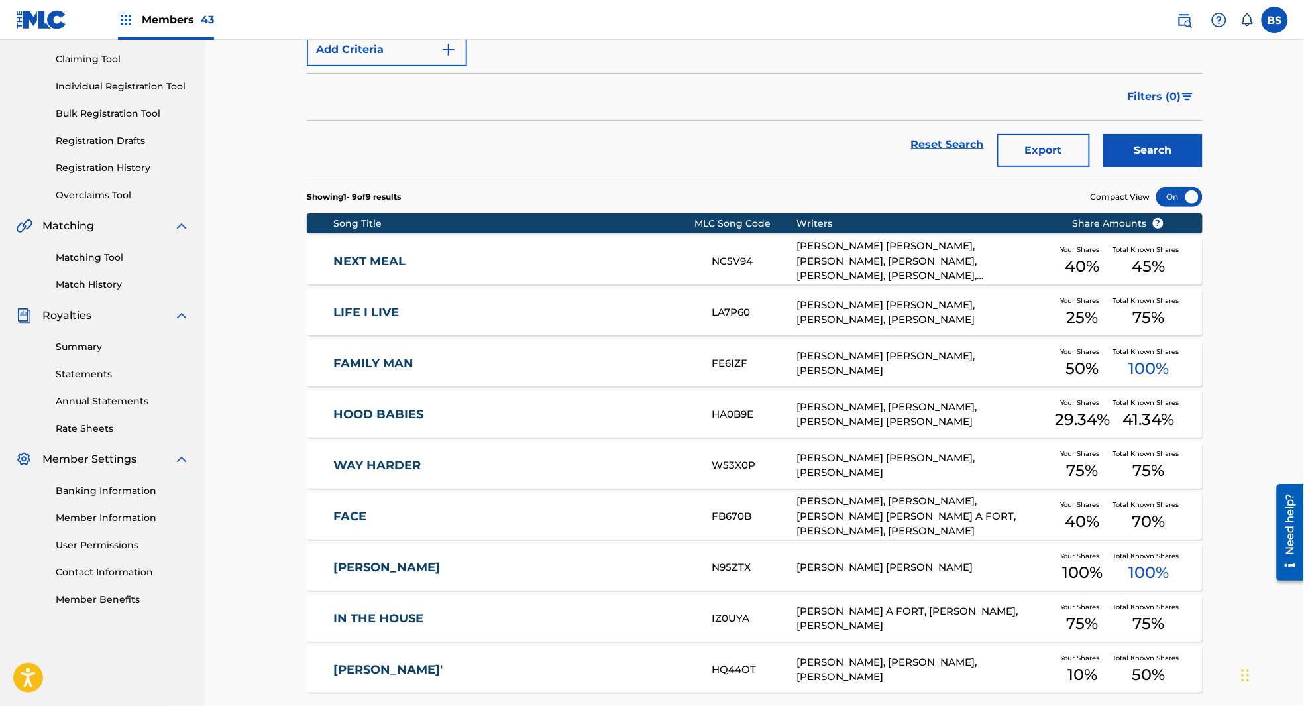
click at [548, 361] on link "FAMILY MAN" at bounding box center [514, 363] width 361 height 15
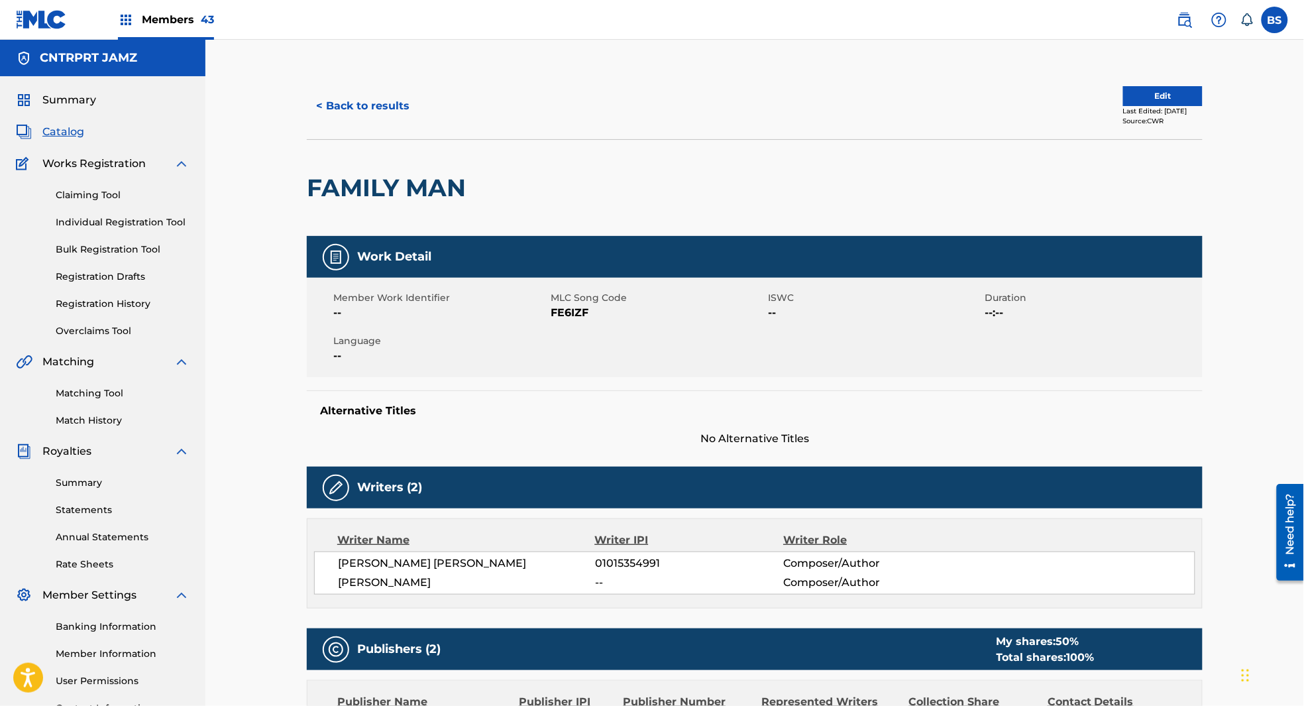
click at [1152, 98] on button "Edit" at bounding box center [1164, 96] width 80 height 20
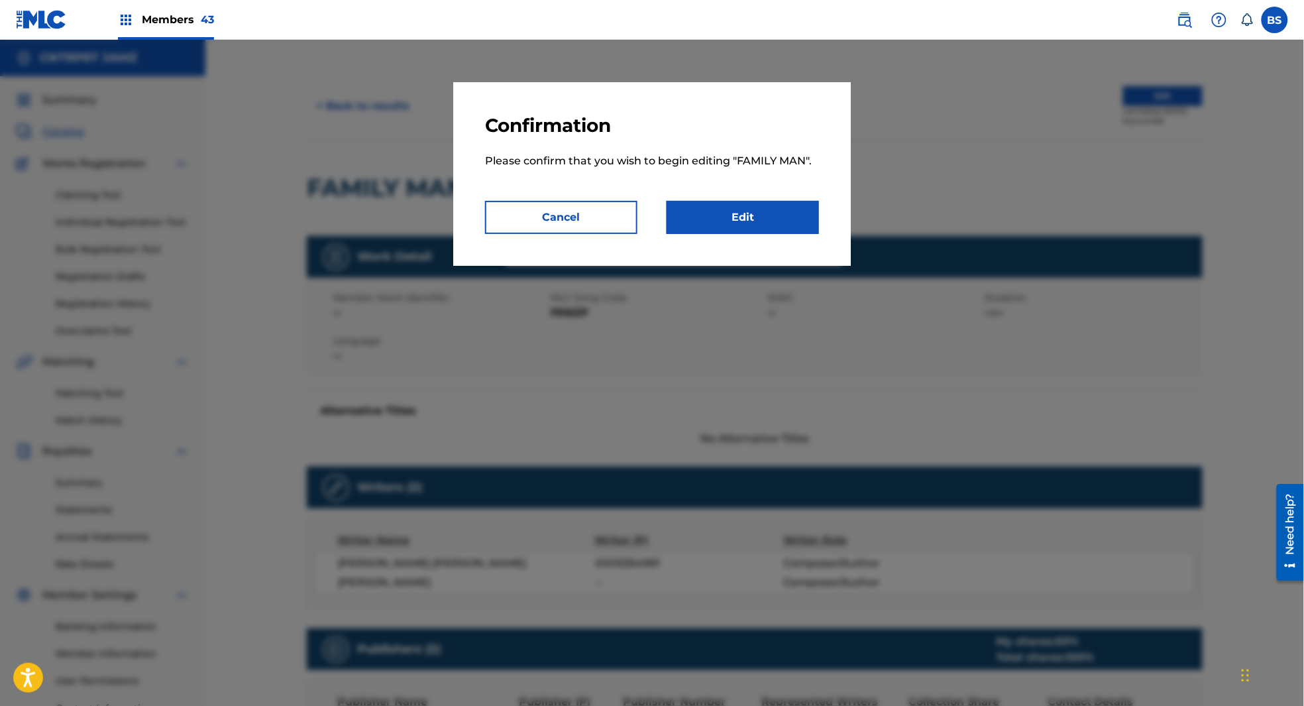
click at [750, 224] on link "Edit" at bounding box center [743, 217] width 152 height 33
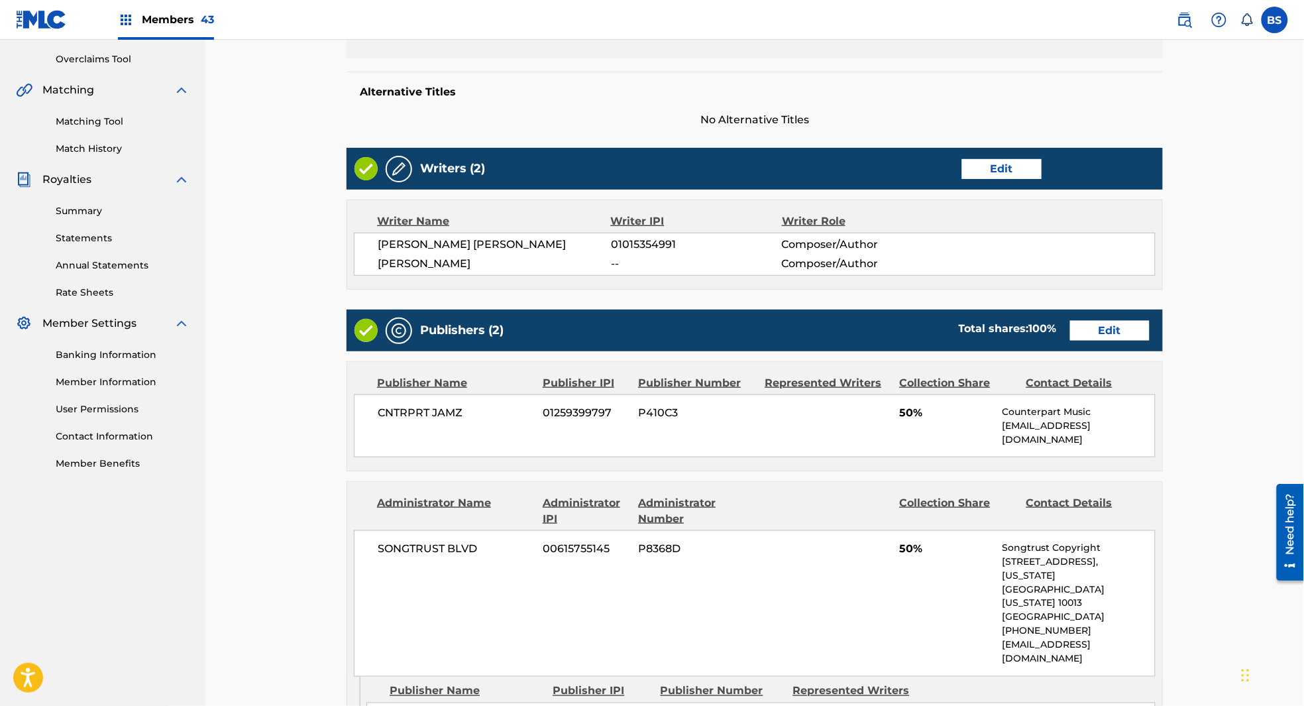
scroll to position [280, 0]
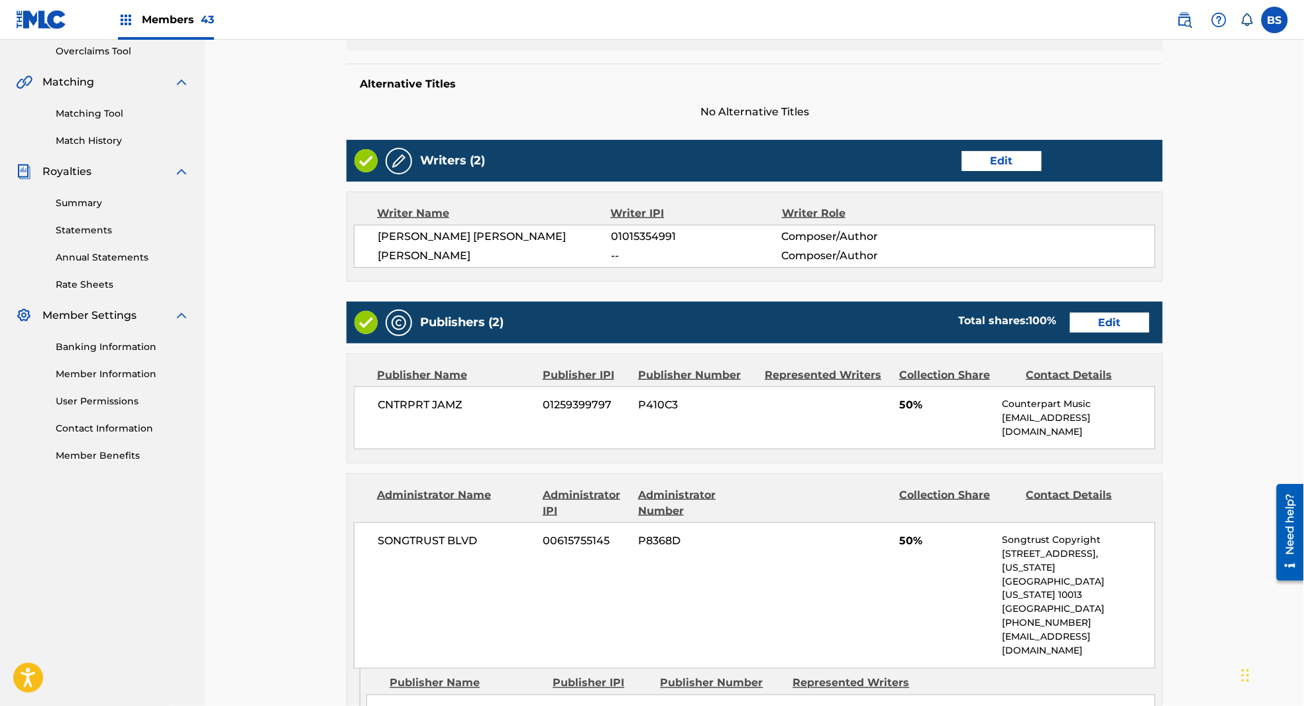
click at [1114, 319] on link "Edit" at bounding box center [1111, 323] width 80 height 20
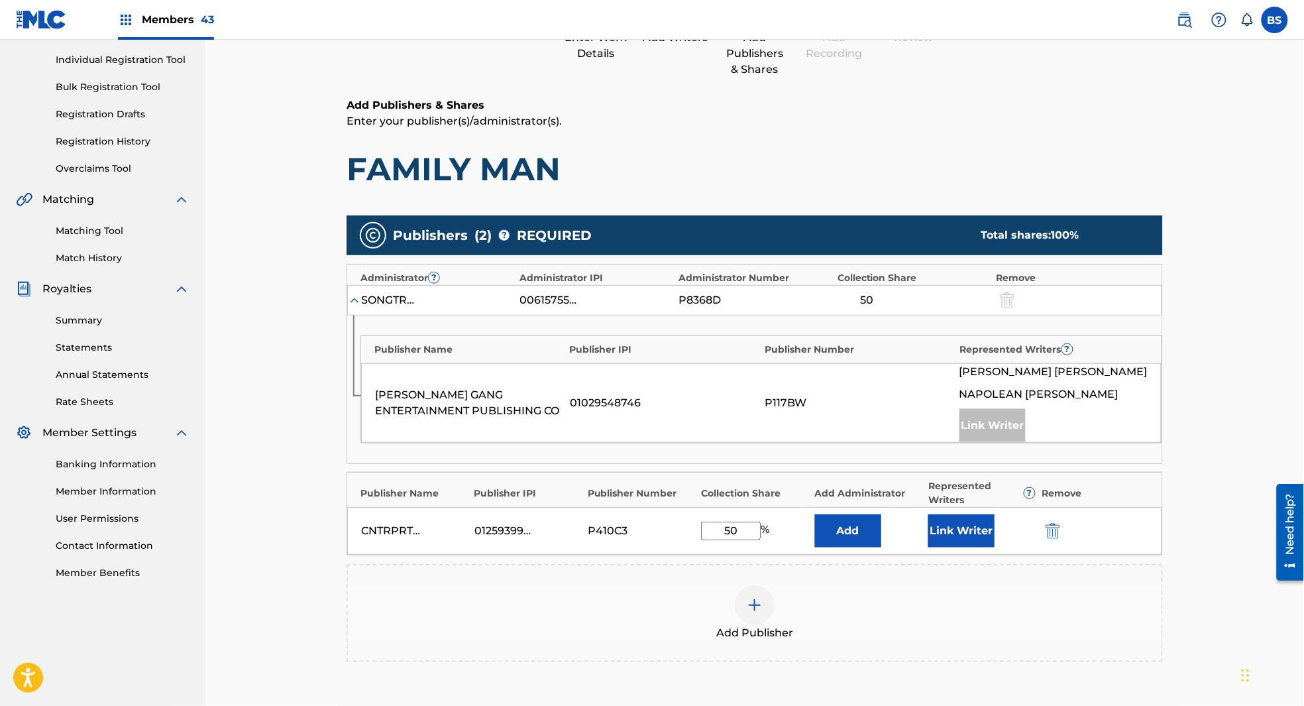
scroll to position [225, 0]
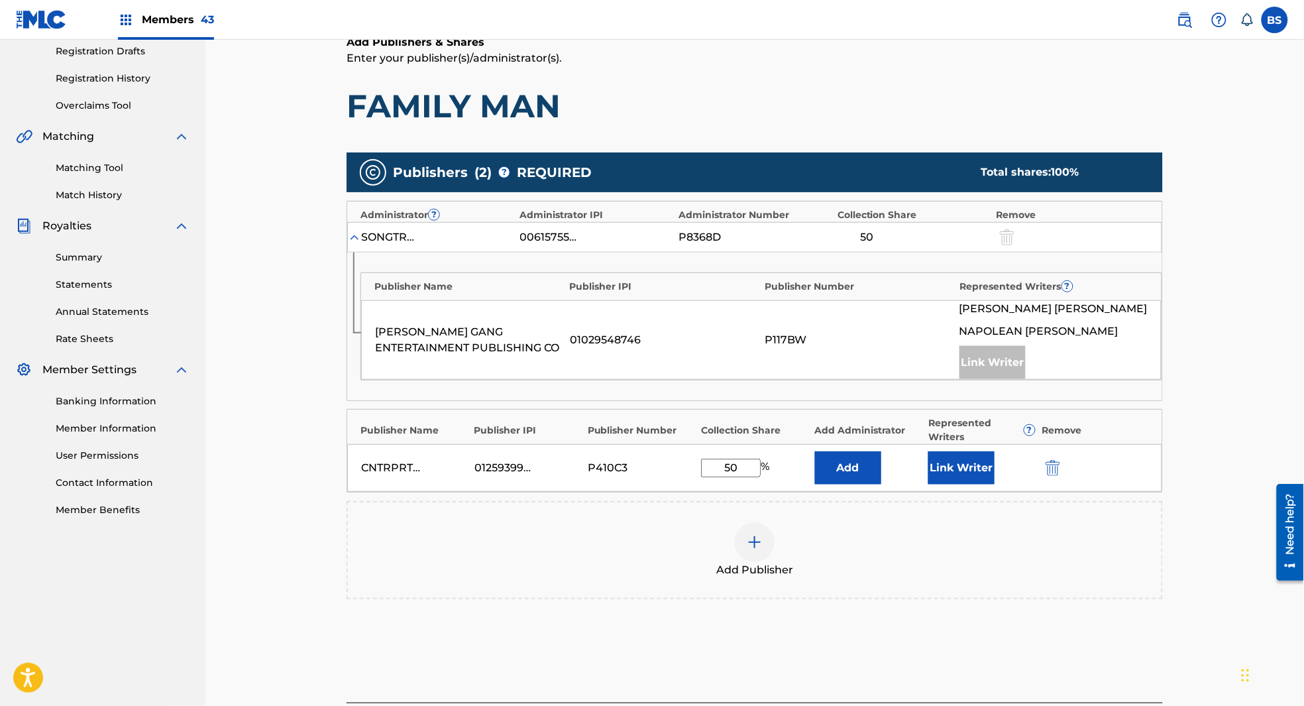
click at [768, 548] on div at bounding box center [755, 542] width 40 height 40
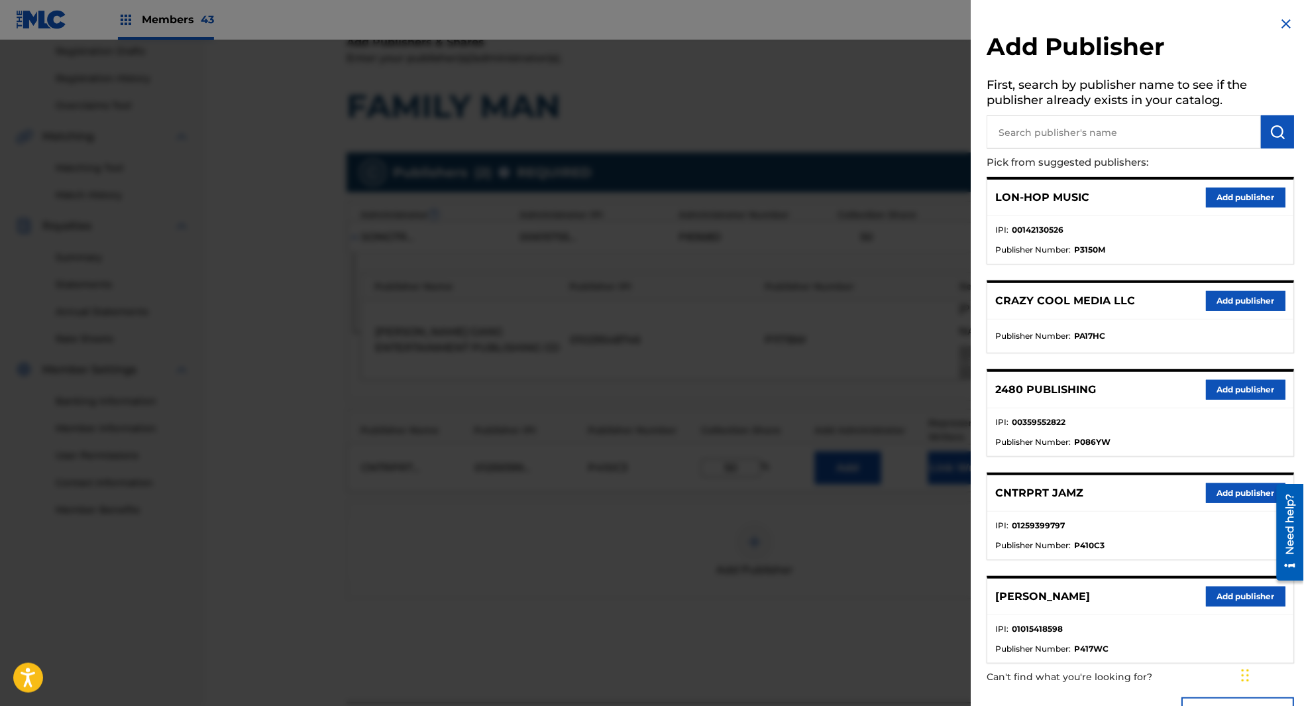
drag, startPoint x: 1080, startPoint y: 135, endPoint x: 1224, endPoint y: 138, distance: 144.5
click at [1090, 135] on input "text" at bounding box center [1125, 131] width 274 height 33
paste input "Napoleon"
type input "Napoleon"
click at [1280, 129] on img "submit" at bounding box center [1279, 132] width 16 height 16
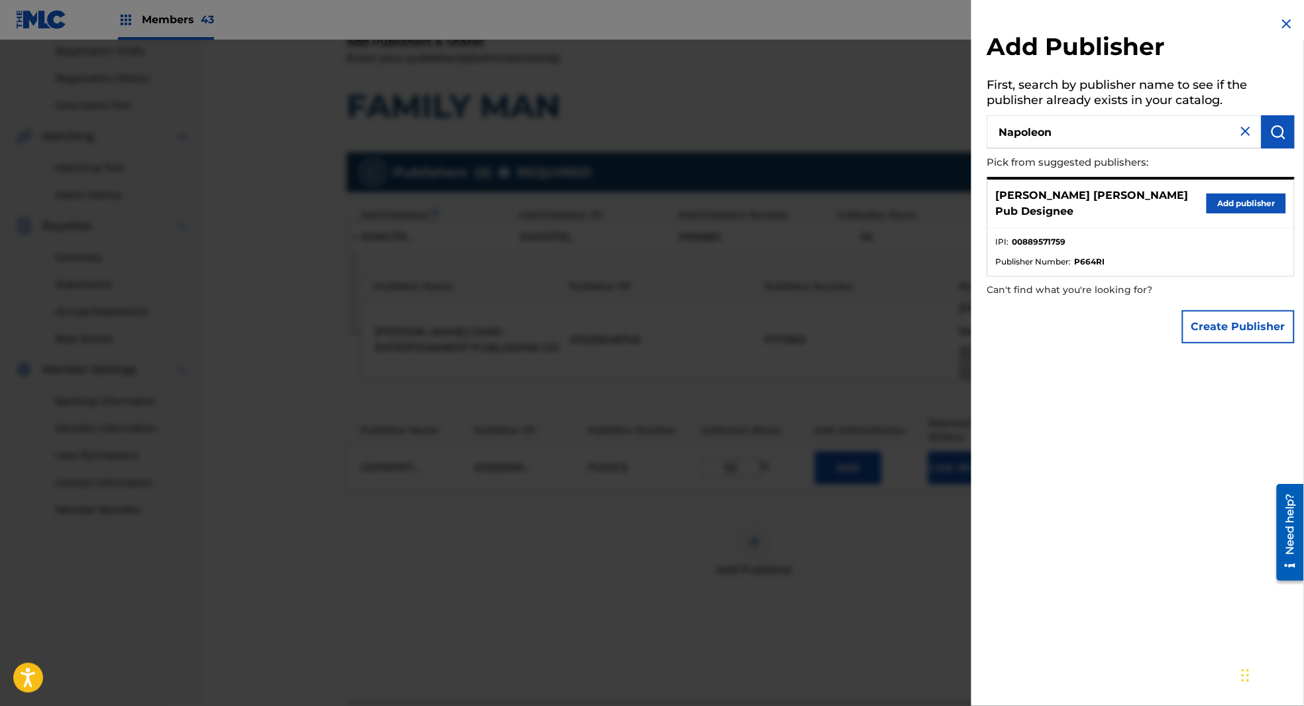
click at [1238, 202] on button "Add publisher" at bounding box center [1247, 204] width 80 height 20
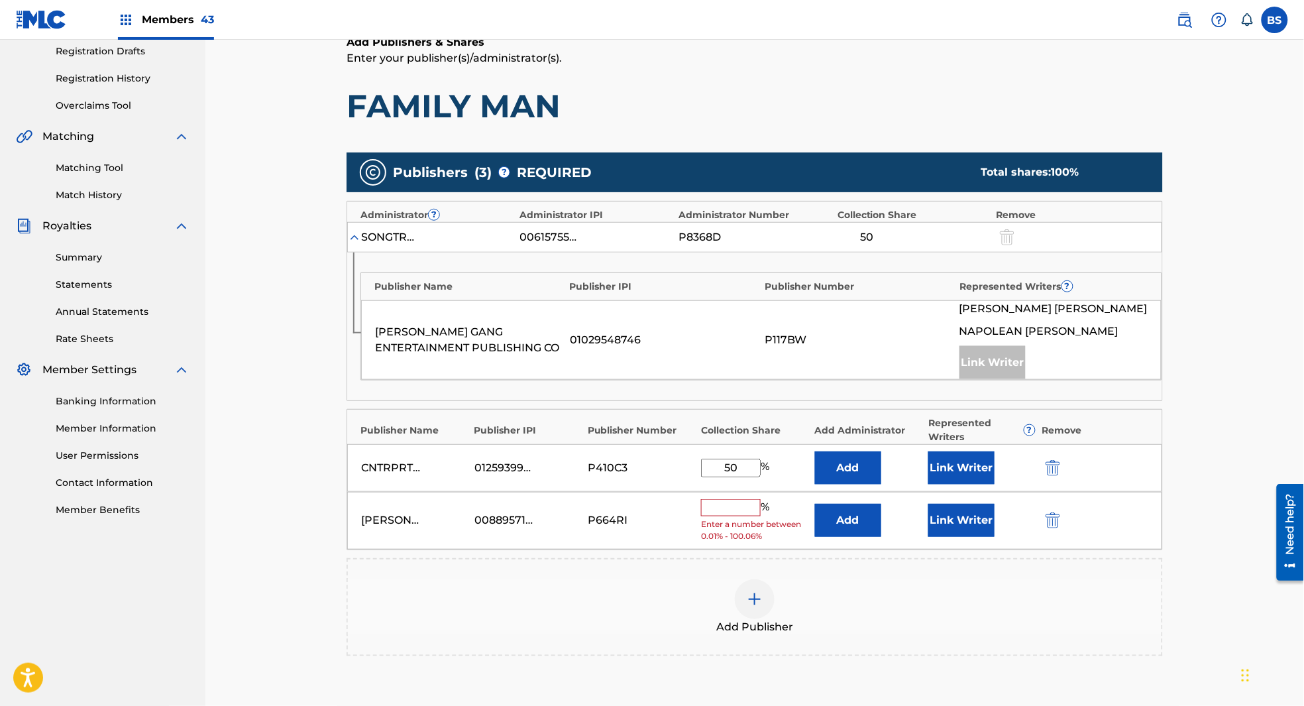
click at [844, 534] on button "Add" at bounding box center [848, 520] width 66 height 33
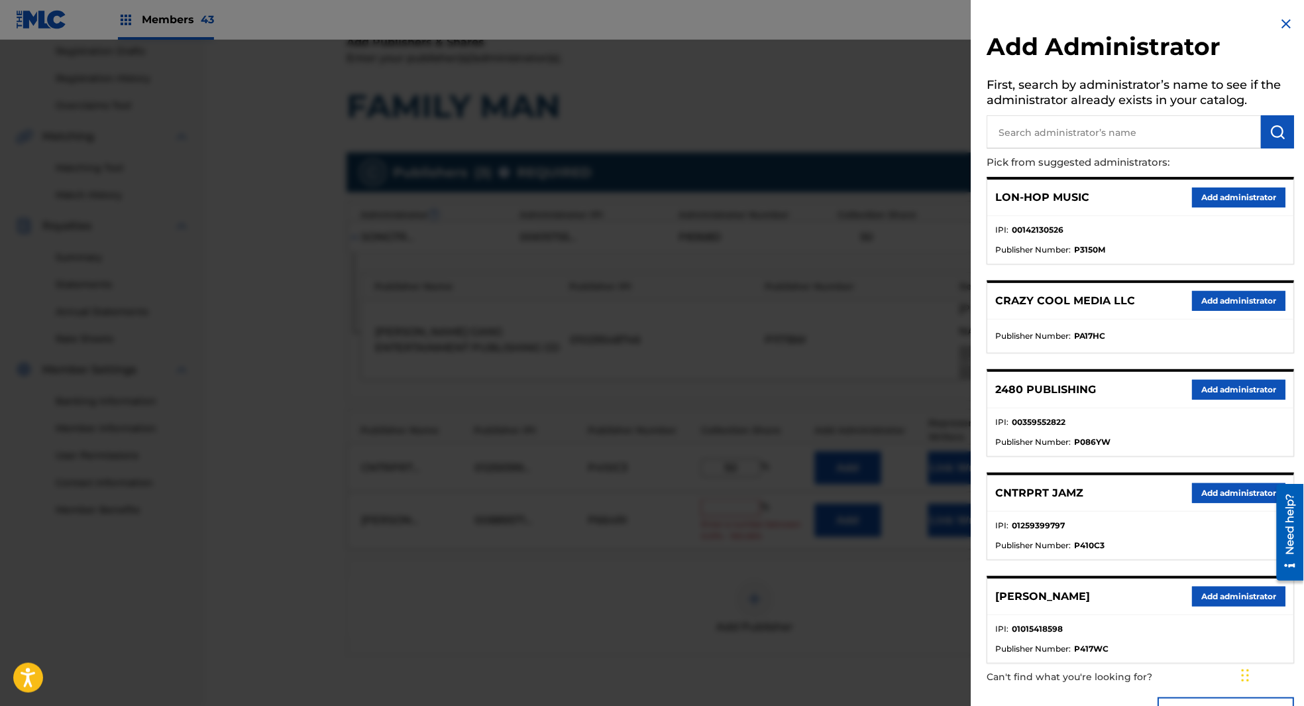
drag, startPoint x: 1232, startPoint y: 490, endPoint x: 1183, endPoint y: 496, distance: 48.8
click at [1232, 491] on button "Add administrator" at bounding box center [1239, 493] width 93 height 20
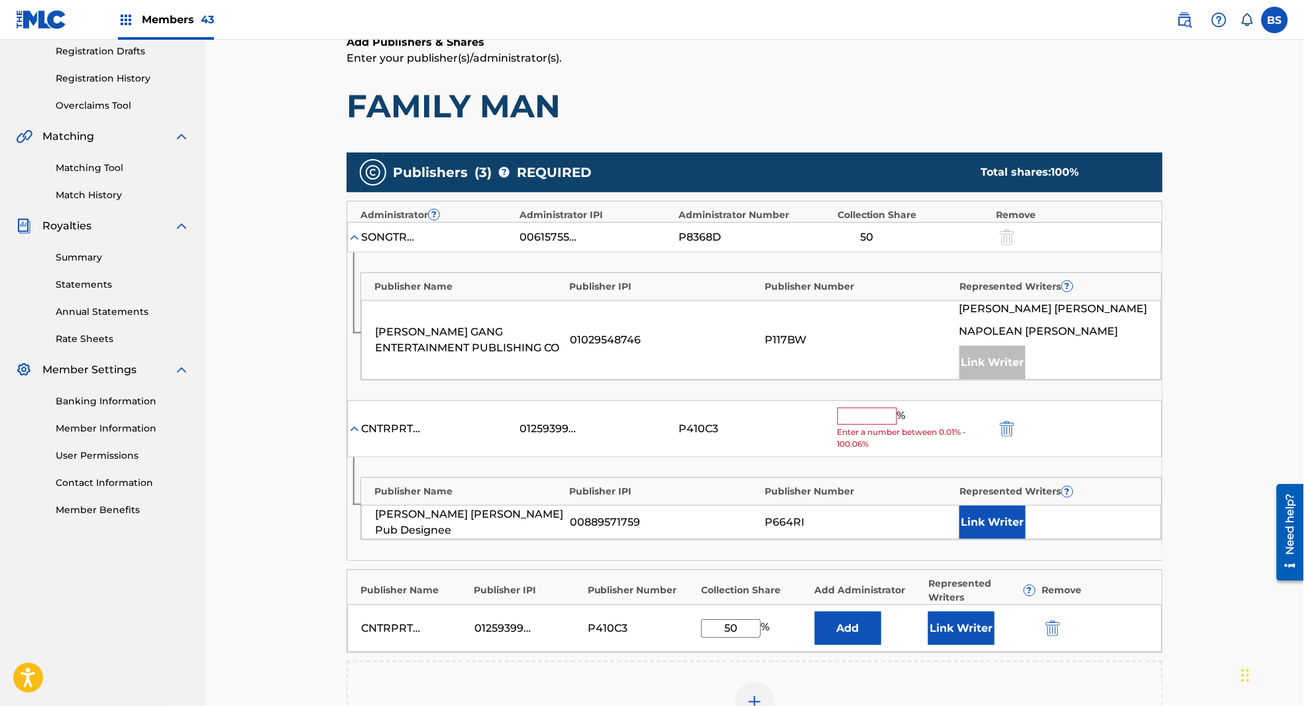
click at [1005, 522] on button "Link Writer" at bounding box center [993, 522] width 66 height 33
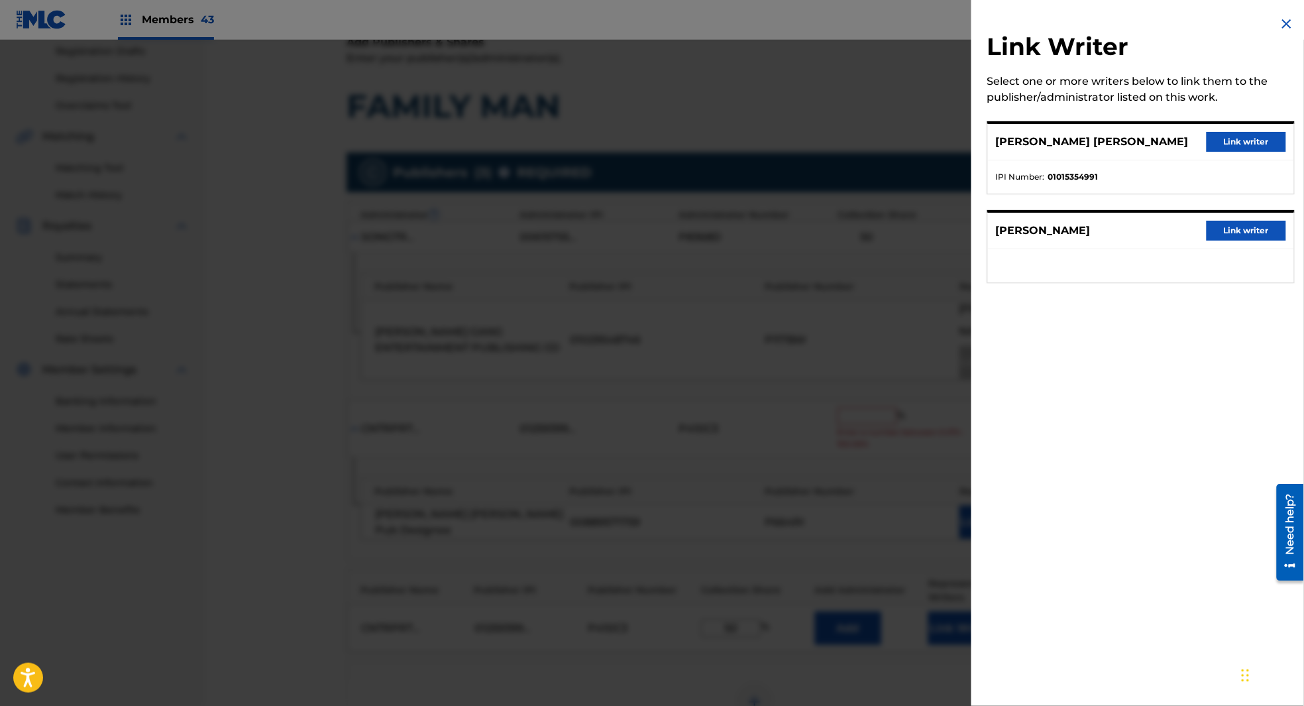
drag, startPoint x: 1242, startPoint y: 231, endPoint x: 909, endPoint y: 502, distance: 429.7
click at [1242, 233] on button "Link writer" at bounding box center [1247, 231] width 80 height 20
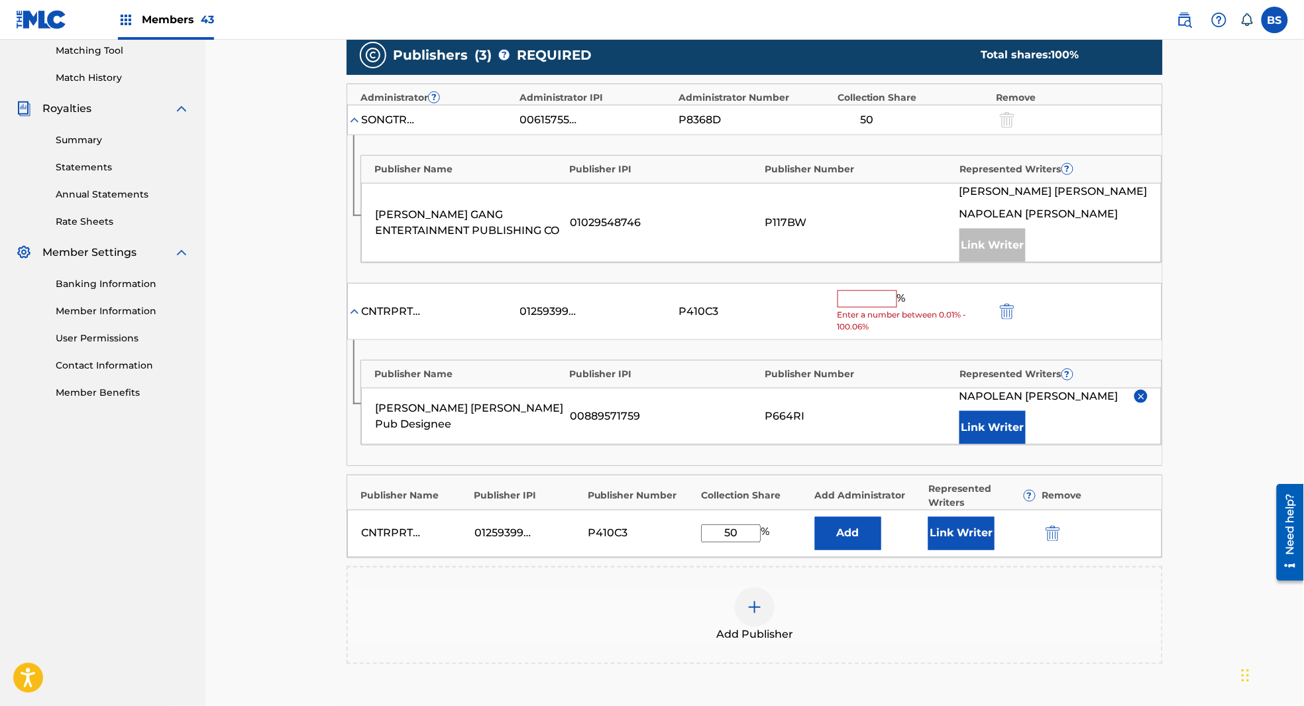
scroll to position [350, 0]
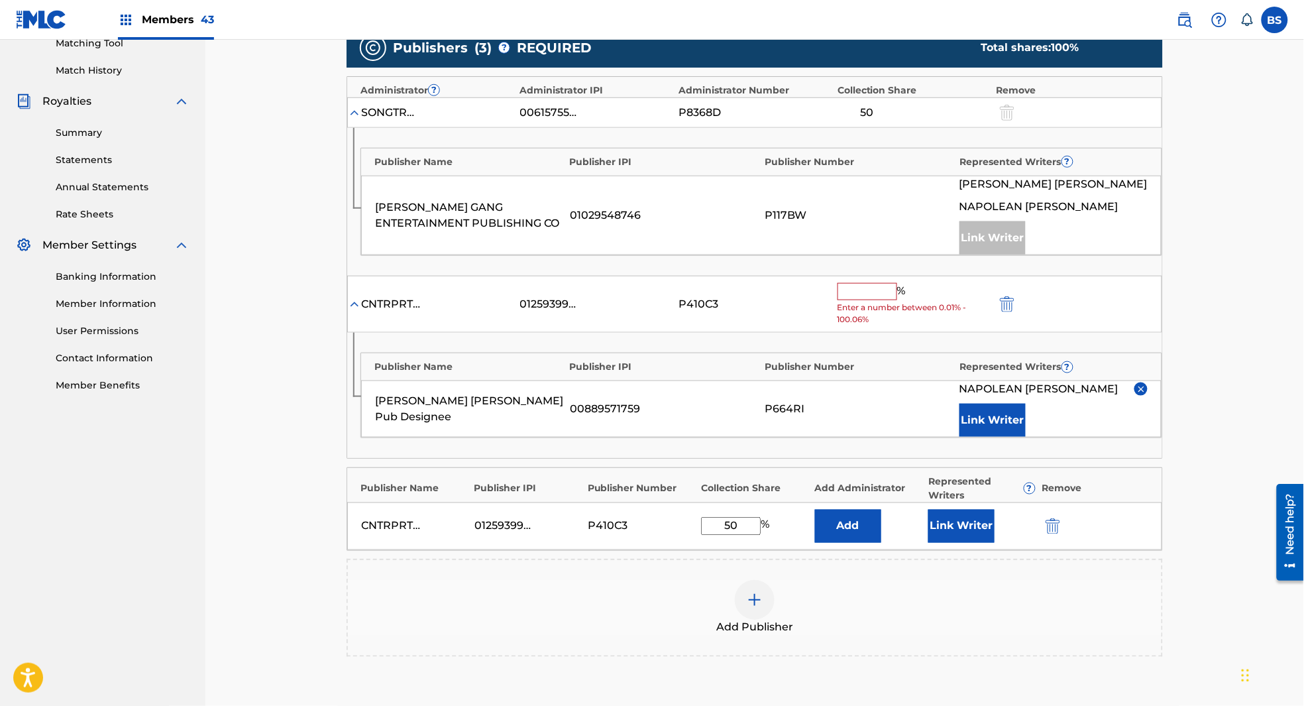
drag, startPoint x: 862, startPoint y: 290, endPoint x: 856, endPoint y: 296, distance: 8.4
click at [862, 290] on input "text" at bounding box center [868, 291] width 60 height 17
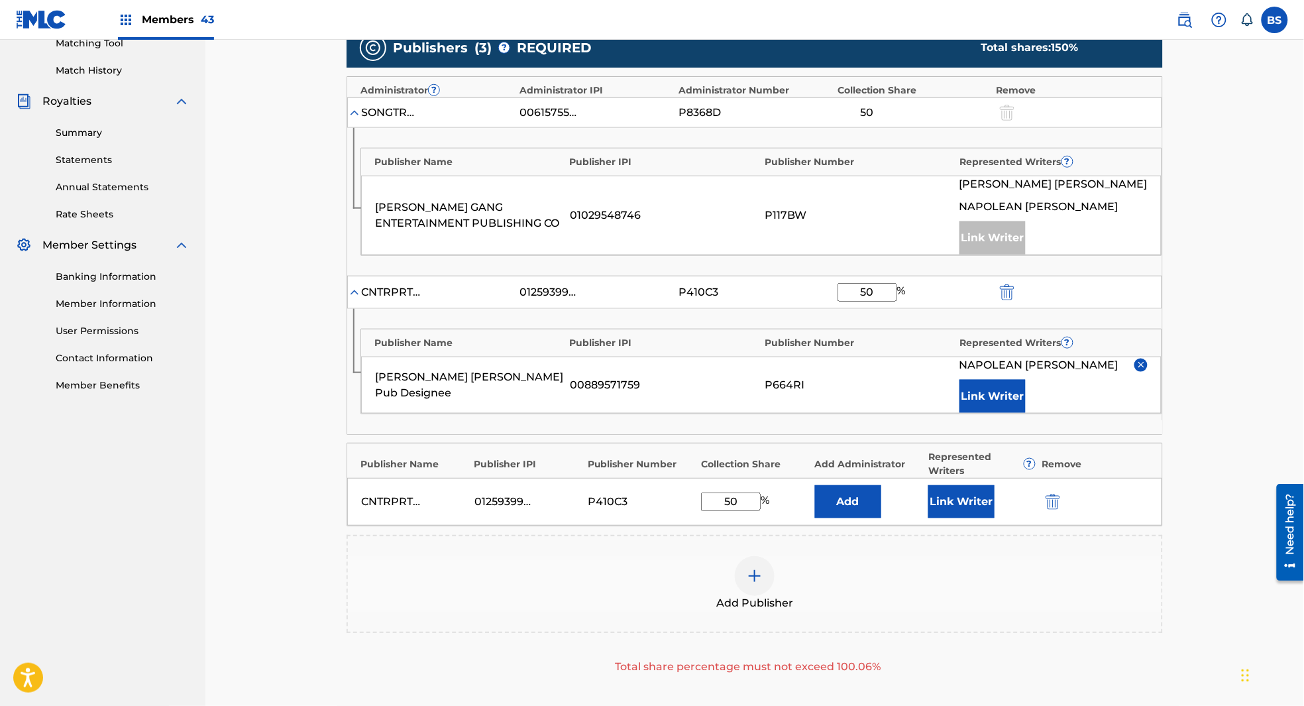
type input "50"
click at [1056, 498] on img "submit" at bounding box center [1053, 502] width 15 height 16
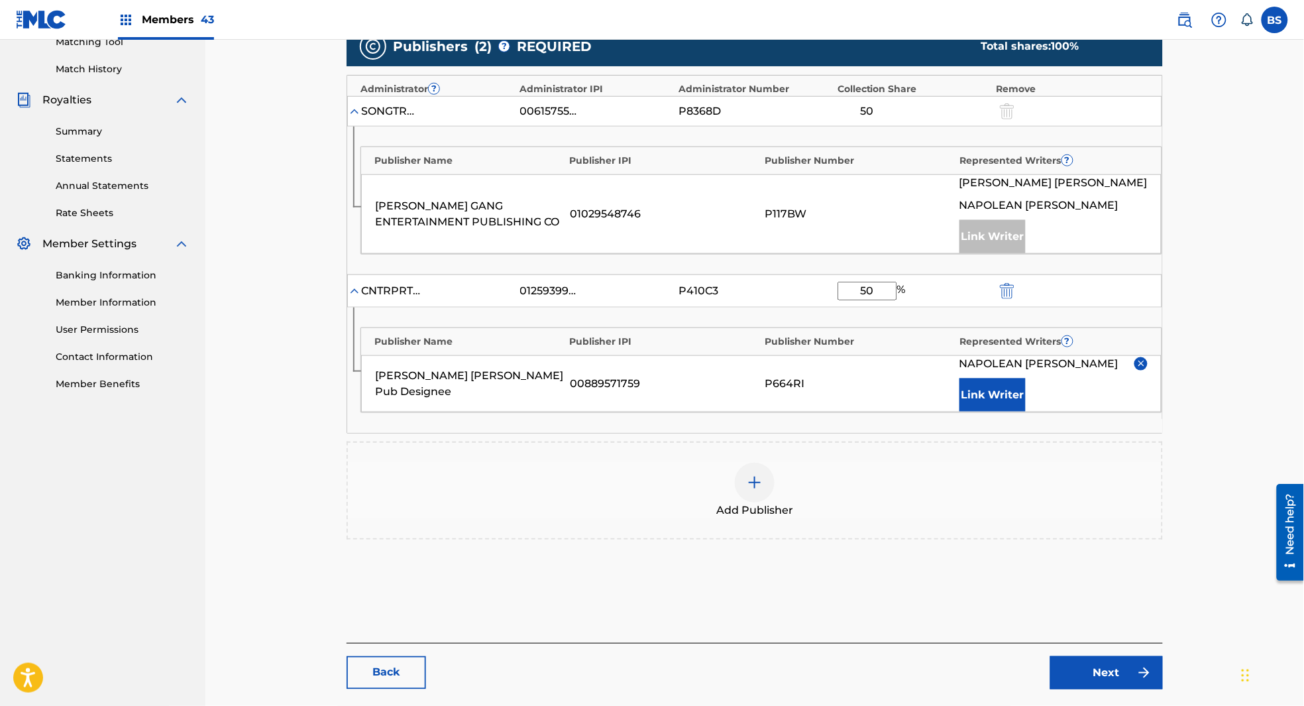
scroll to position [418, 0]
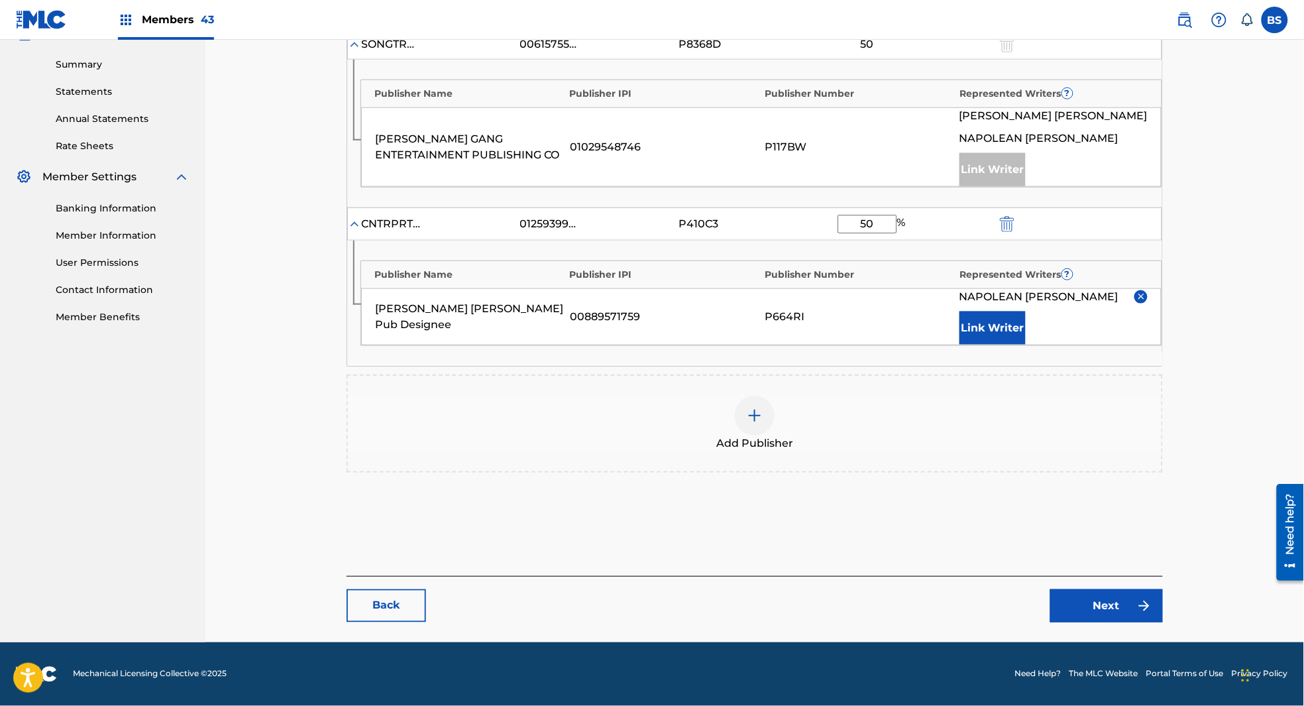
click at [1113, 599] on link "Next" at bounding box center [1107, 605] width 113 height 33
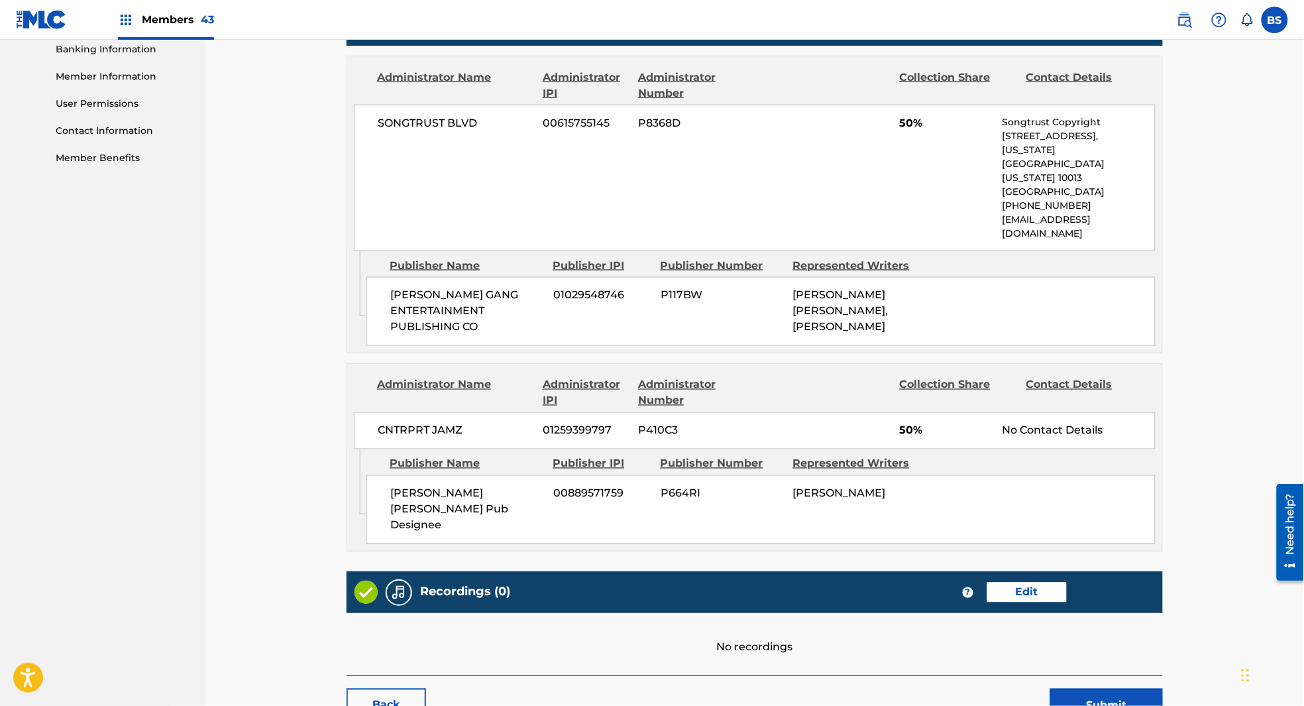
scroll to position [621, 0]
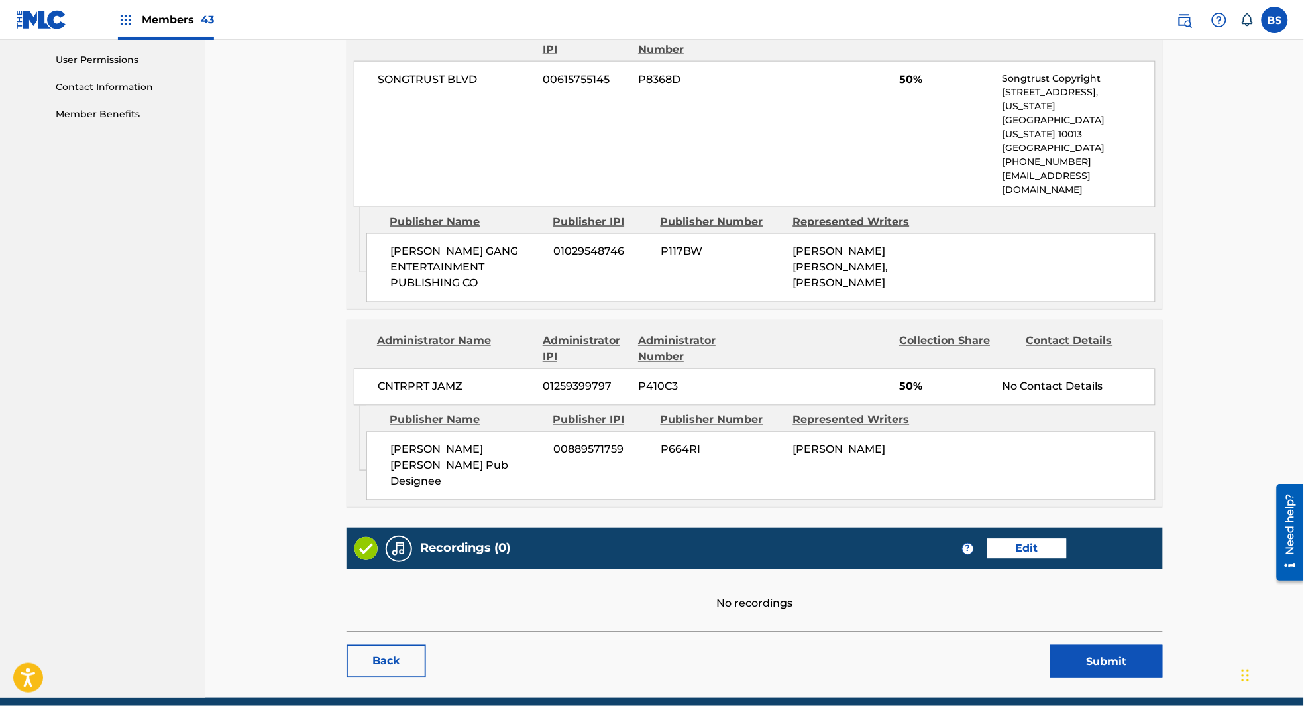
click at [1092, 645] on button "Submit" at bounding box center [1107, 661] width 113 height 33
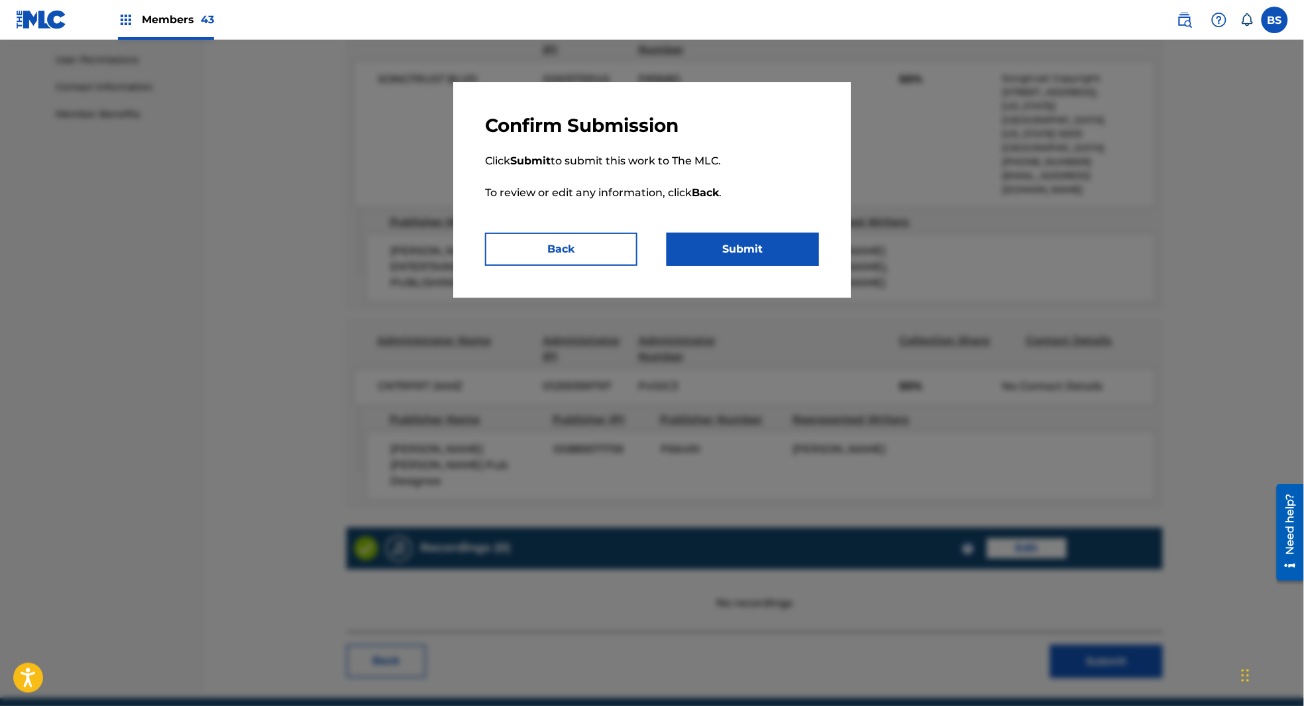
drag, startPoint x: 770, startPoint y: 239, endPoint x: 727, endPoint y: 366, distance: 133.5
click at [770, 239] on button "Submit" at bounding box center [743, 249] width 152 height 33
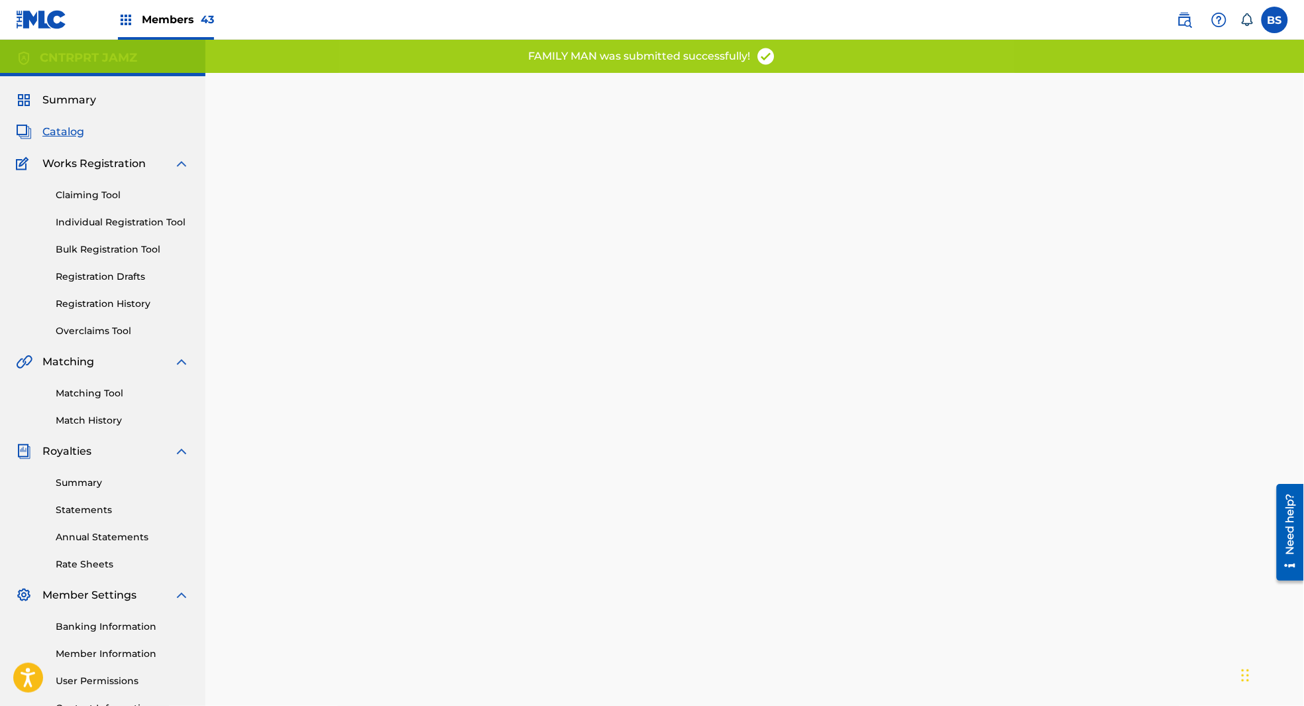
click at [67, 130] on span "Catalog" at bounding box center [63, 132] width 42 height 16
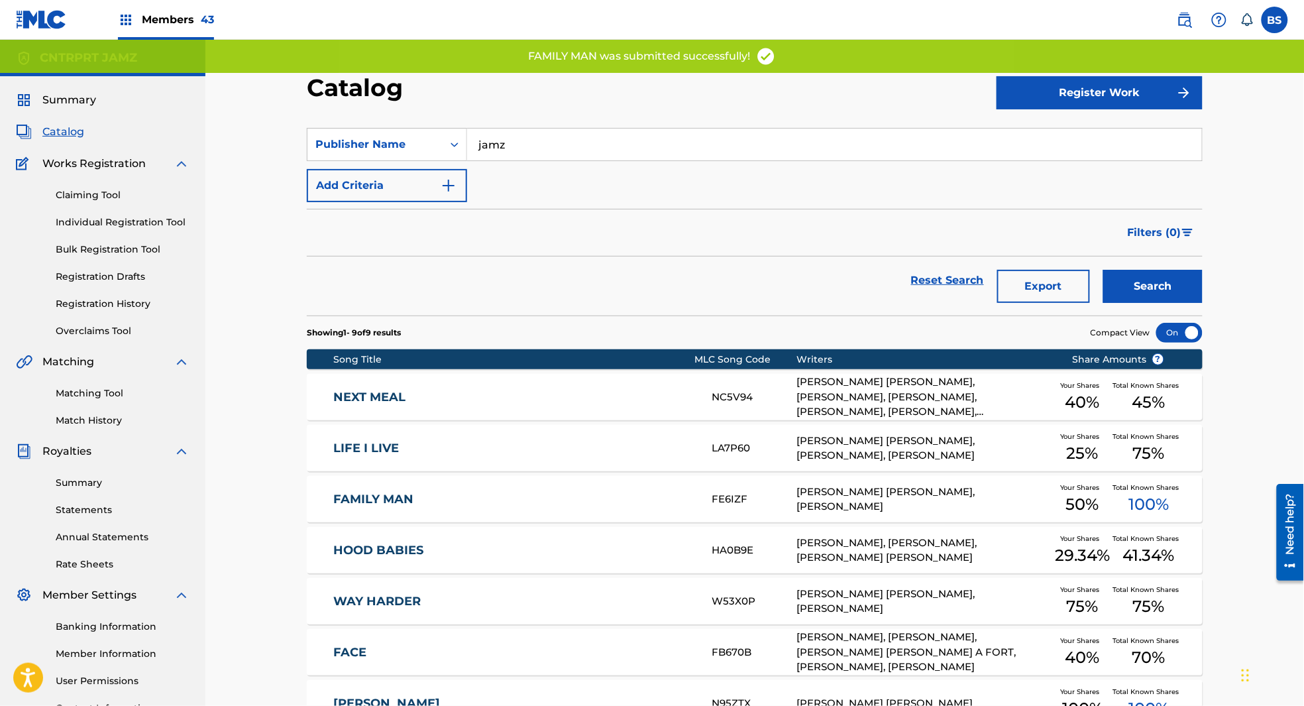
click at [1140, 281] on button "Search" at bounding box center [1153, 286] width 99 height 33
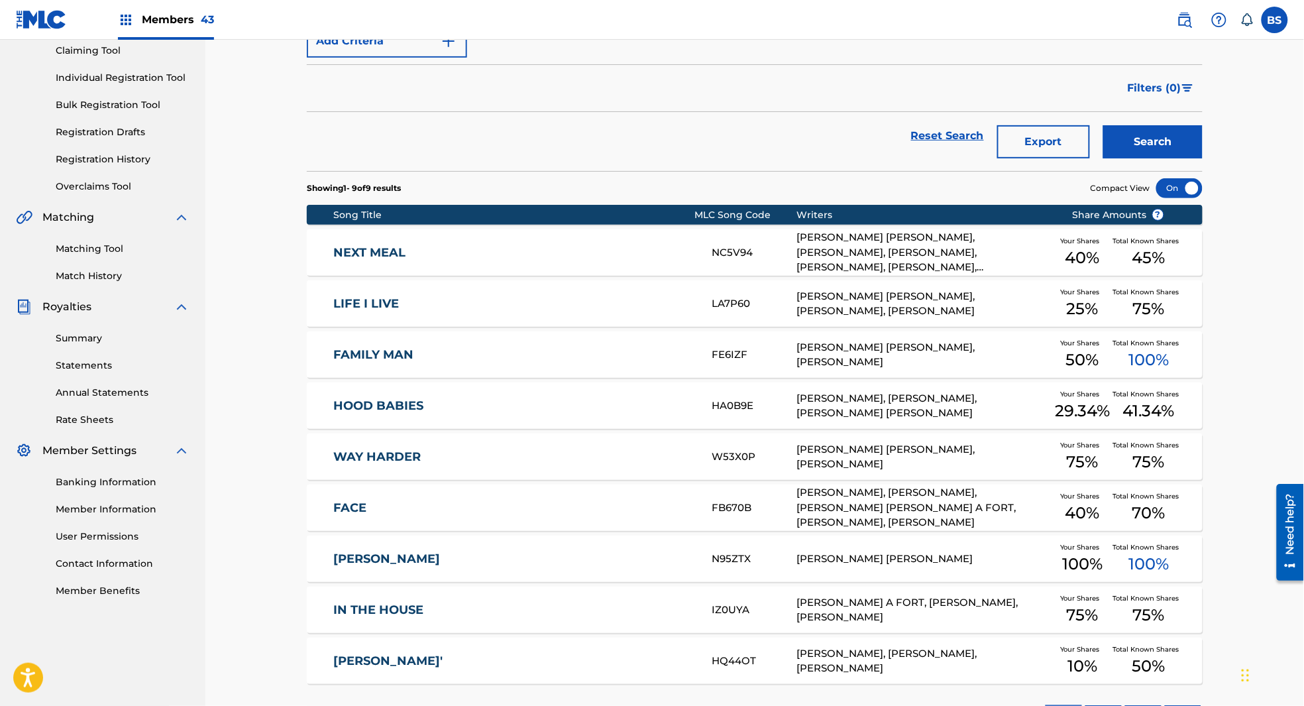
scroll to position [146, 0]
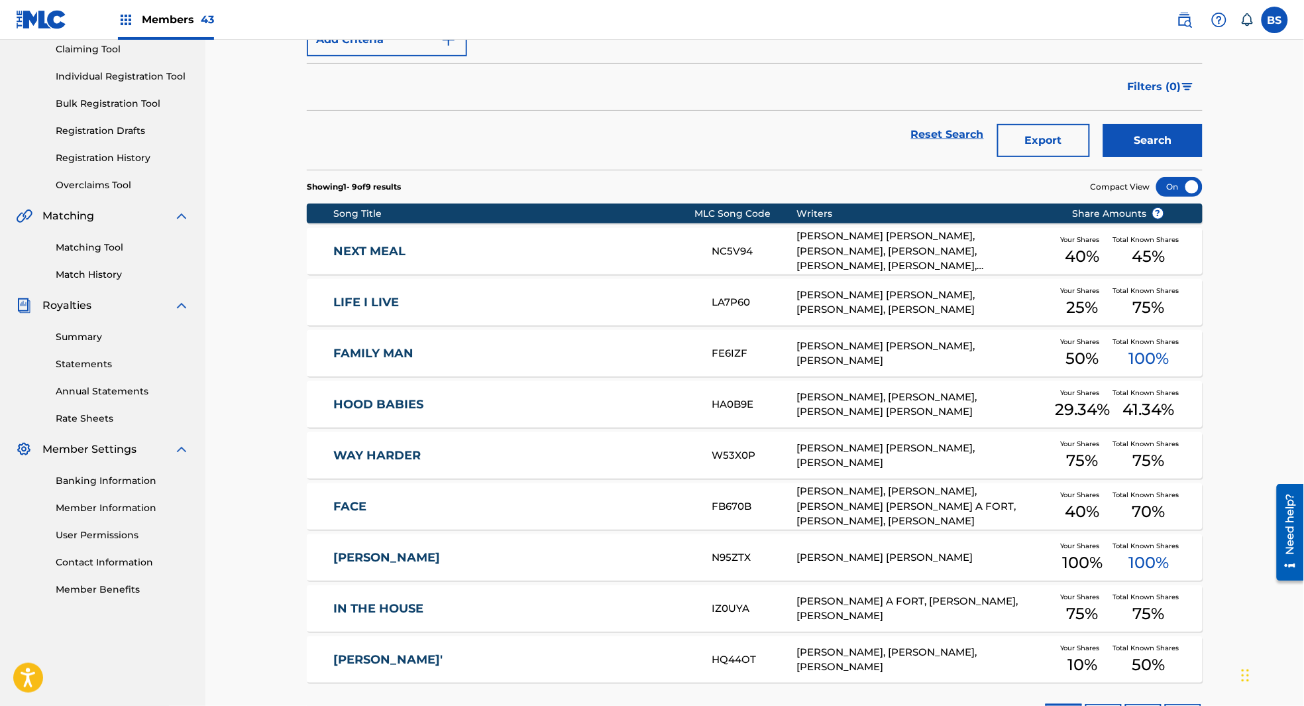
click at [581, 401] on link "HOOD BABIES" at bounding box center [514, 404] width 361 height 15
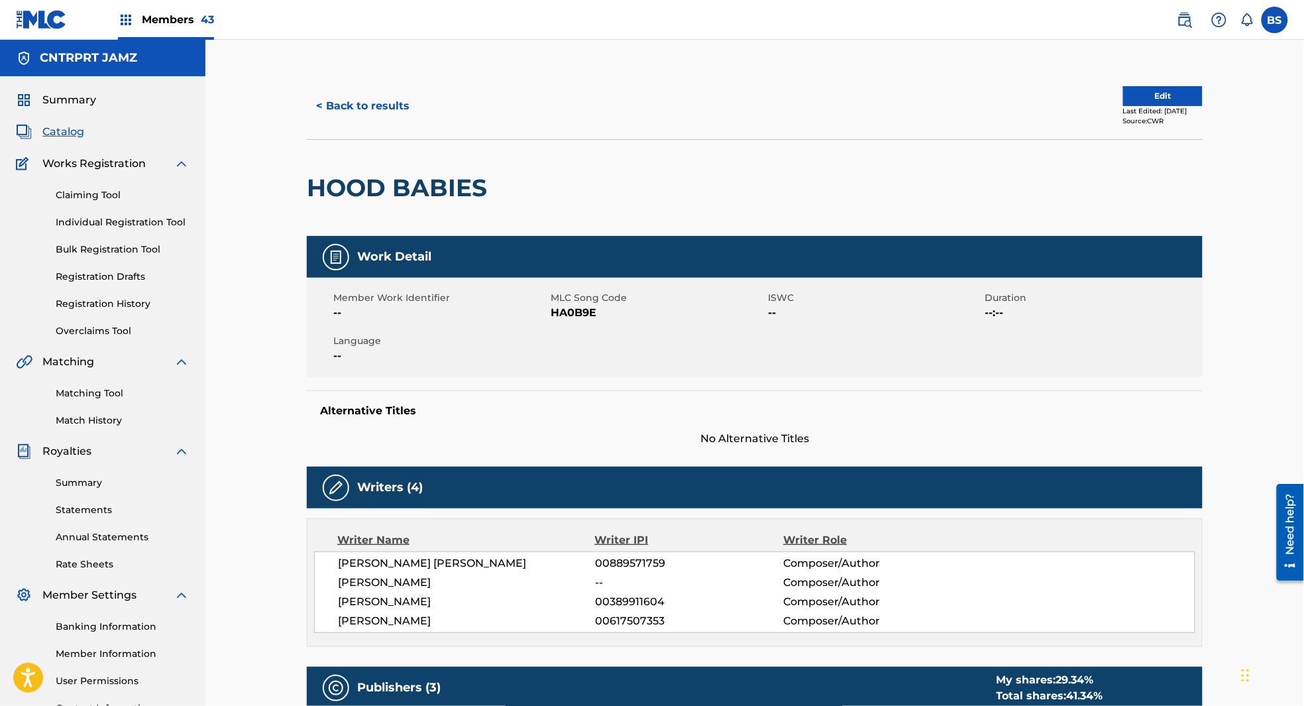
click at [1124, 97] on button "Edit" at bounding box center [1164, 96] width 80 height 20
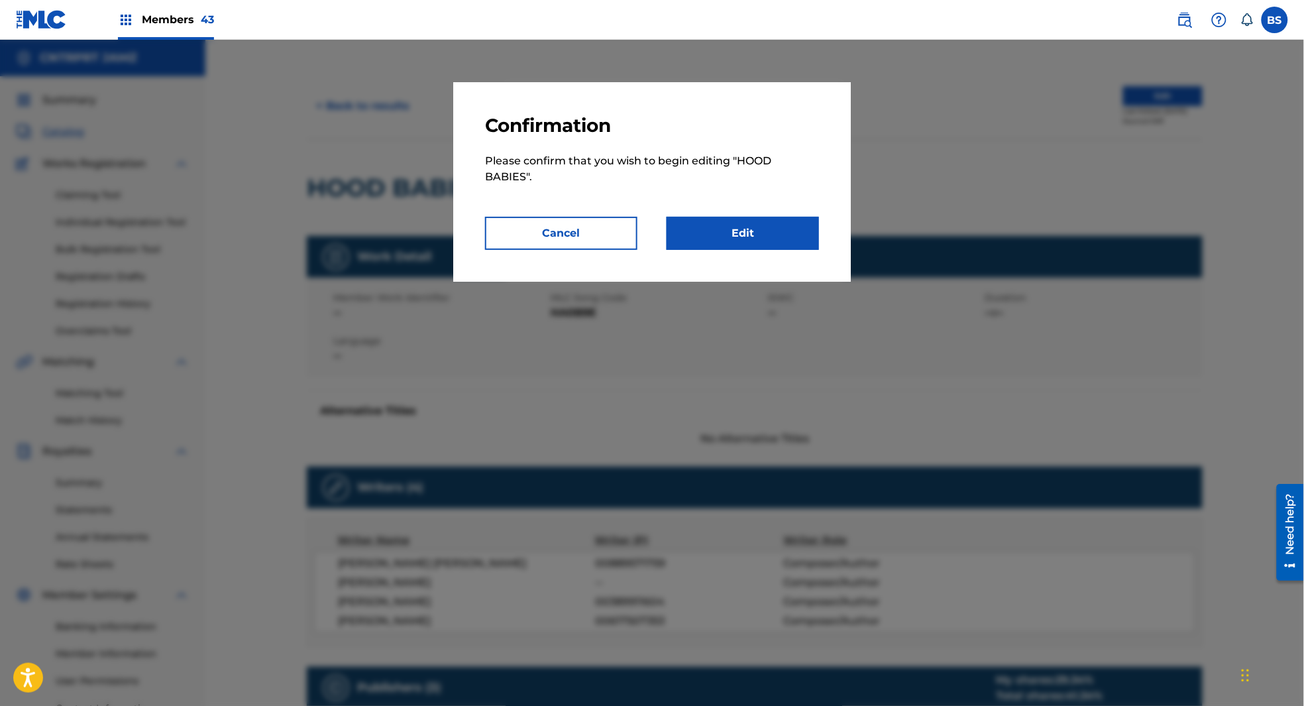
click at [775, 231] on link "Edit" at bounding box center [743, 233] width 152 height 33
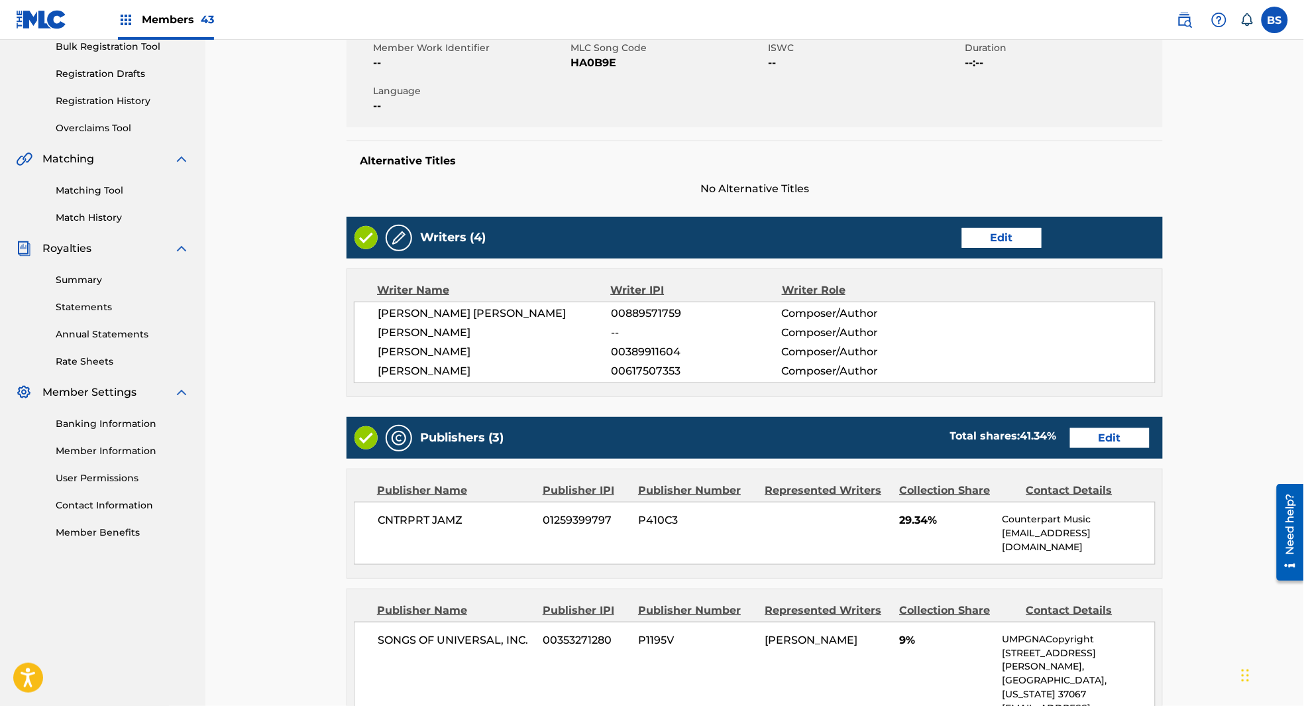
scroll to position [422, 0]
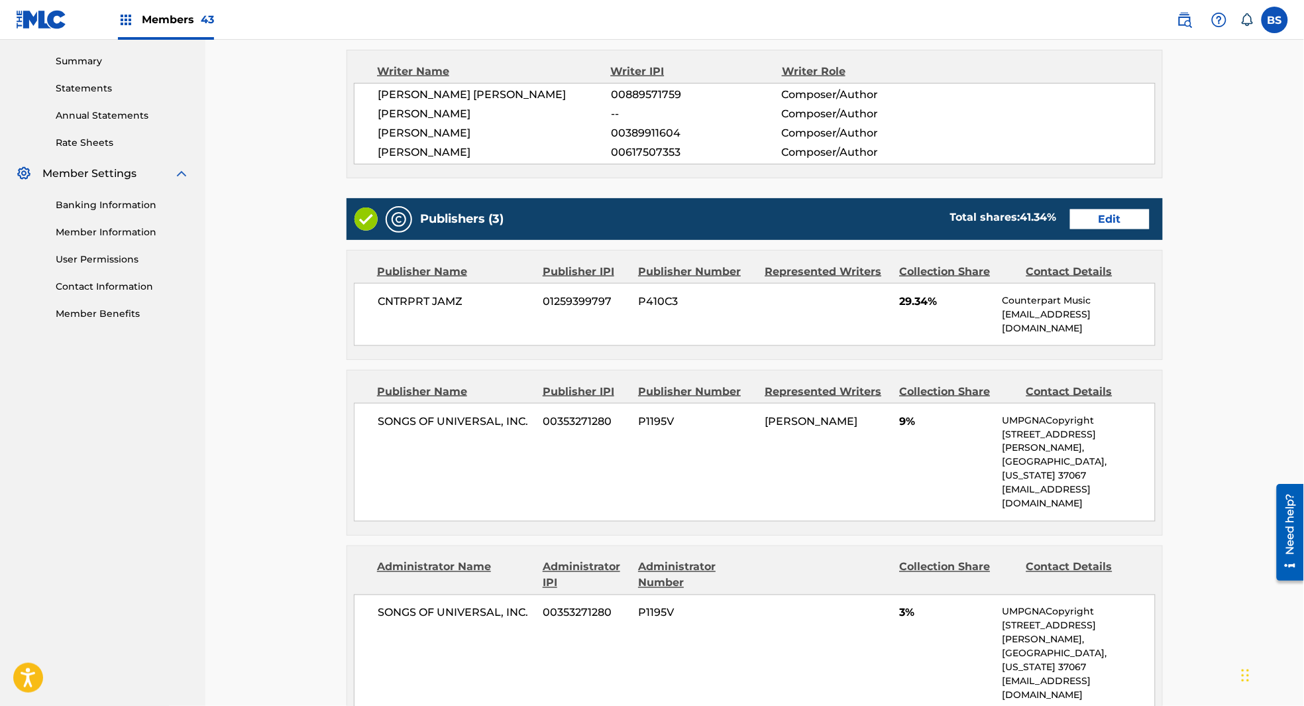
click at [1105, 223] on link "Edit" at bounding box center [1111, 219] width 80 height 20
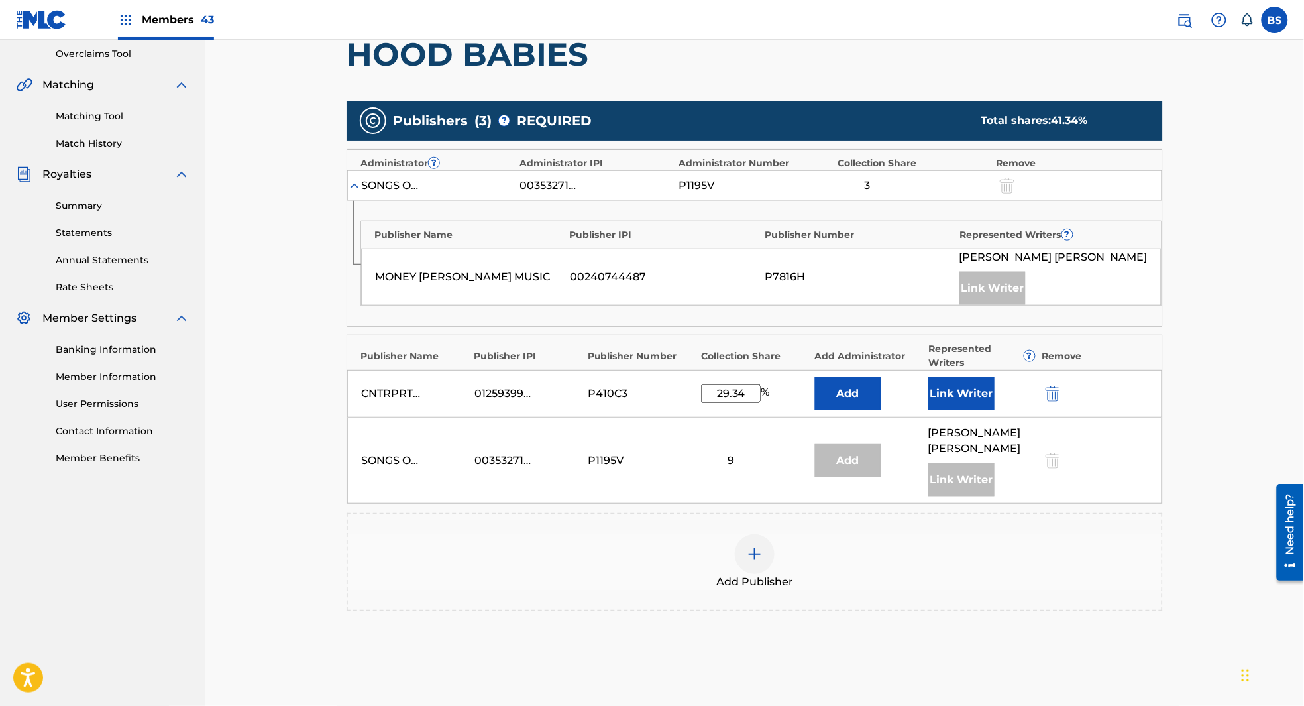
scroll to position [282, 0]
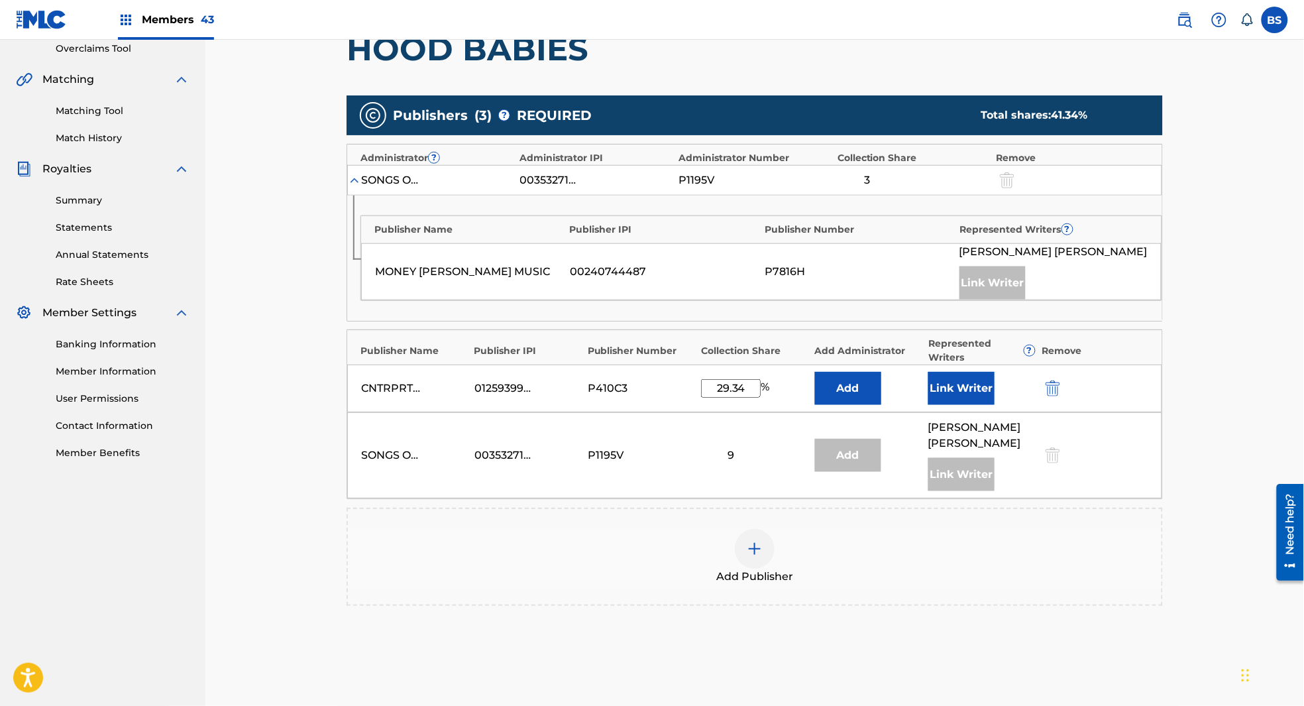
click at [775, 537] on div at bounding box center [755, 549] width 40 height 40
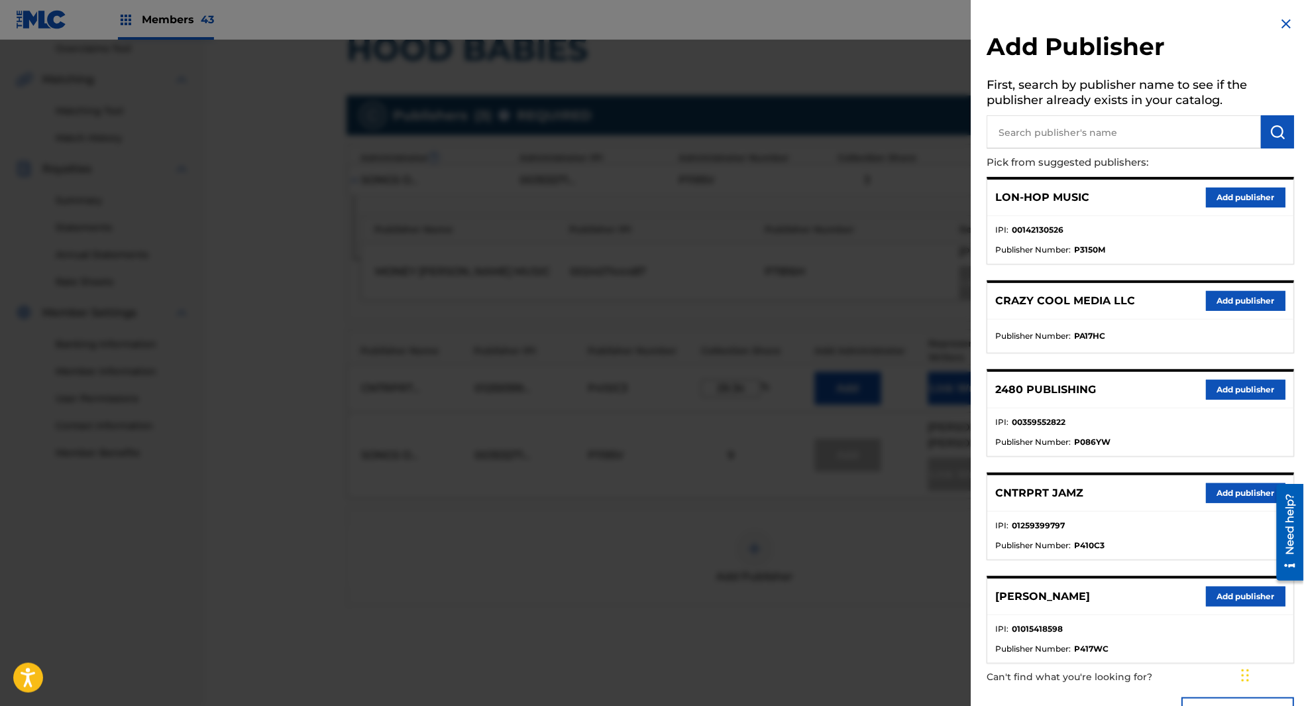
drag, startPoint x: 1042, startPoint y: 129, endPoint x: 1064, endPoint y: 135, distance: 22.9
click at [1044, 131] on input "text" at bounding box center [1125, 131] width 274 height 33
paste input "Napoleon"
type input "Napoleon"
click at [1279, 133] on img "submit" at bounding box center [1279, 132] width 16 height 16
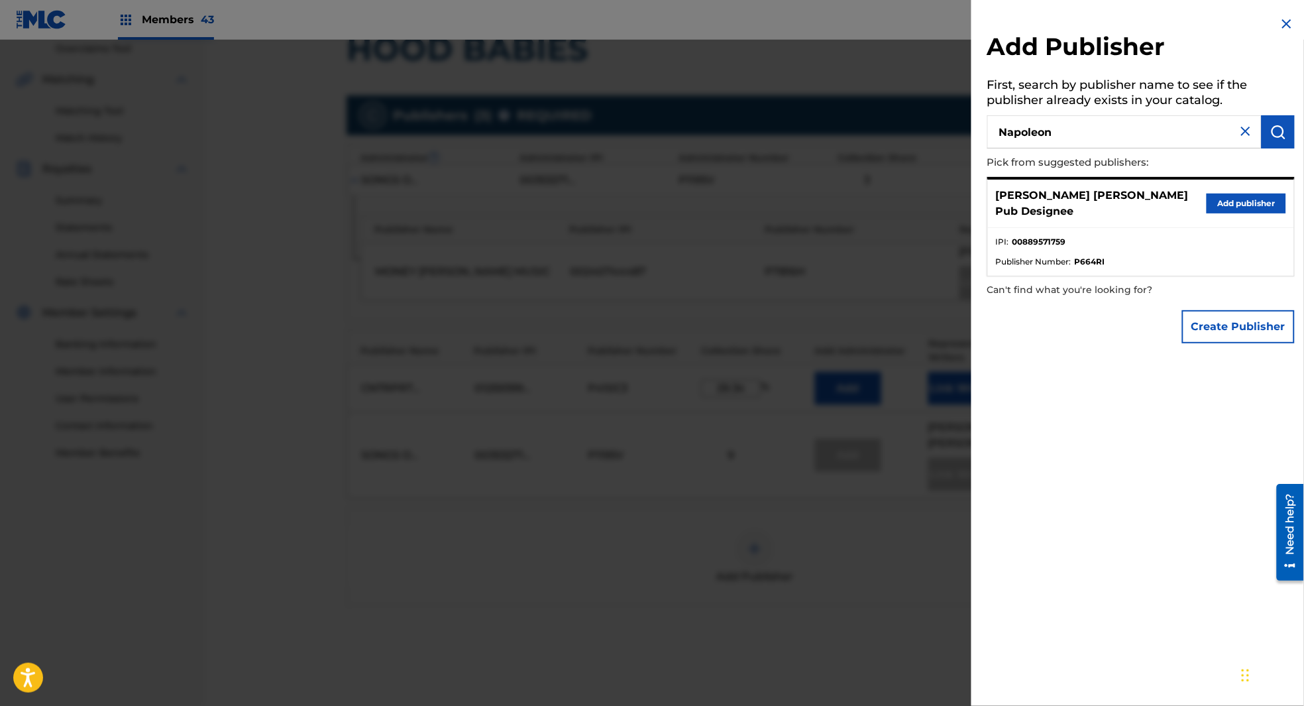
drag, startPoint x: 1257, startPoint y: 204, endPoint x: 1208, endPoint y: 238, distance: 59.6
click at [1257, 204] on button "Add publisher" at bounding box center [1247, 204] width 80 height 20
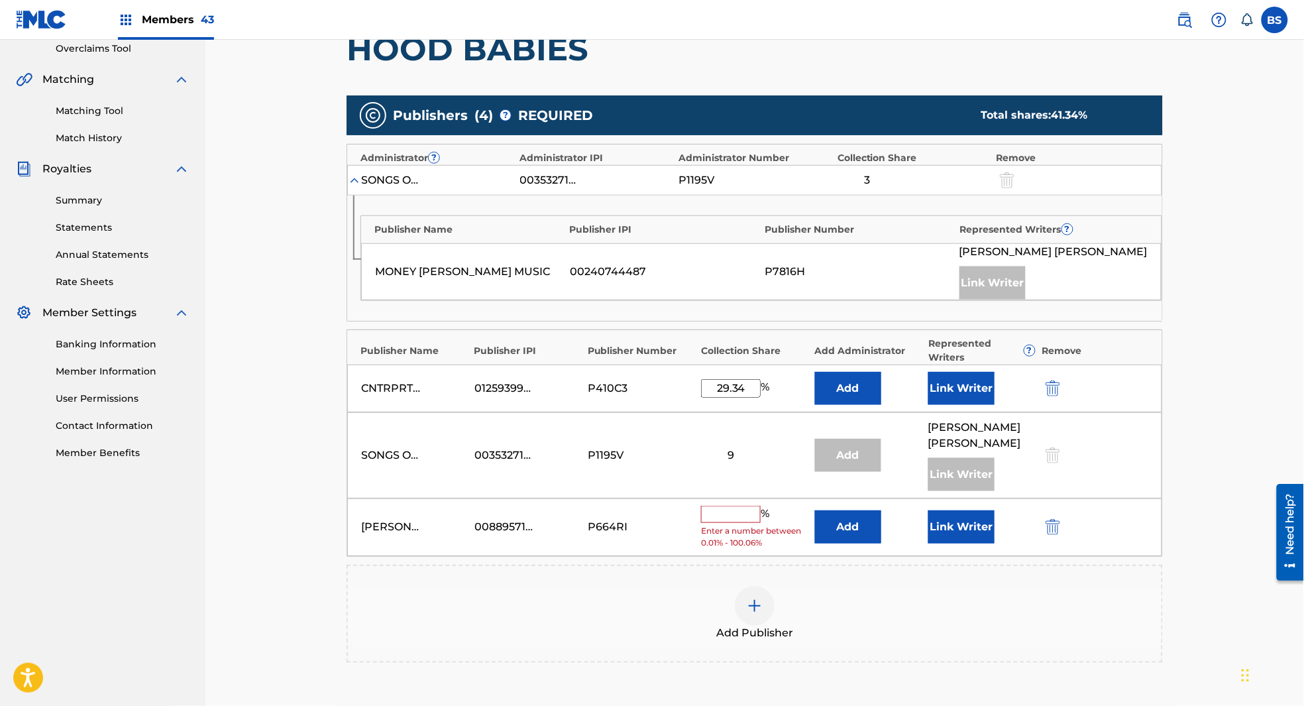
click at [852, 521] on button "Add" at bounding box center [848, 526] width 66 height 33
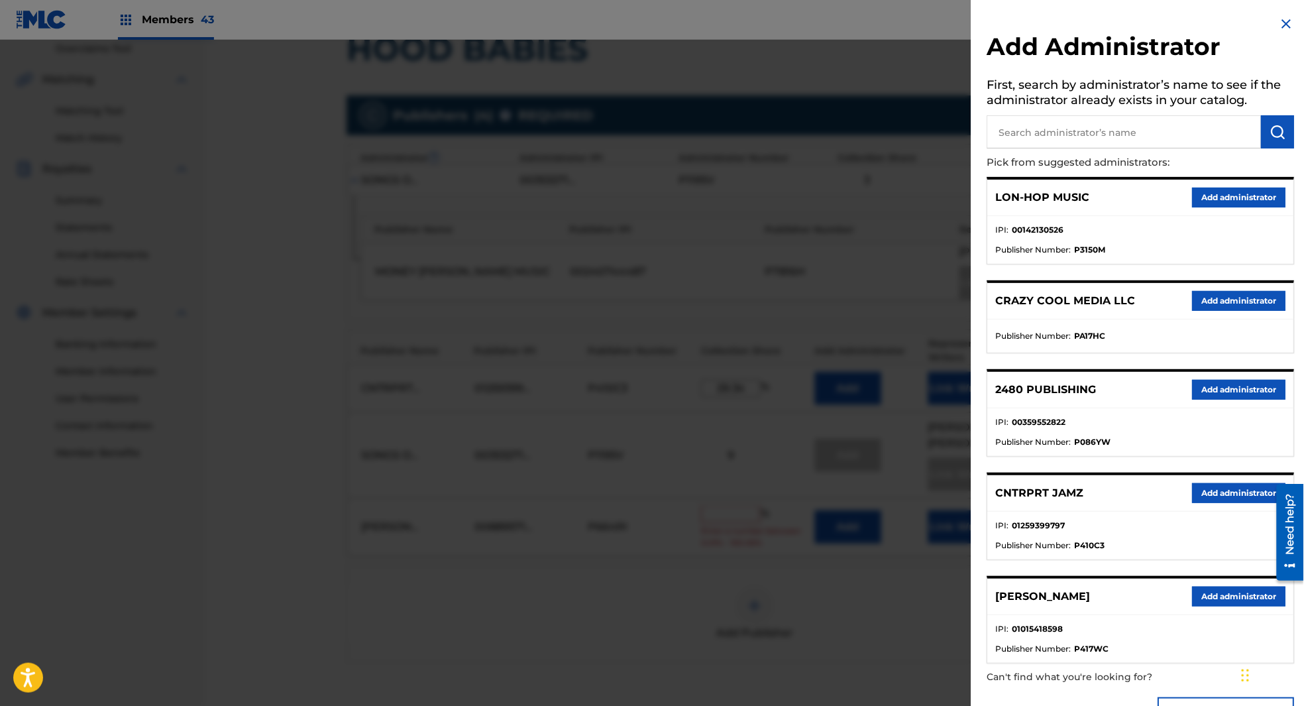
drag, startPoint x: 1226, startPoint y: 489, endPoint x: 1153, endPoint y: 487, distance: 72.9
click at [1225, 489] on button "Add administrator" at bounding box center [1239, 493] width 93 height 20
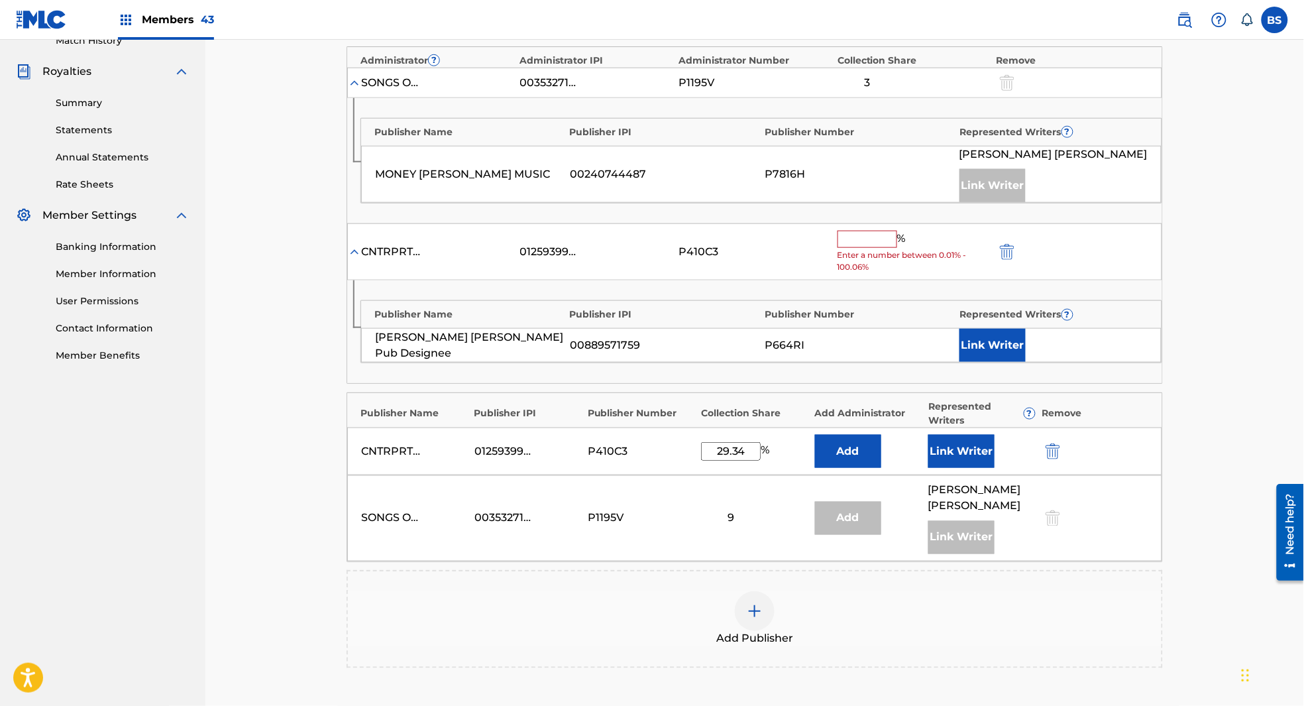
scroll to position [419, 0]
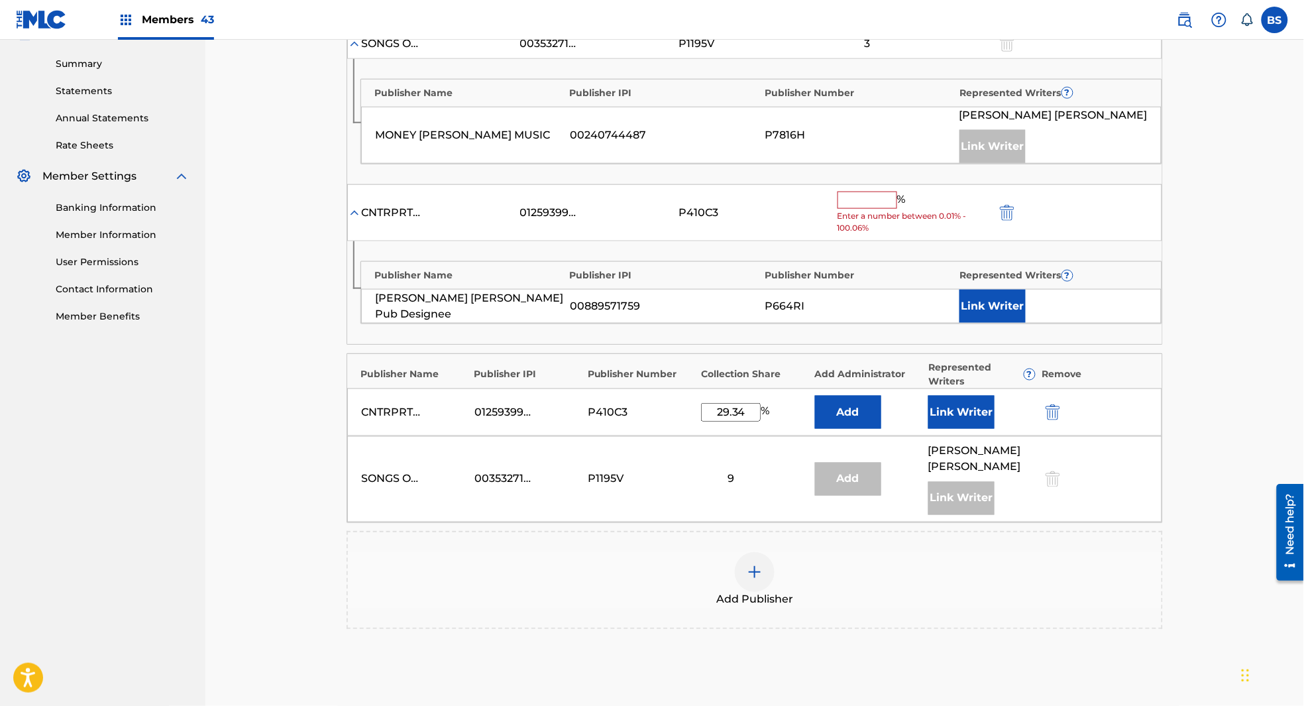
click at [880, 205] on input "text" at bounding box center [868, 200] width 60 height 17
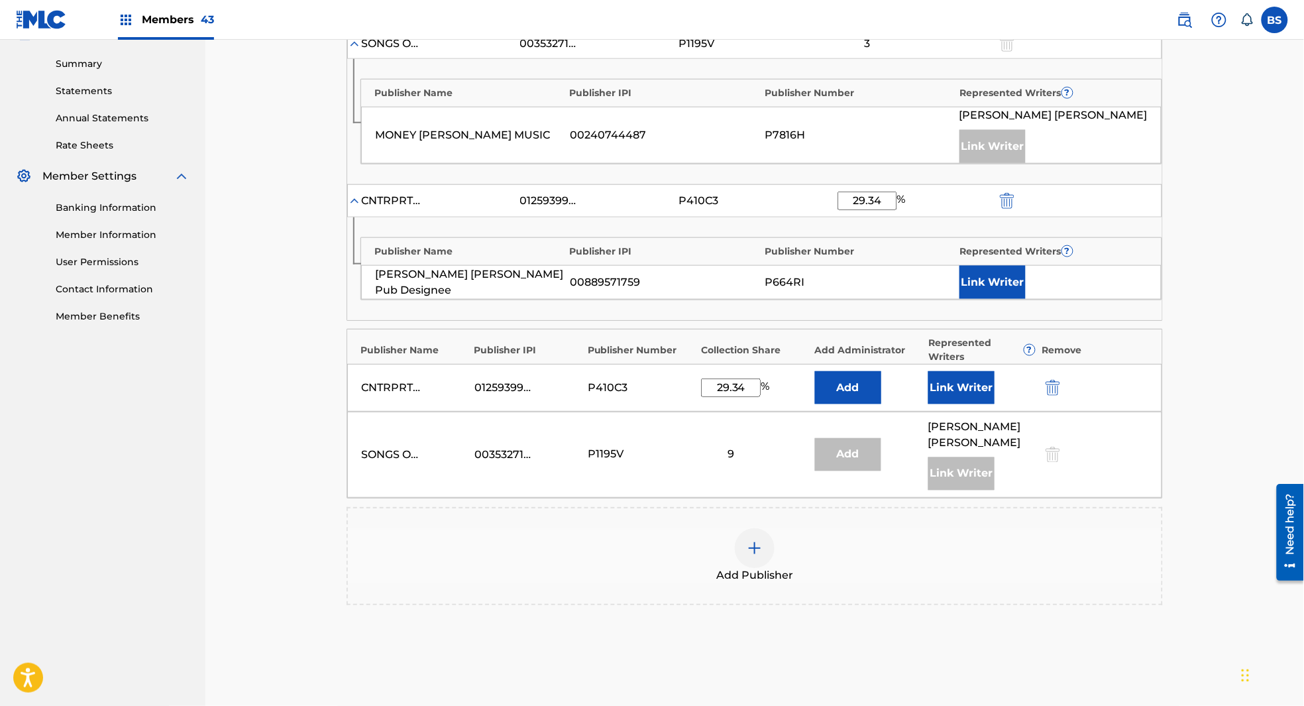
type input "29.34"
drag, startPoint x: 1027, startPoint y: 279, endPoint x: 1018, endPoint y: 276, distance: 9.0
click at [1024, 276] on div "Link Writer" at bounding box center [1054, 282] width 188 height 33
click at [971, 286] on button "Link Writer" at bounding box center [993, 282] width 66 height 33
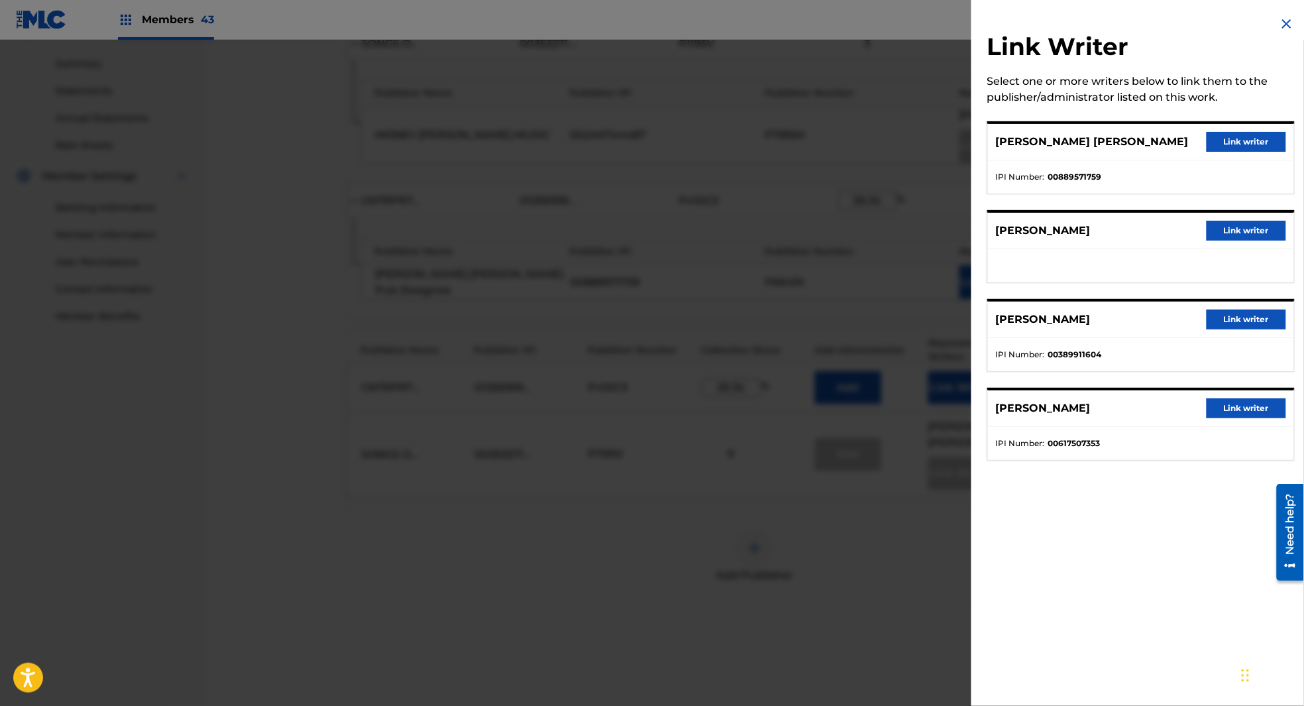
click at [1245, 143] on button "Link writer" at bounding box center [1247, 142] width 80 height 20
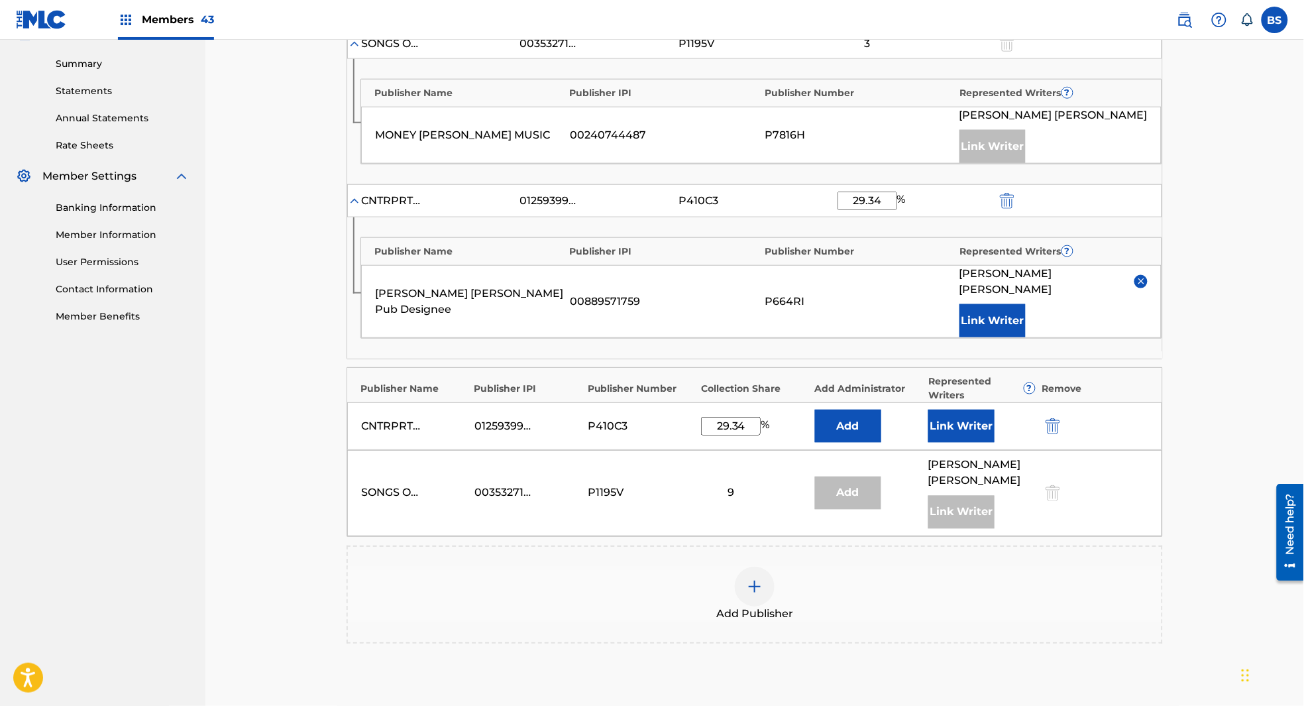
click at [1054, 418] on img "submit" at bounding box center [1053, 426] width 15 height 16
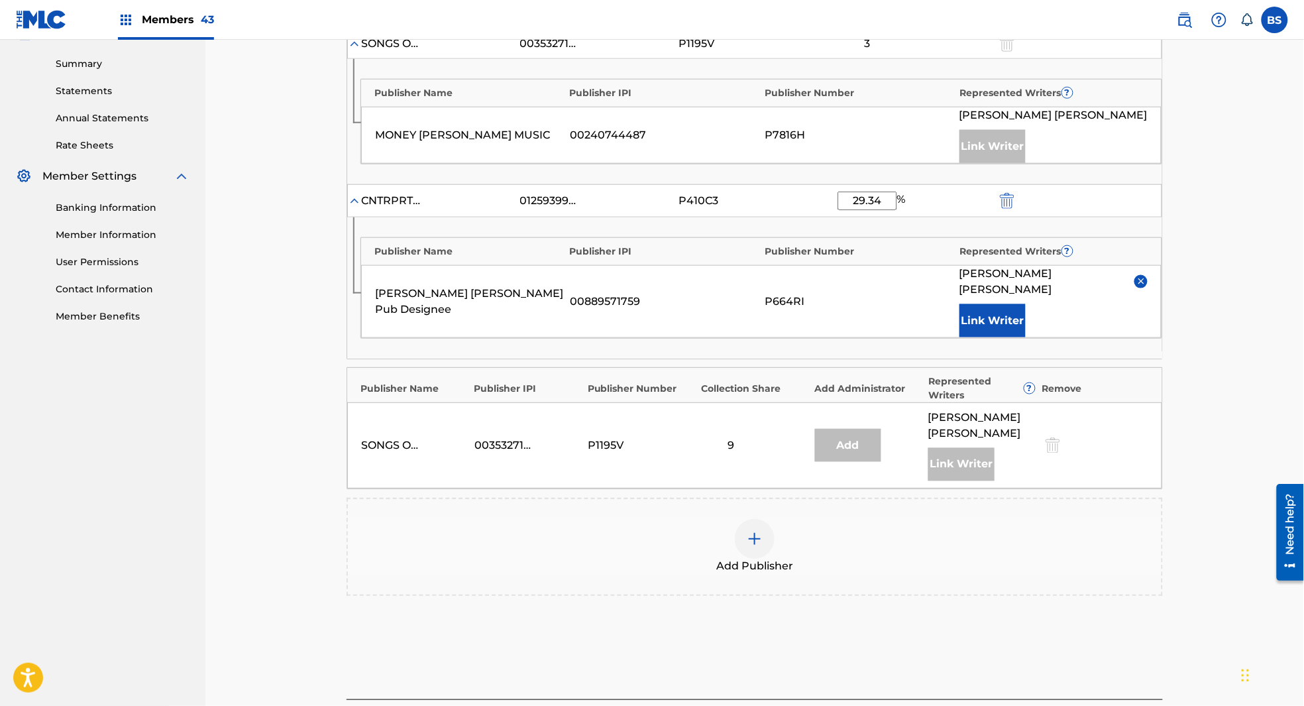
scroll to position [511, 0]
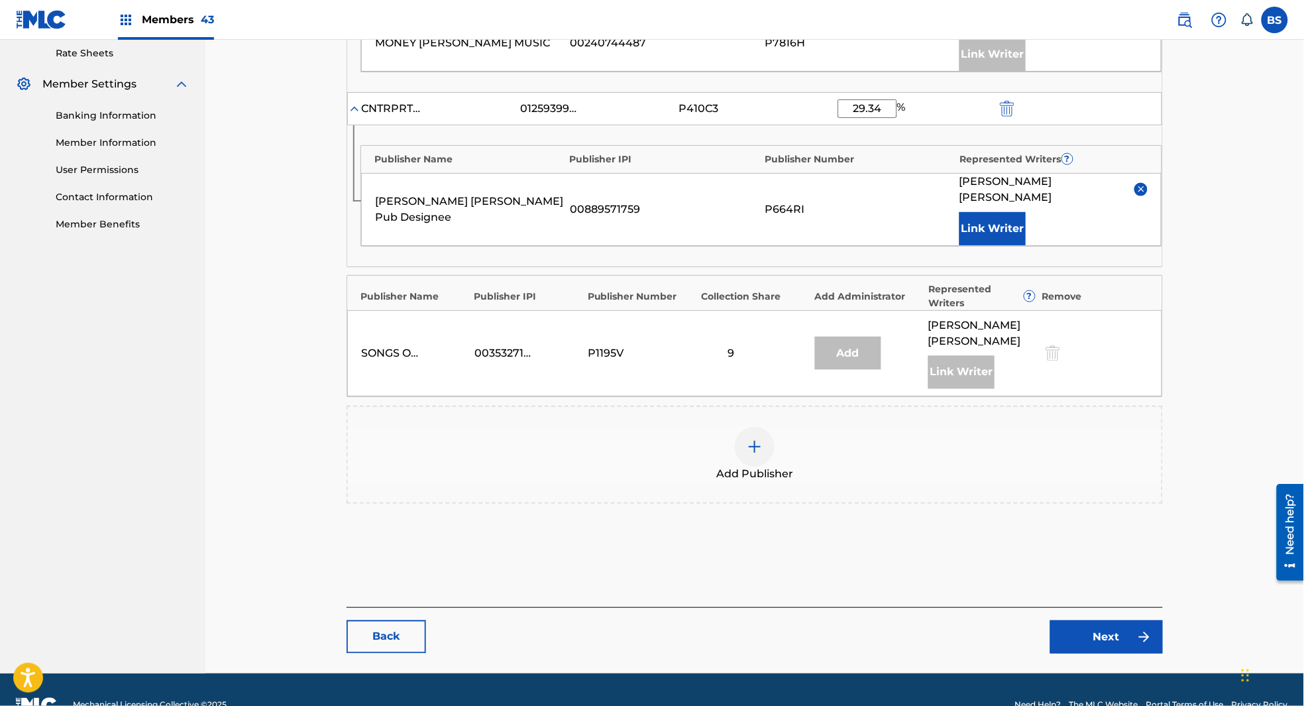
click at [1109, 620] on link "Next" at bounding box center [1107, 636] width 113 height 33
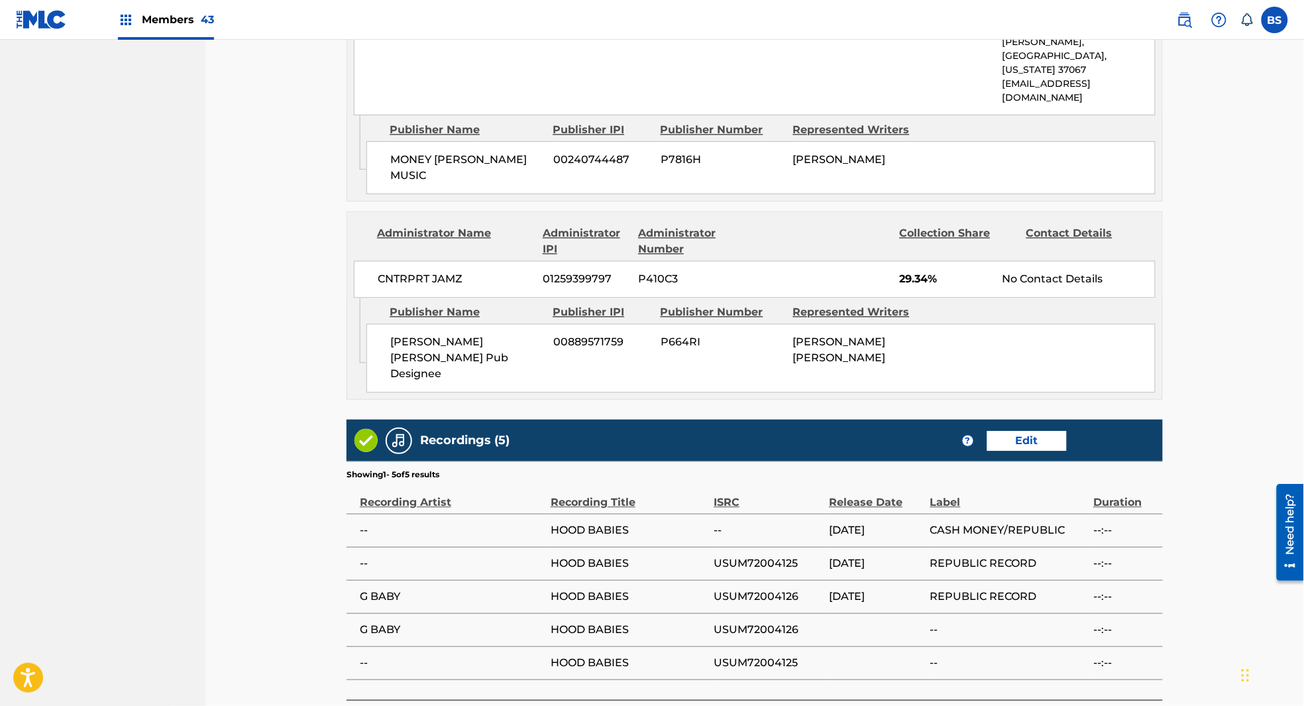
scroll to position [942, 0]
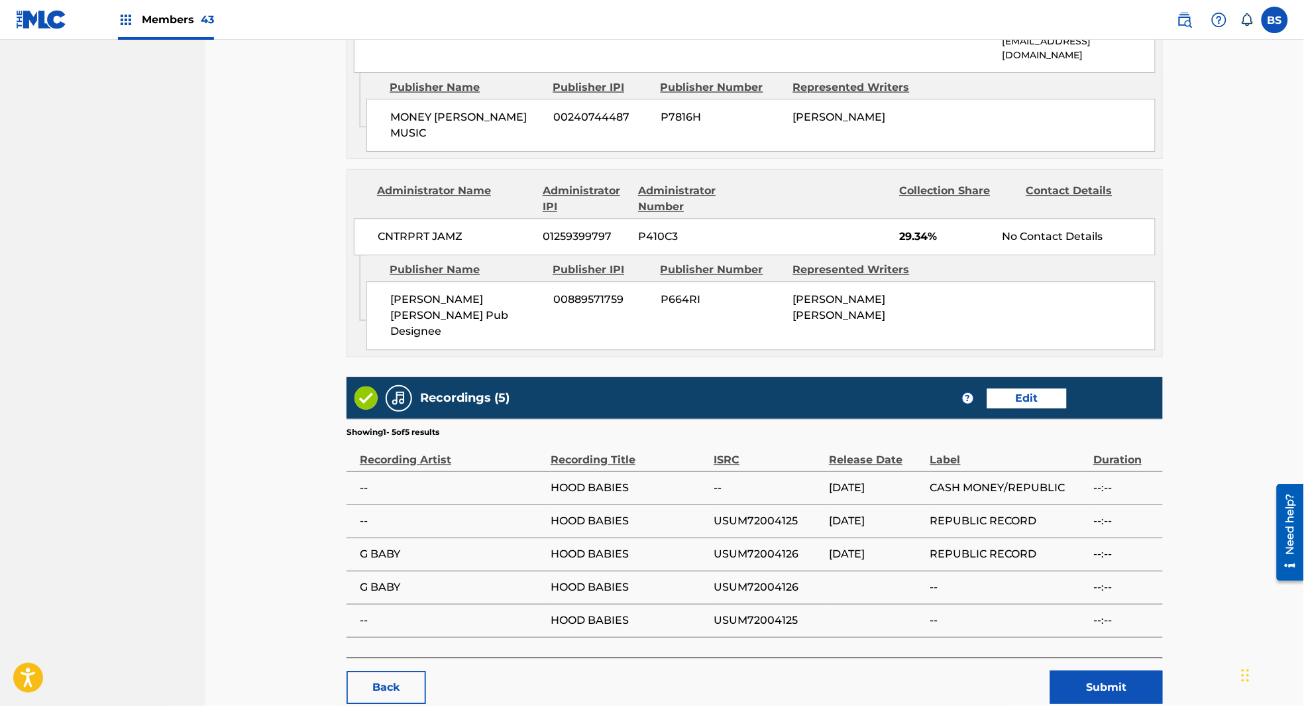
click at [1143, 671] on button "Submit" at bounding box center [1107, 687] width 113 height 33
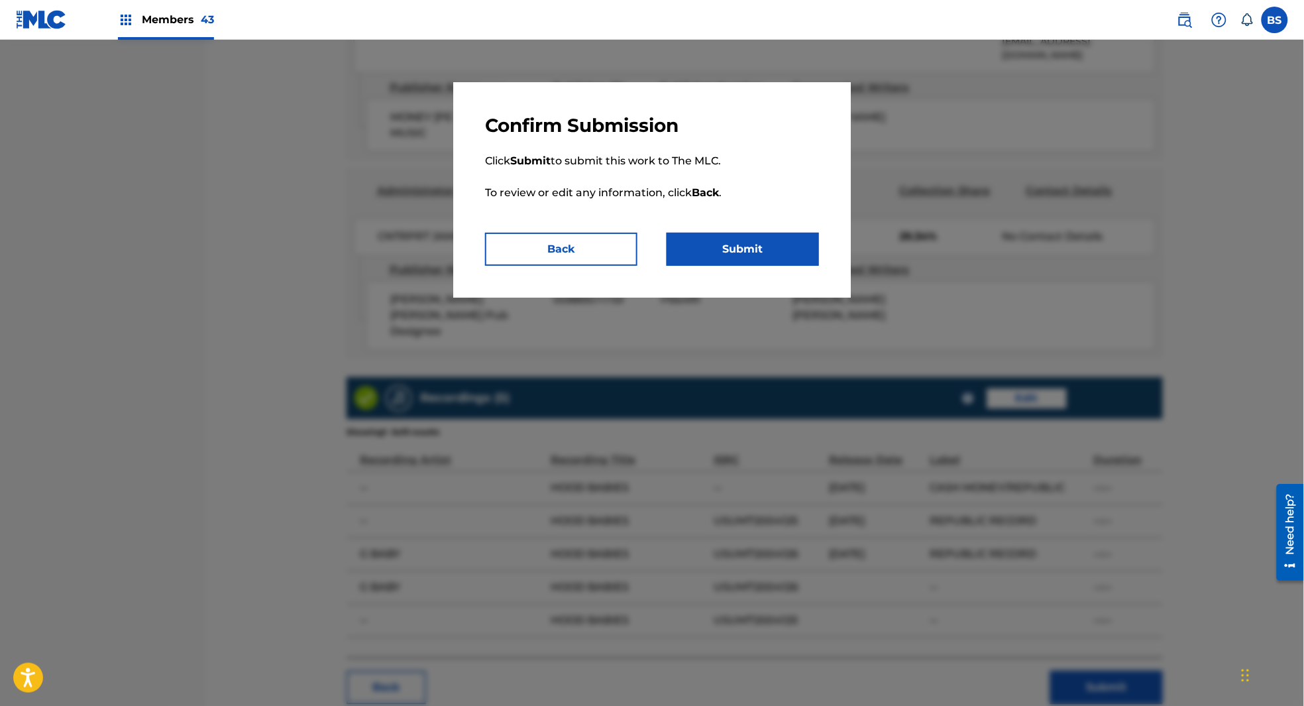
drag, startPoint x: 755, startPoint y: 249, endPoint x: 725, endPoint y: 268, distance: 35.8
click at [755, 249] on button "Submit" at bounding box center [743, 249] width 152 height 33
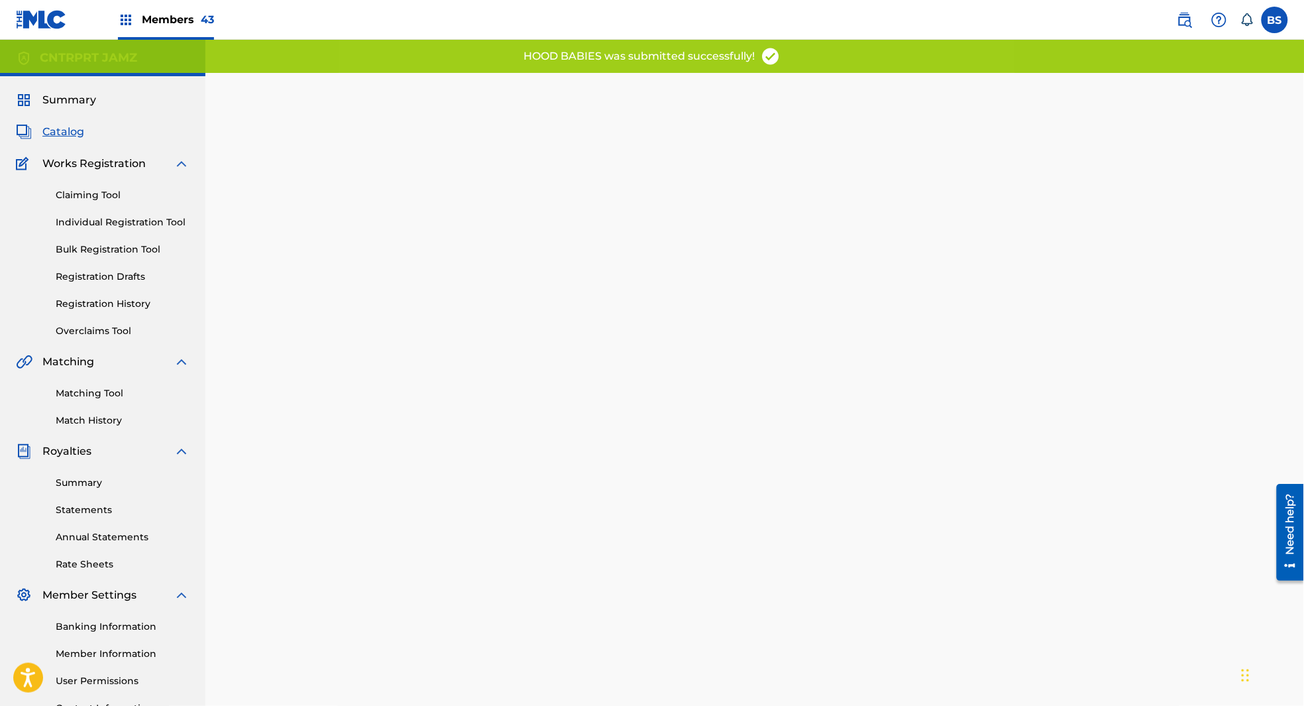
click at [69, 131] on span "Catalog" at bounding box center [63, 132] width 42 height 16
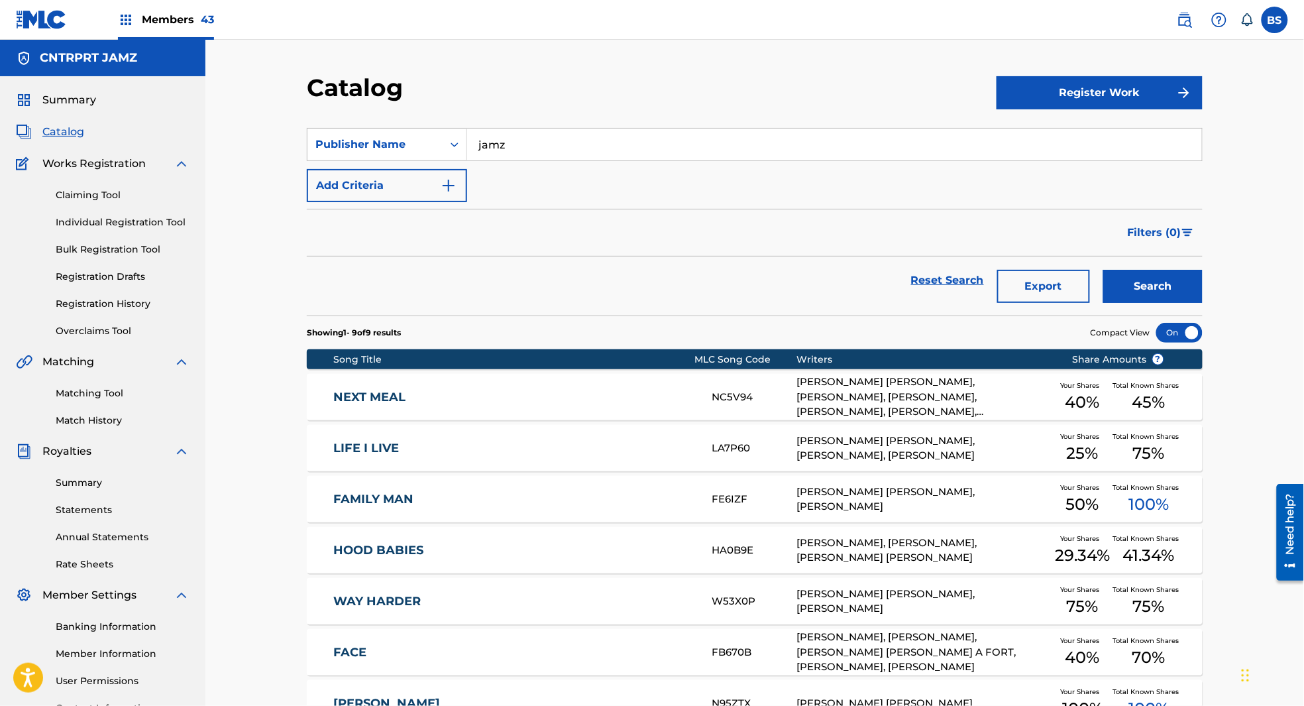
click at [61, 104] on span "Summary" at bounding box center [69, 100] width 54 height 16
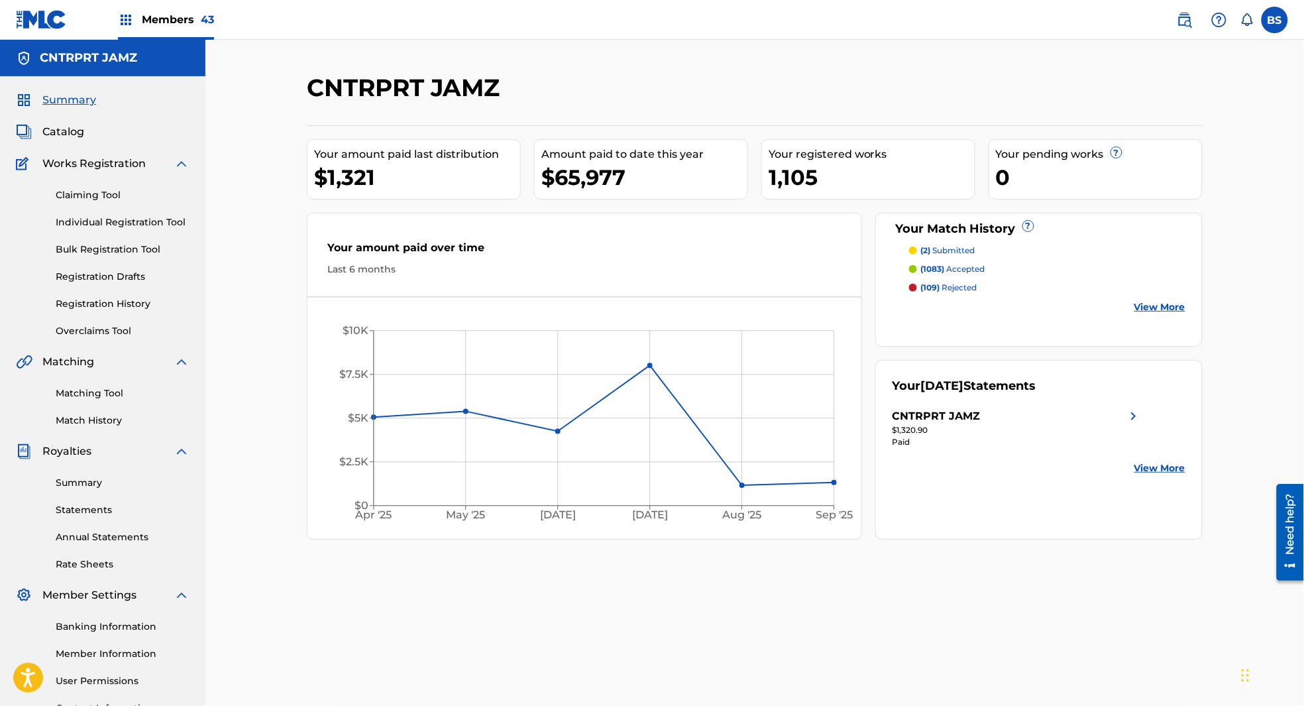
click at [61, 98] on span "Summary" at bounding box center [69, 100] width 54 height 16
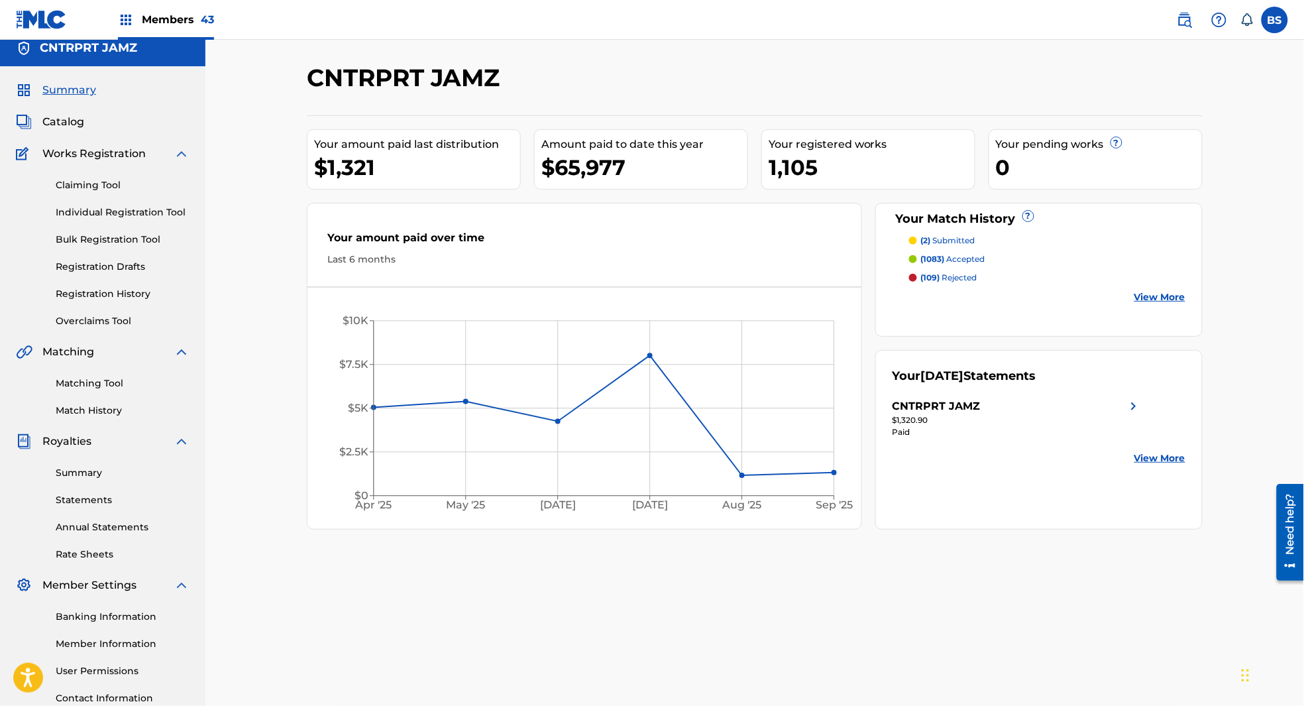
scroll to position [8, 0]
